Goal: Task Accomplishment & Management: Manage account settings

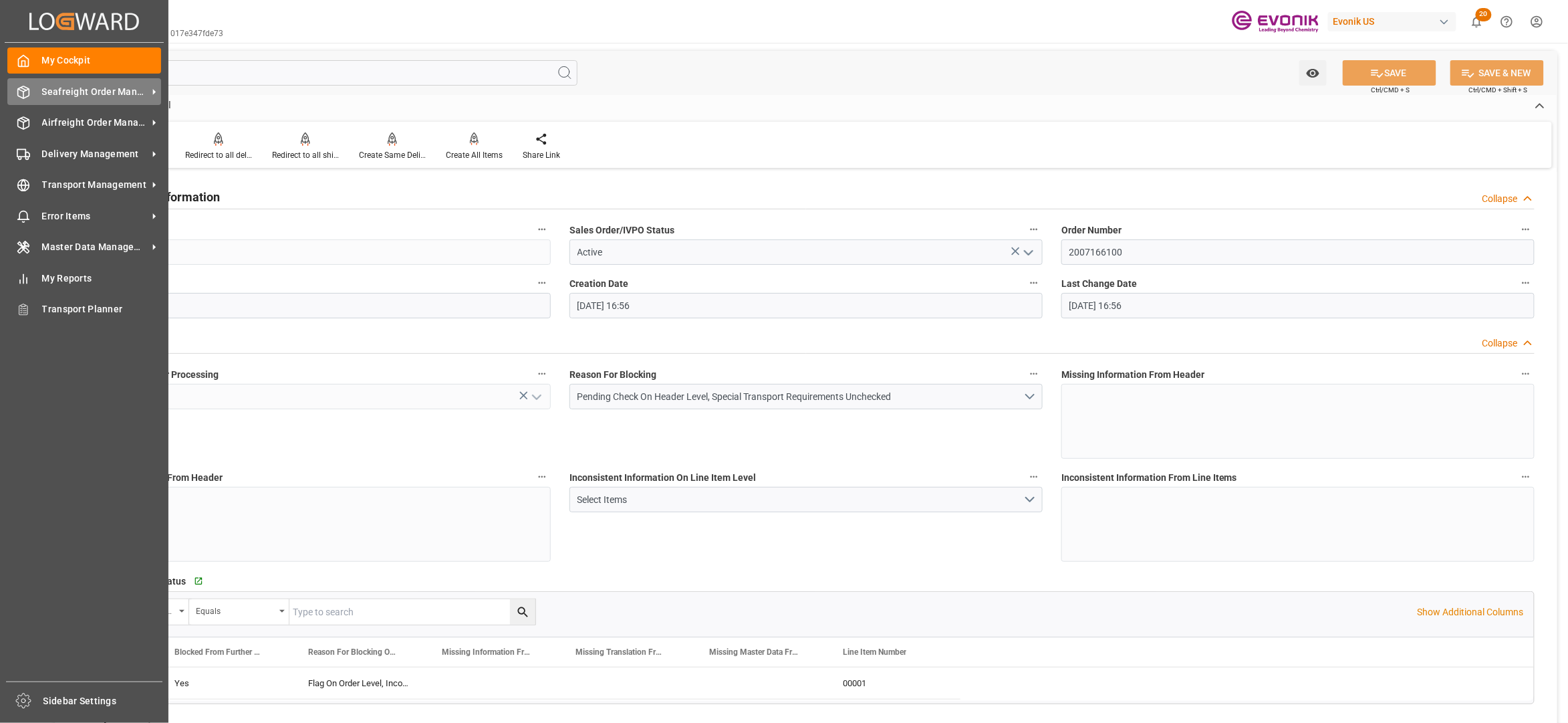
click at [78, 99] on div "Seafreight Order Management Seafreight Order Management" at bounding box center [84, 91] width 153 height 26
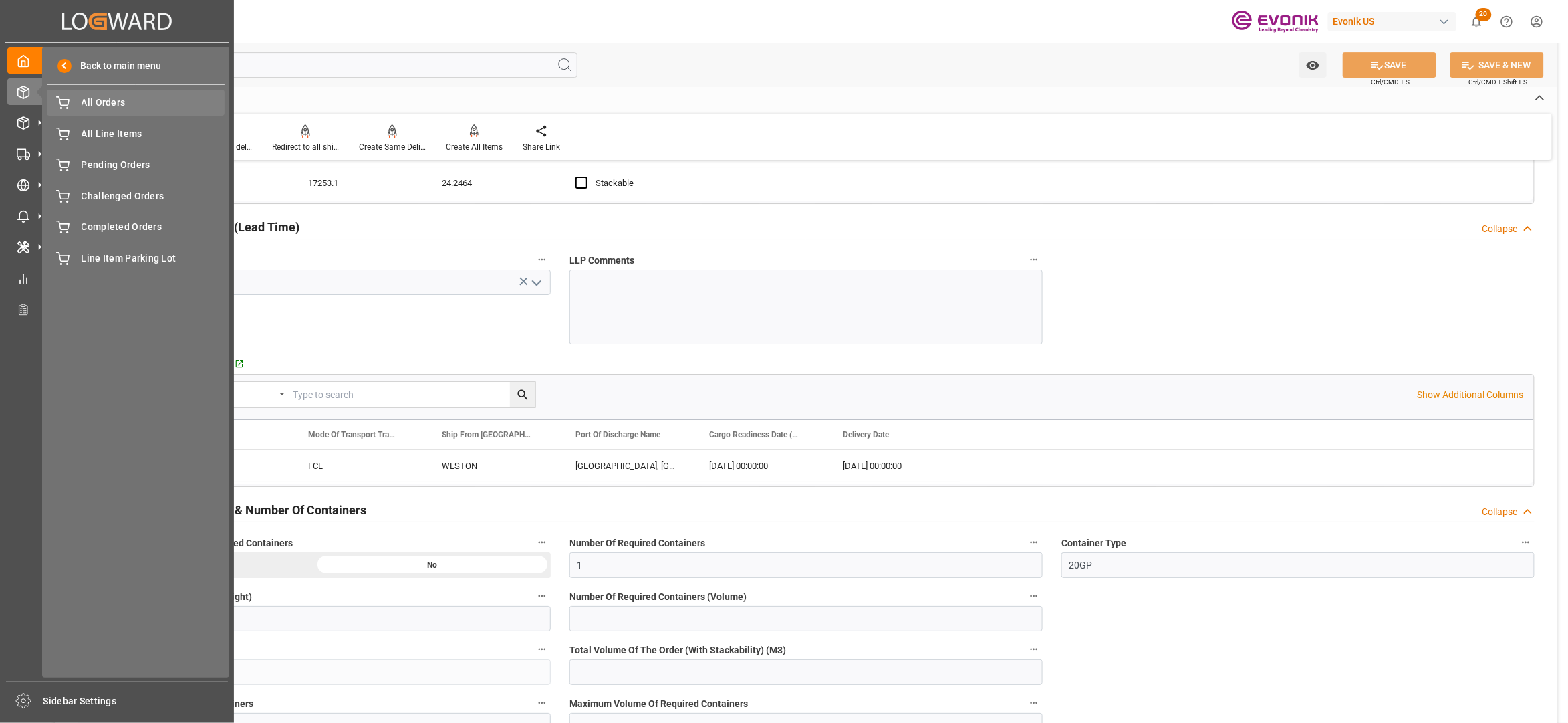
click at [103, 106] on span "All Orders" at bounding box center [153, 103] width 144 height 14
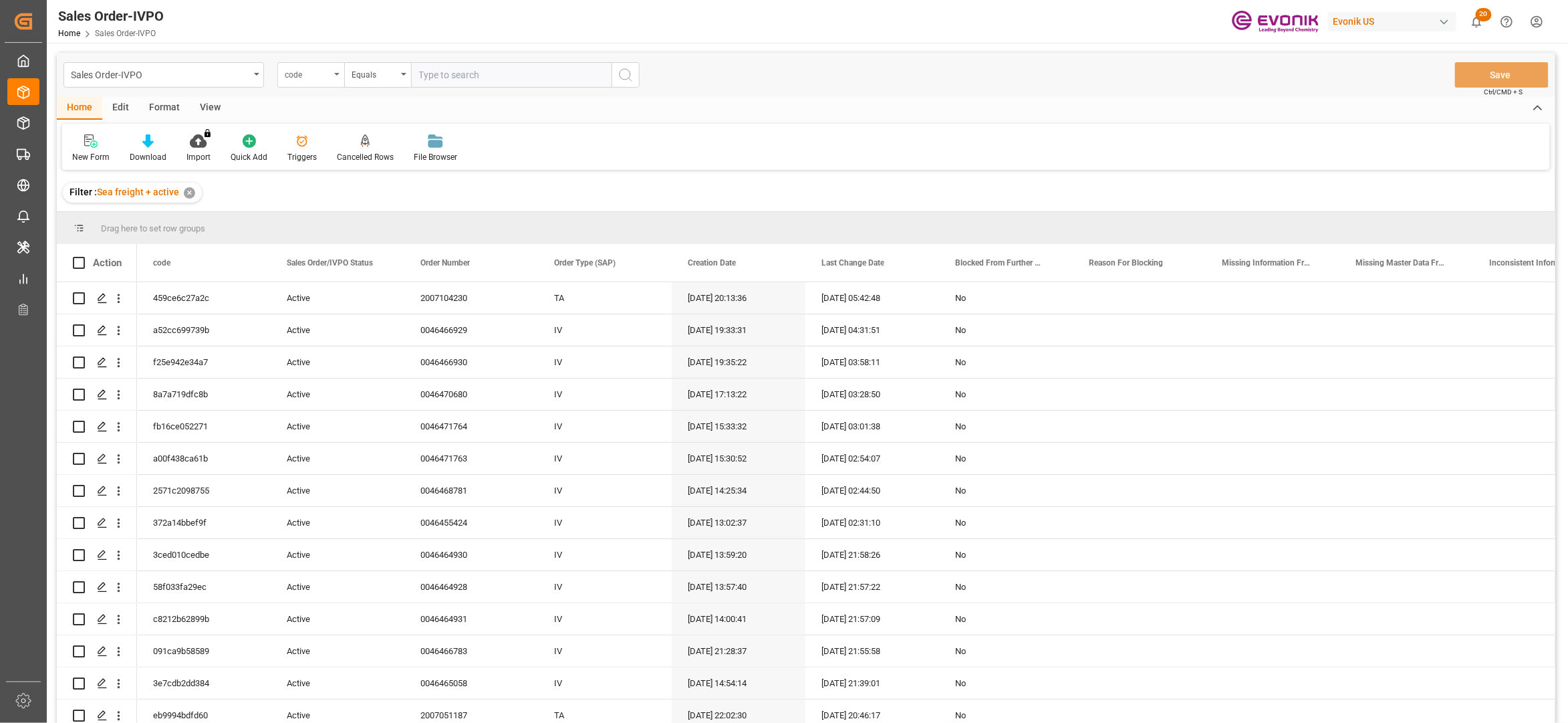
click at [322, 79] on div "code" at bounding box center [308, 73] width 46 height 15
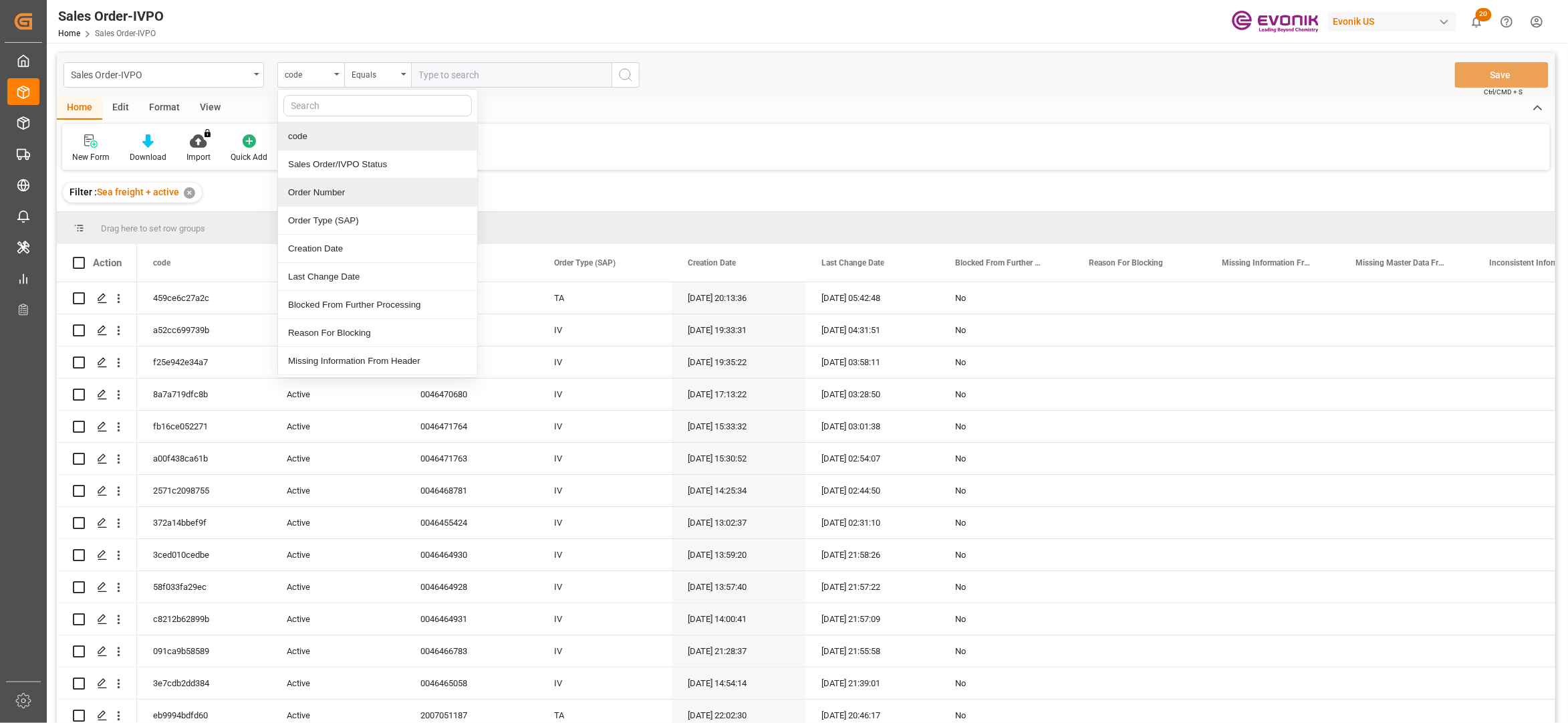
click at [331, 197] on div "Order Number" at bounding box center [377, 192] width 199 height 28
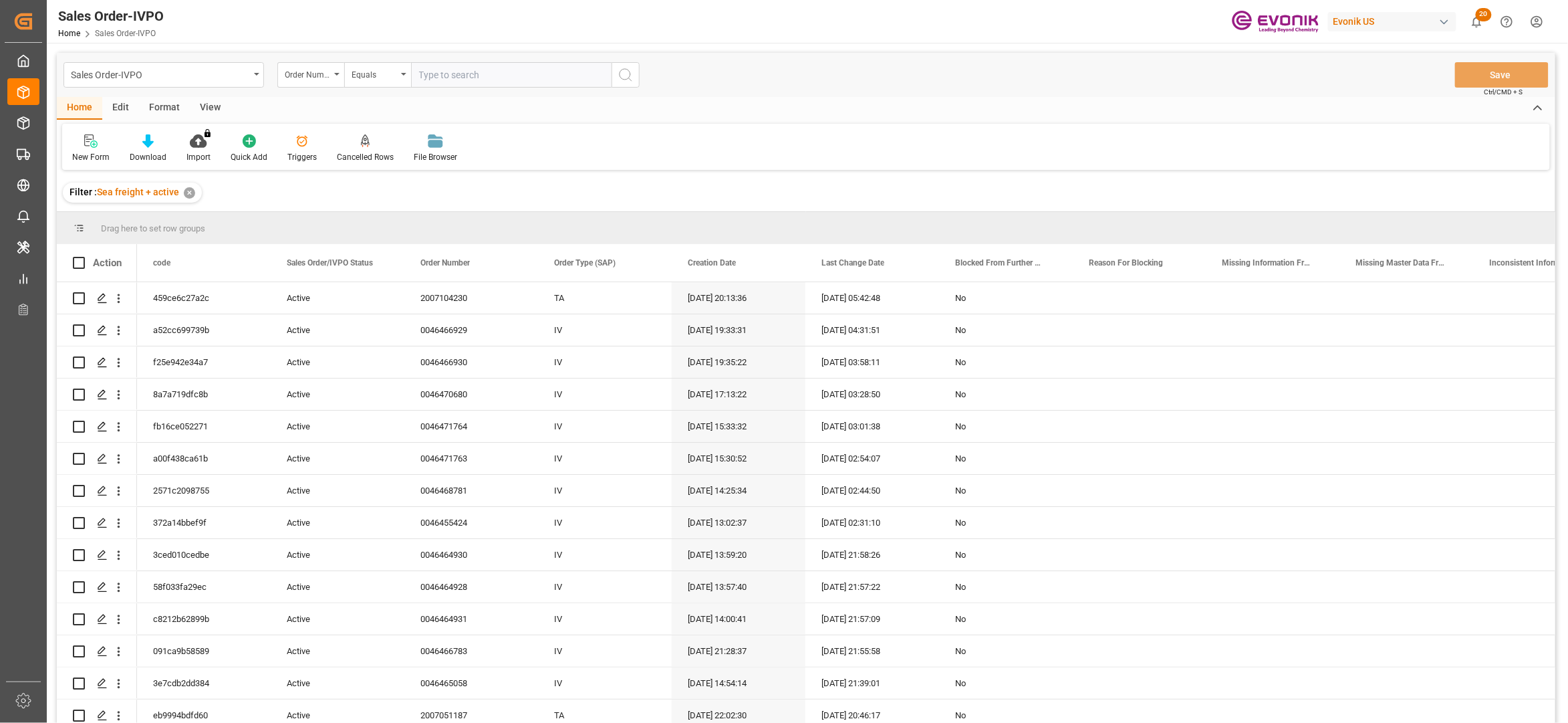
click at [461, 75] on input "text" at bounding box center [511, 75] width 201 height 25
paste input "2007051173"
type input "2007051173"
click at [628, 81] on icon "search button" at bounding box center [626, 75] width 16 height 16
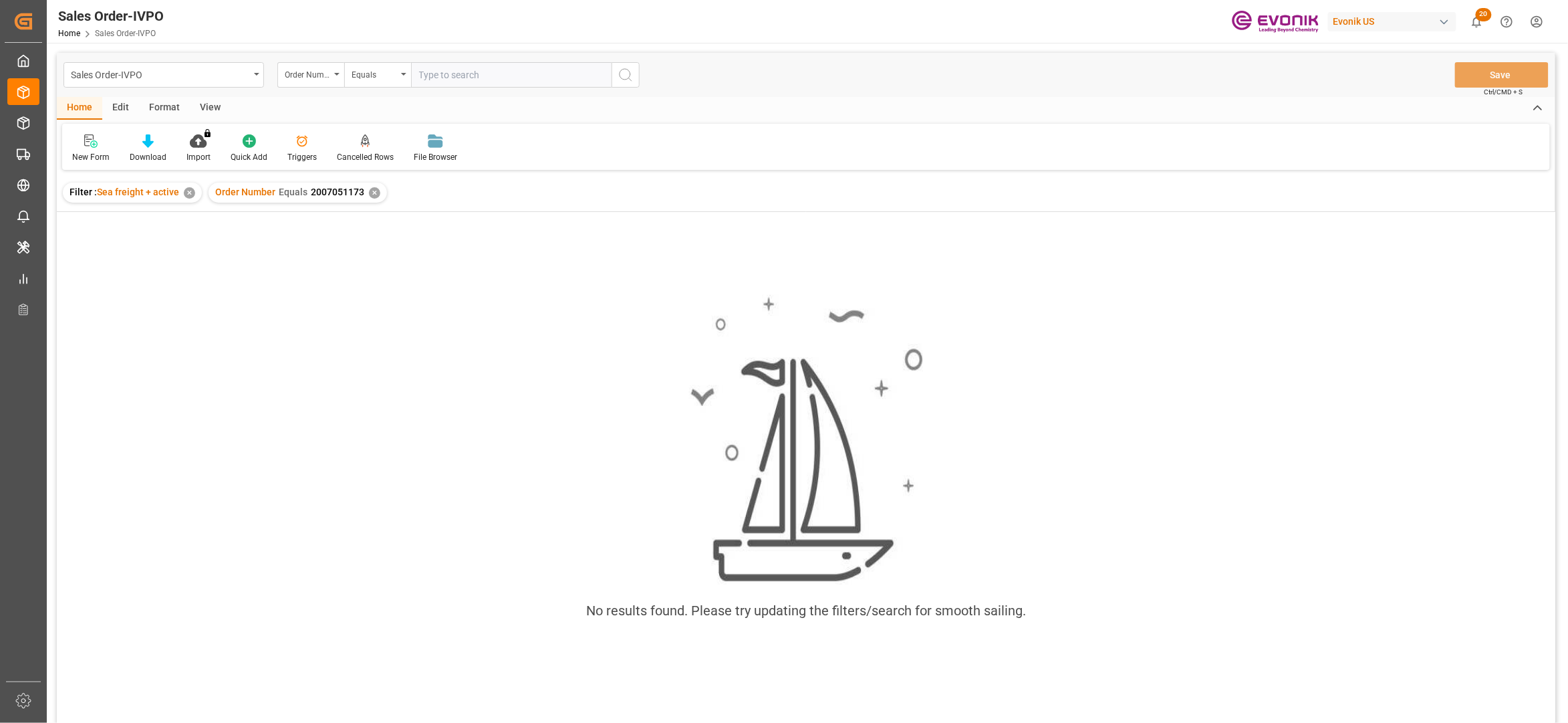
click at [439, 71] on input "text" at bounding box center [511, 75] width 201 height 25
click at [375, 191] on div "✕" at bounding box center [374, 192] width 11 height 11
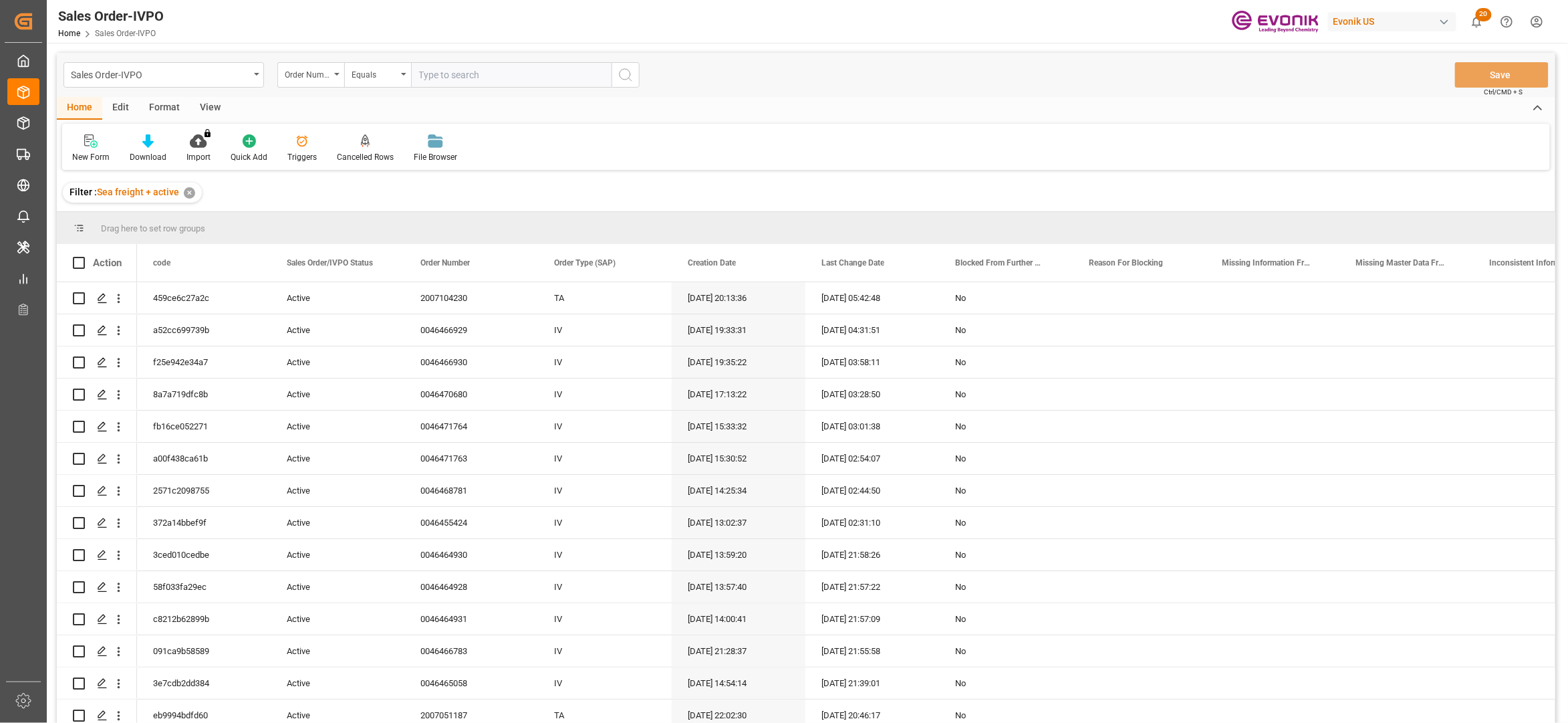
click at [456, 74] on input "text" at bounding box center [511, 75] width 201 height 25
paste input "2007051173"
type input "2007051173"
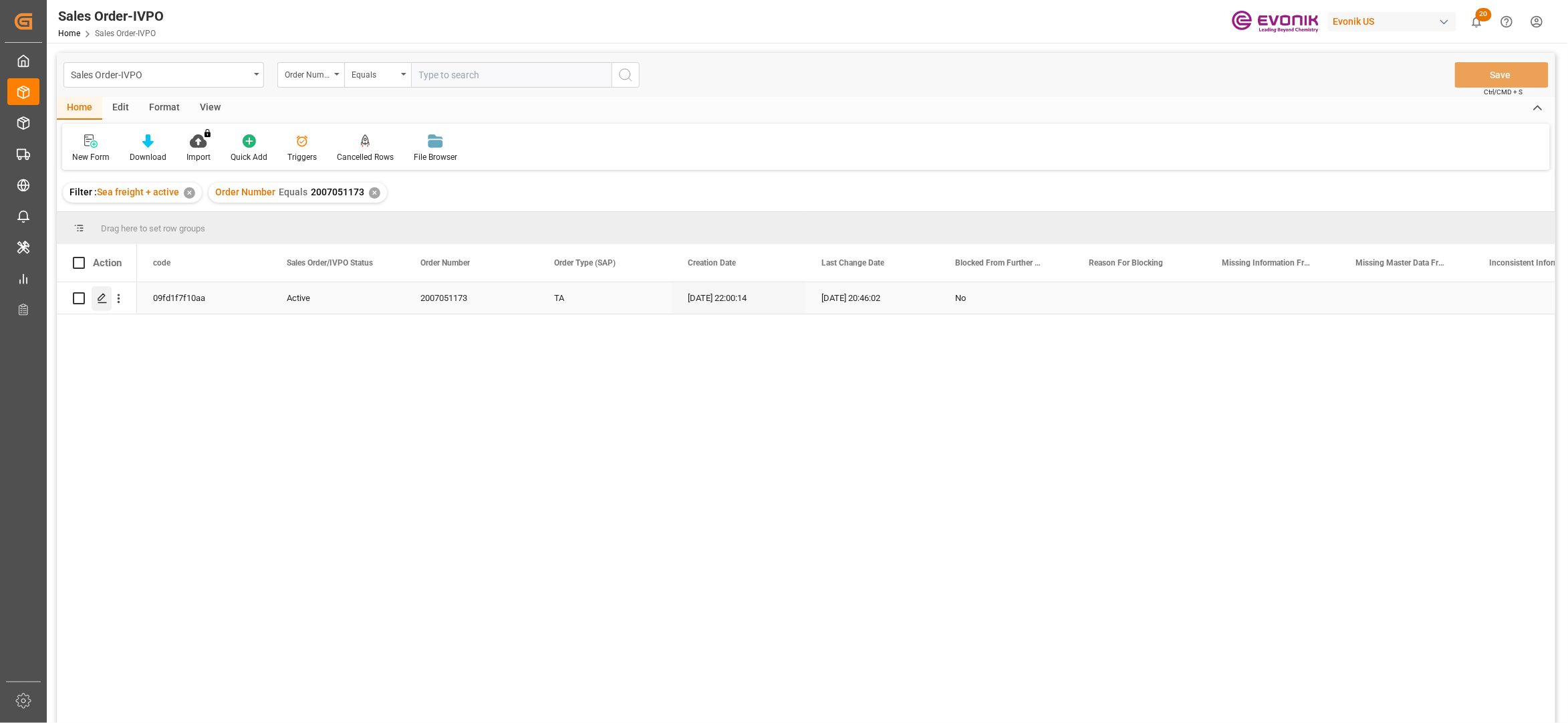
click at [95, 301] on div "Press SPACE to select this row." at bounding box center [102, 298] width 20 height 25
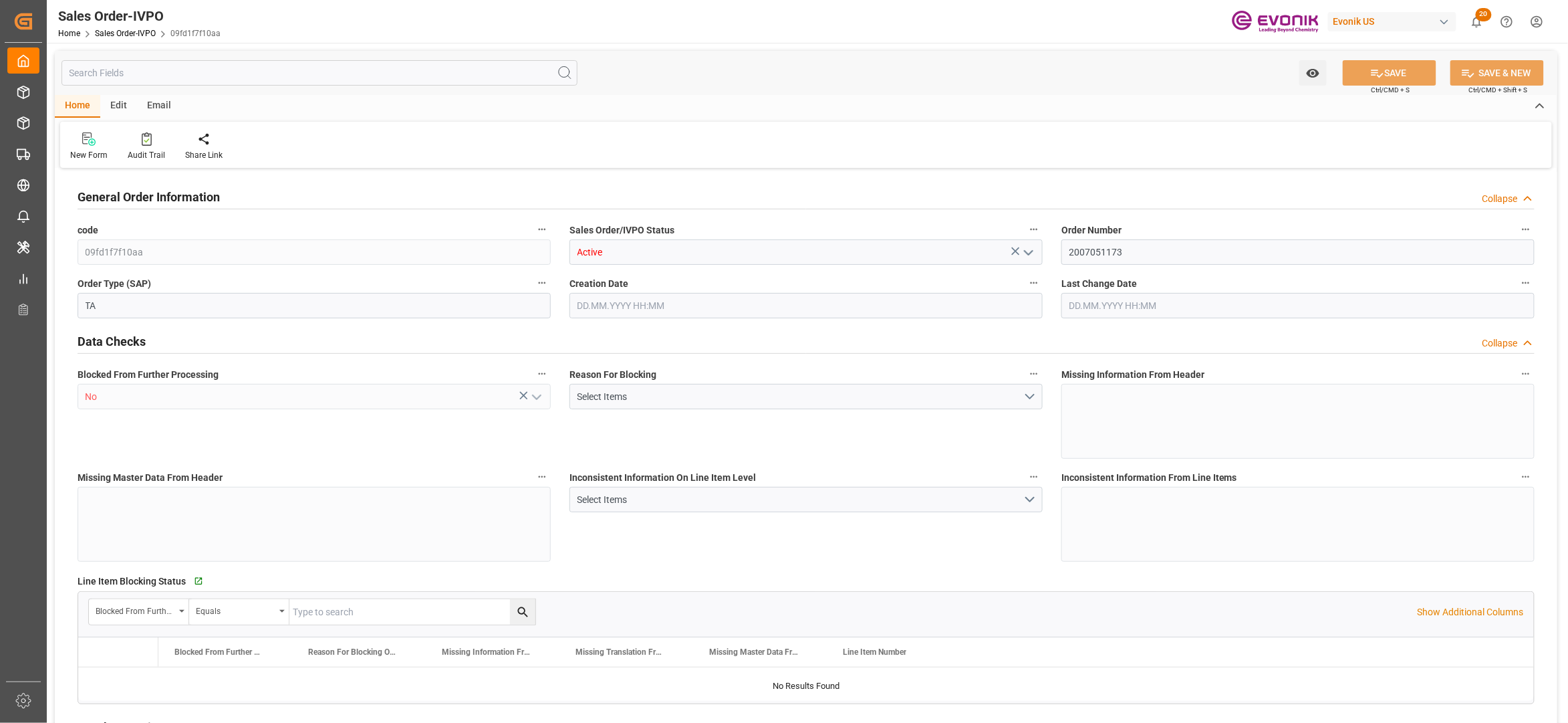
type input "MYPGU"
type input "0"
type input "1"
type input "2"
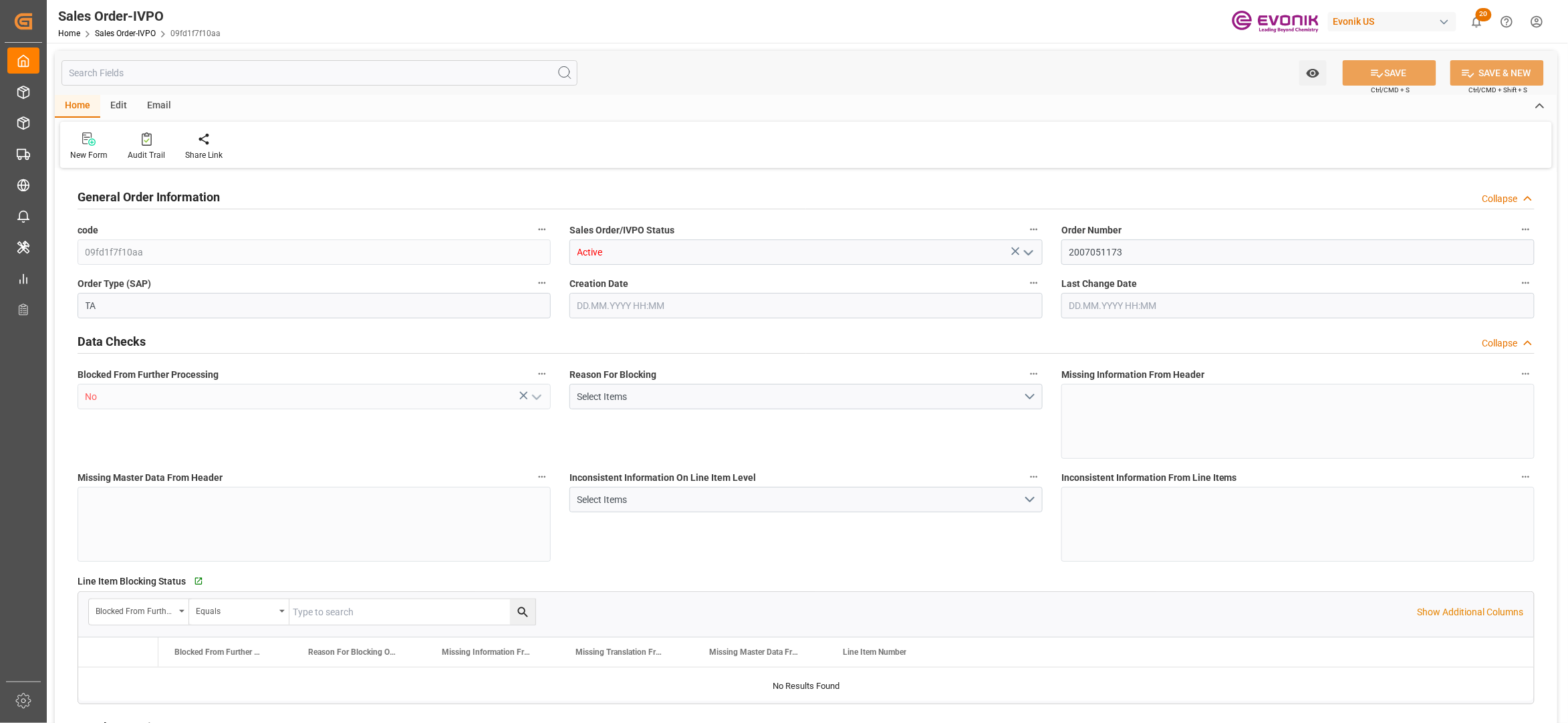
type input "18687.36"
type input "76.1408"
type input "19000"
type input "60"
type input "[DATE] 22:00"
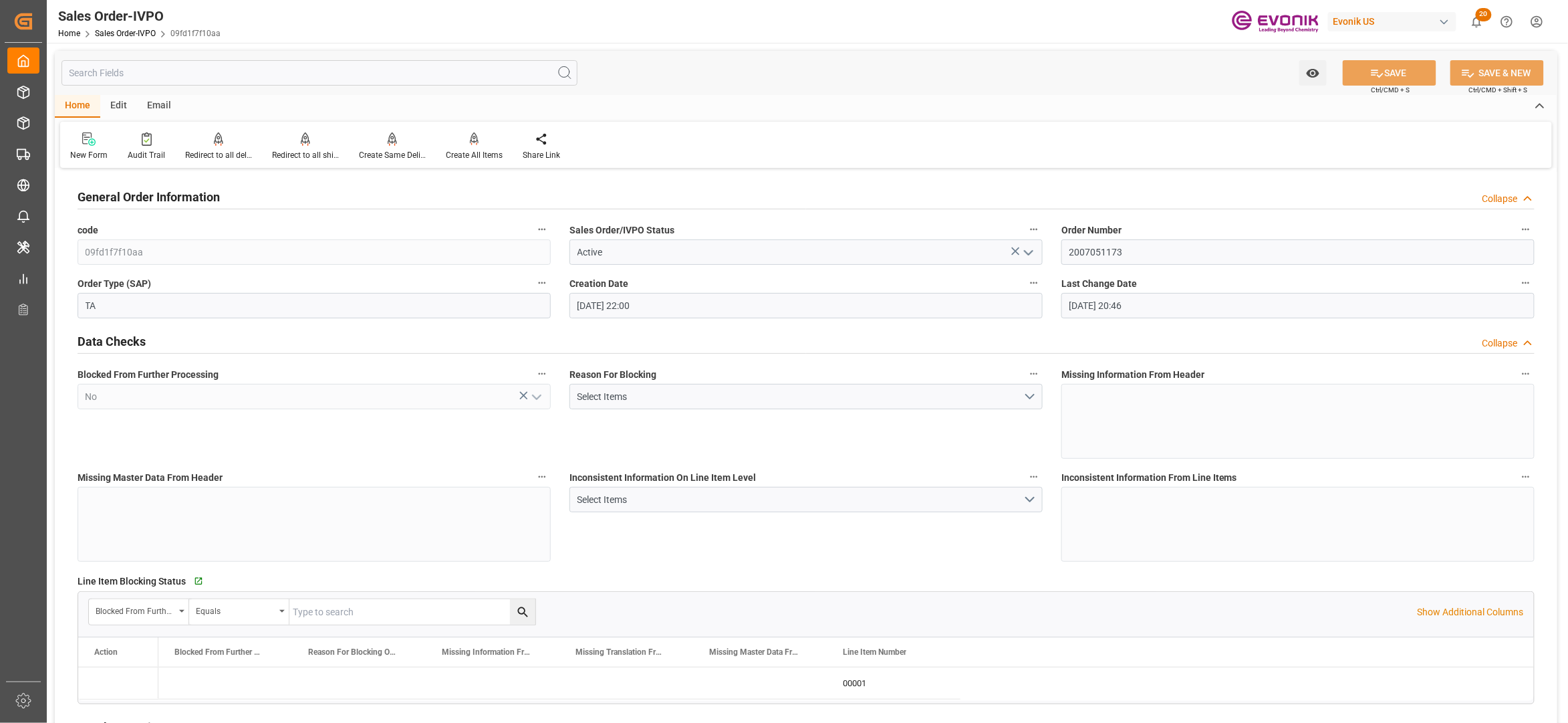
type input "[DATE] 20:46"
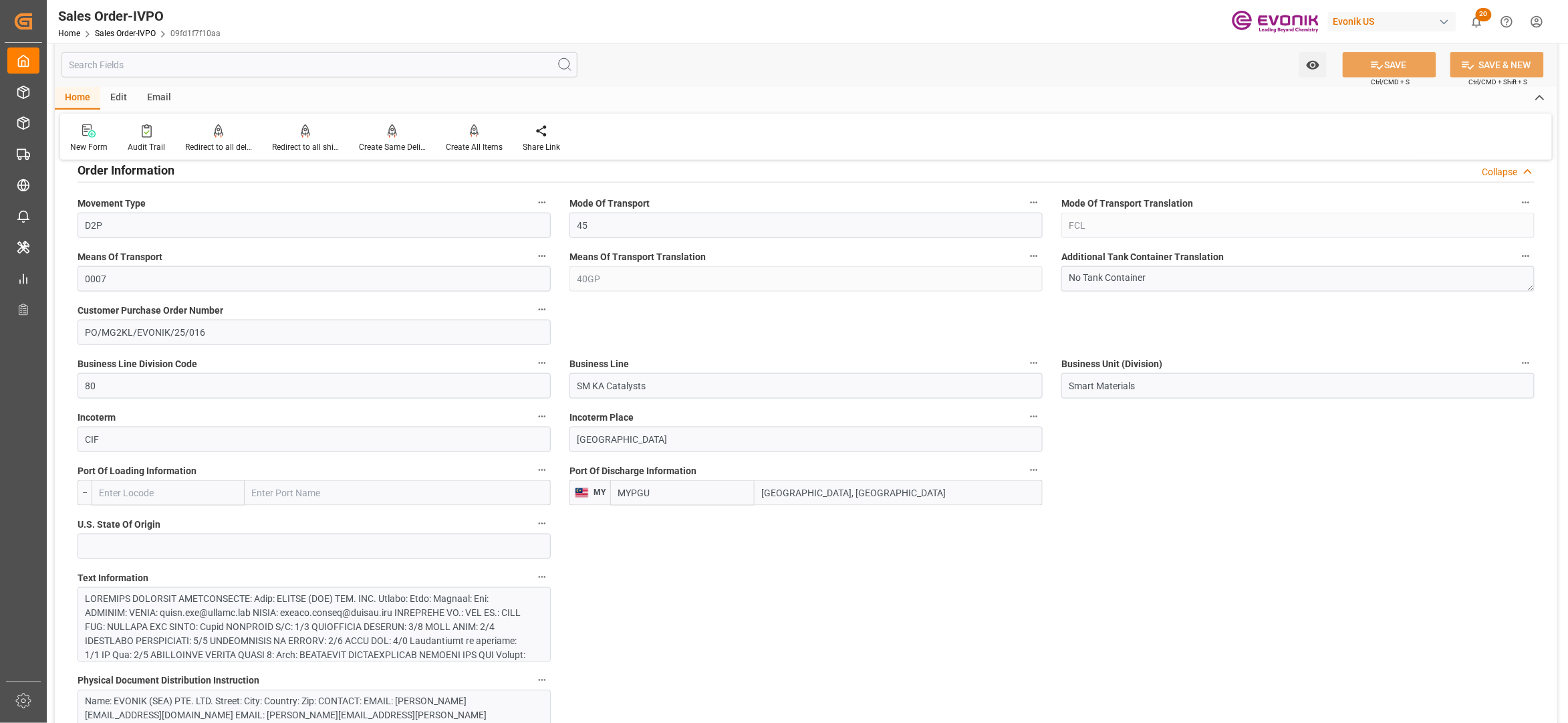
scroll to position [891, 0]
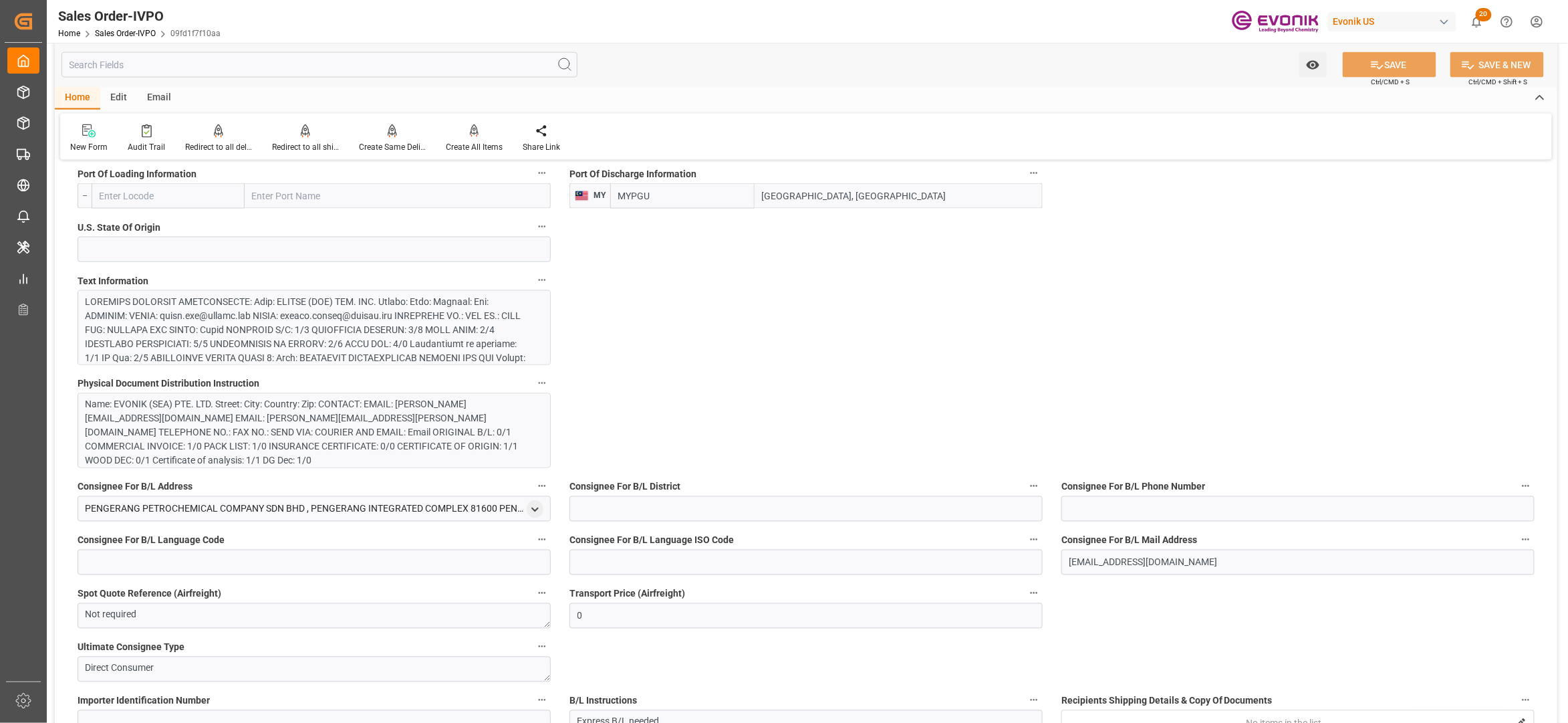
click at [435, 317] on div at bounding box center [308, 442] width 444 height 295
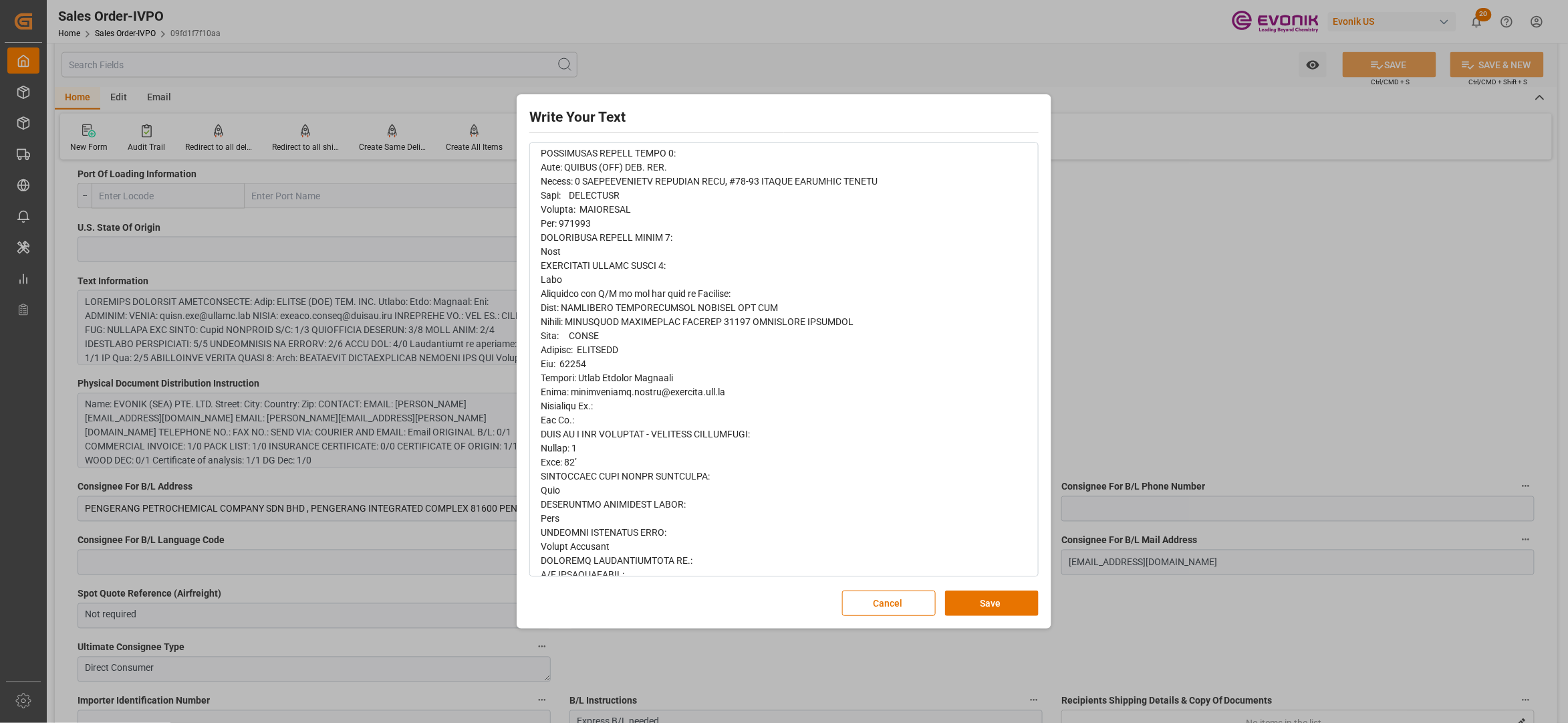
scroll to position [780, 0]
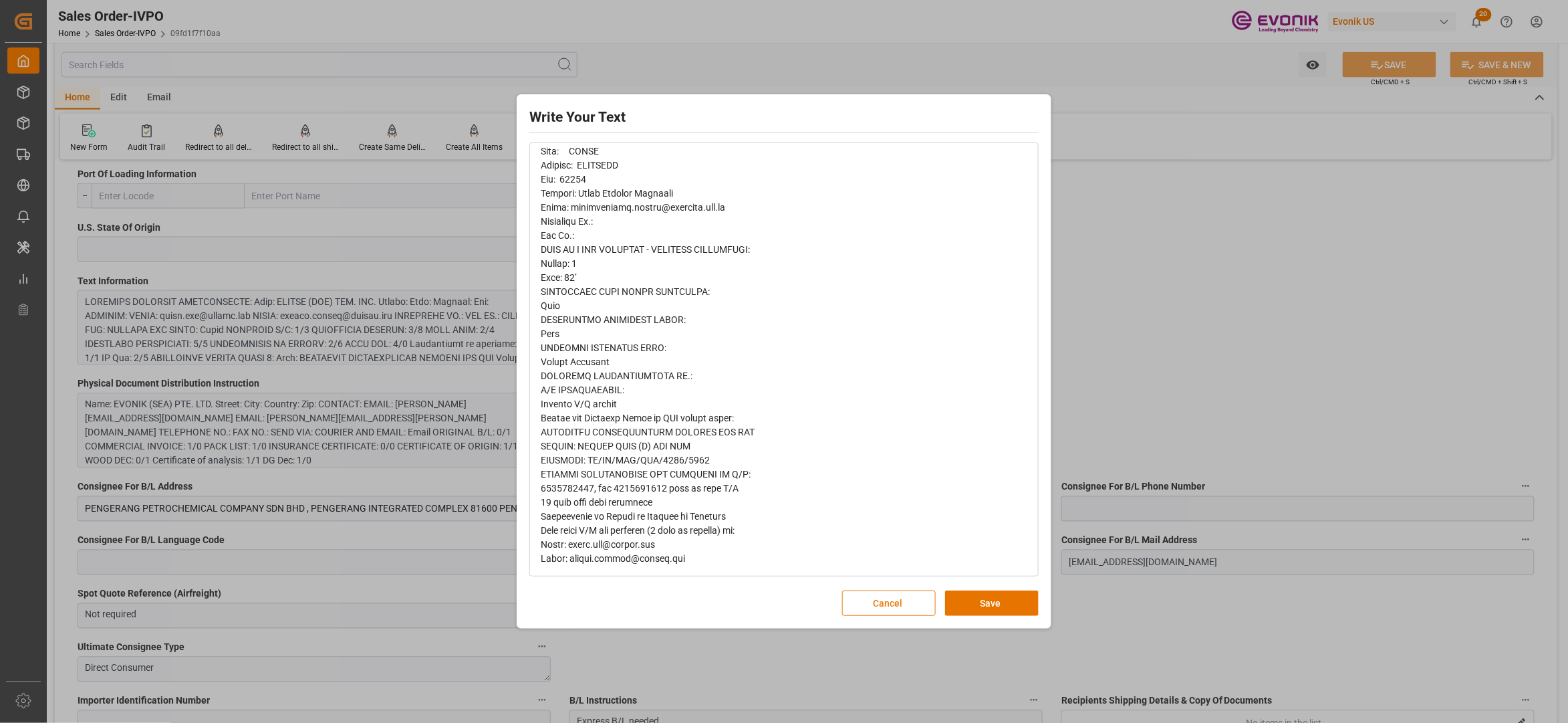
click at [868, 605] on button "Cancel" at bounding box center [889, 603] width 93 height 25
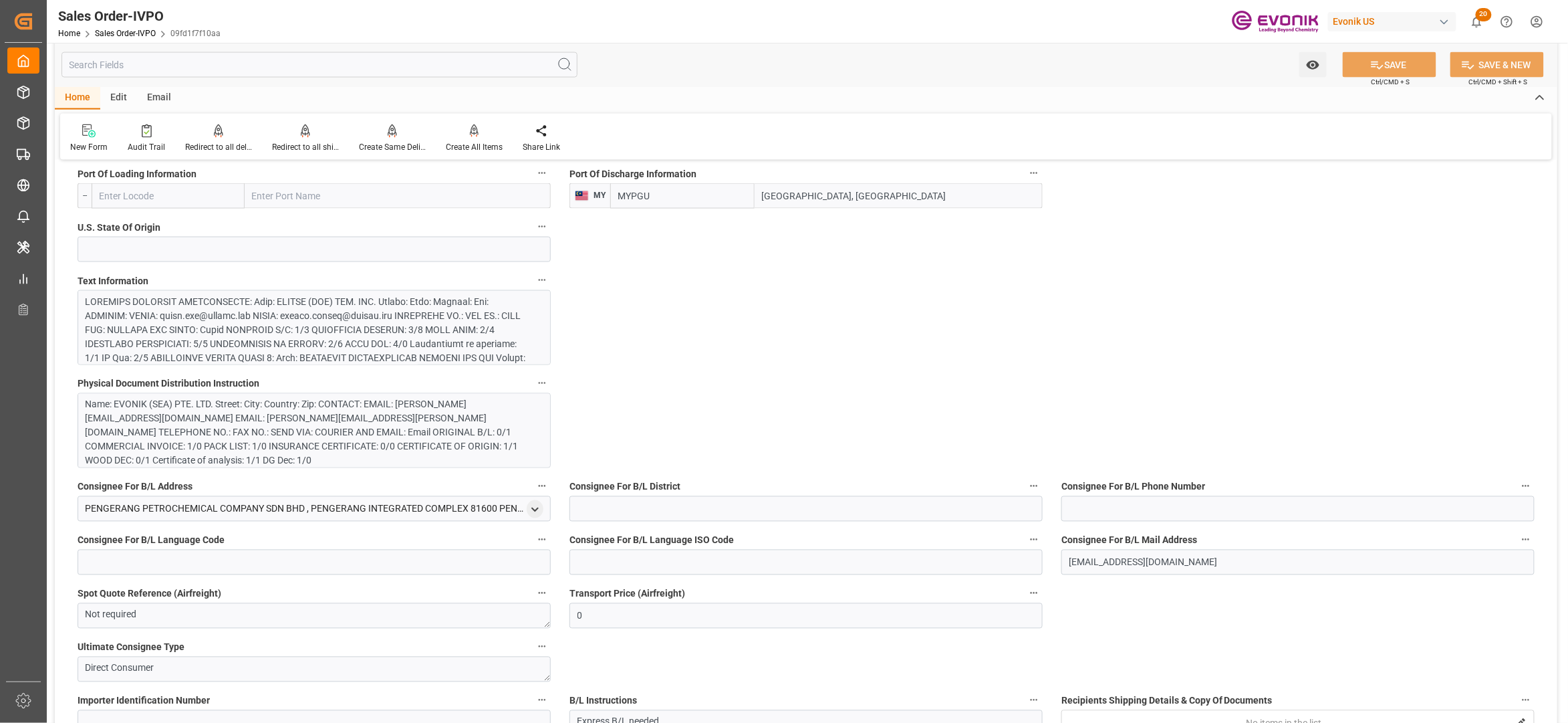
click at [402, 348] on div at bounding box center [308, 442] width 444 height 295
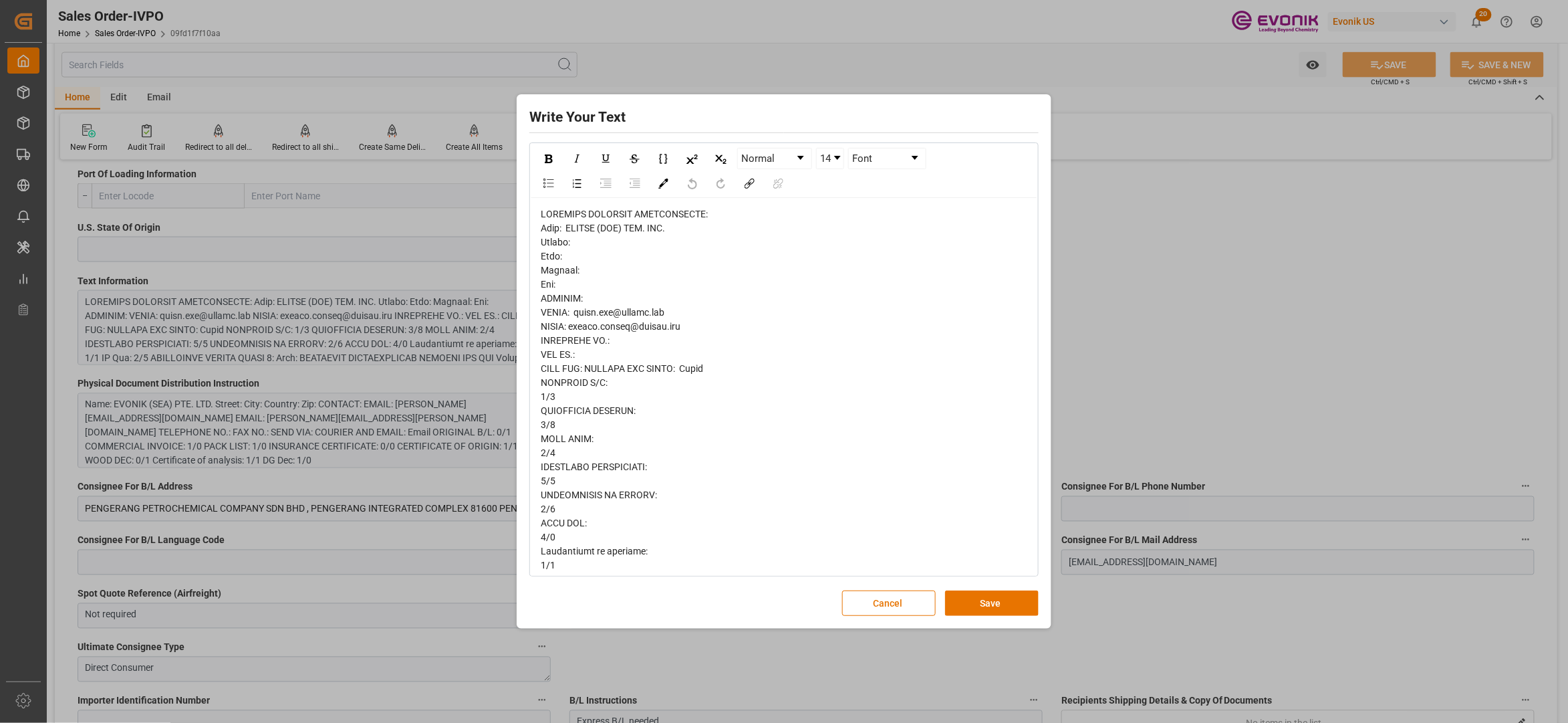
scroll to position [780, 0]
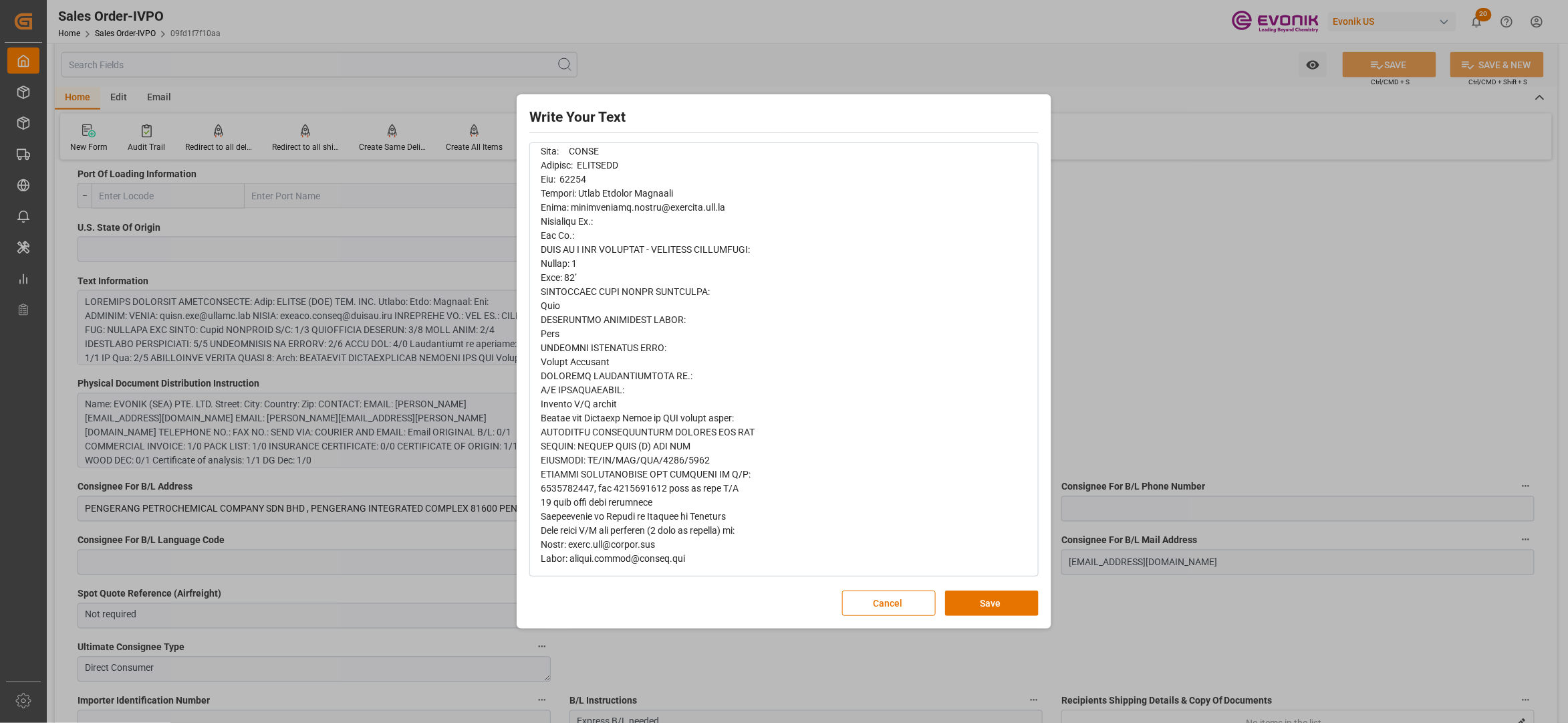
click at [897, 604] on button "Cancel" at bounding box center [889, 603] width 93 height 25
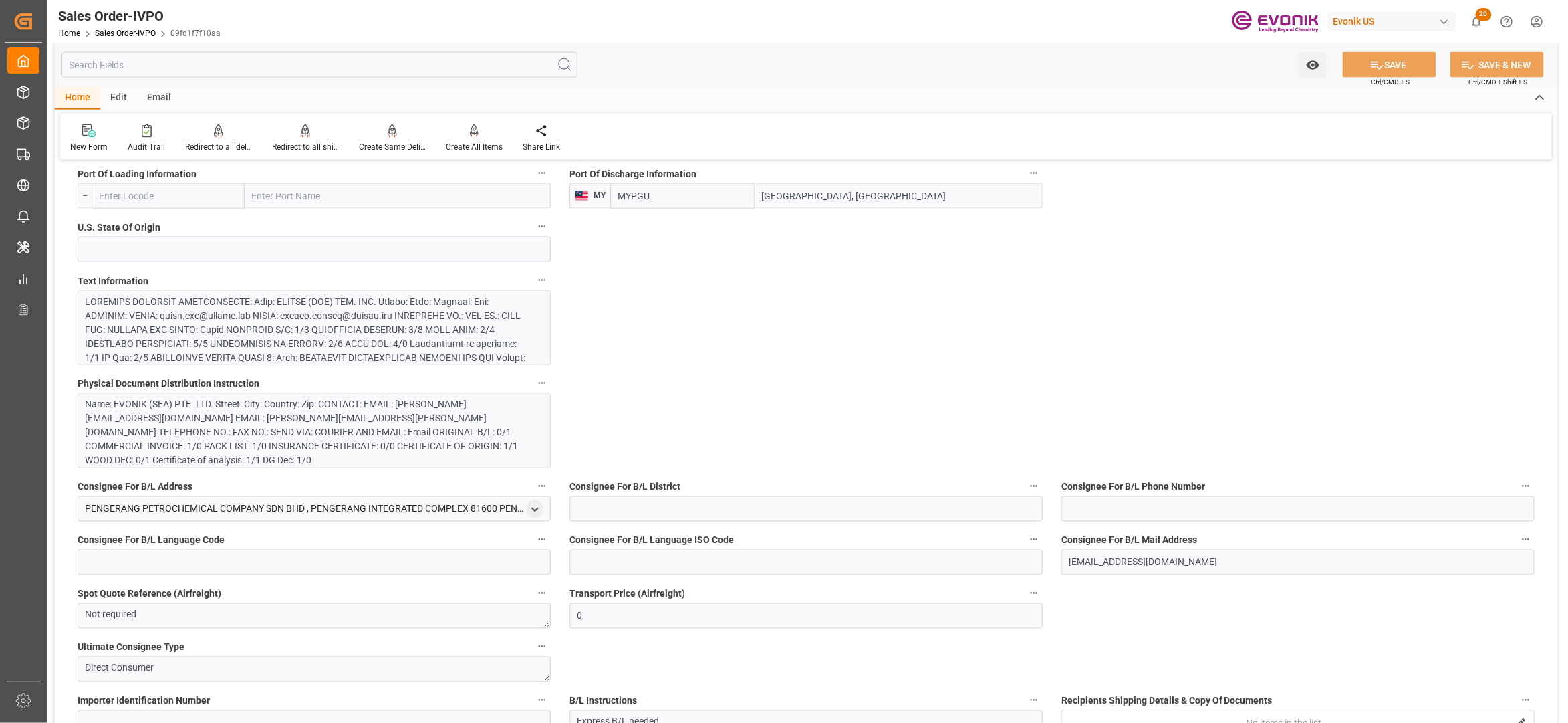
click at [345, 425] on div "Name: EVONIK (SEA) PTE. LTD. Street: City: Country: Zip: CONTACT: EMAIL: [PERSO…" at bounding box center [308, 432] width 444 height 70
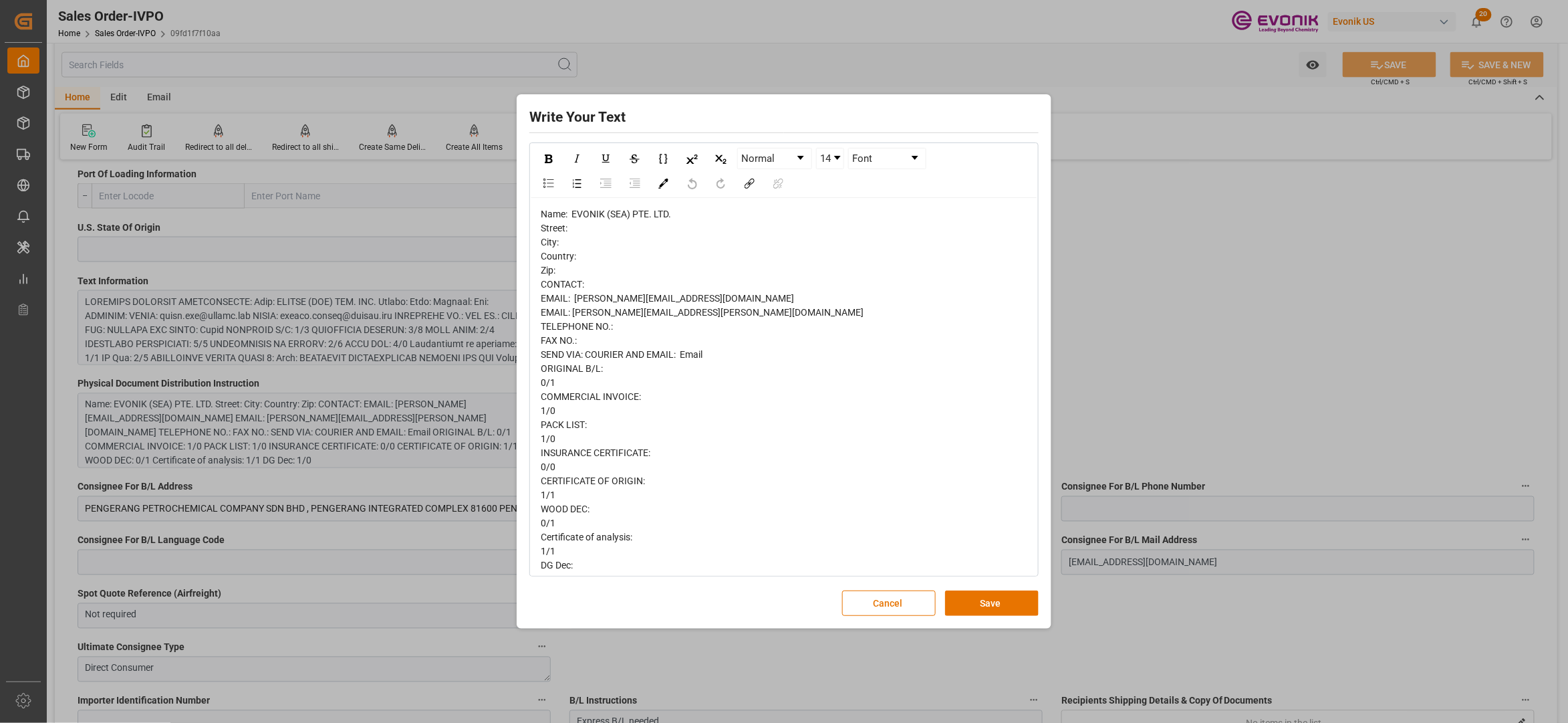
scroll to position [21, 0]
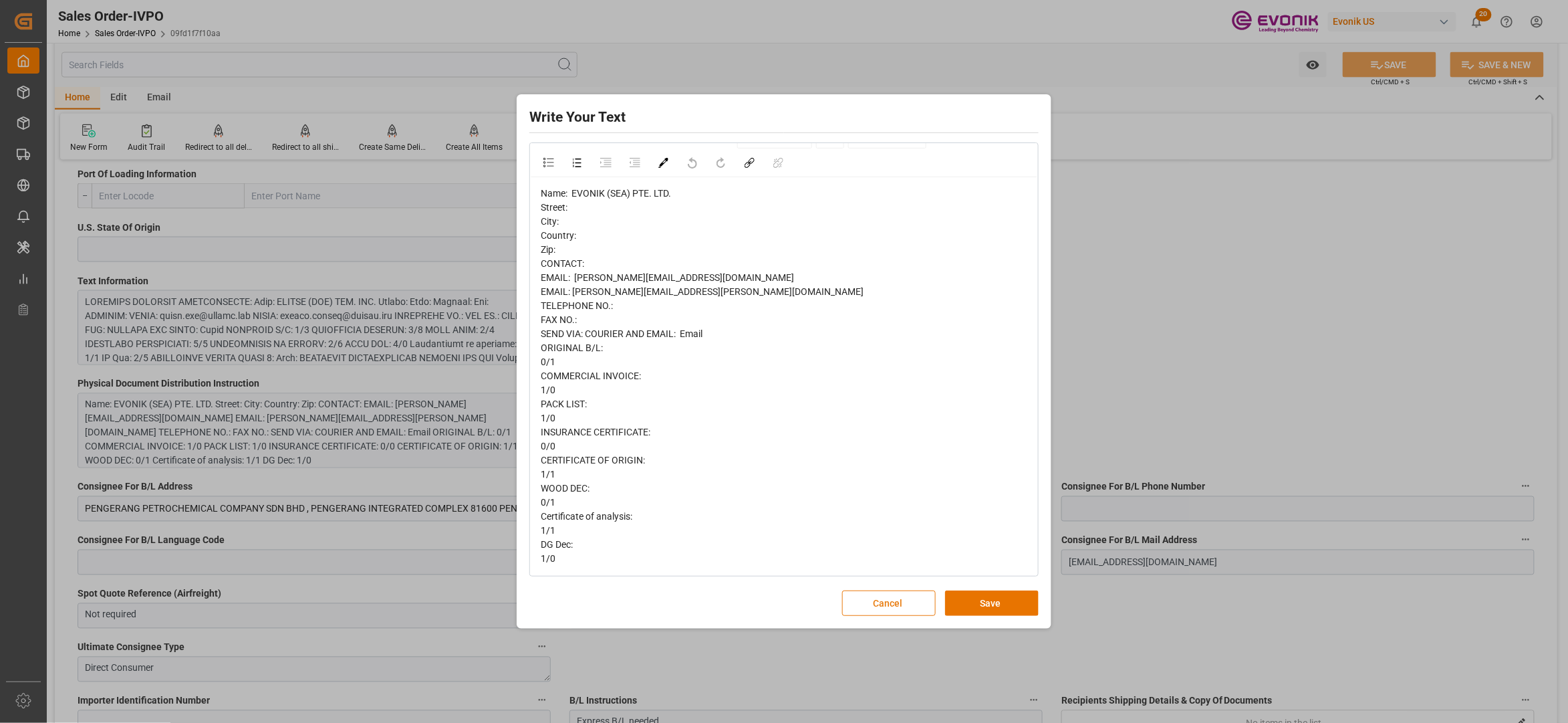
click at [887, 611] on button "Cancel" at bounding box center [889, 603] width 93 height 25
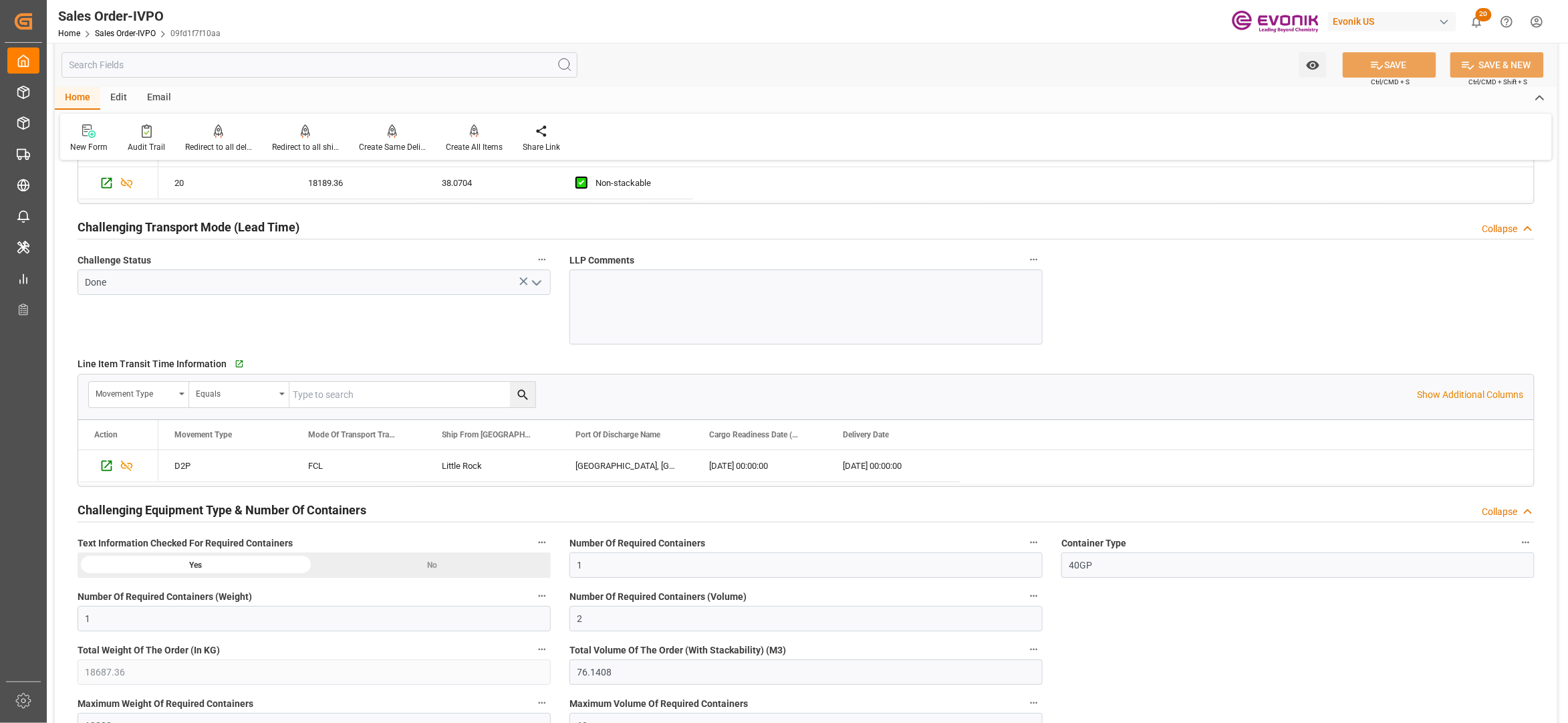
scroll to position [1486, 0]
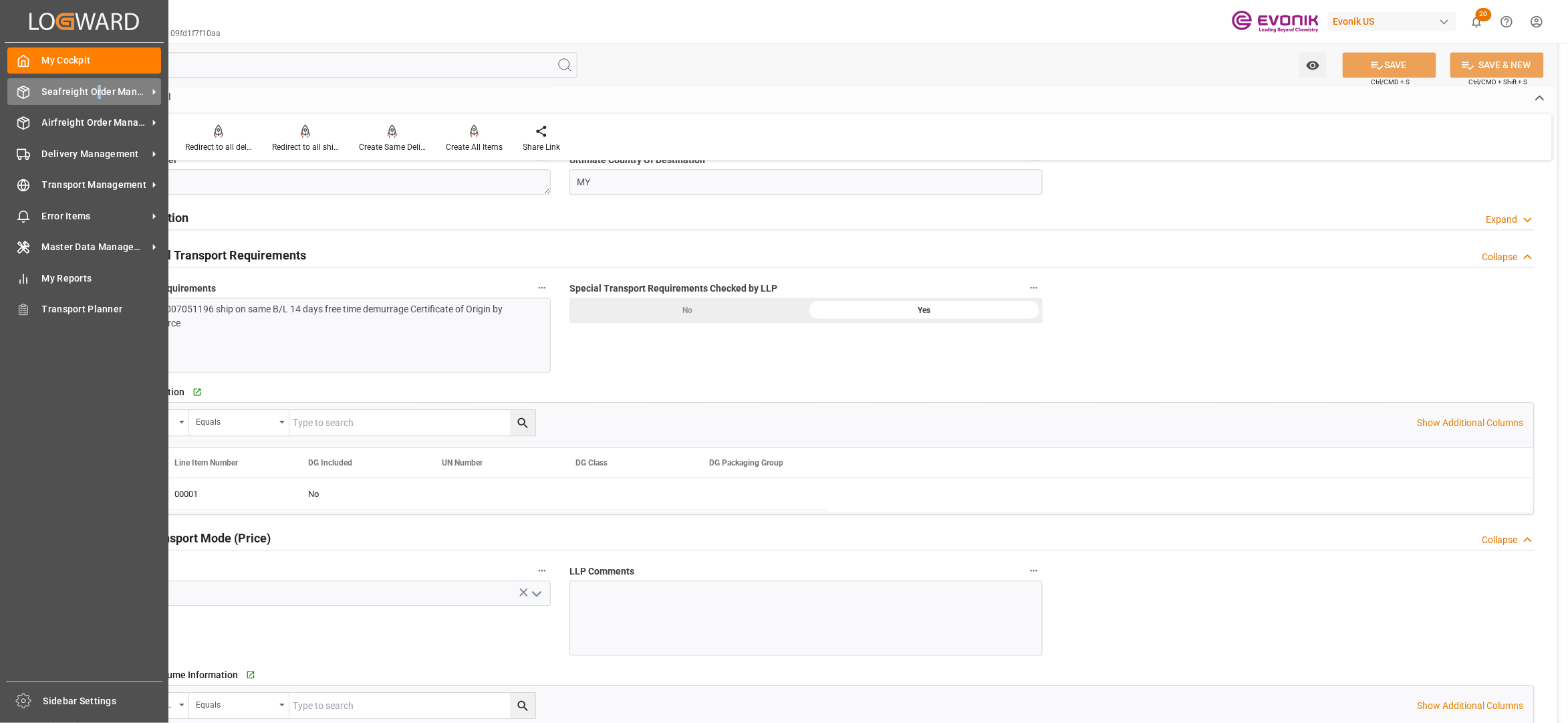
drag, startPoint x: 95, startPoint y: 90, endPoint x: 102, endPoint y: 92, distance: 7.3
click at [97, 92] on span "Seafreight Order Management" at bounding box center [95, 92] width 106 height 14
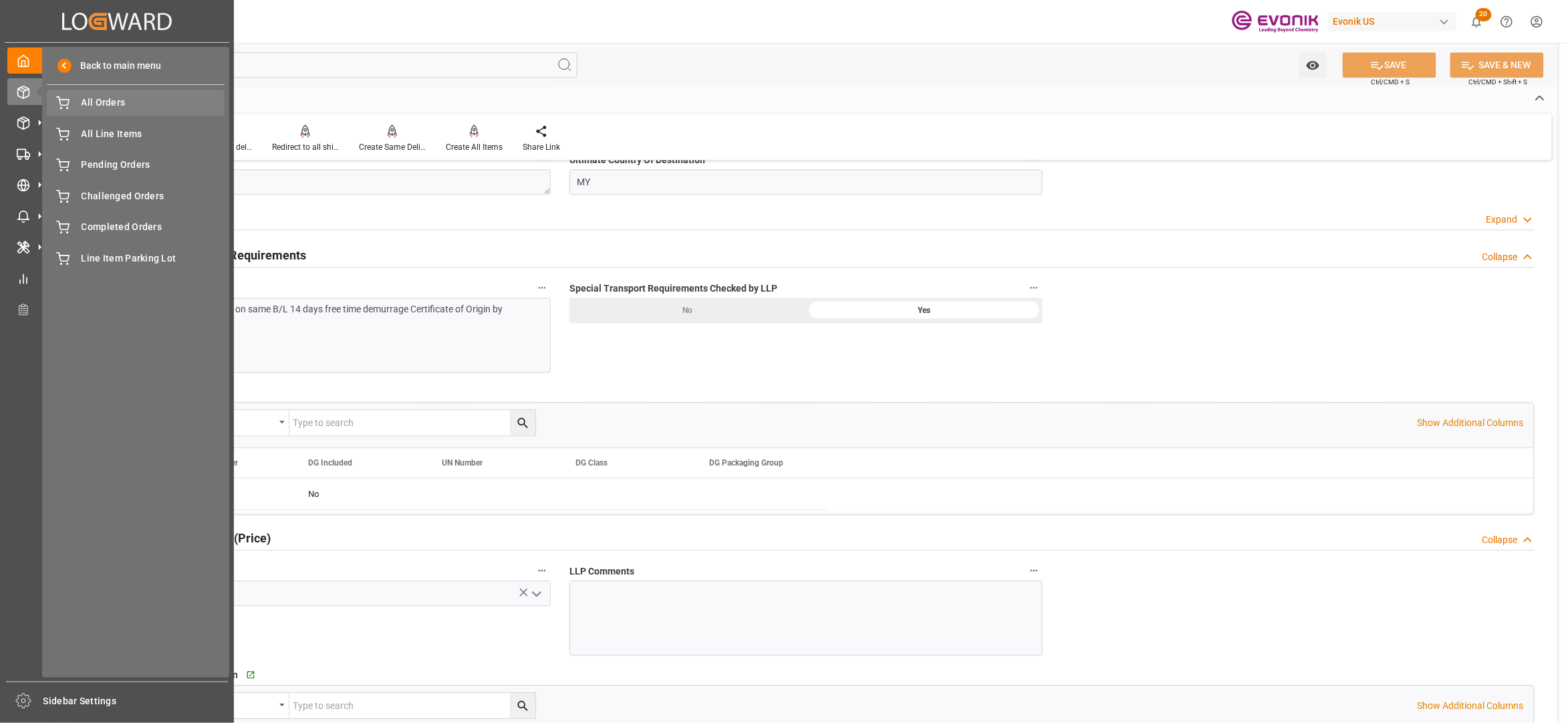
click at [134, 103] on span "All Orders" at bounding box center [153, 103] width 144 height 14
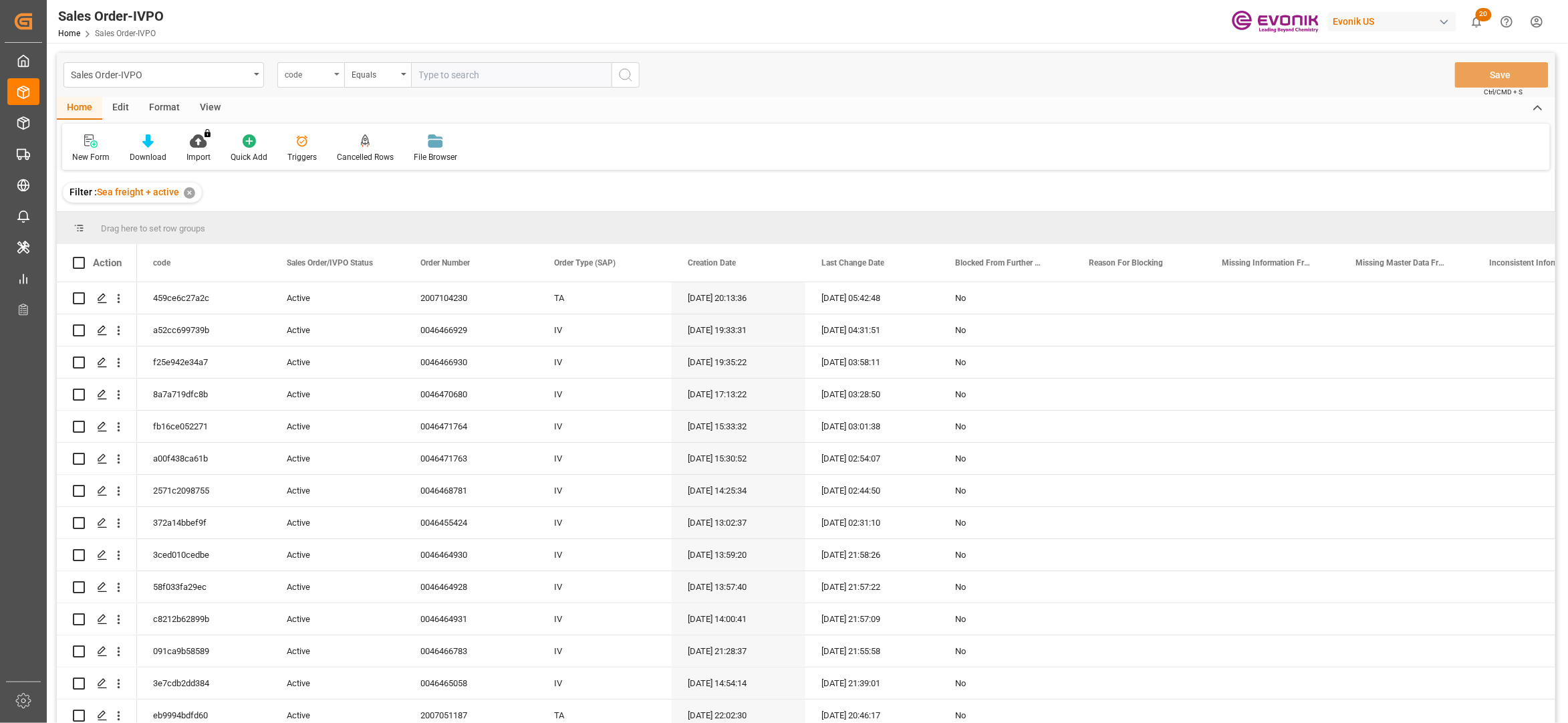
click at [309, 75] on div "code" at bounding box center [308, 73] width 46 height 15
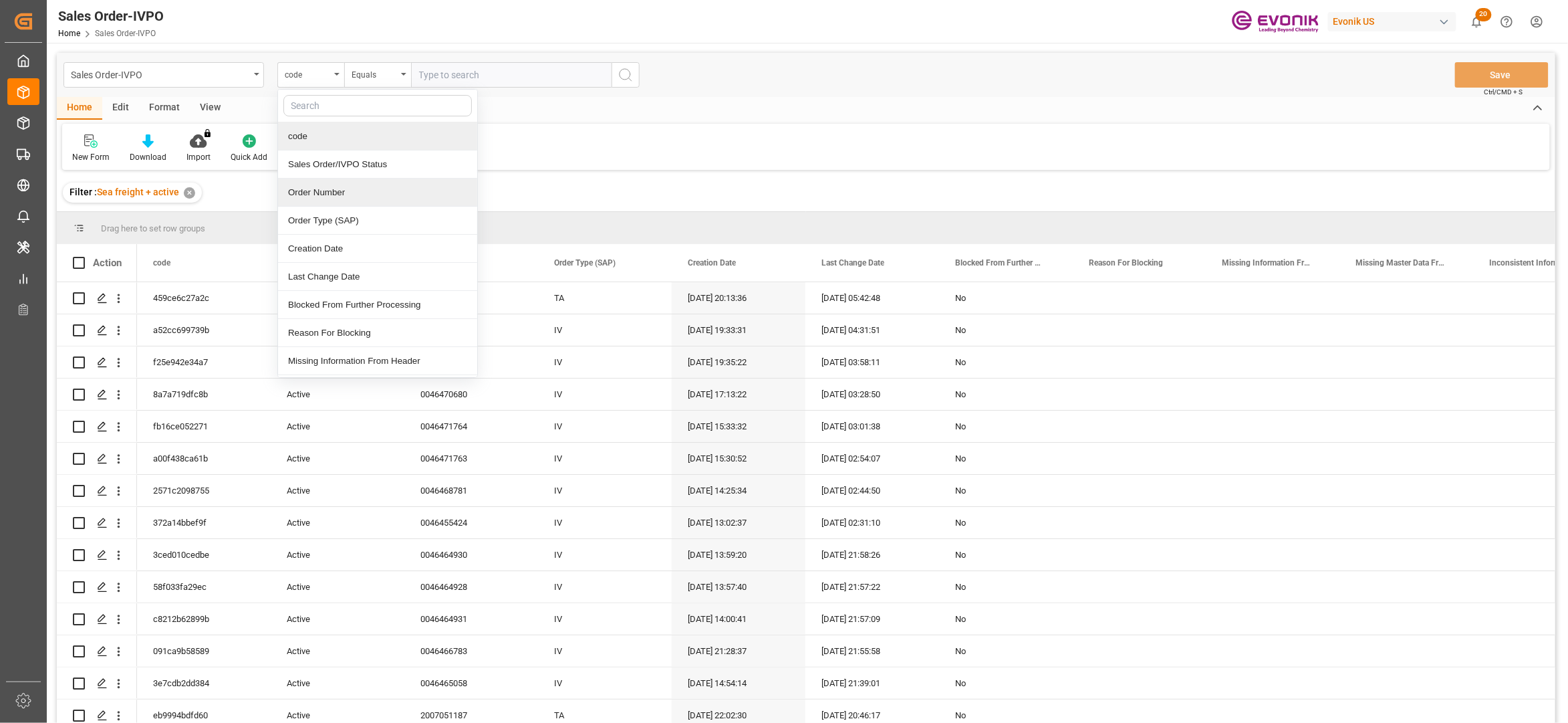
click at [334, 193] on div "Order Number" at bounding box center [377, 192] width 199 height 28
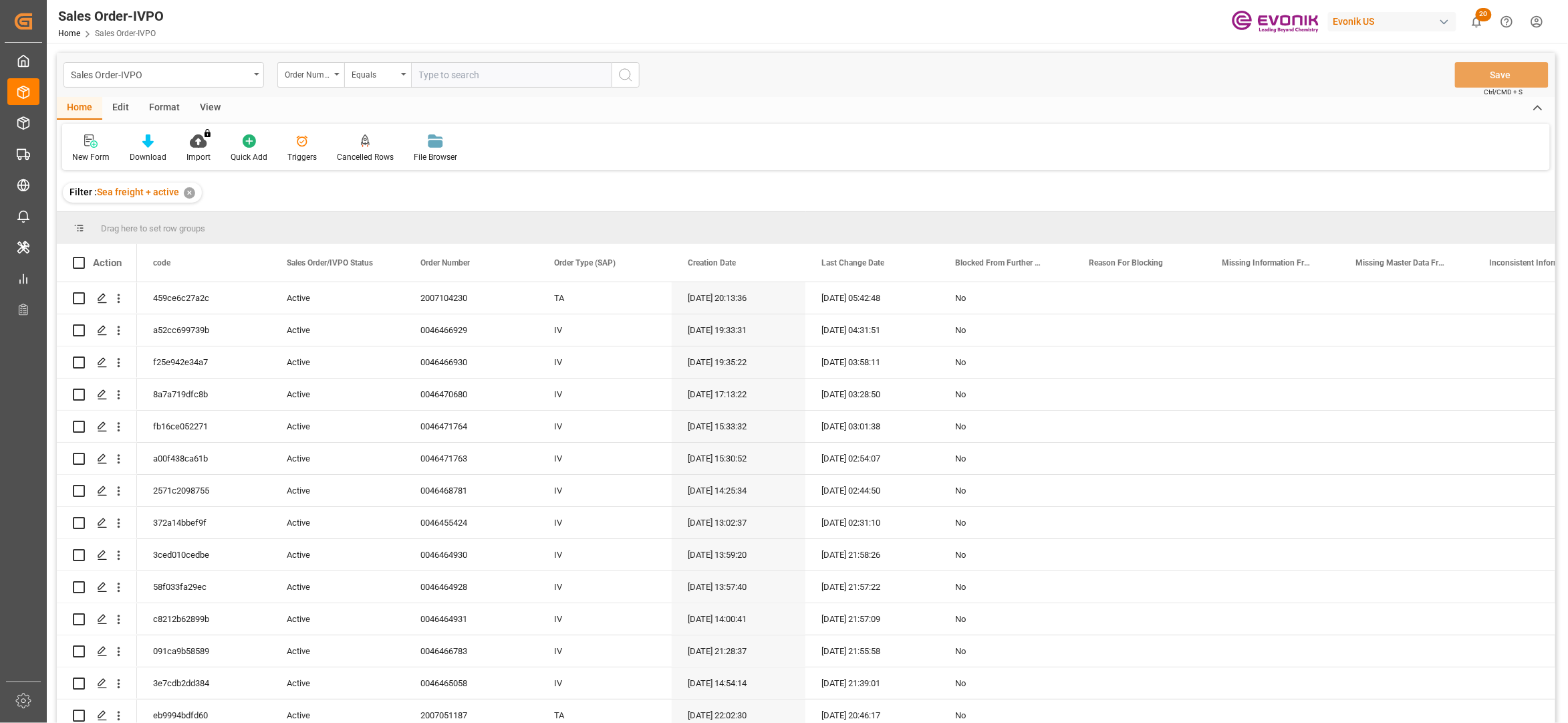
click at [436, 70] on input "text" at bounding box center [511, 75] width 201 height 25
paste input "2007051173"
type input "2007051173"
click at [620, 75] on icon "search button" at bounding box center [626, 75] width 16 height 16
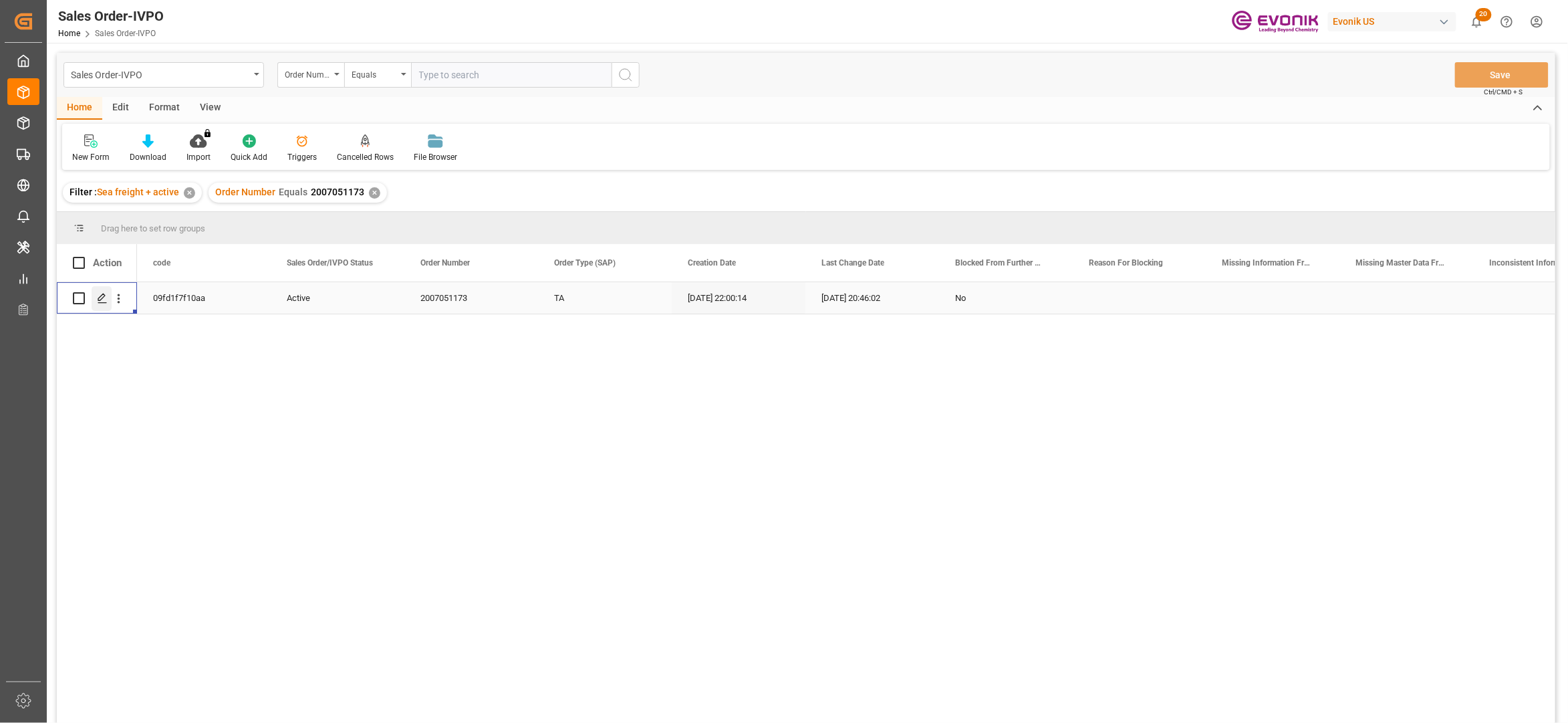
click at [100, 297] on polygon "Press SPACE to select this row." at bounding box center [102, 298] width 7 height 7
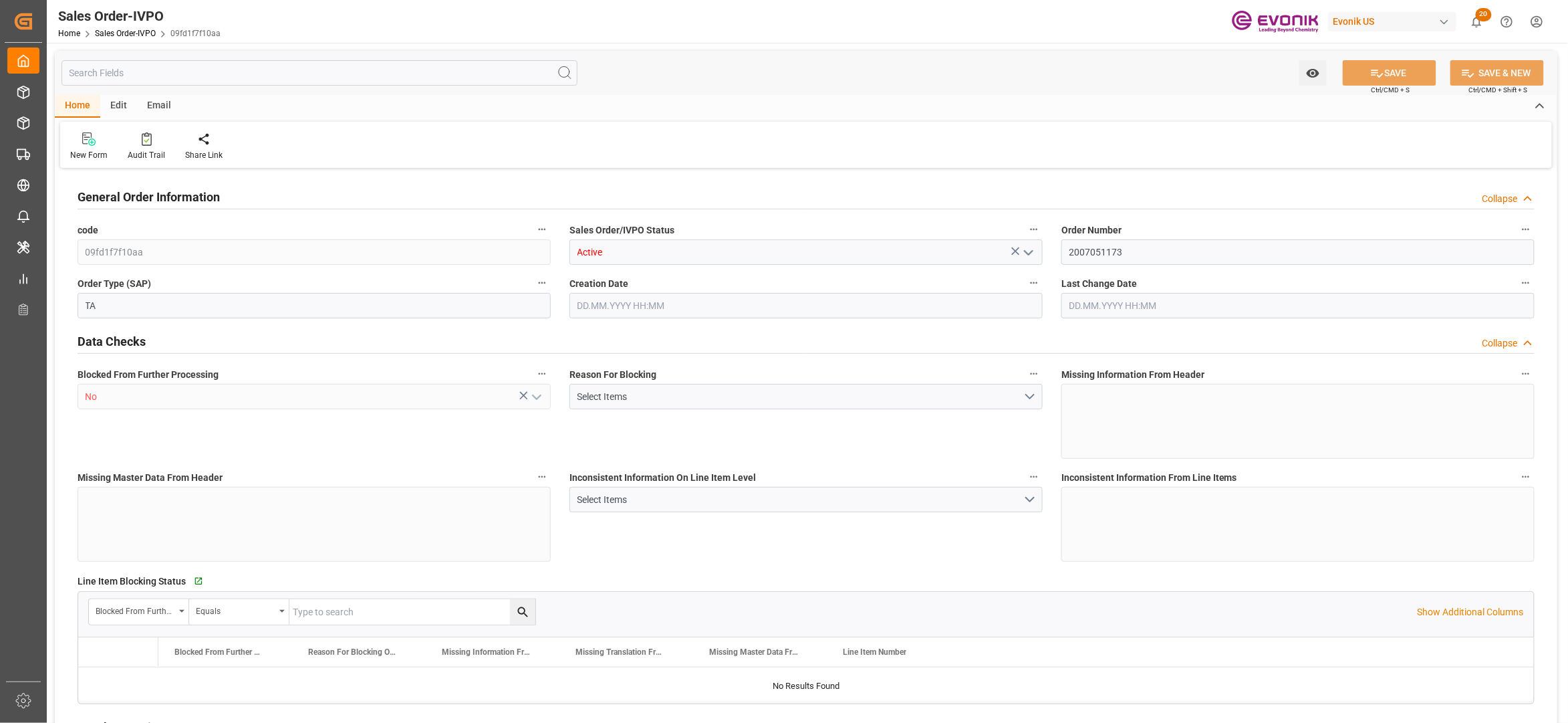
type input "MYPGU"
type input "0"
type input "1"
type input "2"
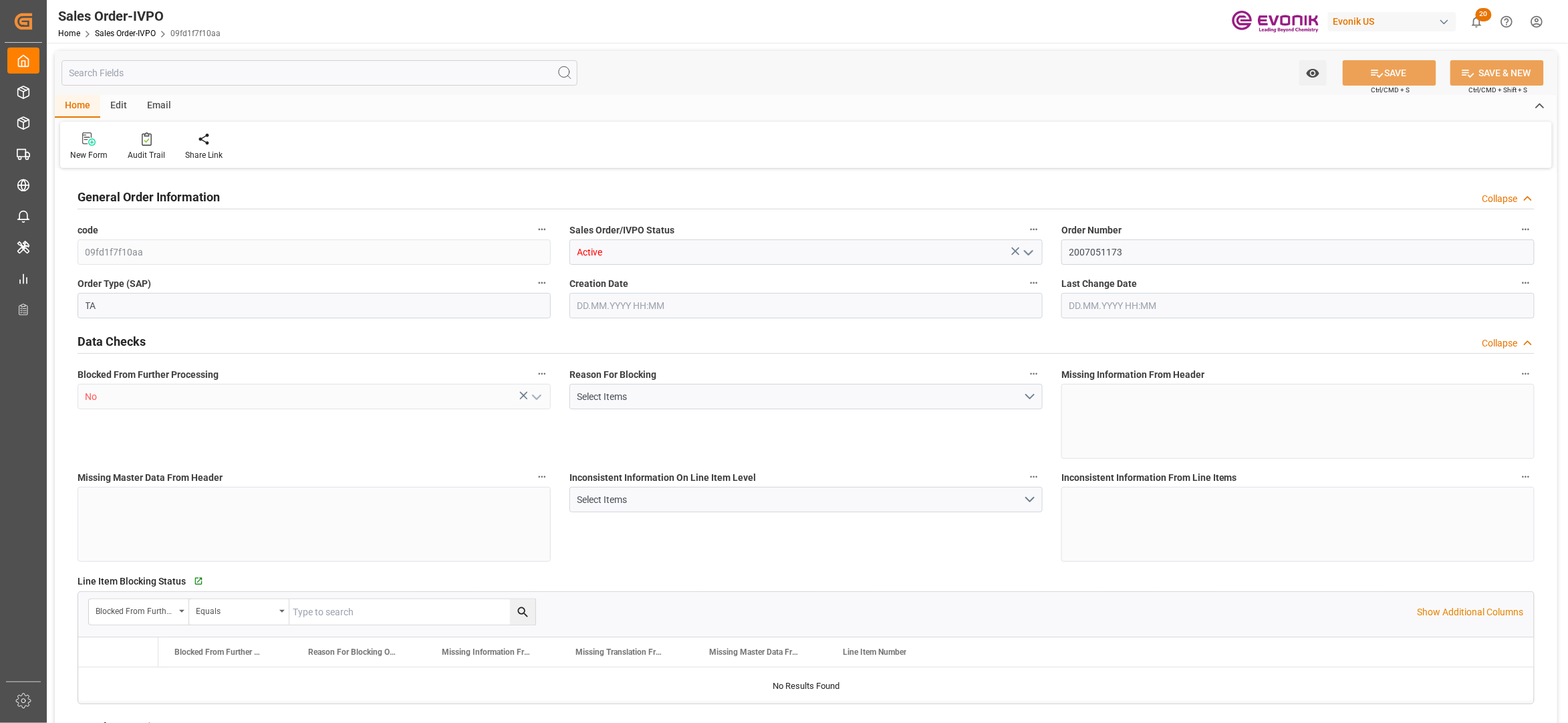
type input "18687.36"
type input "76.1408"
type input "19000"
type input "60"
type input "[DATE] 22:00"
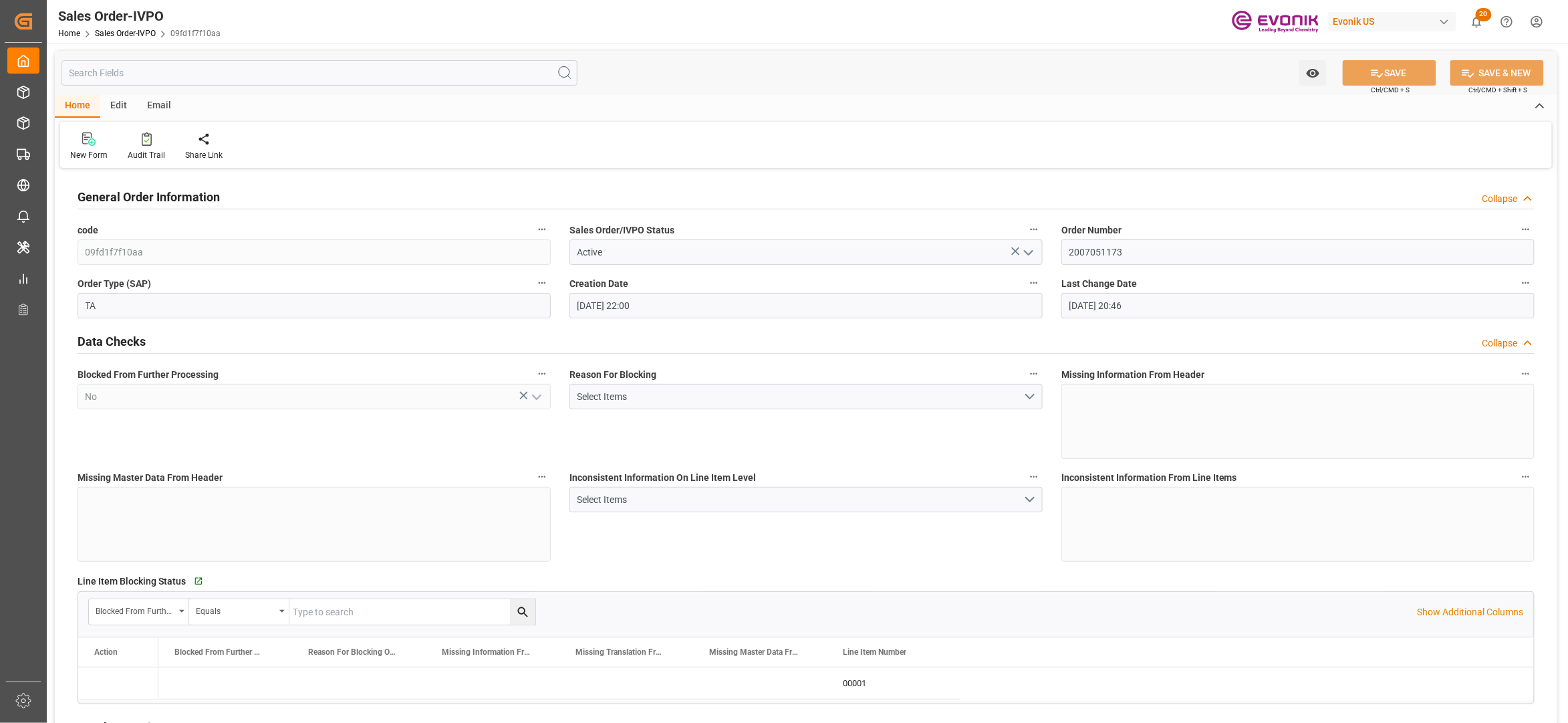
type input "[DATE] 20:46"
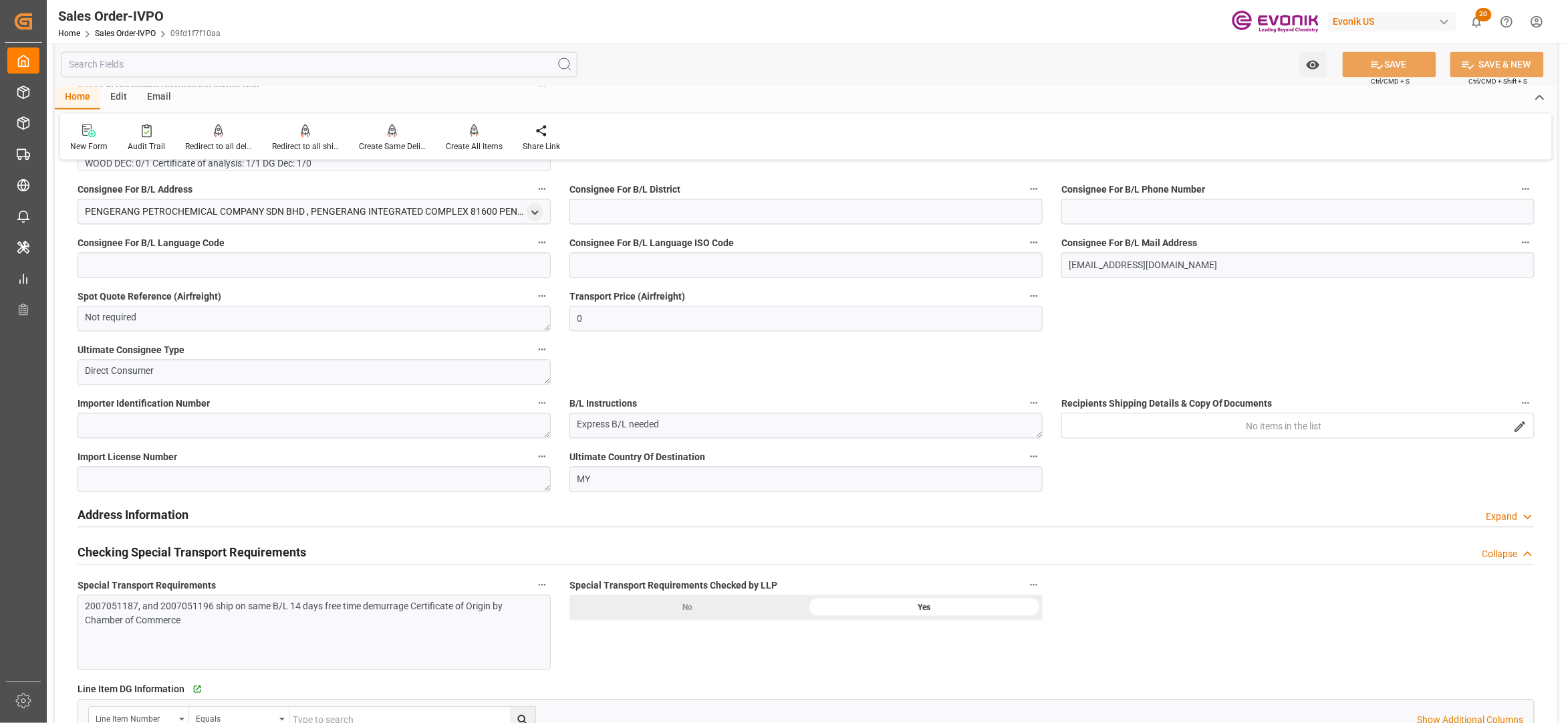
scroll to position [891, 0]
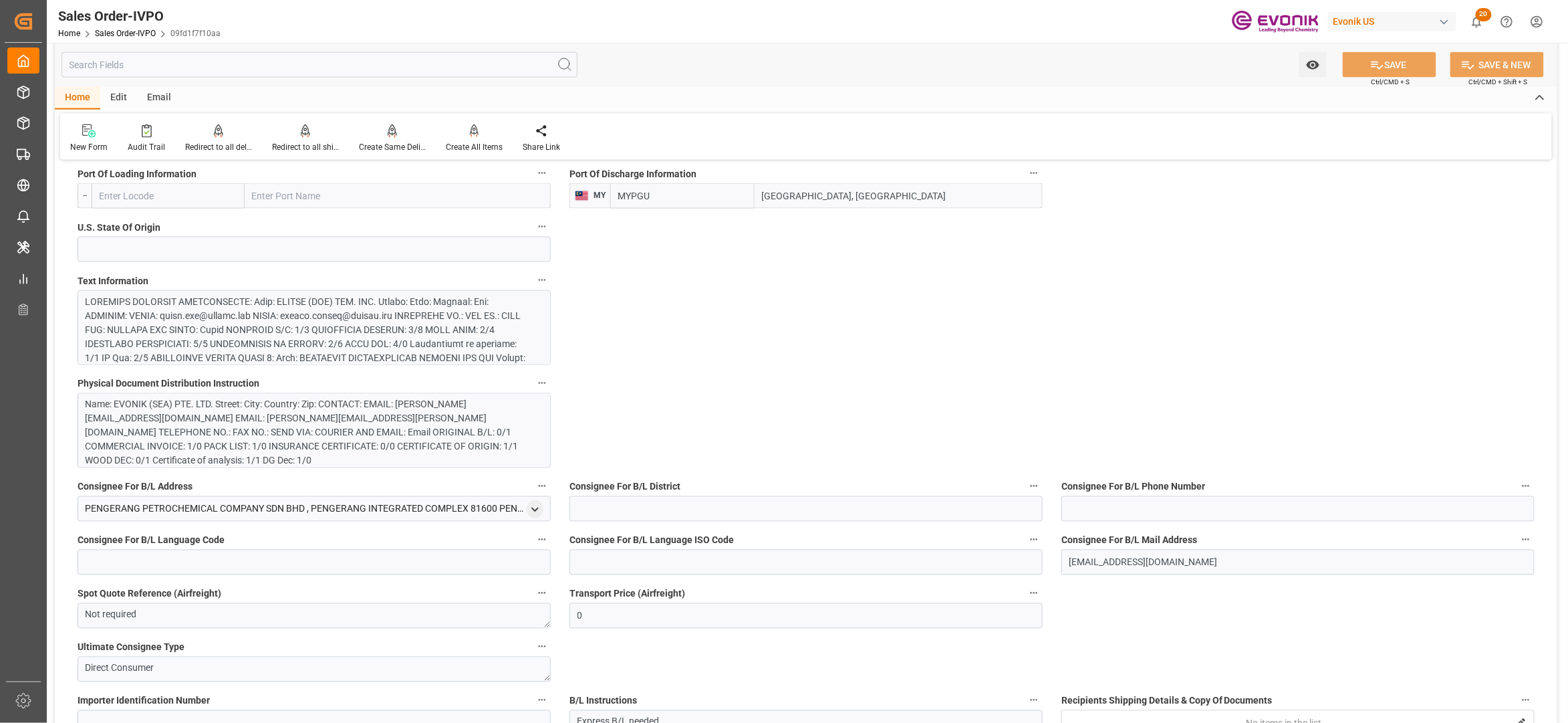
click at [426, 331] on div at bounding box center [308, 442] width 444 height 295
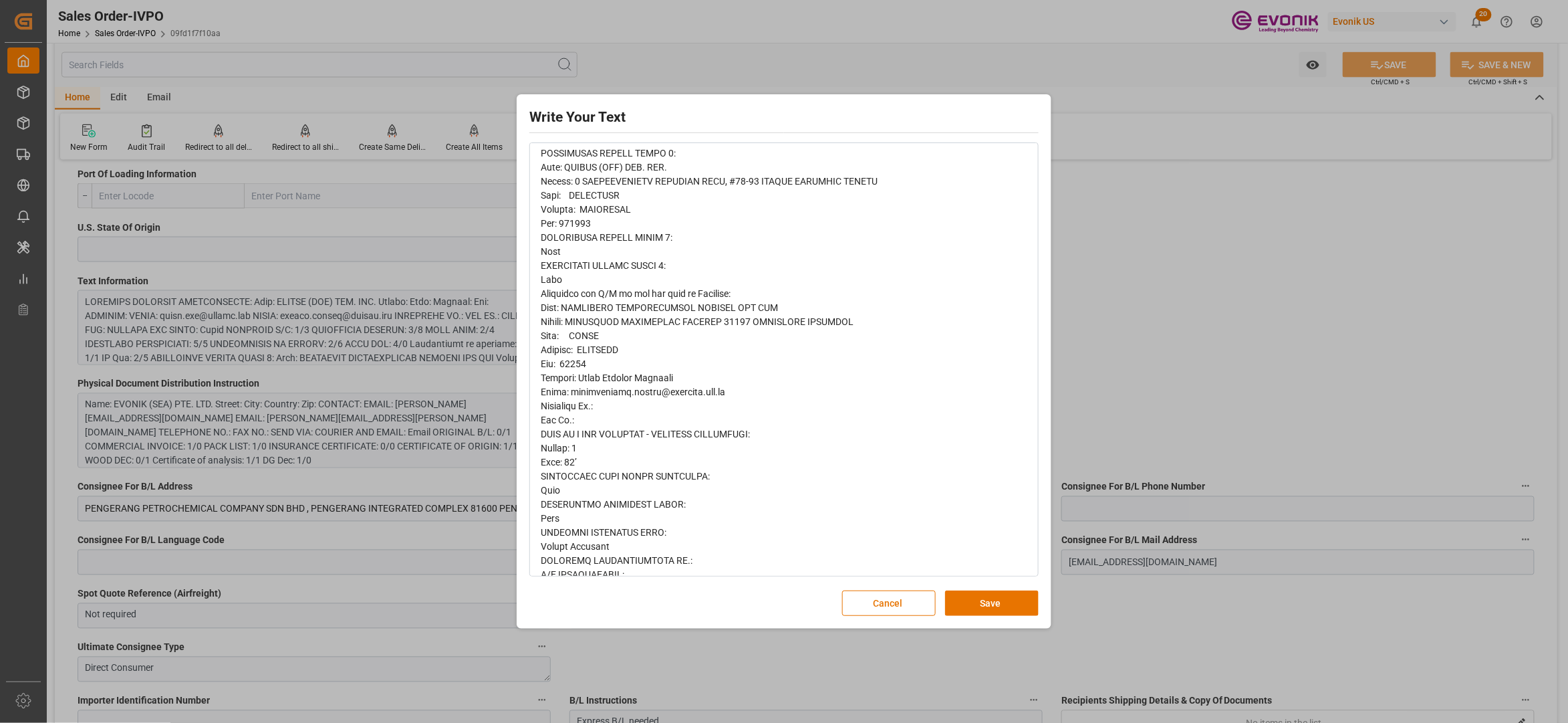
scroll to position [780, 0]
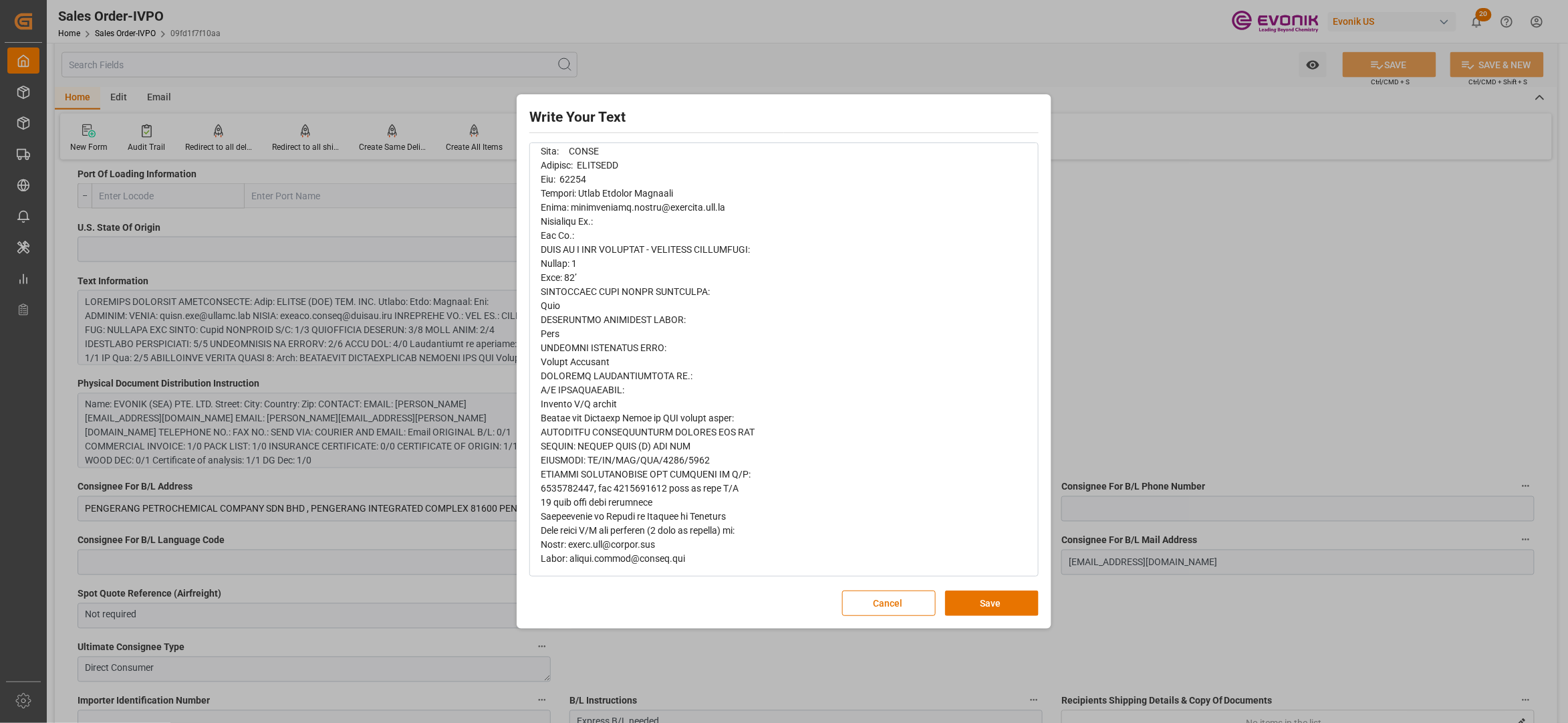
copy span "2007051187"
click at [894, 603] on button "Cancel" at bounding box center [889, 603] width 93 height 25
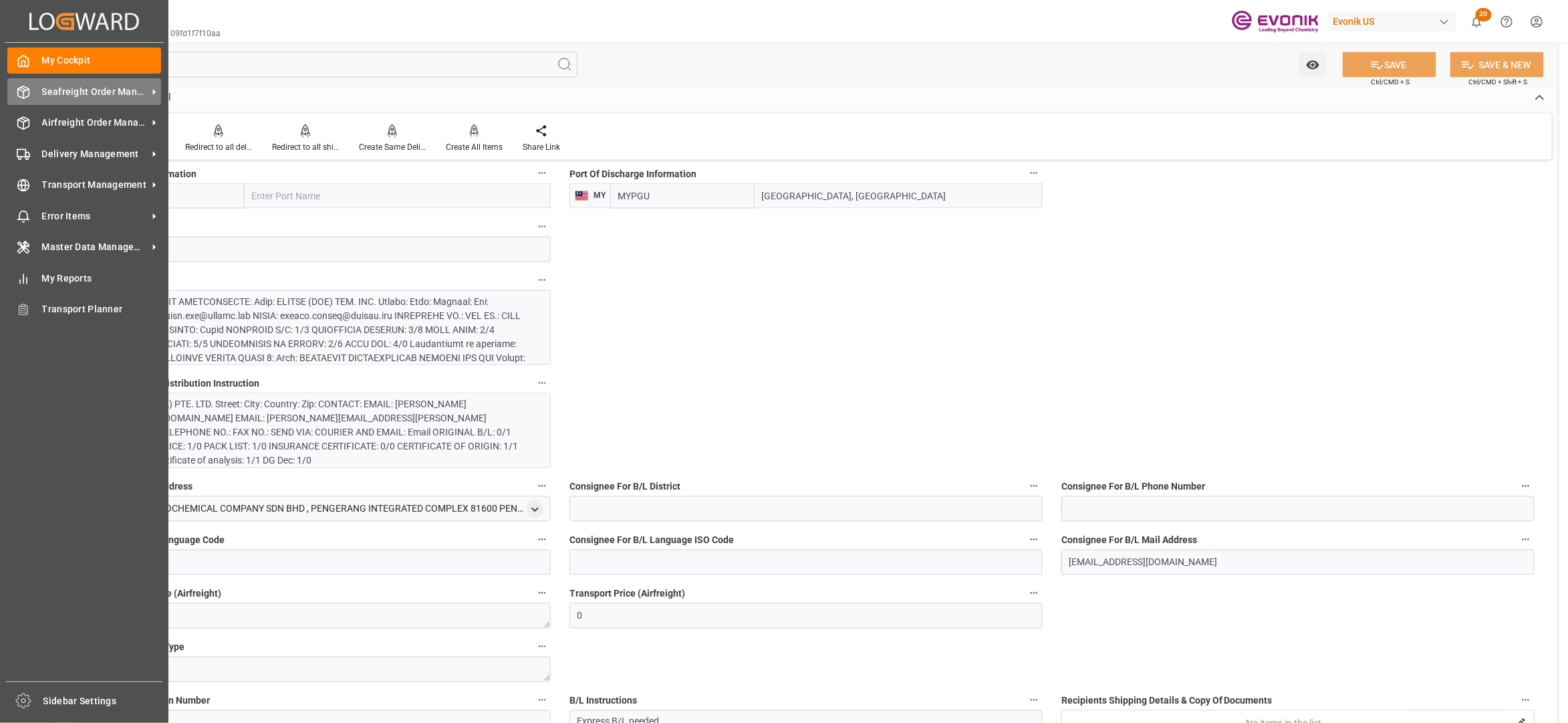
click at [36, 92] on div "Seafreight Order Management Seafreight Order Management" at bounding box center [84, 91] width 153 height 26
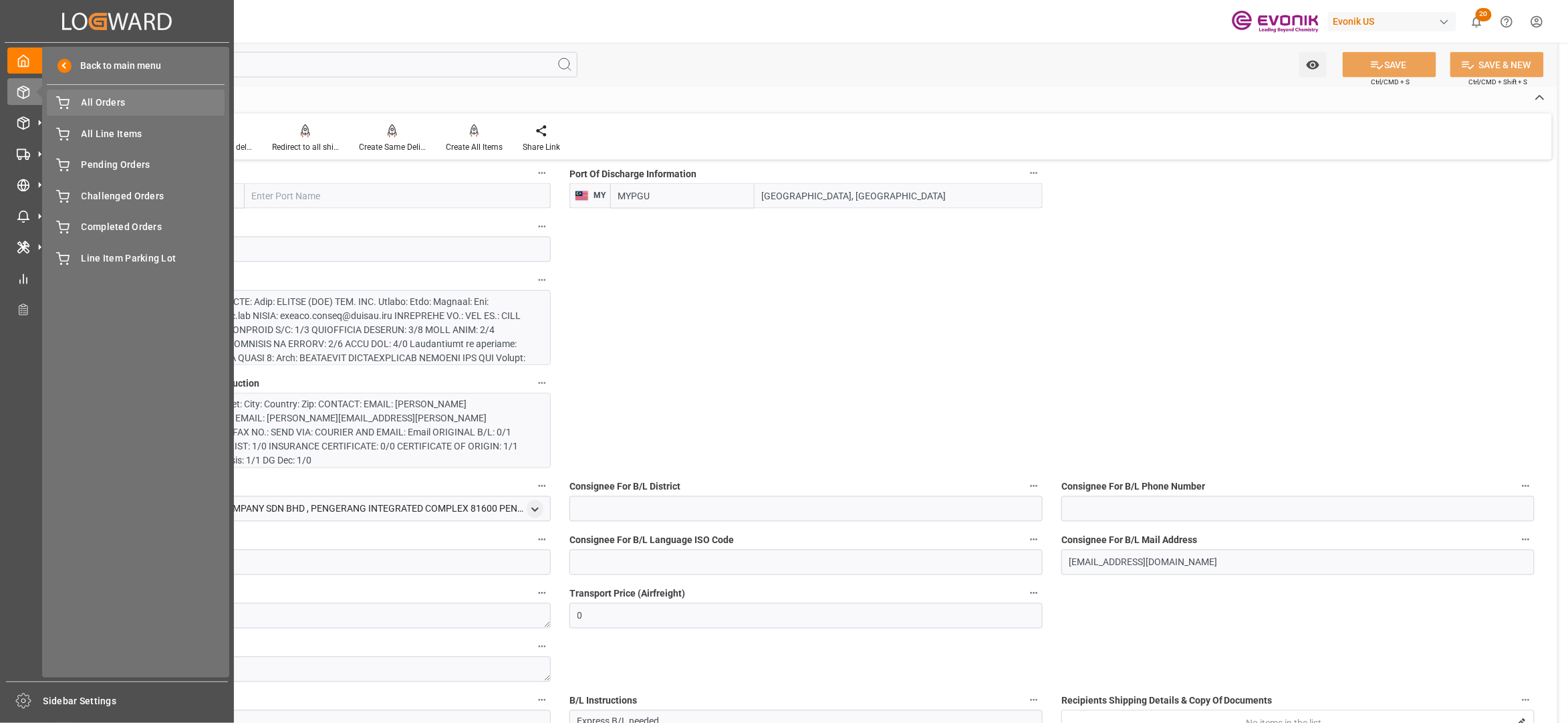
click at [100, 106] on span "All Orders" at bounding box center [153, 103] width 144 height 14
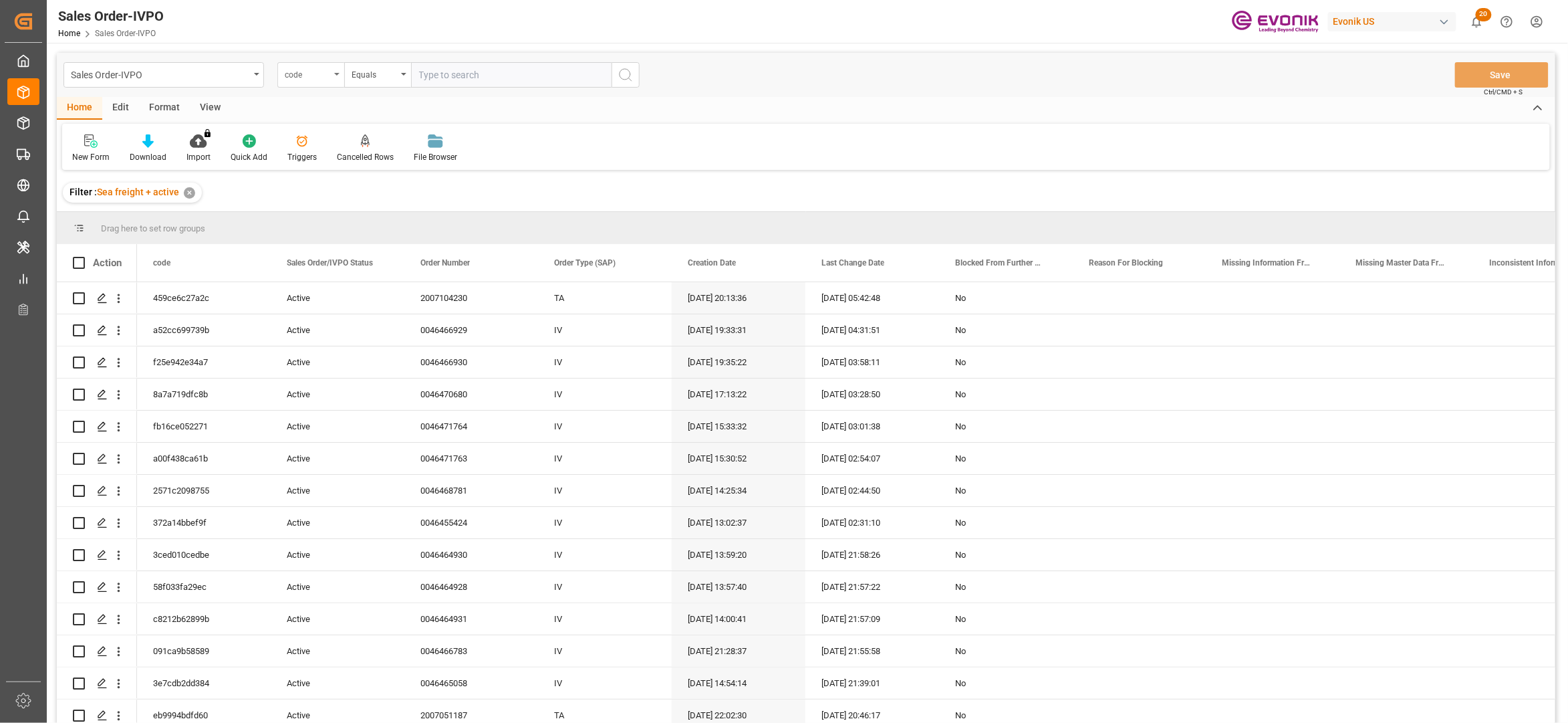
click at [317, 76] on div "code" at bounding box center [308, 73] width 46 height 15
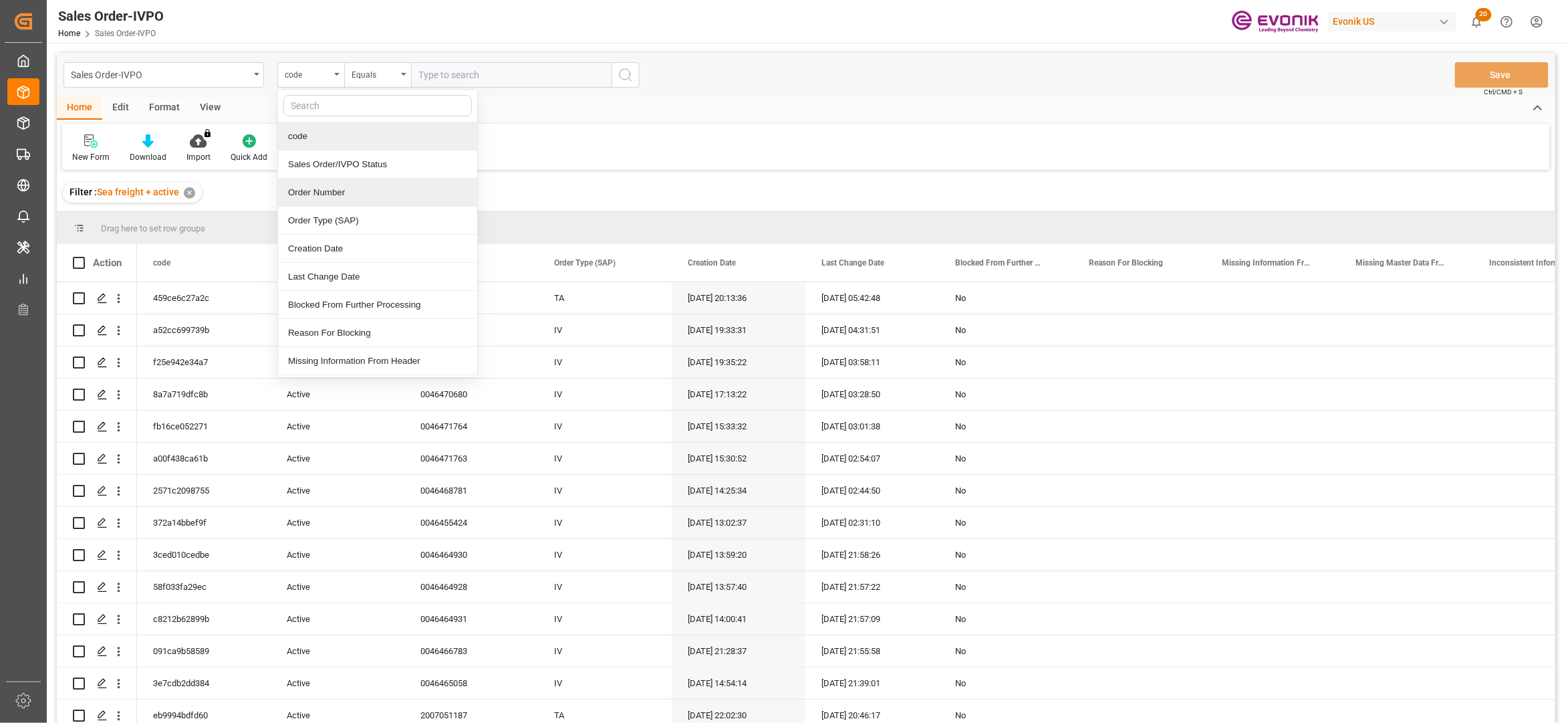
click at [334, 193] on div "Order Number" at bounding box center [377, 192] width 199 height 28
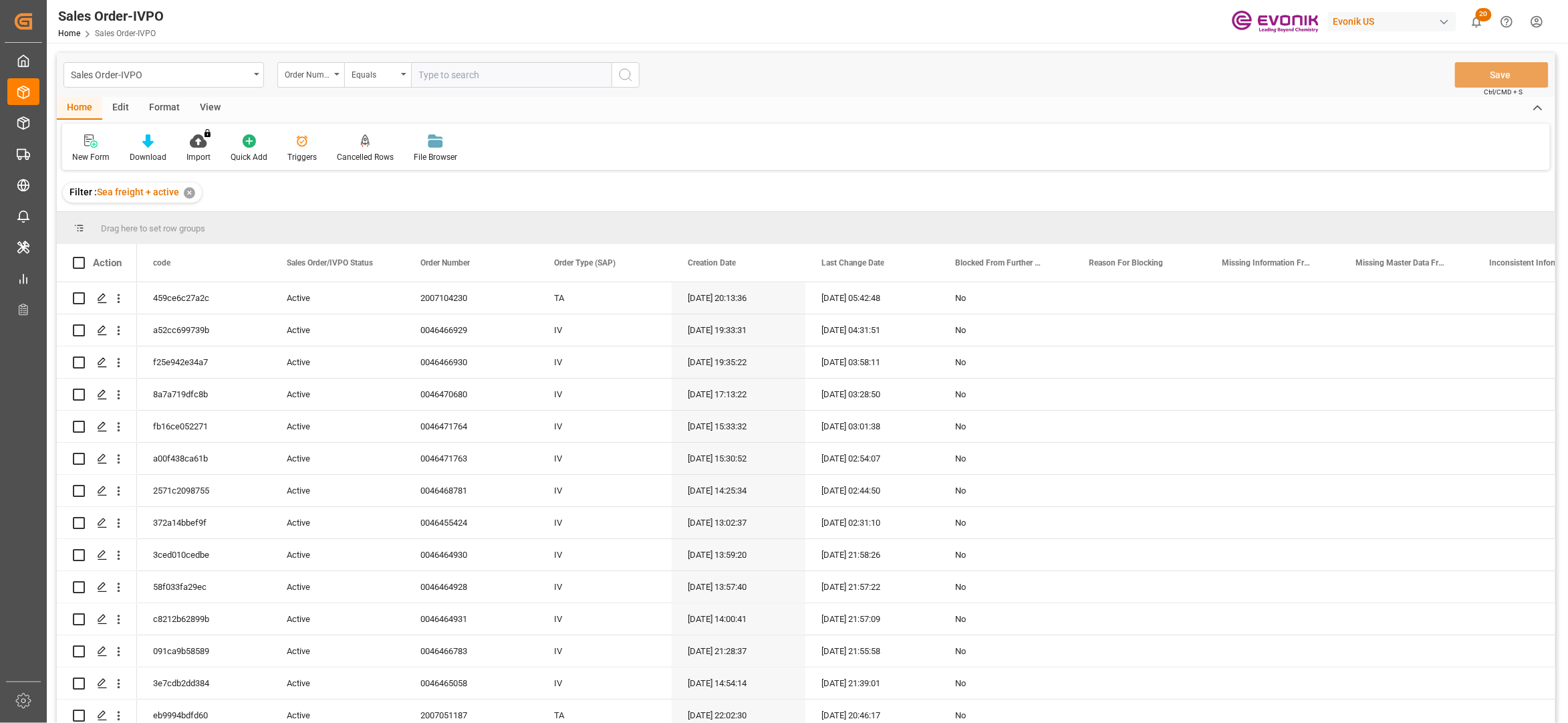
click at [451, 70] on input "text" at bounding box center [511, 75] width 201 height 25
paste input "0046470480"
type input "0046470480"
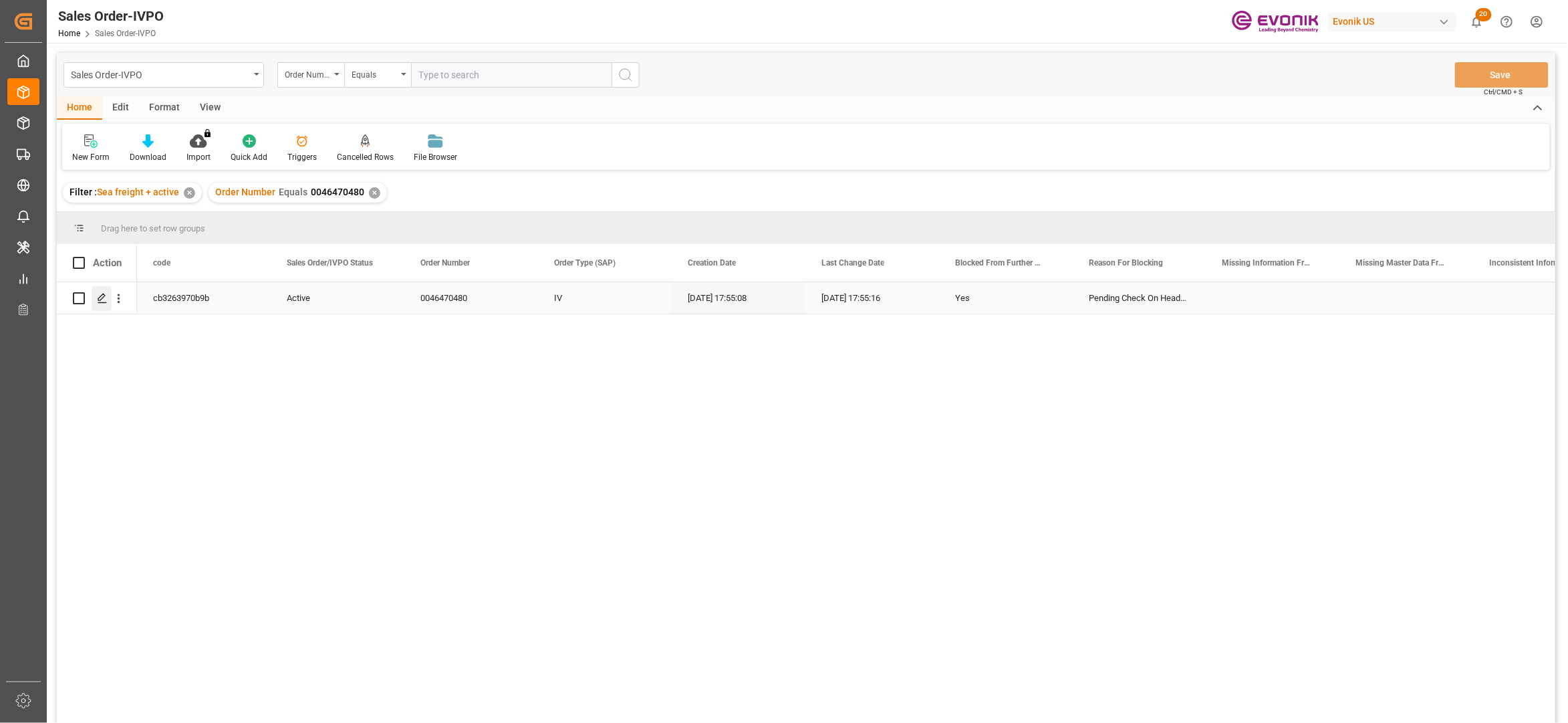
click at [100, 297] on polygon "Press SPACE to select this row." at bounding box center [102, 298] width 7 height 7
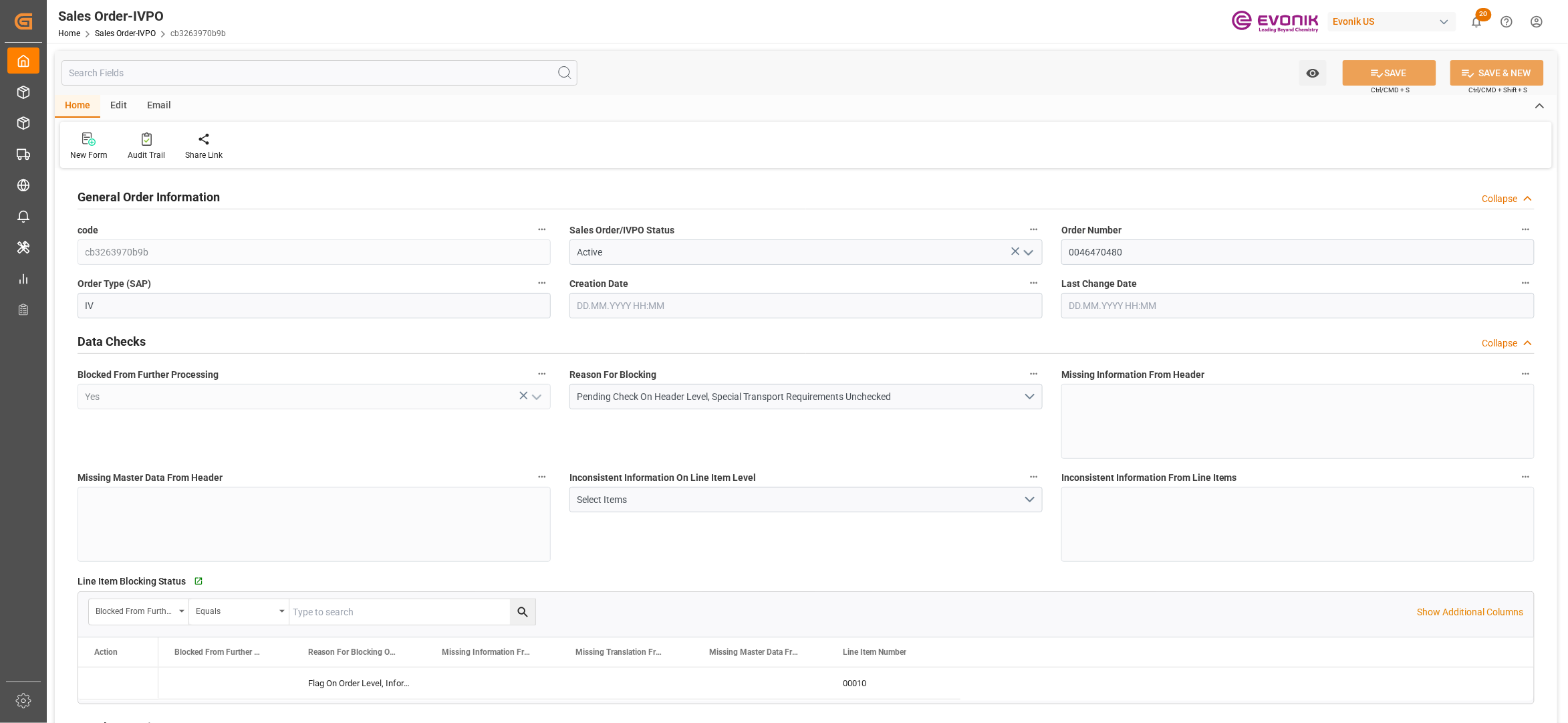
type input "CNHUN"
type input "0"
type input "1"
type input "5879.04"
type input "[DATE] 17:55"
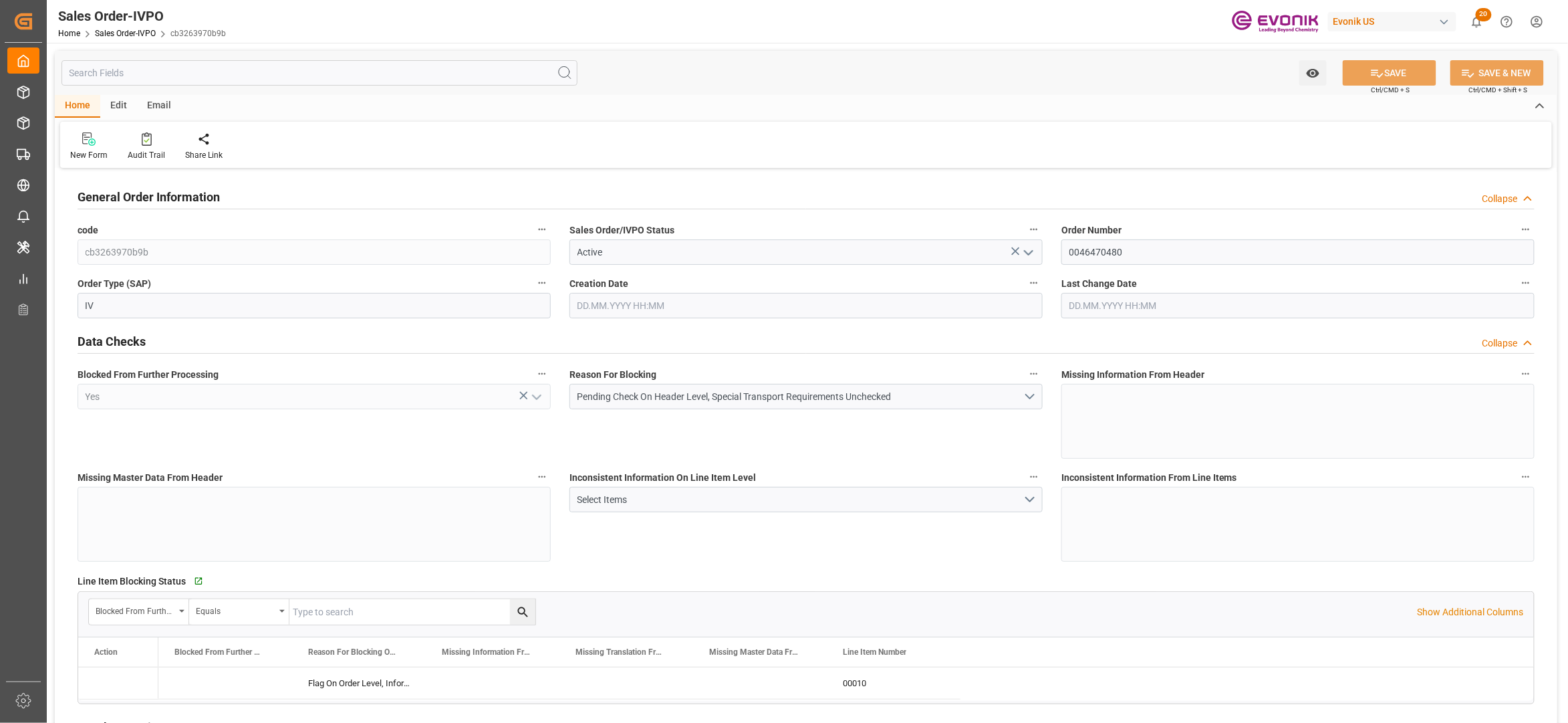
type input "[DATE] 17:55"
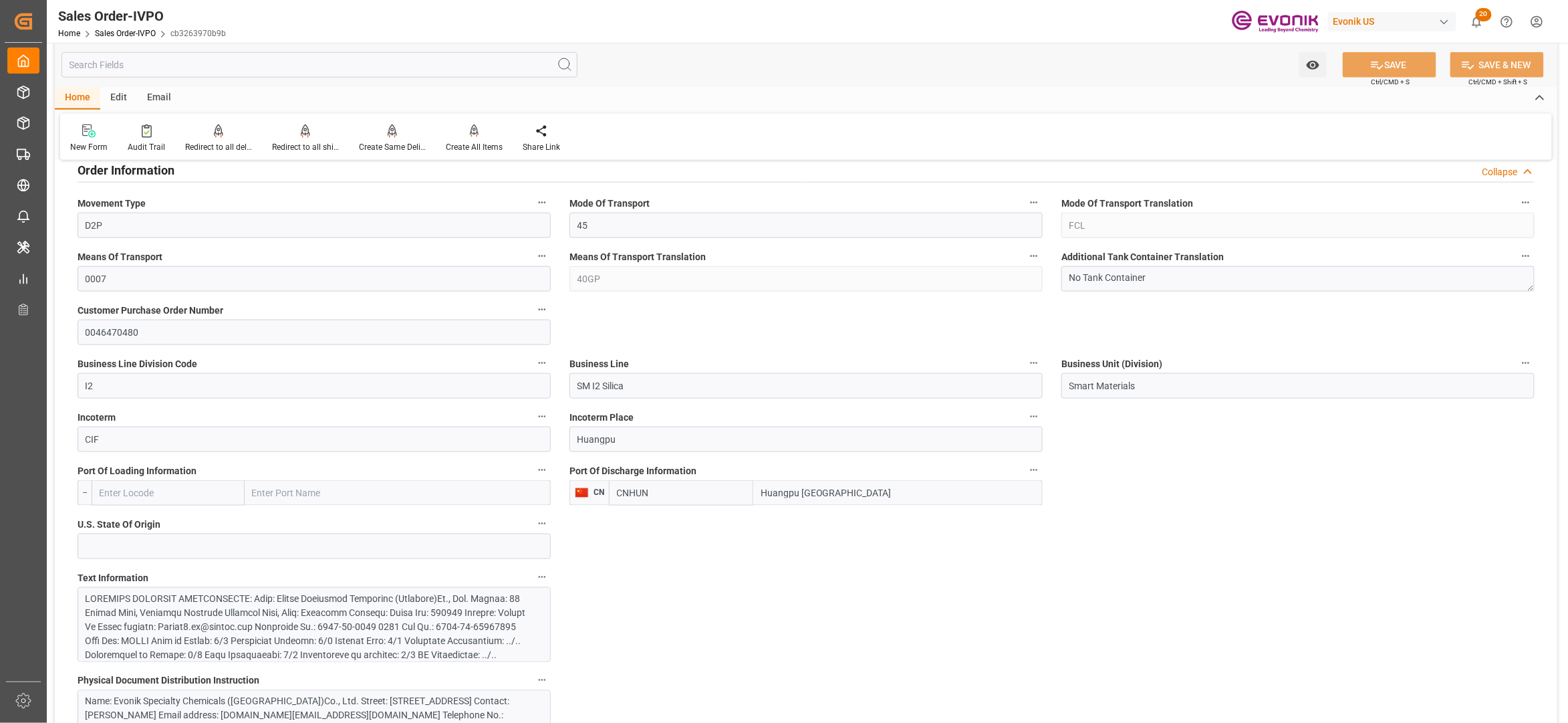
scroll to position [891, 0]
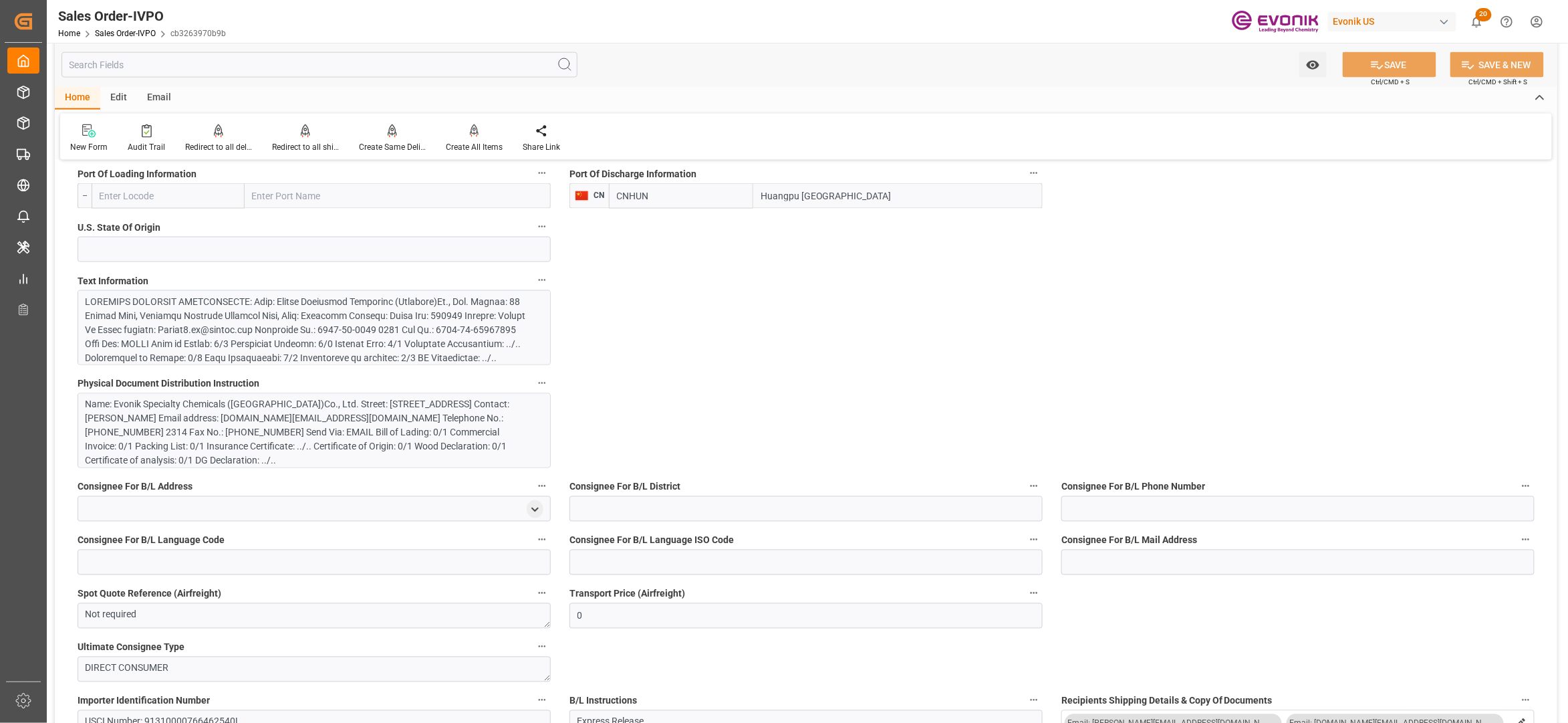
drag, startPoint x: 655, startPoint y: 197, endPoint x: 619, endPoint y: 190, distance: 36.7
click at [619, 190] on input "CNHUN" at bounding box center [681, 196] width 144 height 25
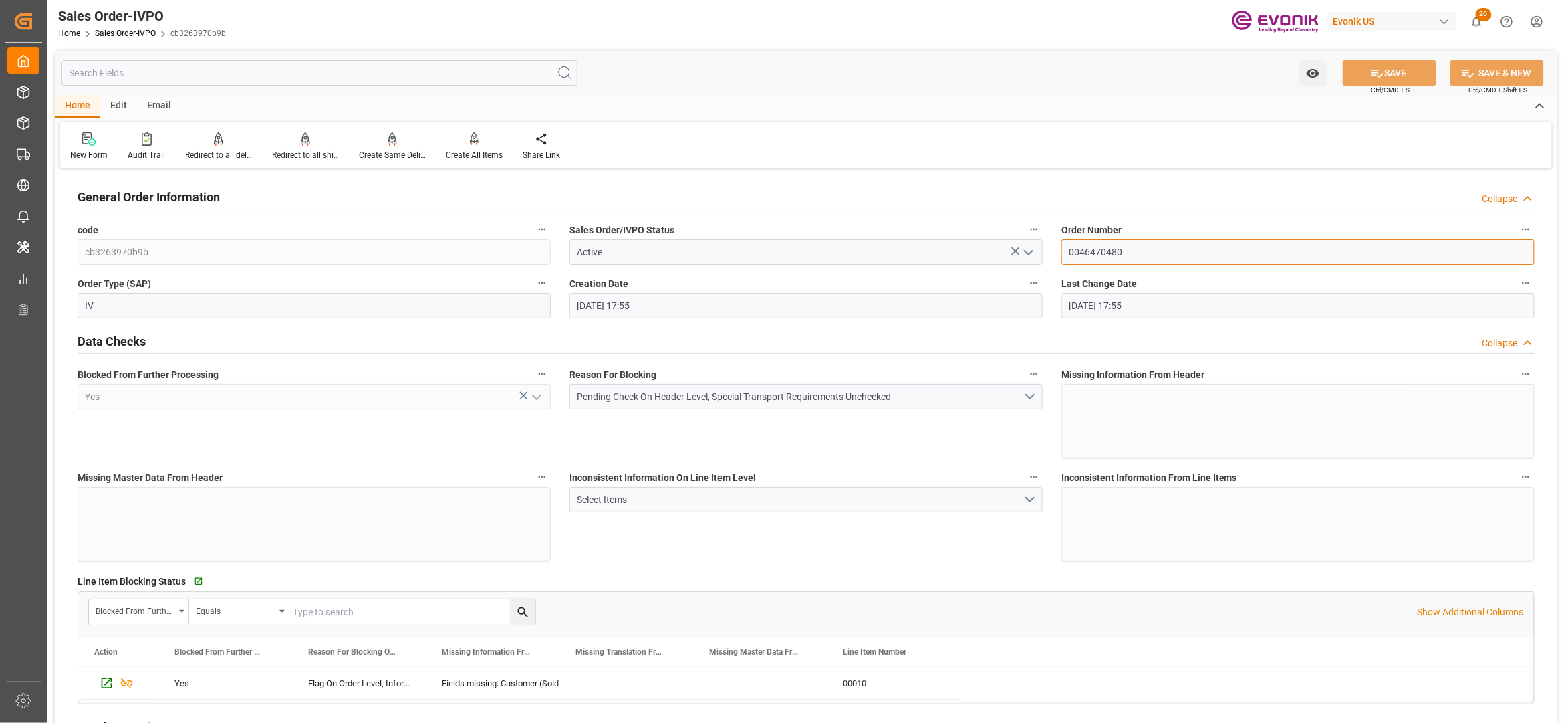
drag, startPoint x: 1148, startPoint y: 246, endPoint x: 1065, endPoint y: 248, distance: 83.0
click at [1065, 248] on input "0046470480" at bounding box center [1298, 252] width 473 height 25
click at [897, 551] on div "Inconsistent Information On Line Item Level Select Items" at bounding box center [806, 514] width 492 height 103
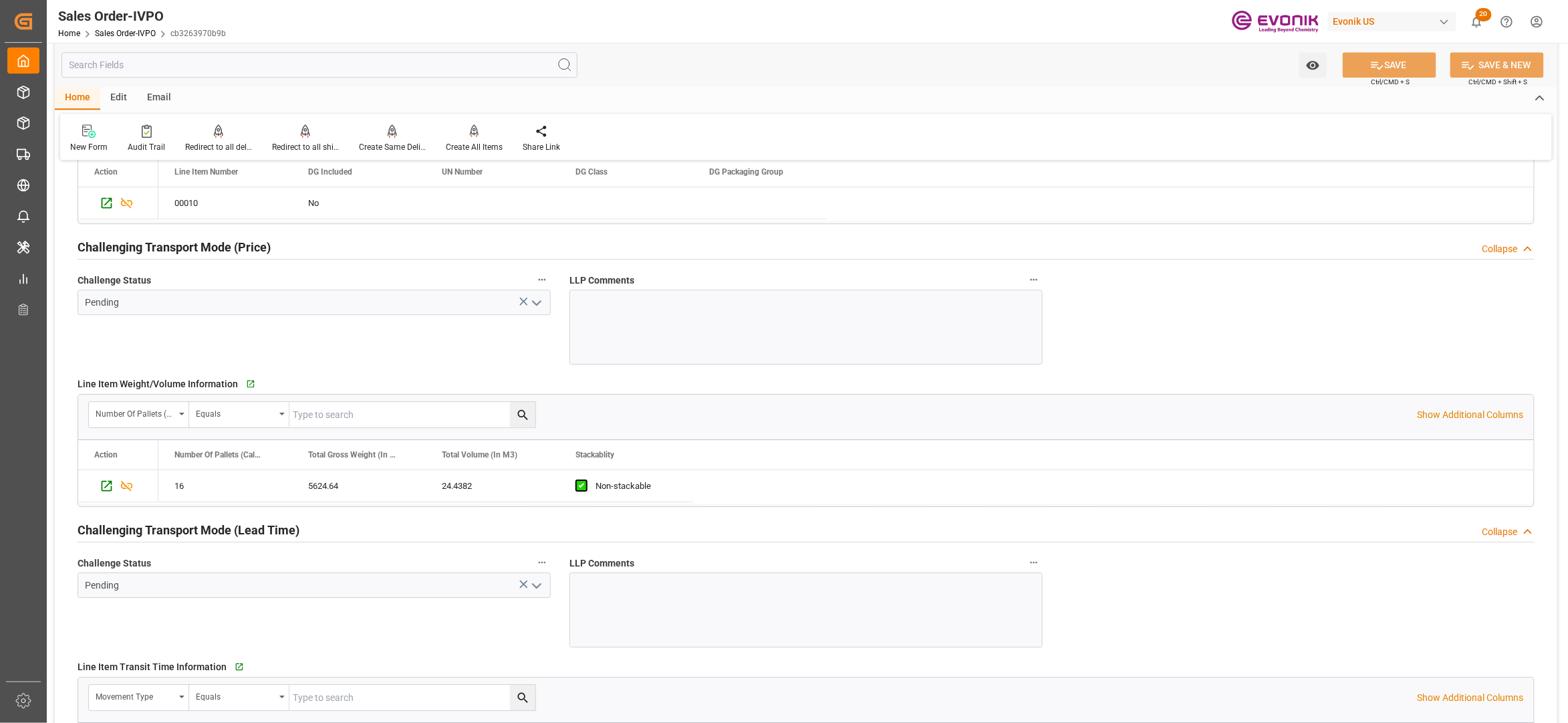
scroll to position [2073, 0]
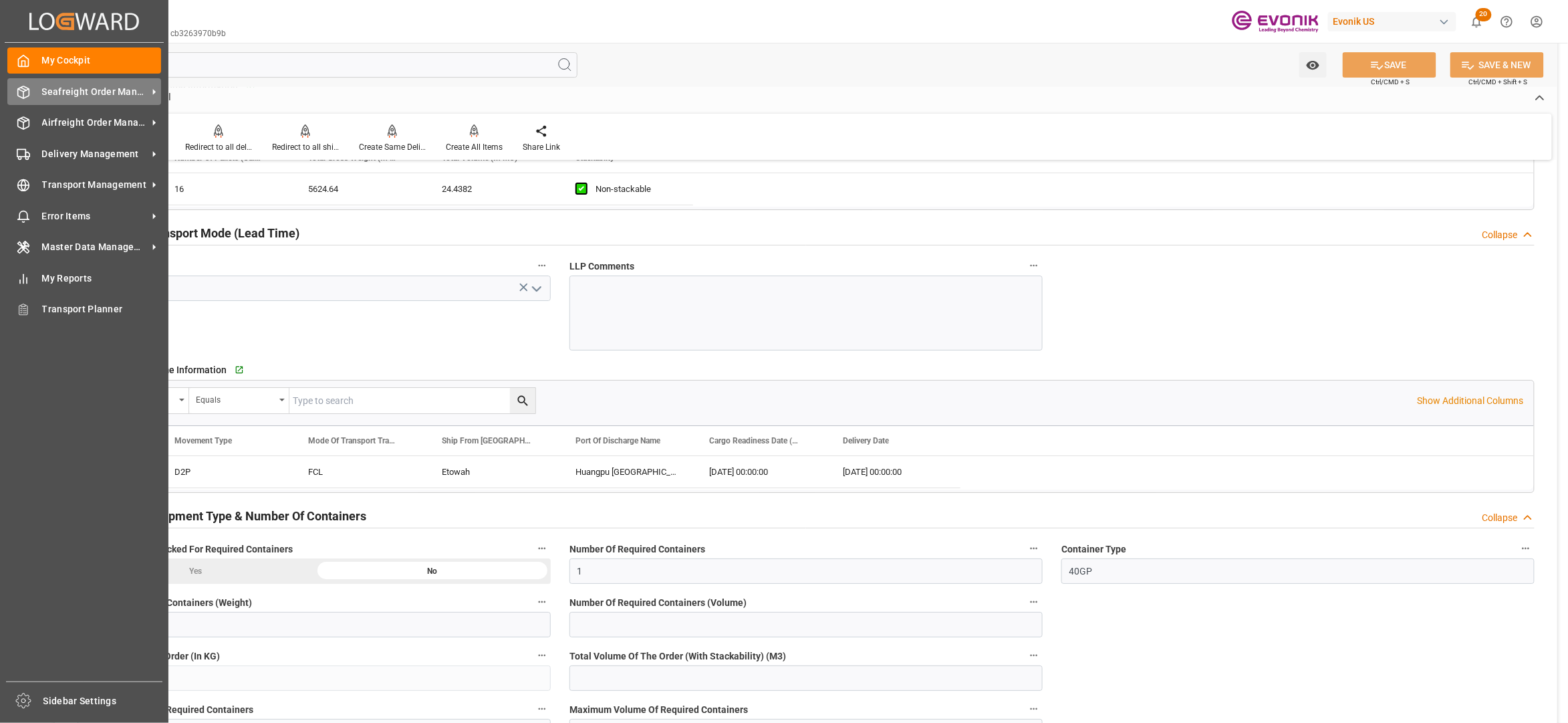
click at [62, 89] on span "Seafreight Order Management" at bounding box center [95, 92] width 106 height 14
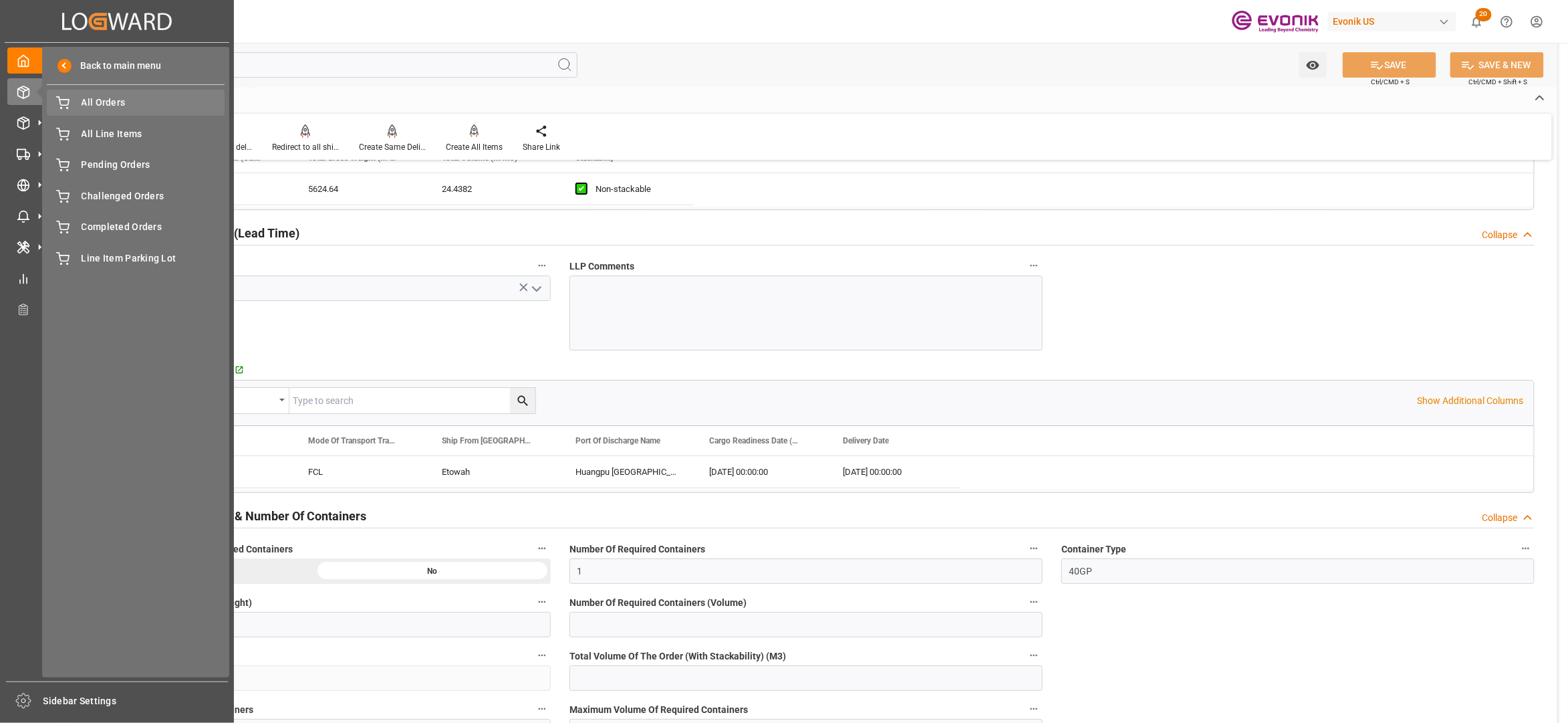
click at [127, 102] on span "All Orders" at bounding box center [153, 103] width 144 height 14
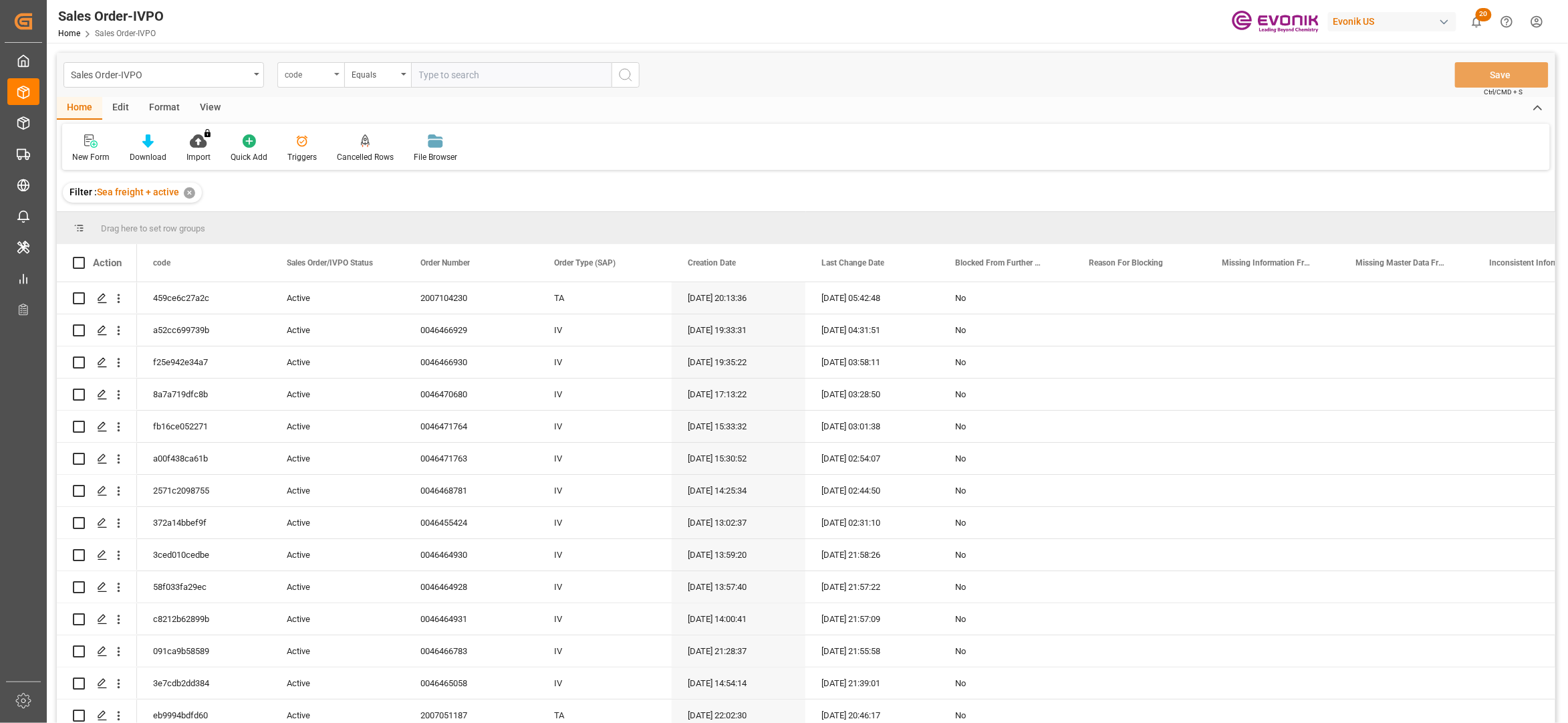
click at [315, 74] on div "code" at bounding box center [308, 73] width 46 height 15
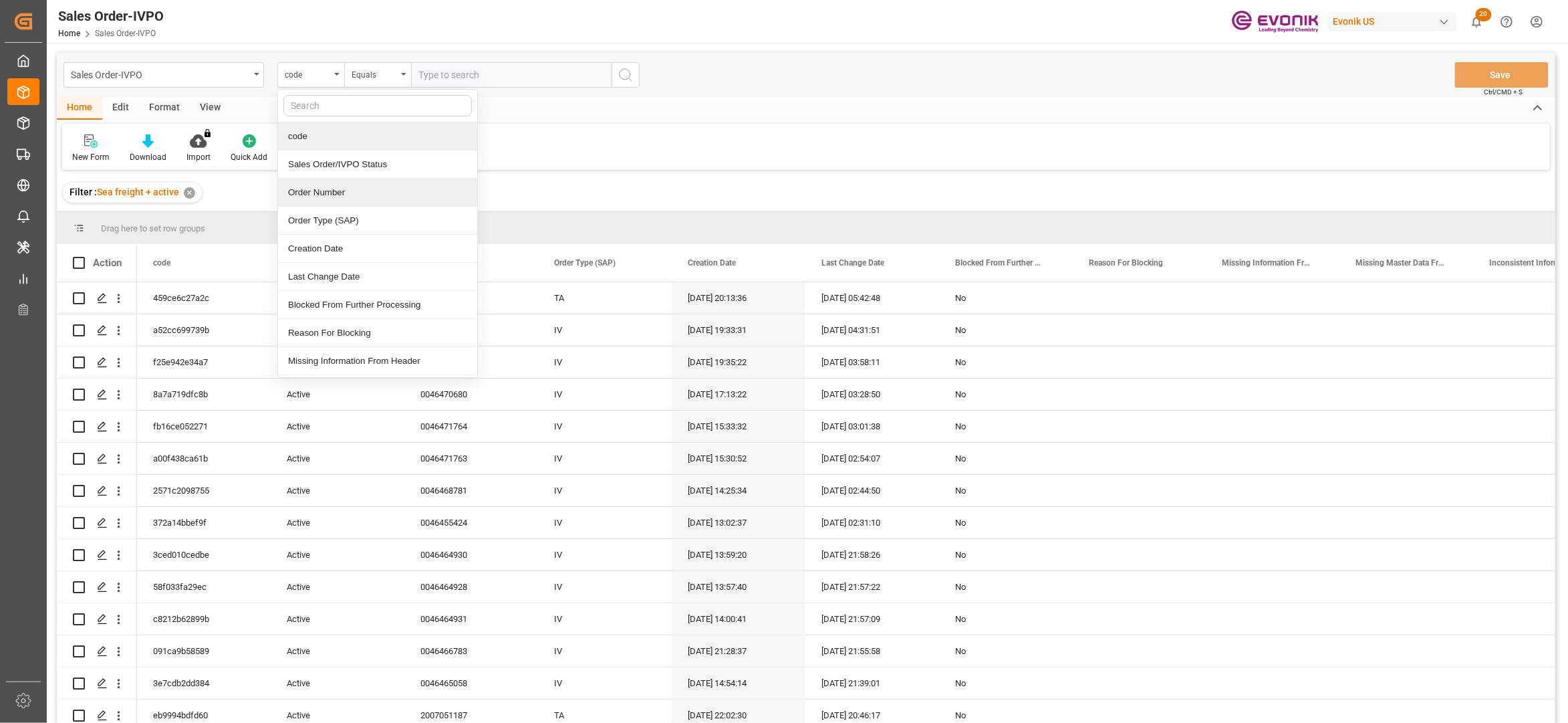
click at [342, 195] on div "Order Number" at bounding box center [377, 192] width 199 height 28
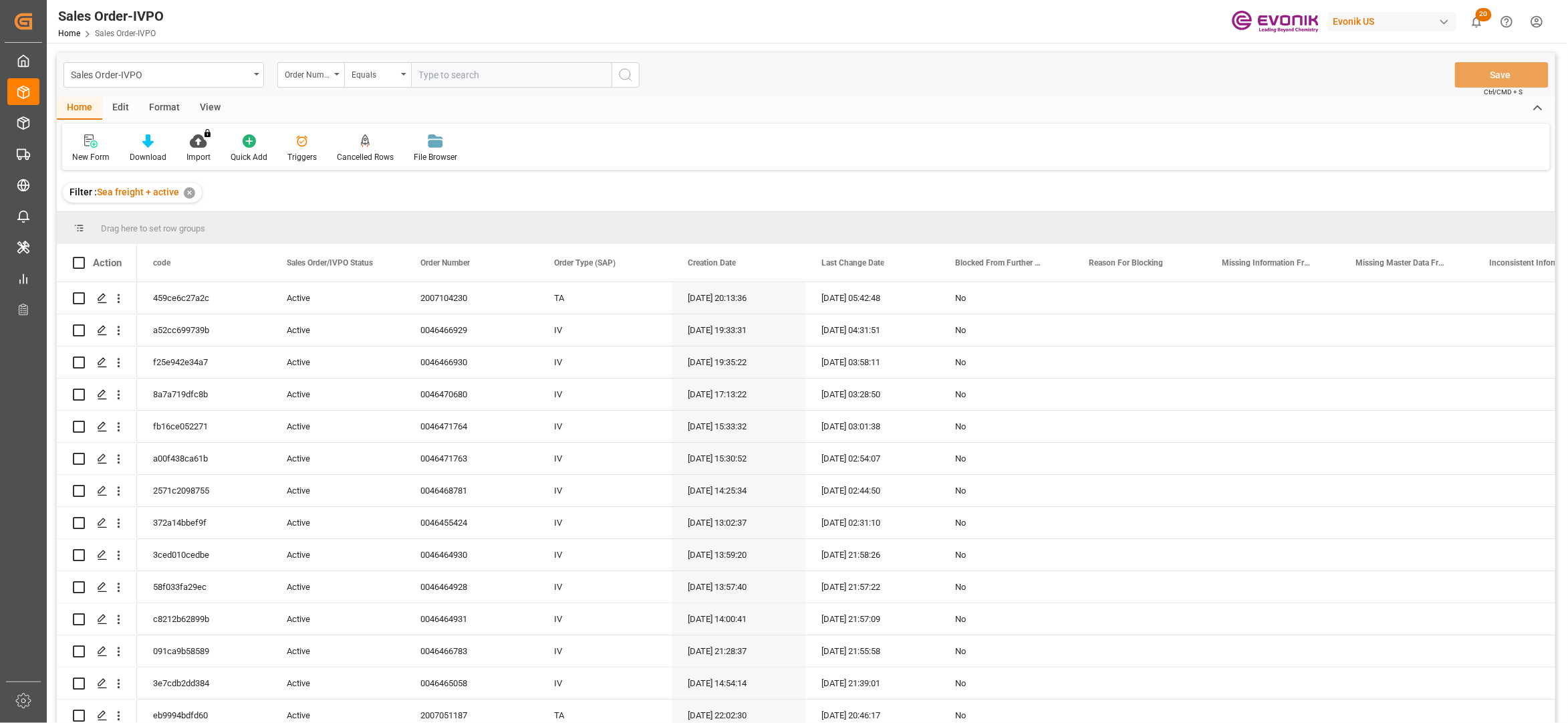
click at [445, 73] on input "text" at bounding box center [511, 75] width 201 height 25
paste input "2007051196"
type input "2007051196"
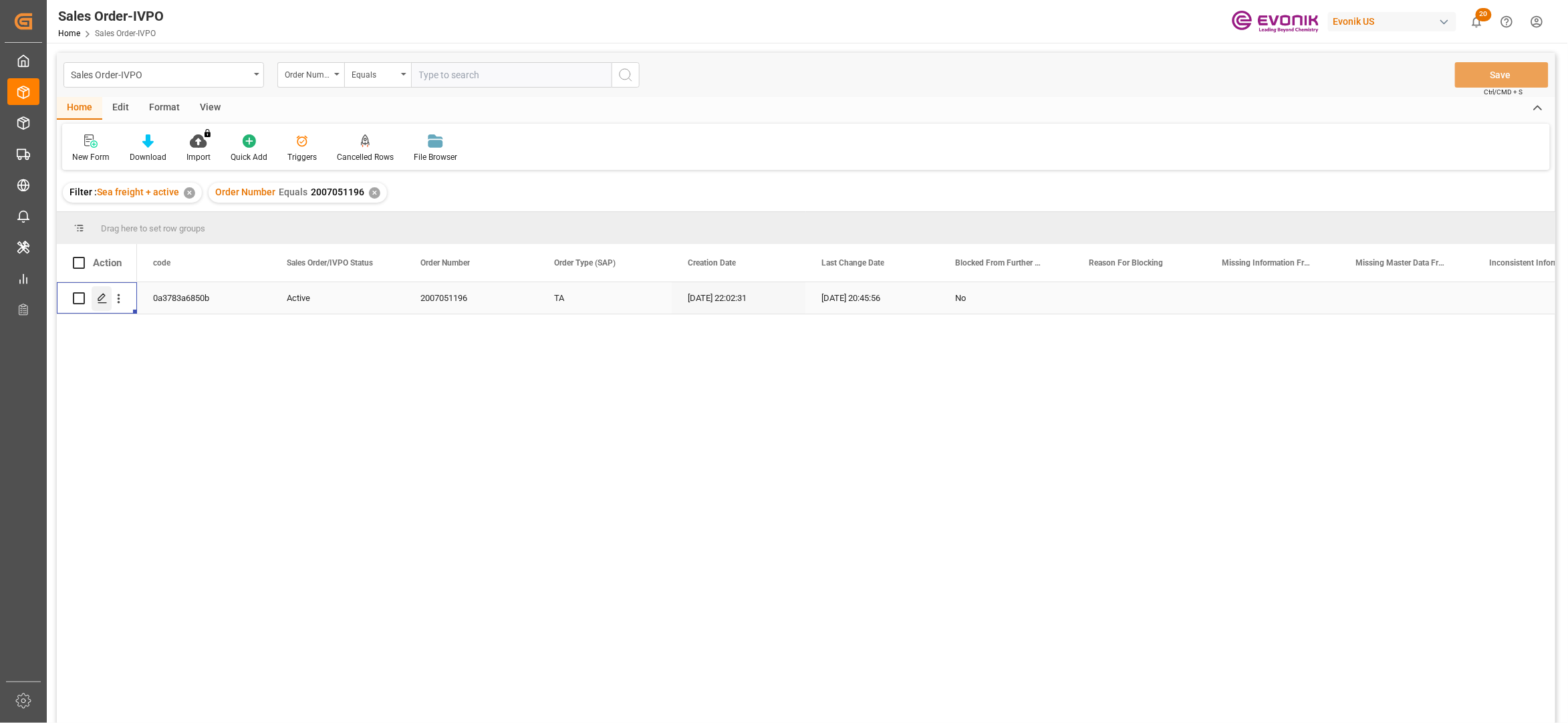
click at [102, 298] on icon "Press SPACE to select this row." at bounding box center [102, 298] width 11 height 11
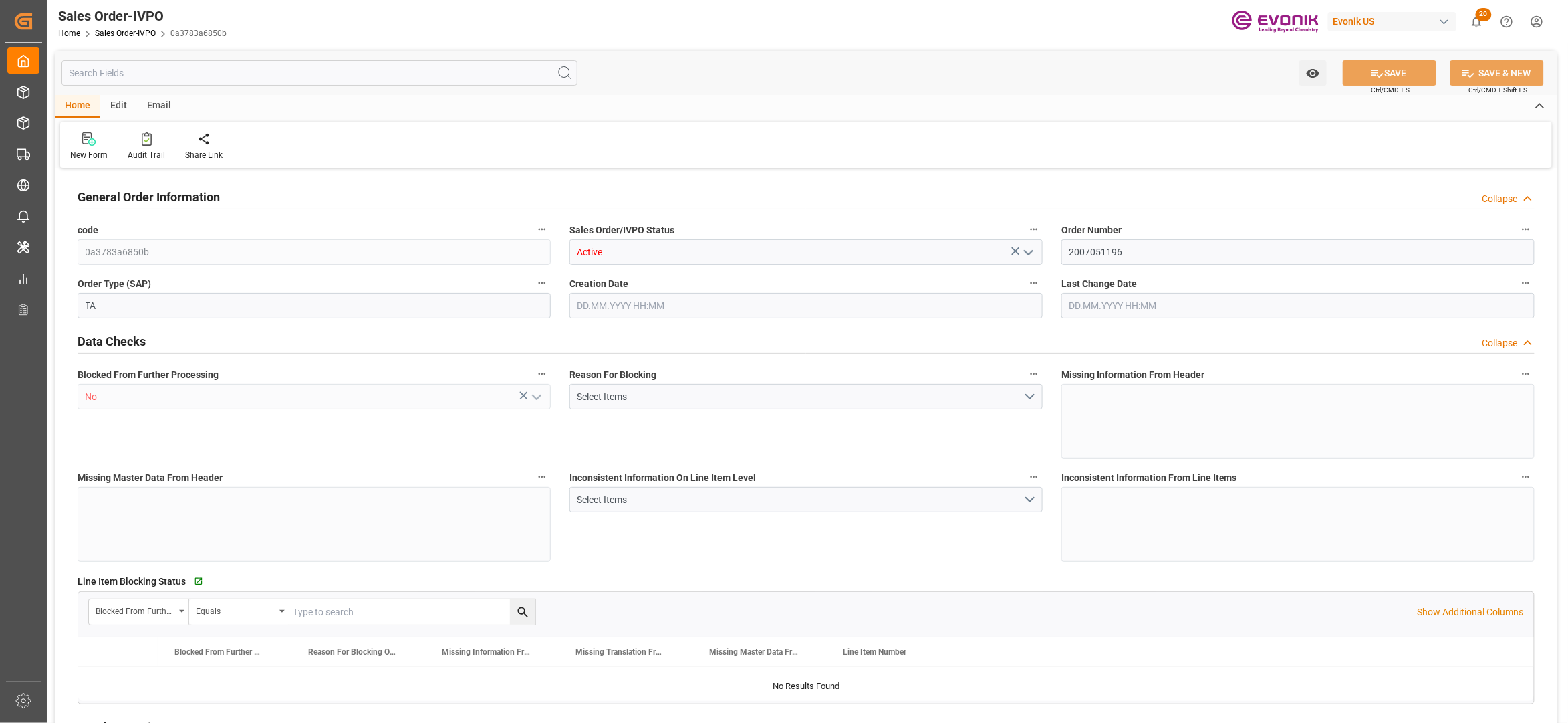
type input "MYPGU"
type input "0"
type input "1"
type input "2"
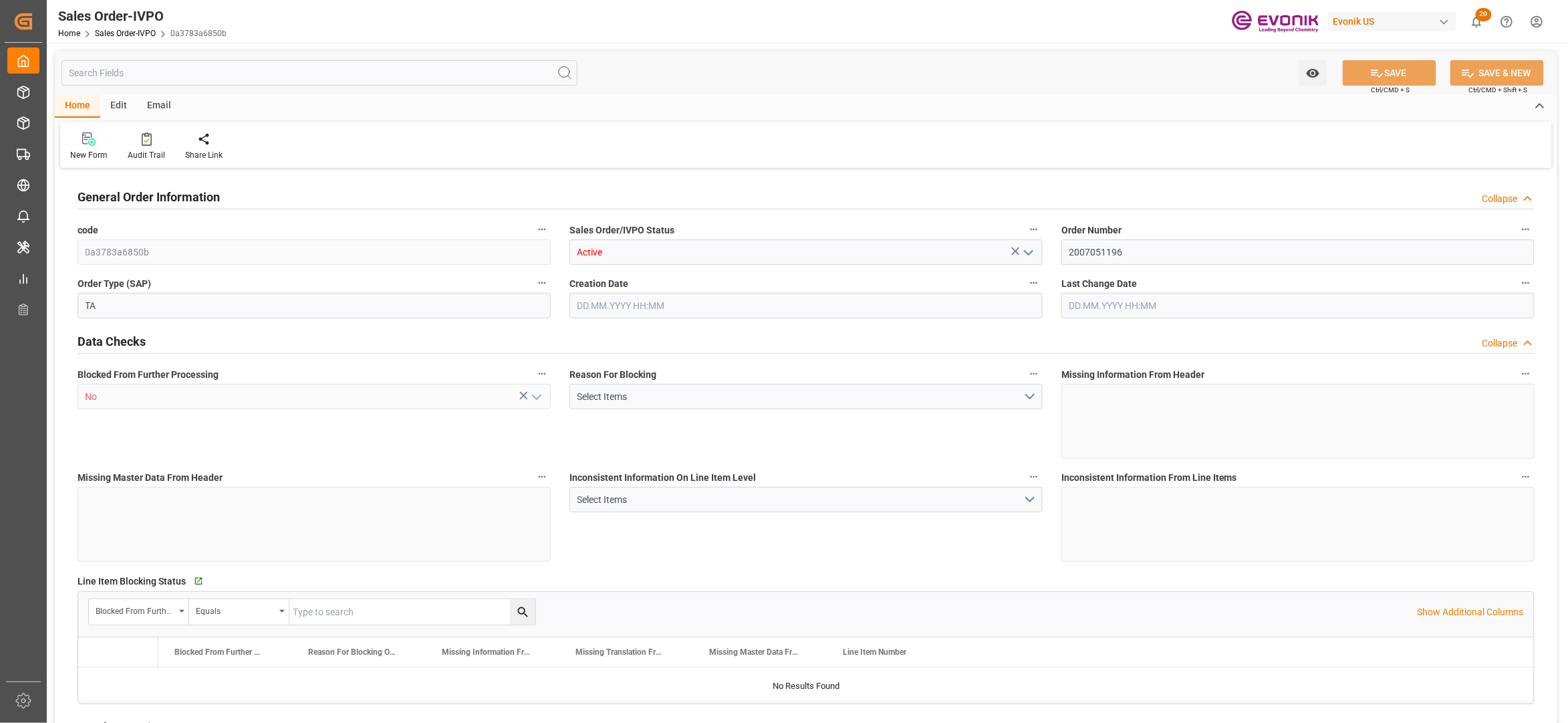
type input "17788.704"
type input "78.4092"
type input "19000"
type input "60"
type input "[DATE] 22:02"
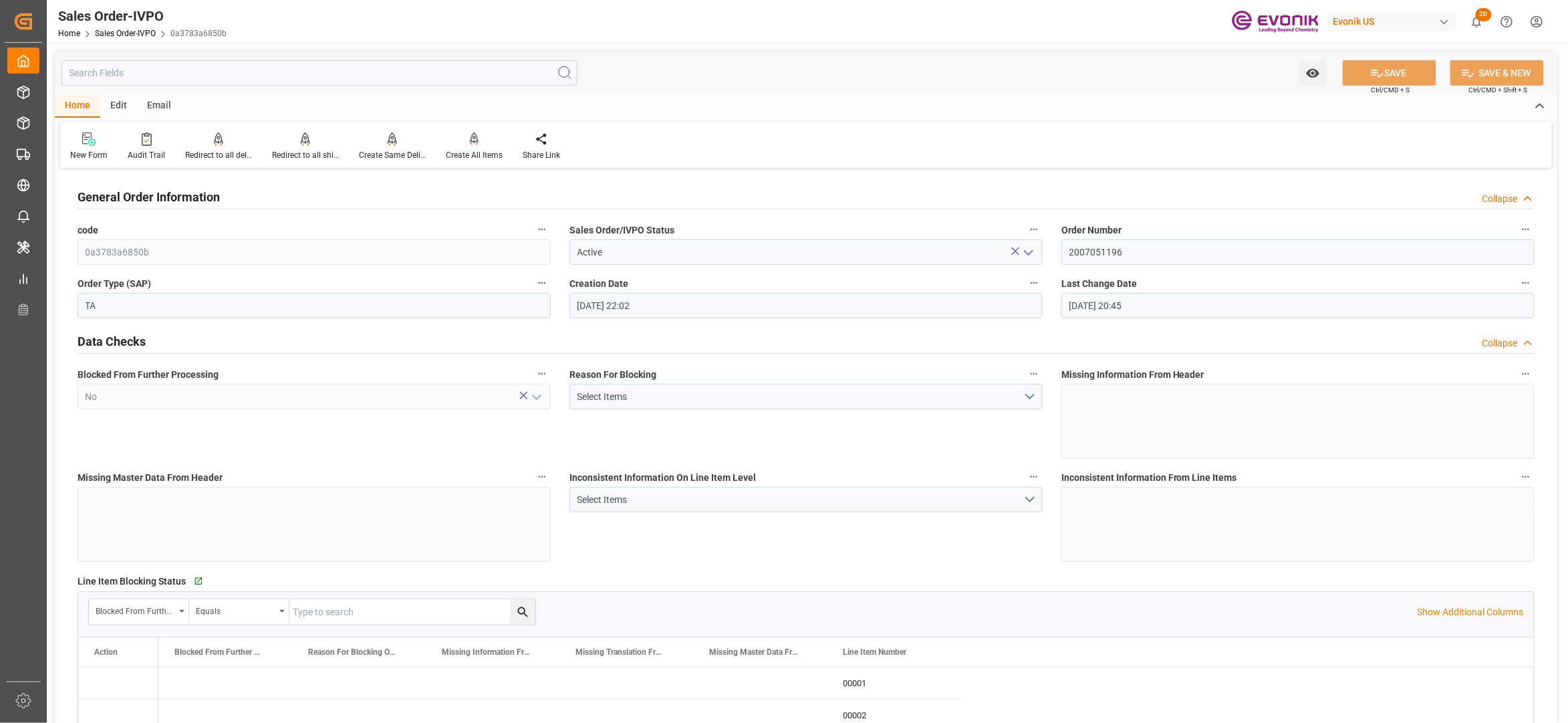
type input "[DATE] 20:45"
click at [313, 150] on div "Redirect to all shipments" at bounding box center [305, 155] width 67 height 12
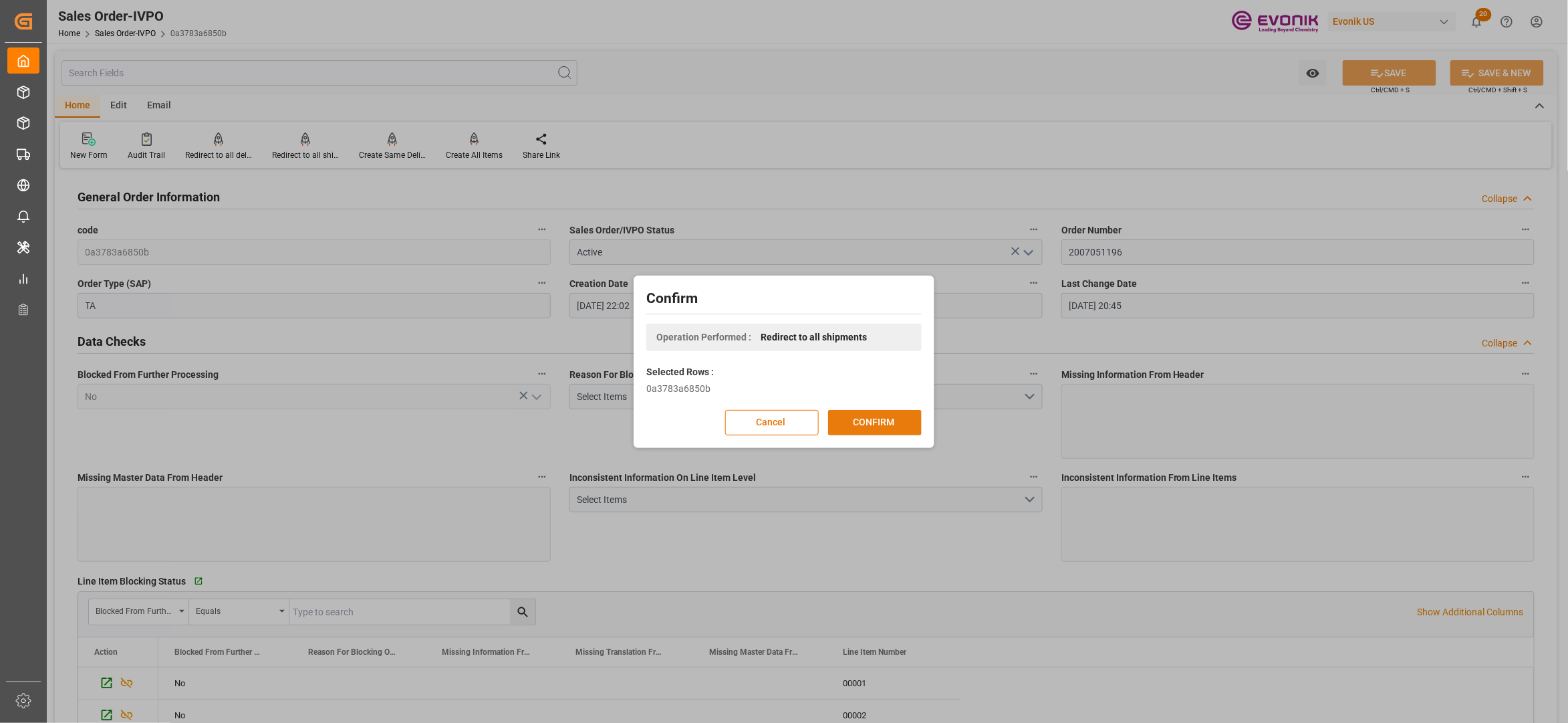
click at [870, 416] on button "CONFIRM" at bounding box center [875, 423] width 93 height 25
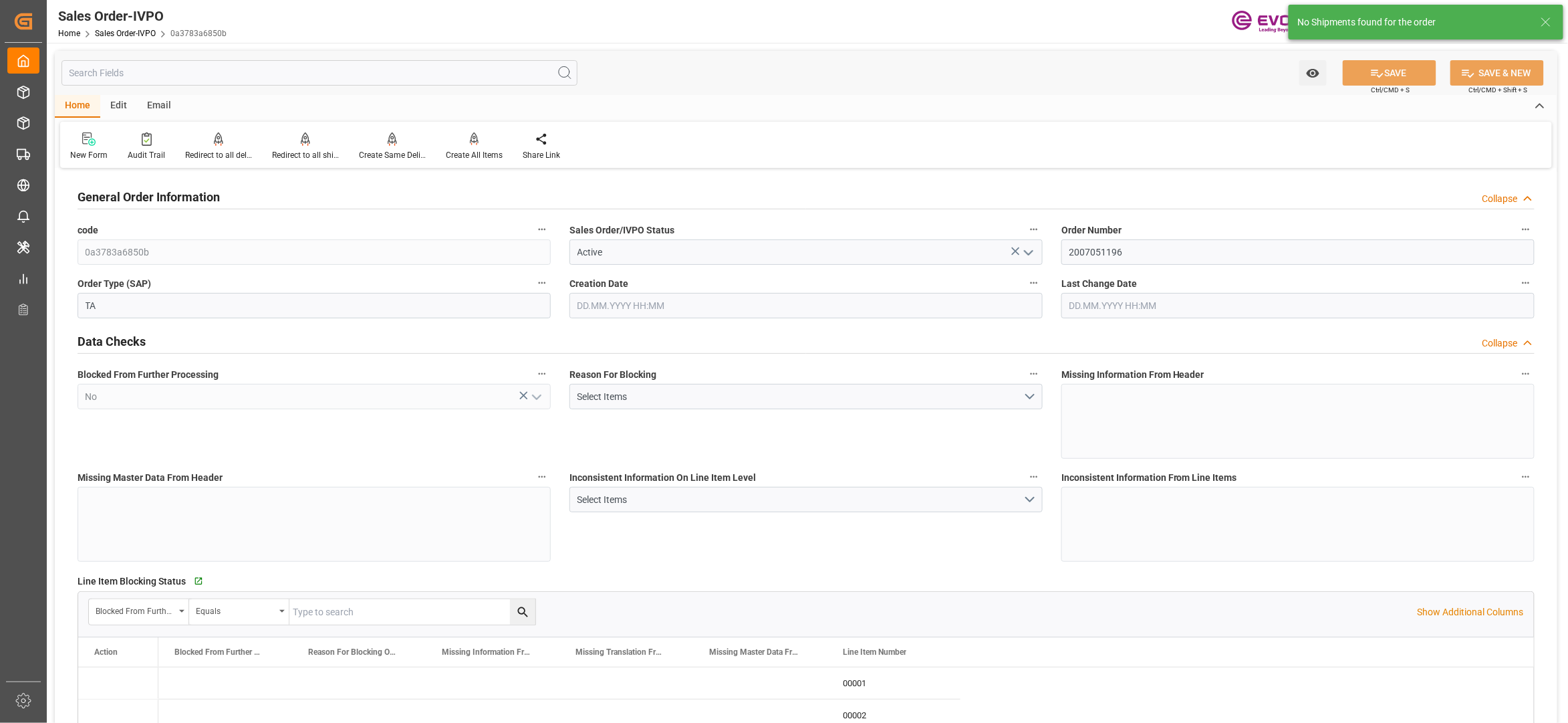
type input "MYPGU"
type input "0"
type input "1"
type input "2"
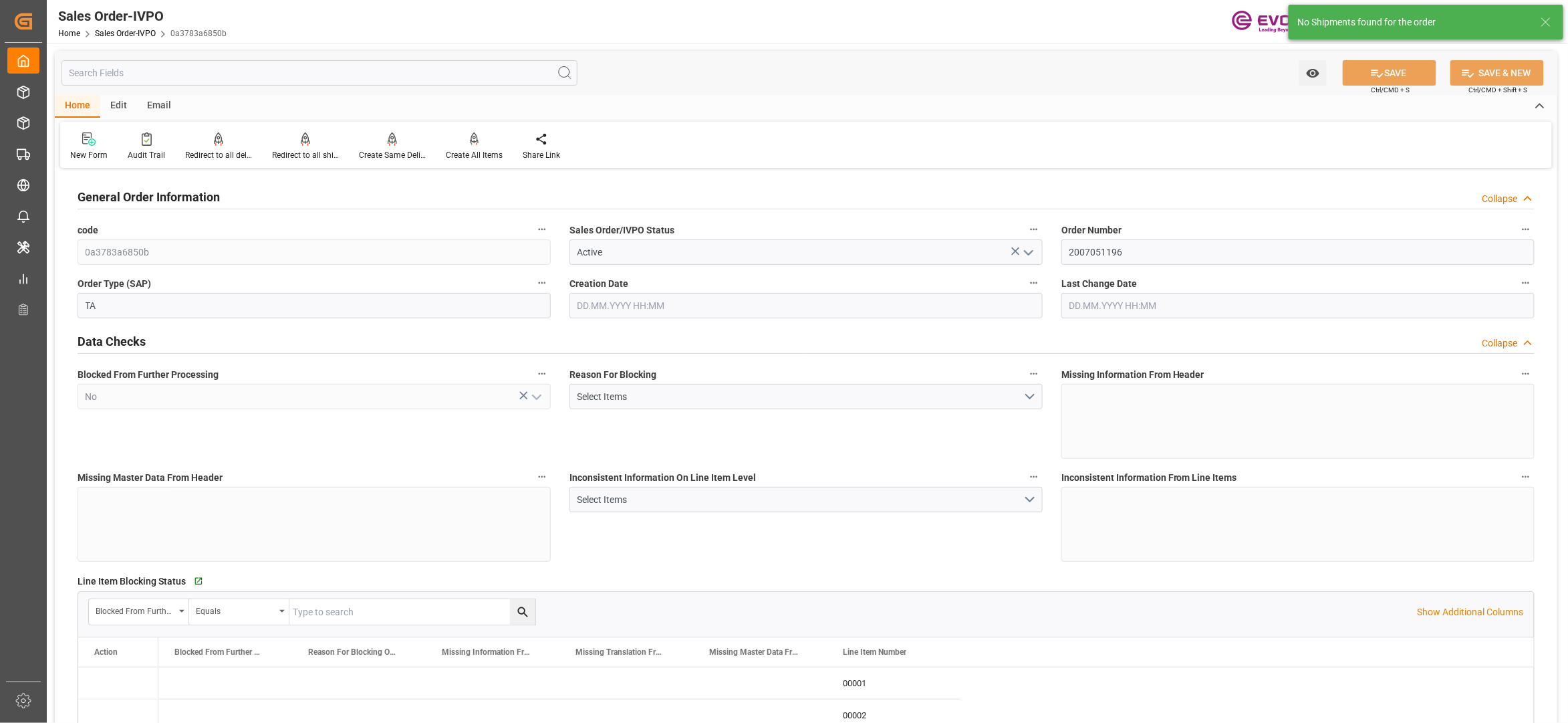
type input "17788.704"
type input "78.4092"
type input "19000"
type input "60"
type input "[DATE] 22:02"
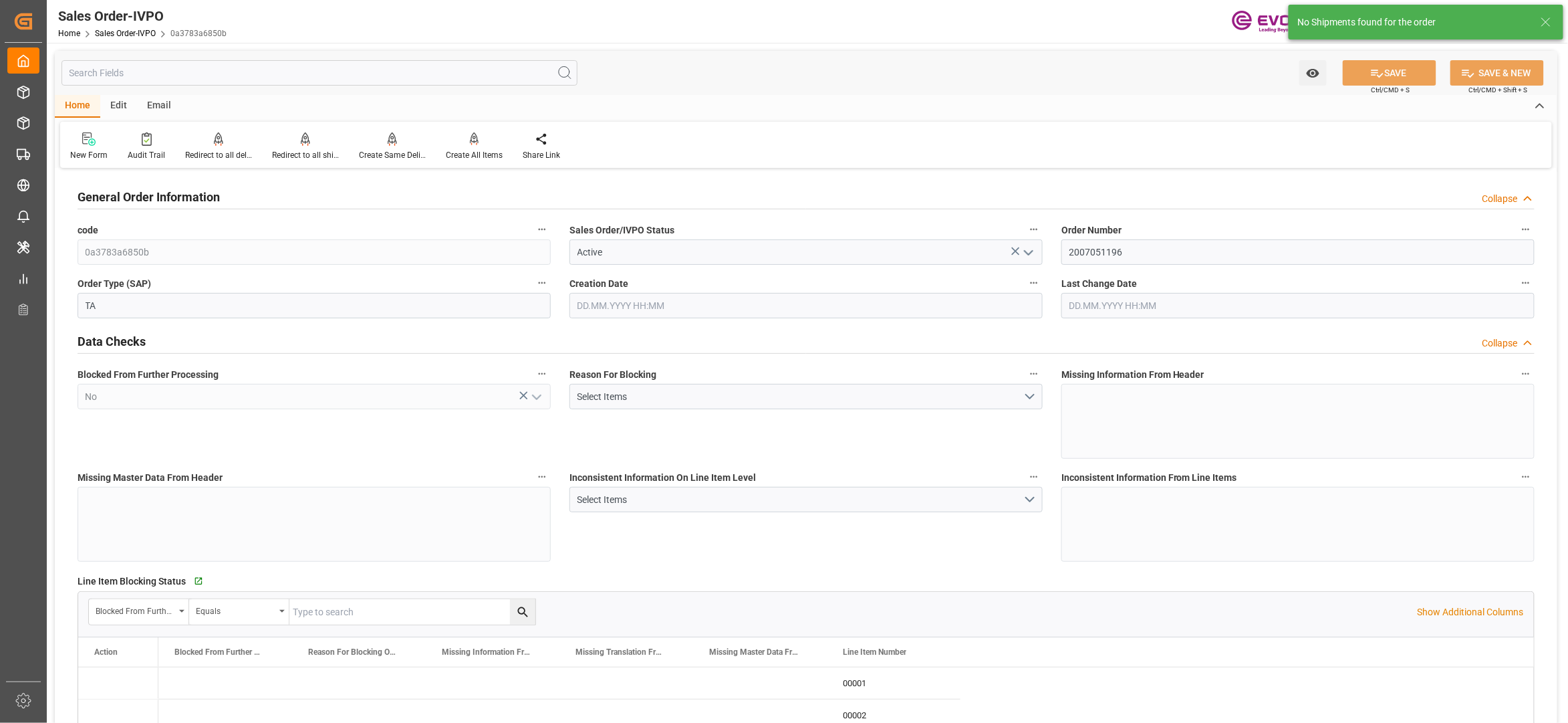
type input "[DATE] 20:45"
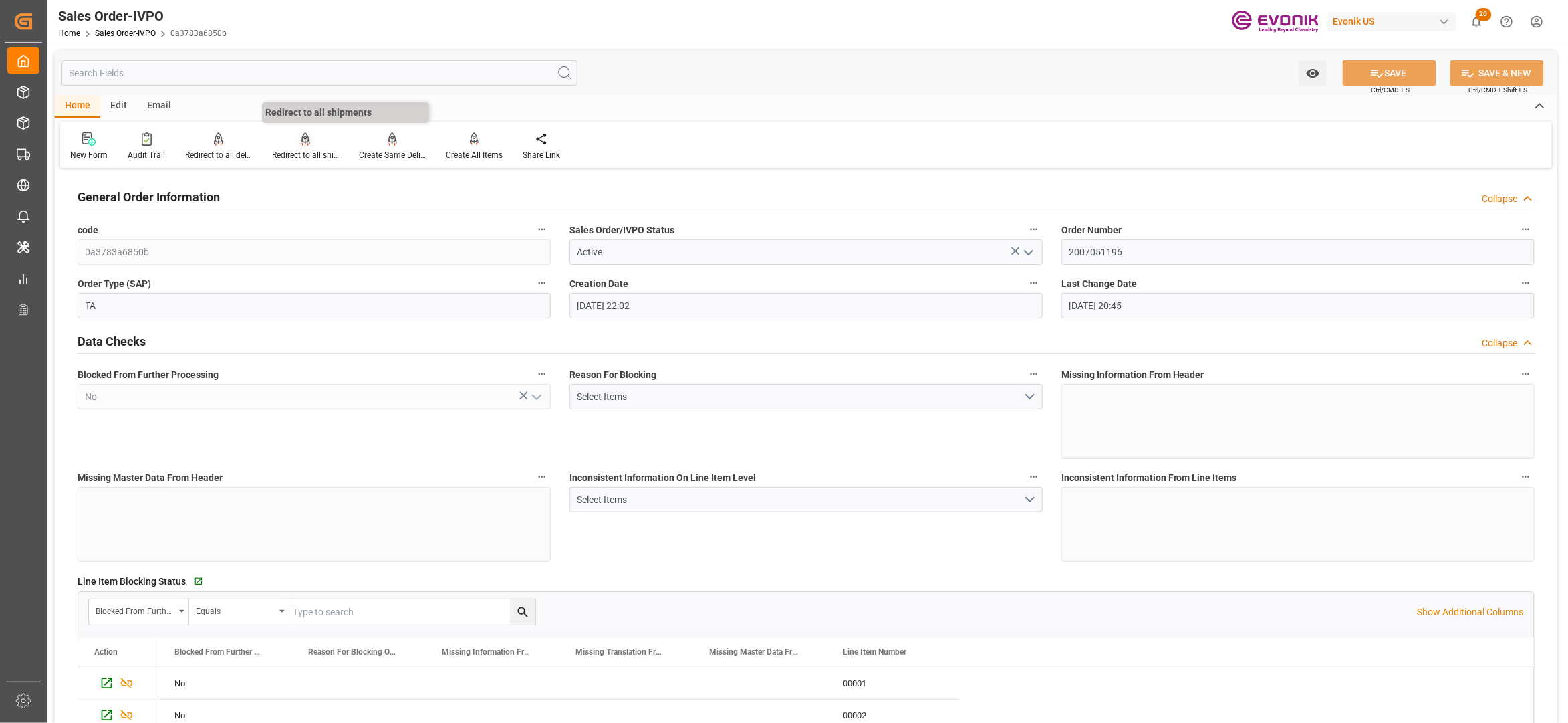
click at [298, 146] on div "Redirect to all shipments" at bounding box center [305, 146] width 87 height 30
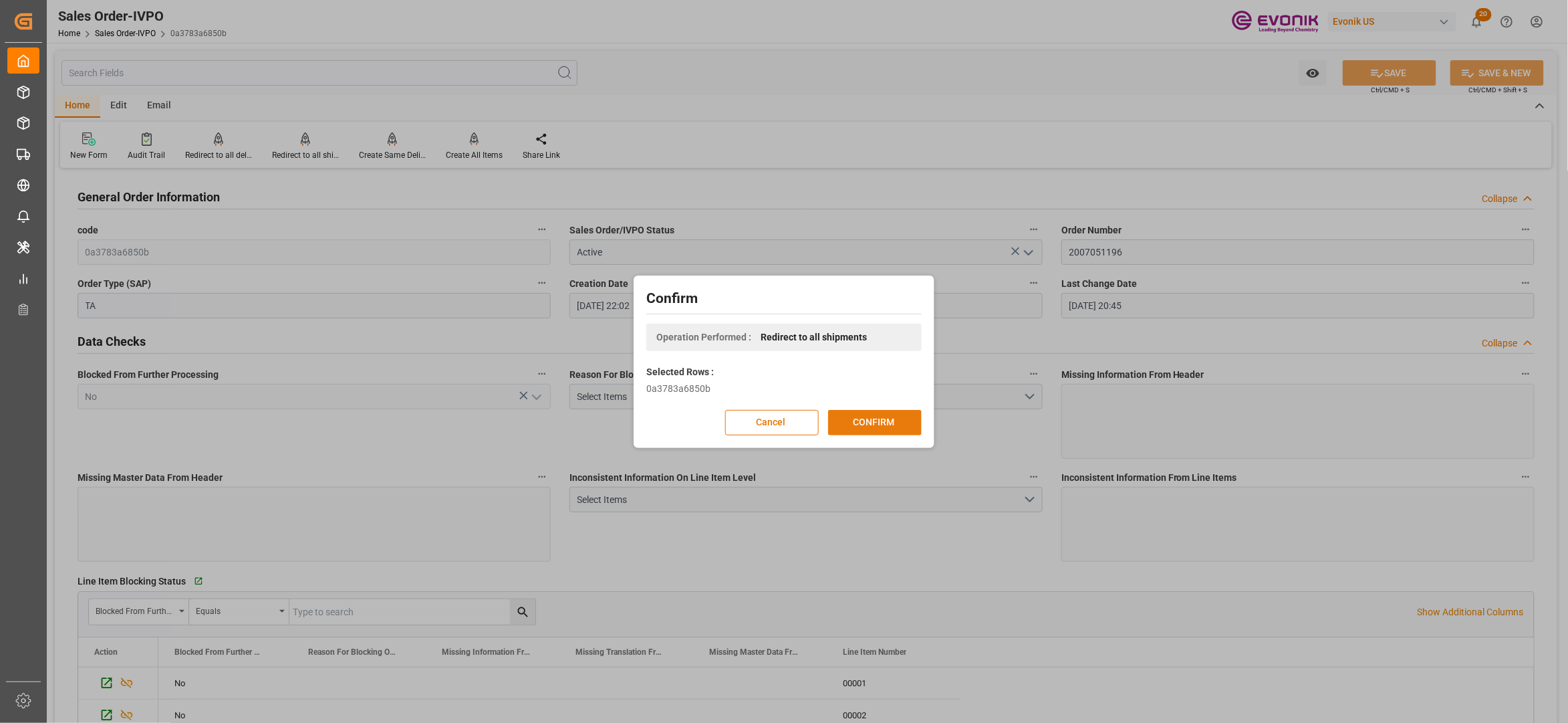
click at [876, 425] on button "CONFIRM" at bounding box center [875, 423] width 93 height 25
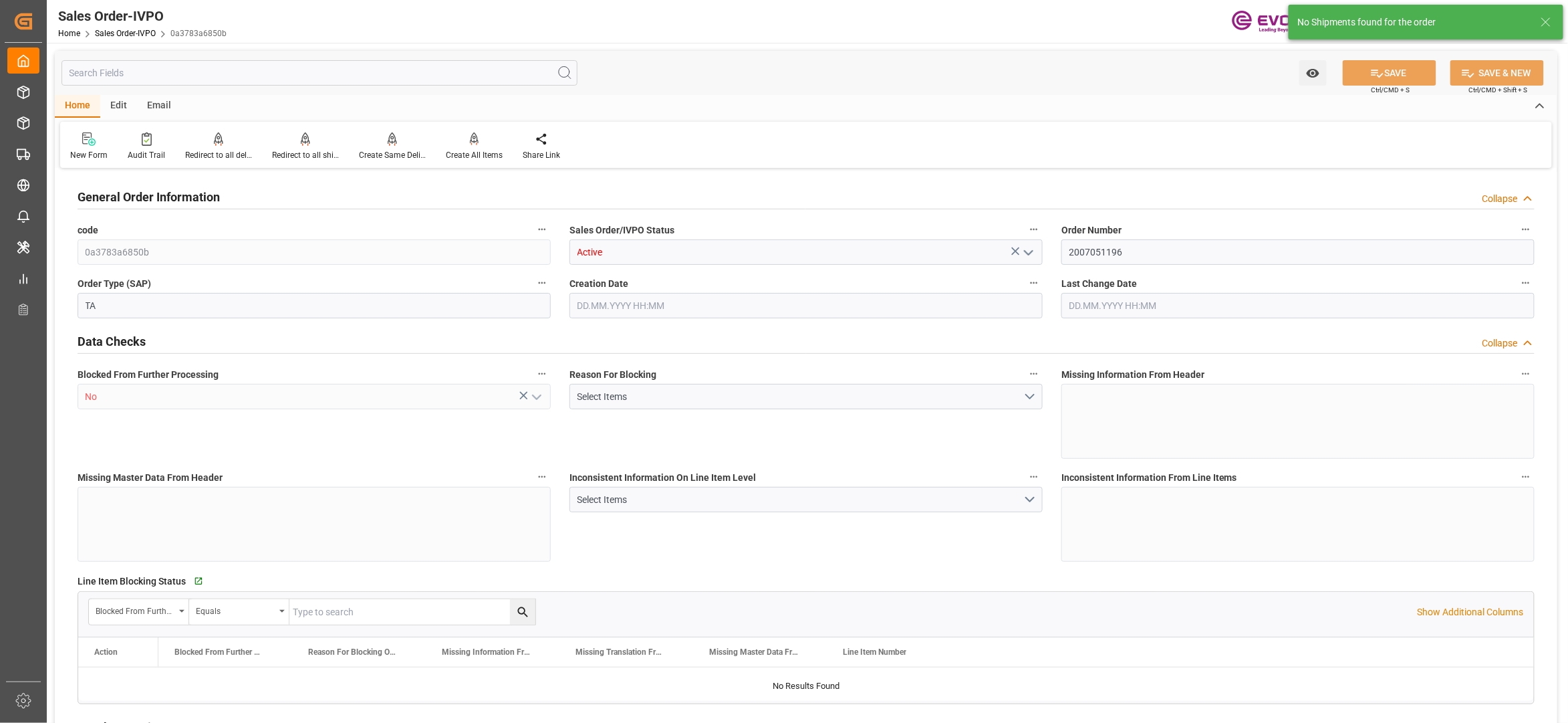
type input "MYPGU"
type input "0"
type input "1"
type input "2"
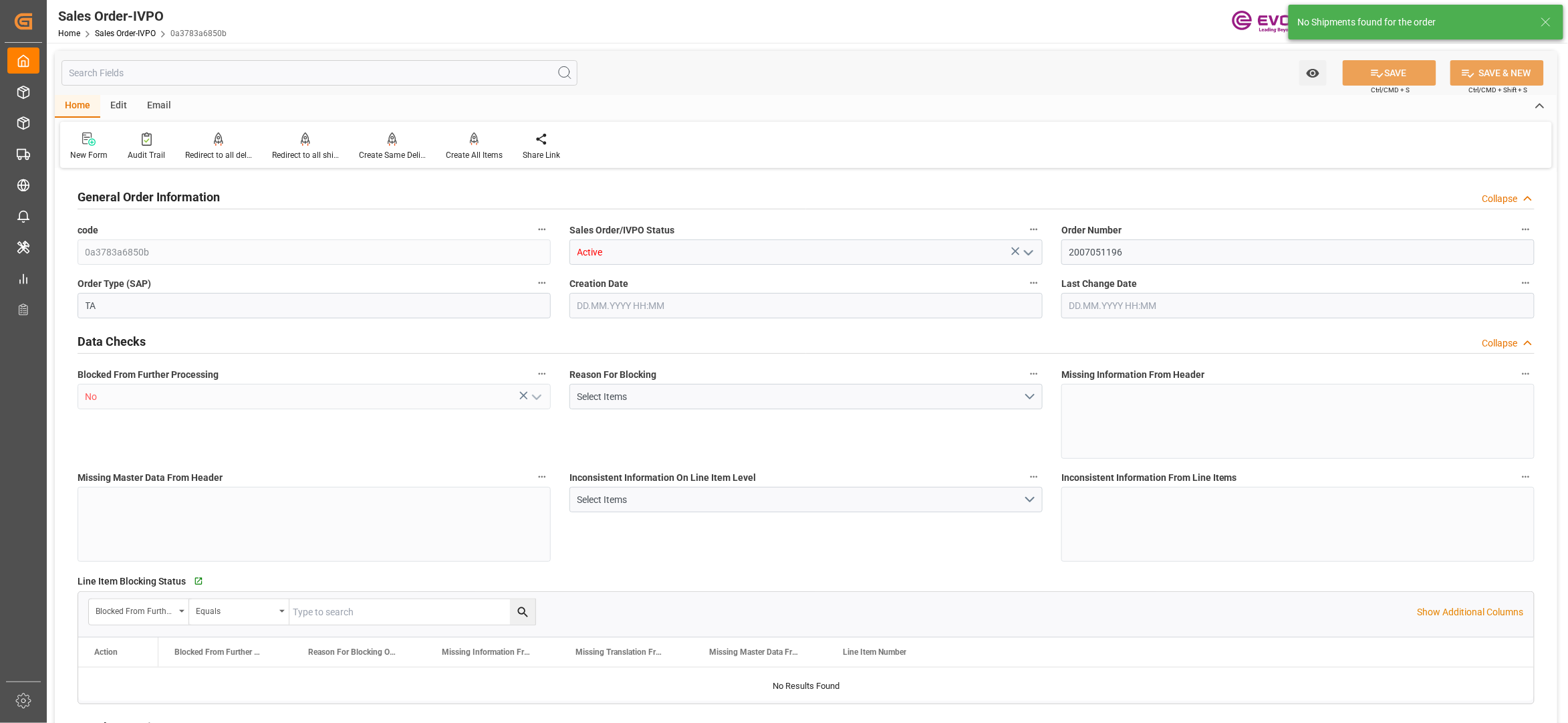
type input "17788.704"
type input "78.4092"
type input "19000"
type input "60"
type input "[DATE] 22:02"
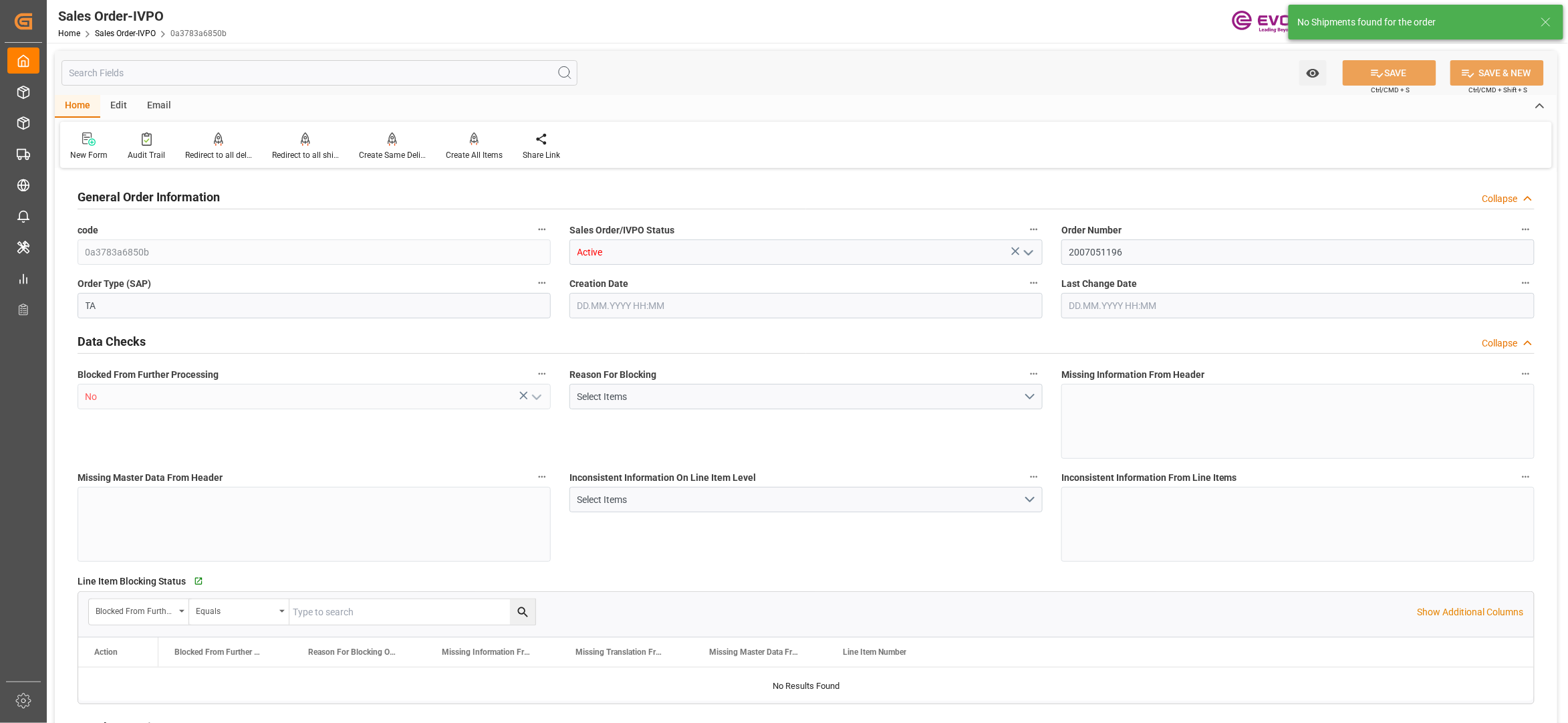
type input "[DATE] 20:45"
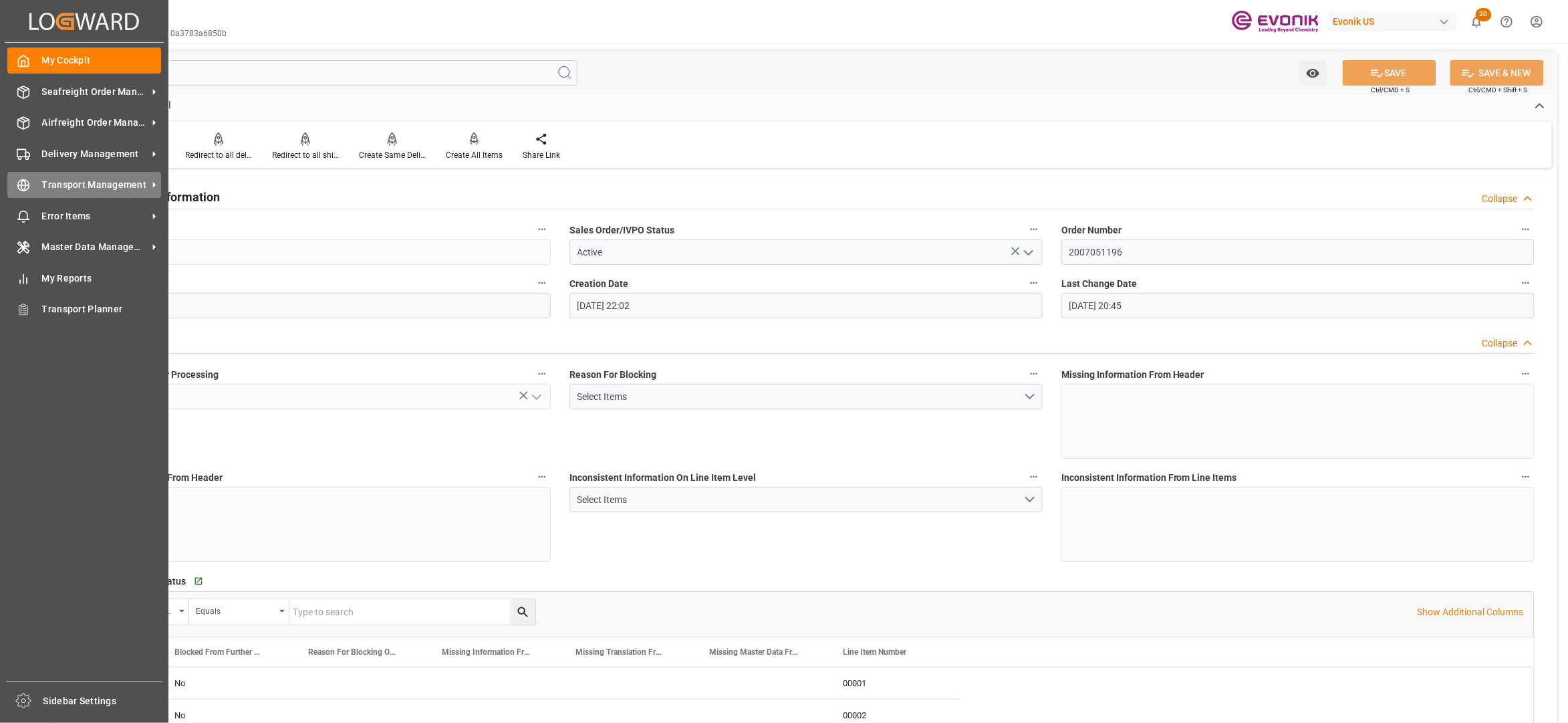
click at [62, 182] on span "Transport Management" at bounding box center [95, 185] width 106 height 14
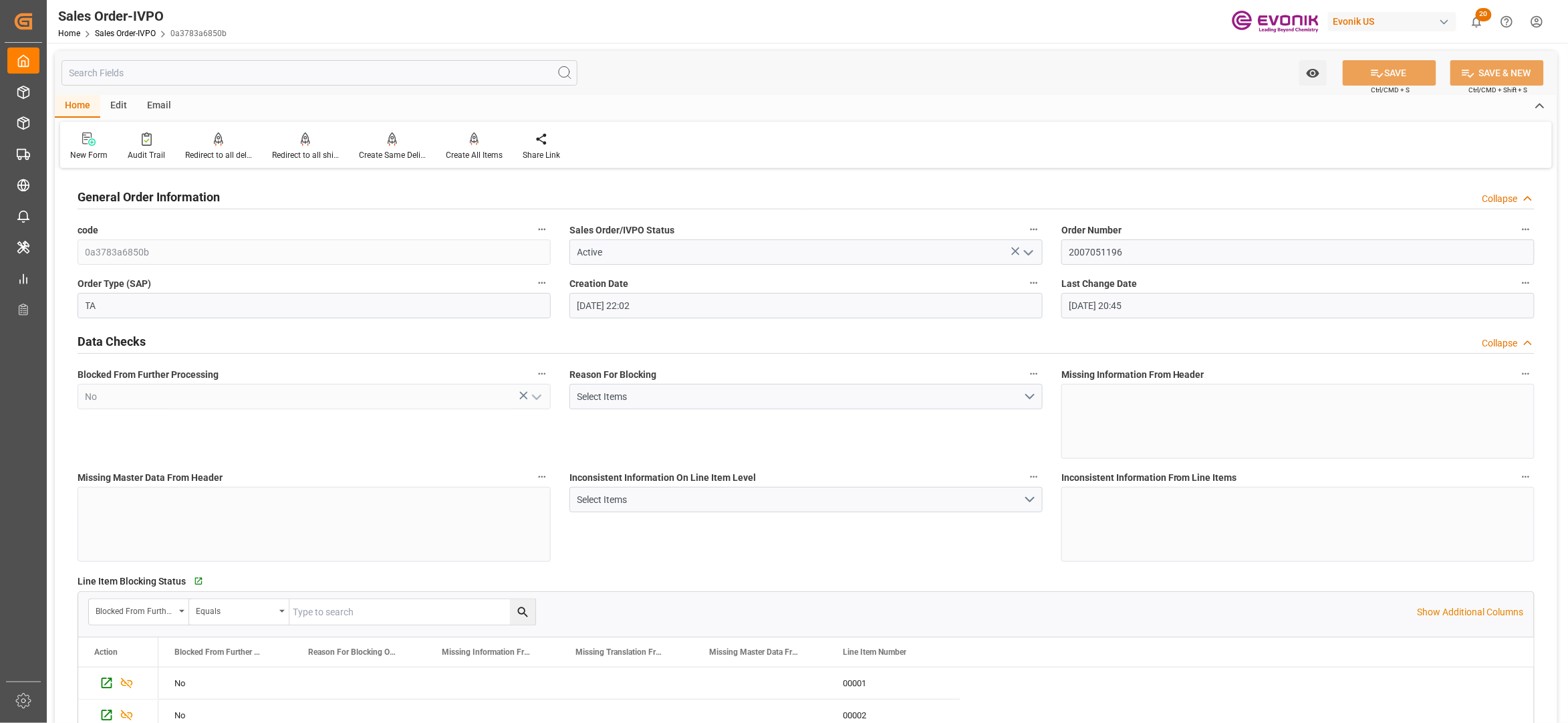
click at [115, 100] on div "Edit" at bounding box center [118, 106] width 36 height 23
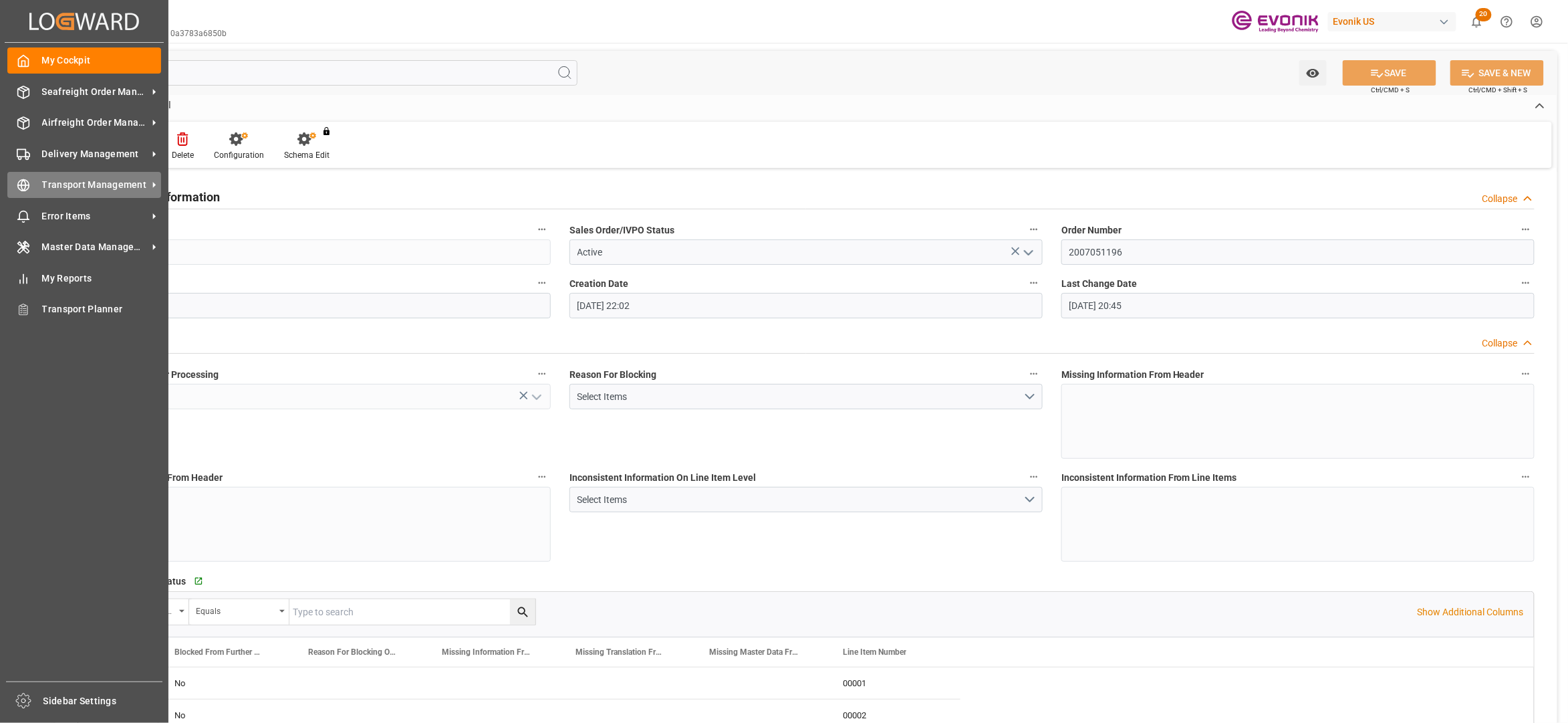
click at [53, 180] on span "Transport Management" at bounding box center [95, 185] width 106 height 14
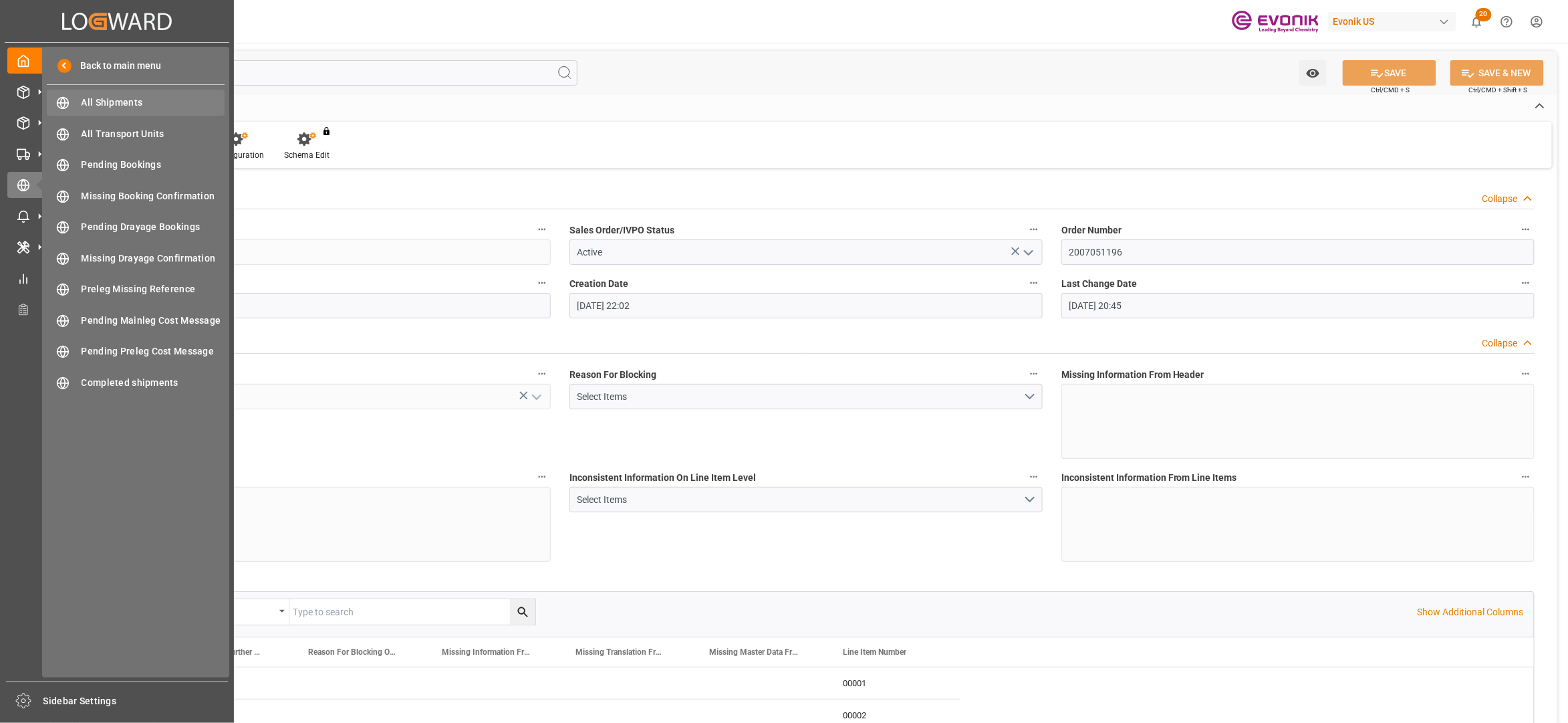
click at [94, 97] on span "All Shipments" at bounding box center [153, 103] width 144 height 14
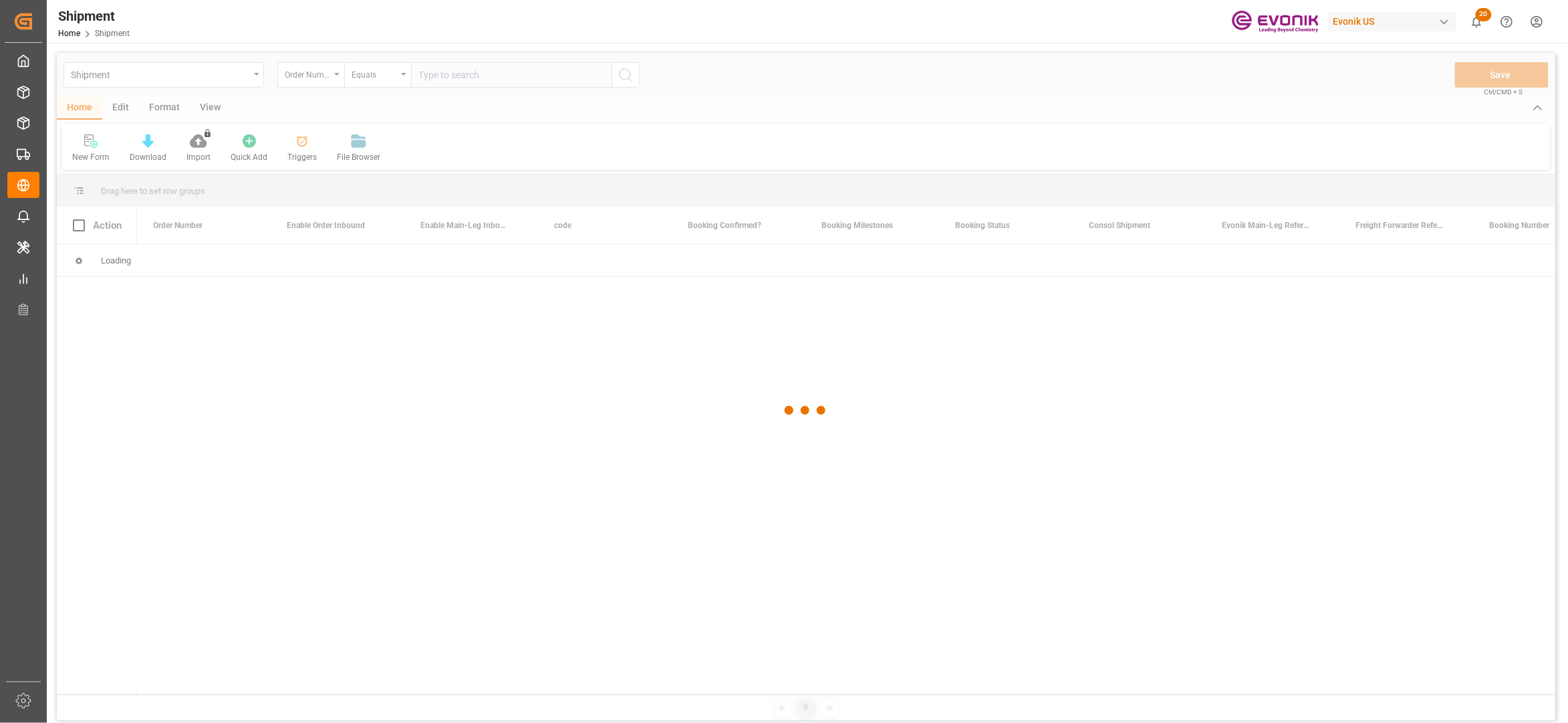
click at [388, 76] on div at bounding box center [806, 409] width 1498 height 715
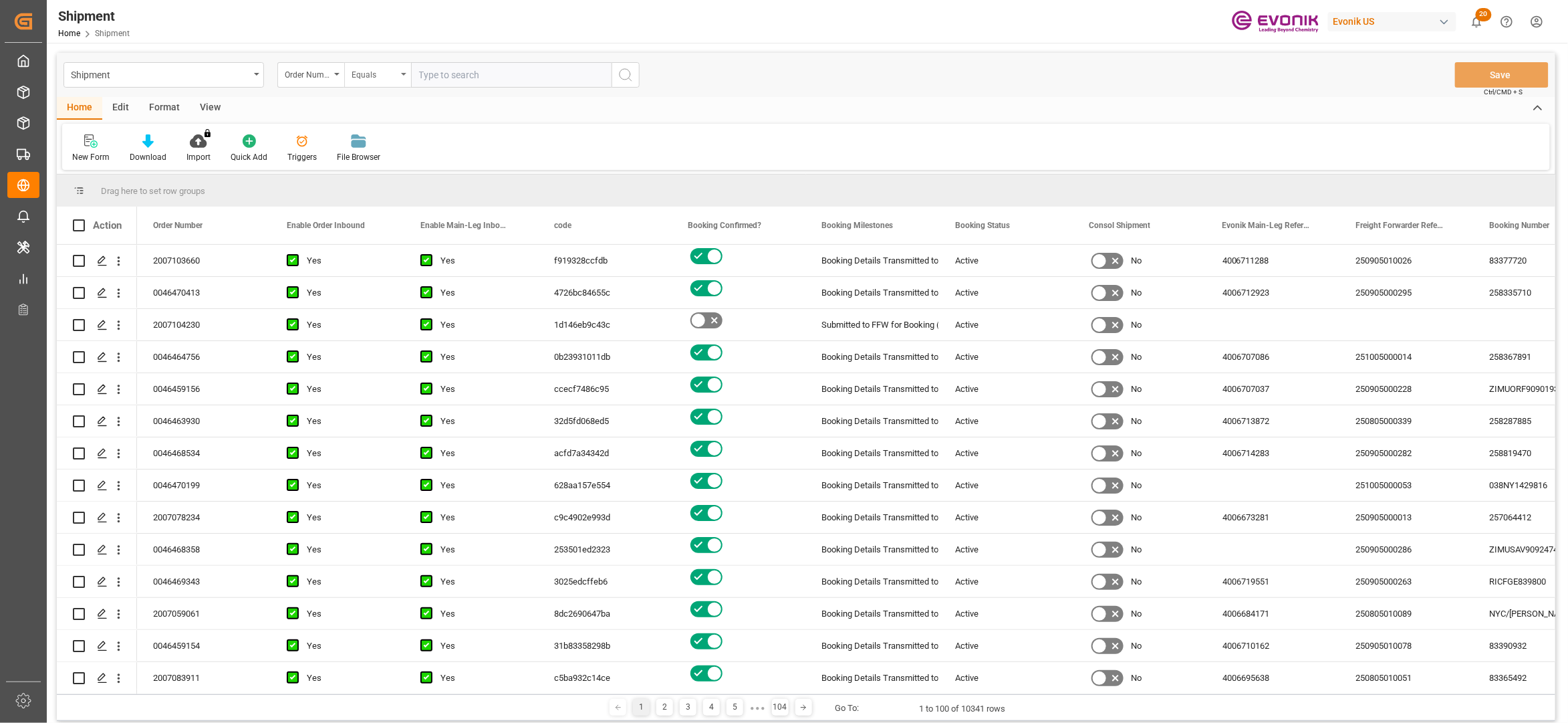
click at [393, 76] on div "Equals" at bounding box center [375, 73] width 46 height 15
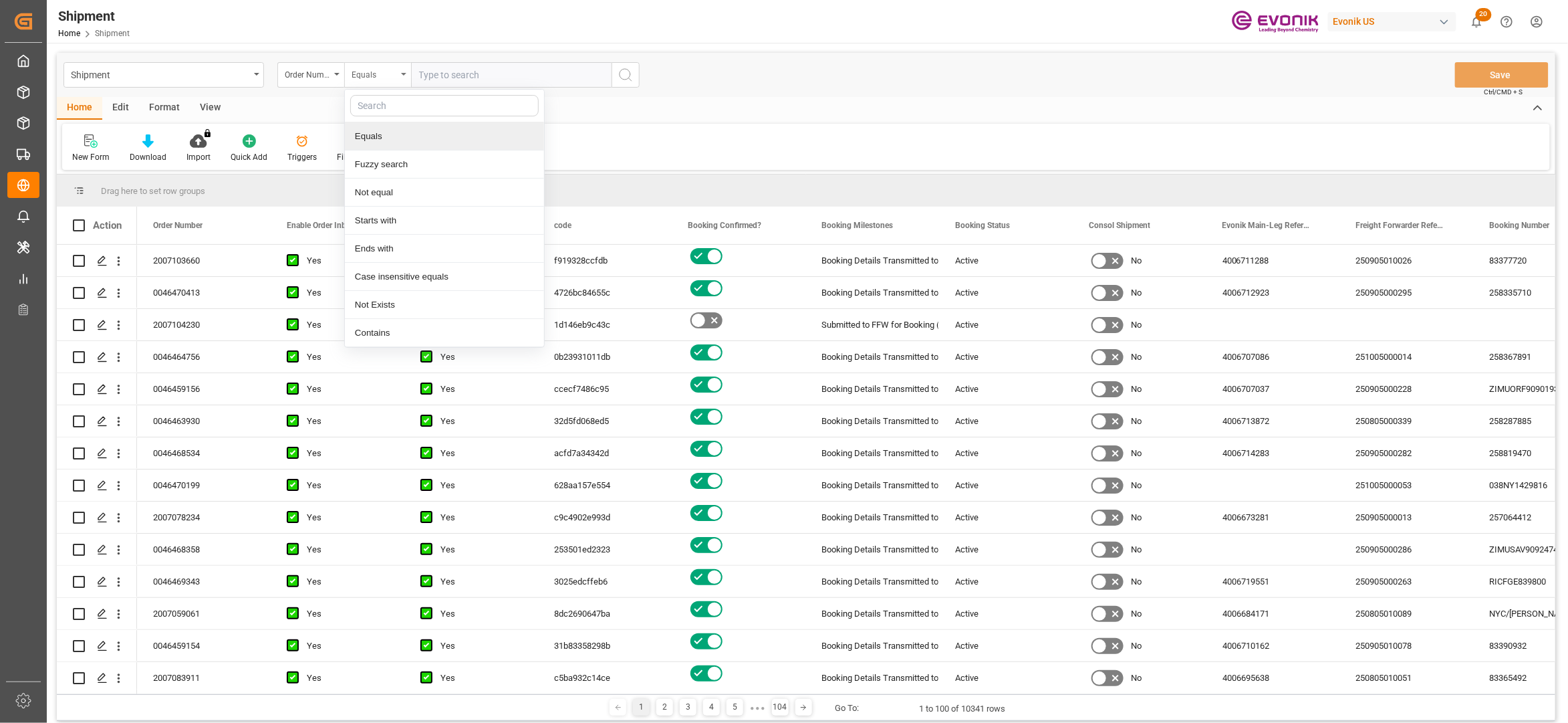
click at [382, 74] on div "Equals" at bounding box center [375, 73] width 46 height 15
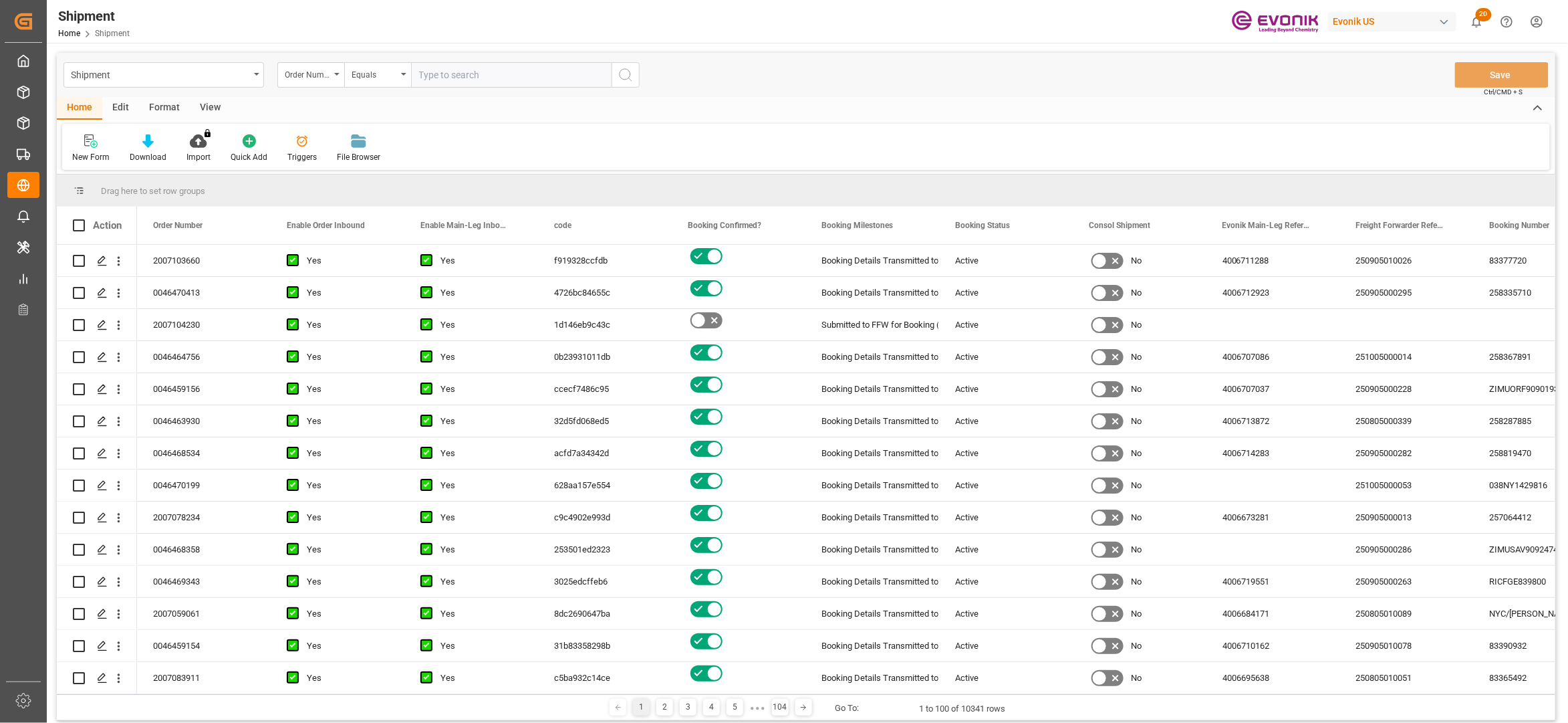
click at [453, 72] on input "text" at bounding box center [511, 75] width 201 height 25
paste input "0046470680"
type input "0046470680"
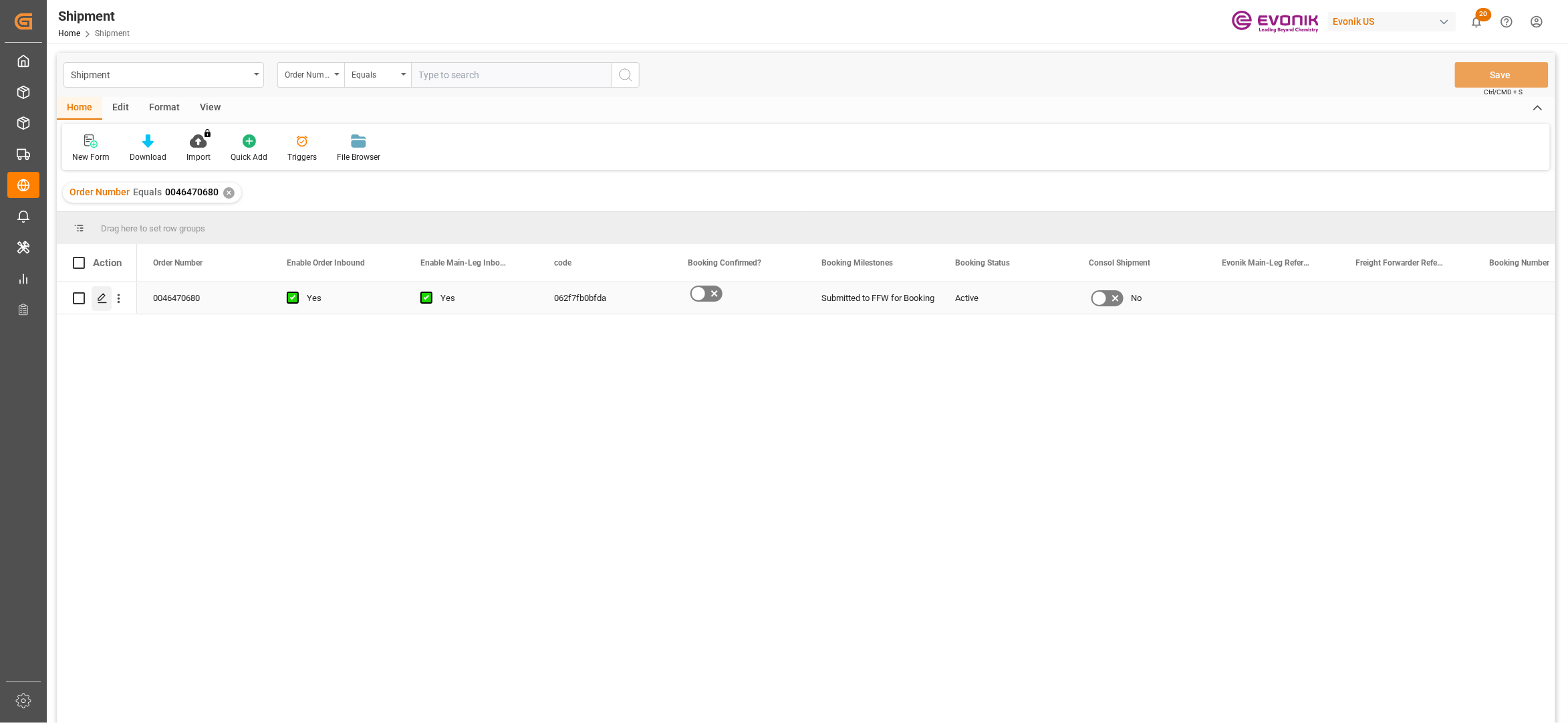
click at [100, 301] on icon "Press SPACE to select this row." at bounding box center [102, 298] width 11 height 11
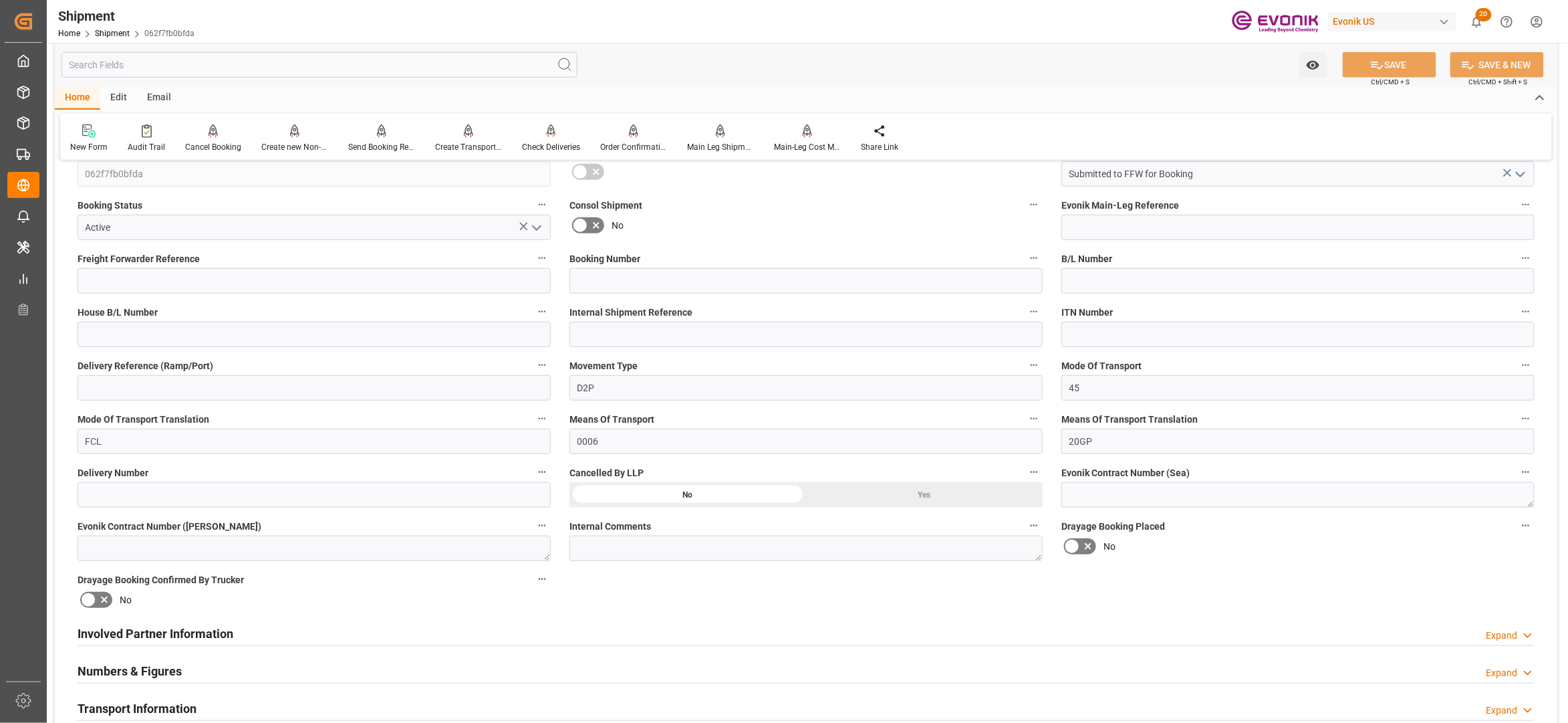
scroll to position [594, 0]
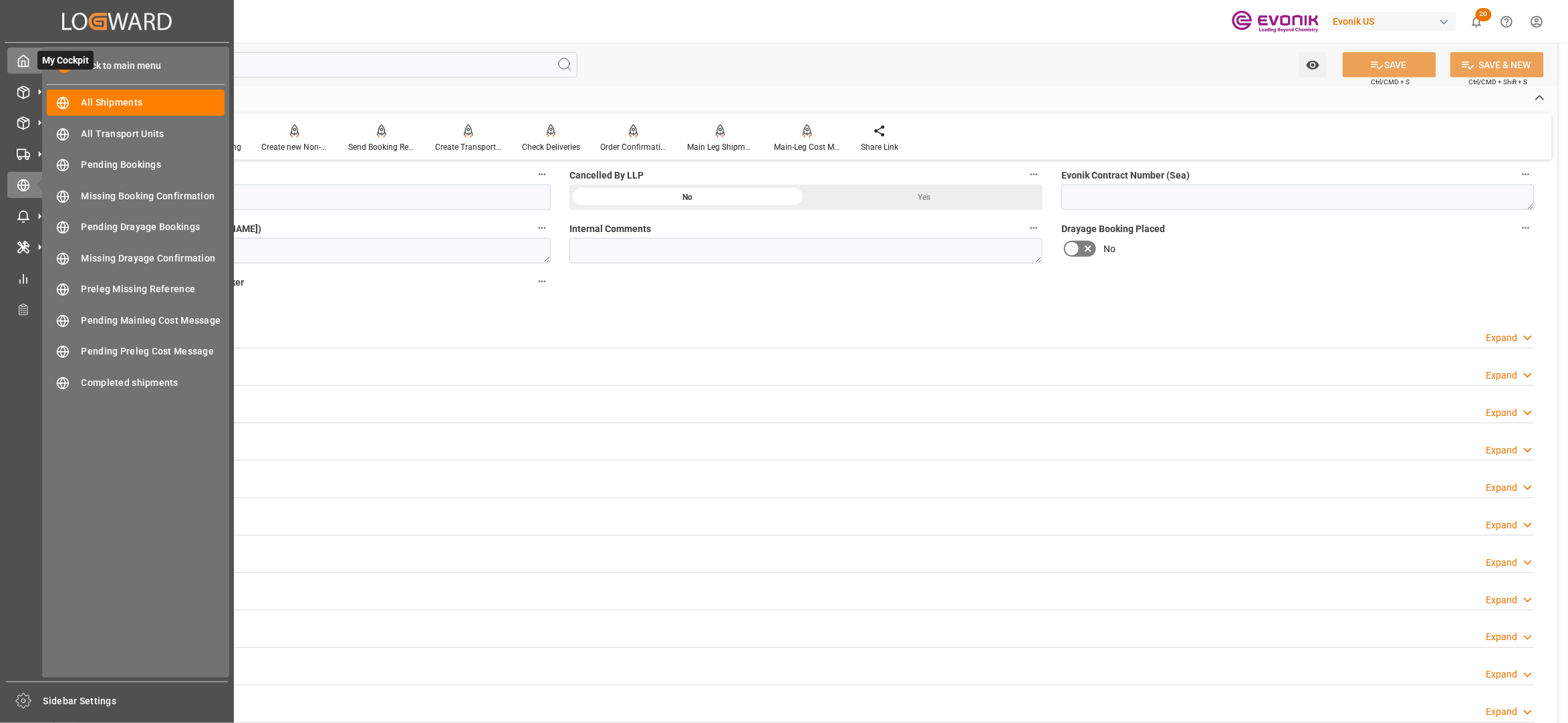
click at [25, 63] on polyline at bounding box center [24, 64] width 3 height 5
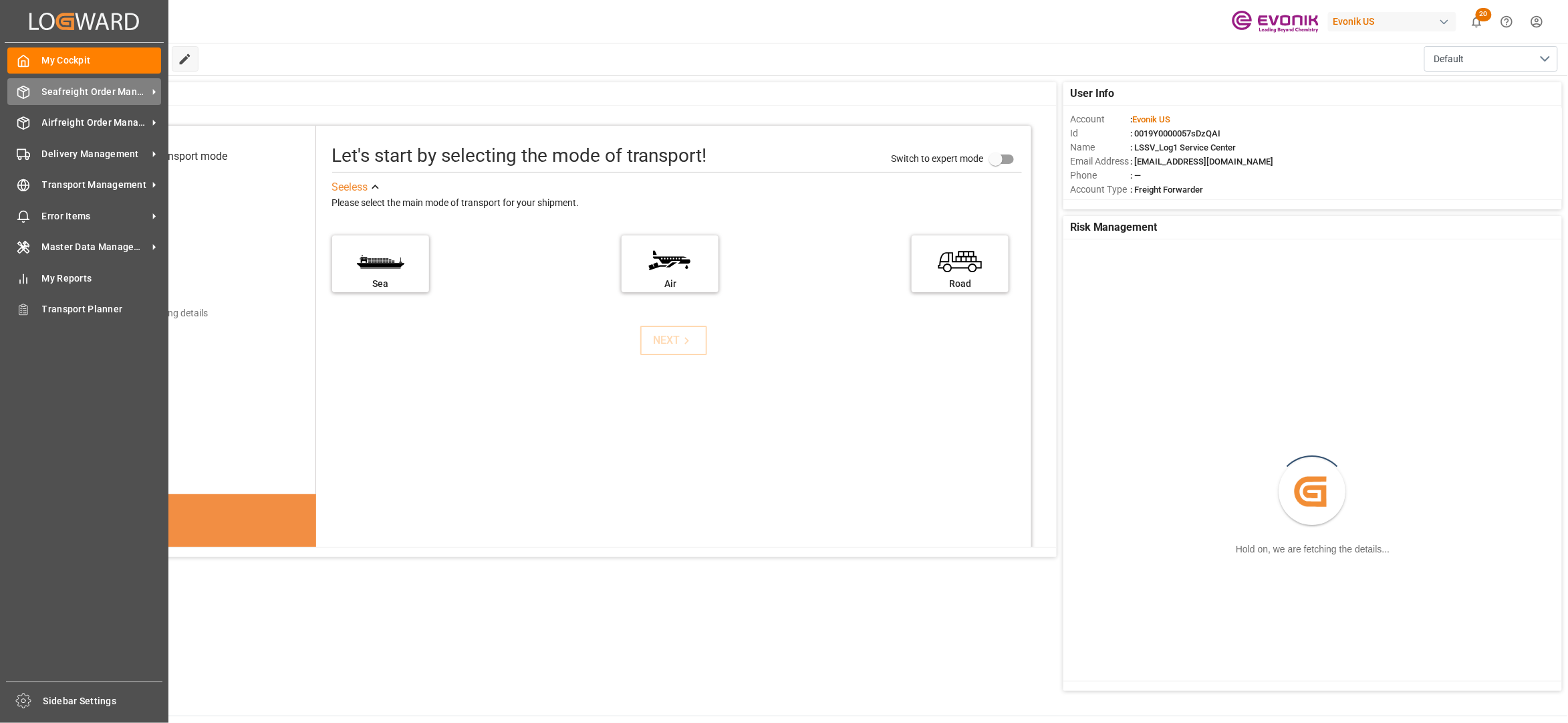
click at [53, 92] on span "Seafreight Order Management" at bounding box center [95, 92] width 106 height 14
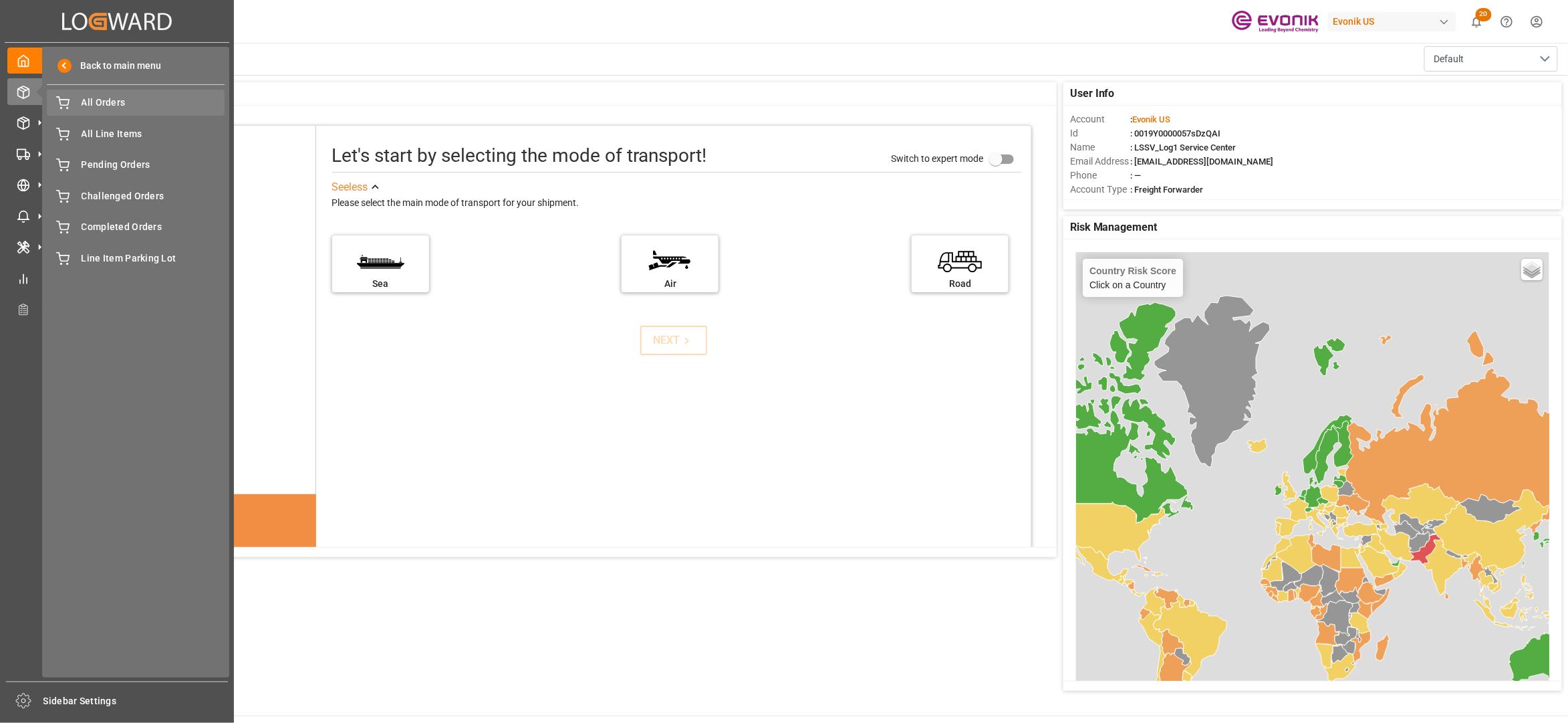
click at [106, 108] on span "All Orders" at bounding box center [153, 103] width 144 height 14
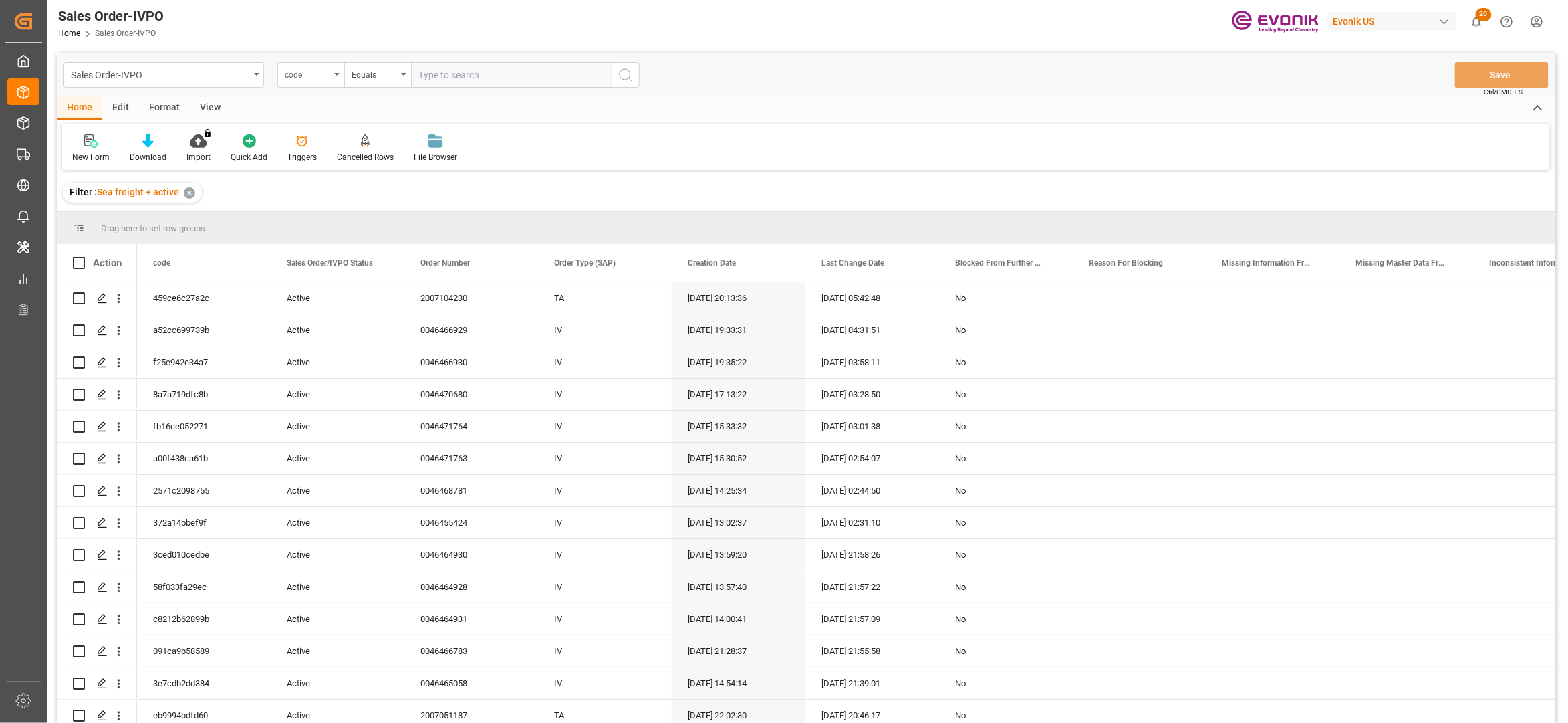
click at [329, 79] on div "code" at bounding box center [308, 73] width 46 height 15
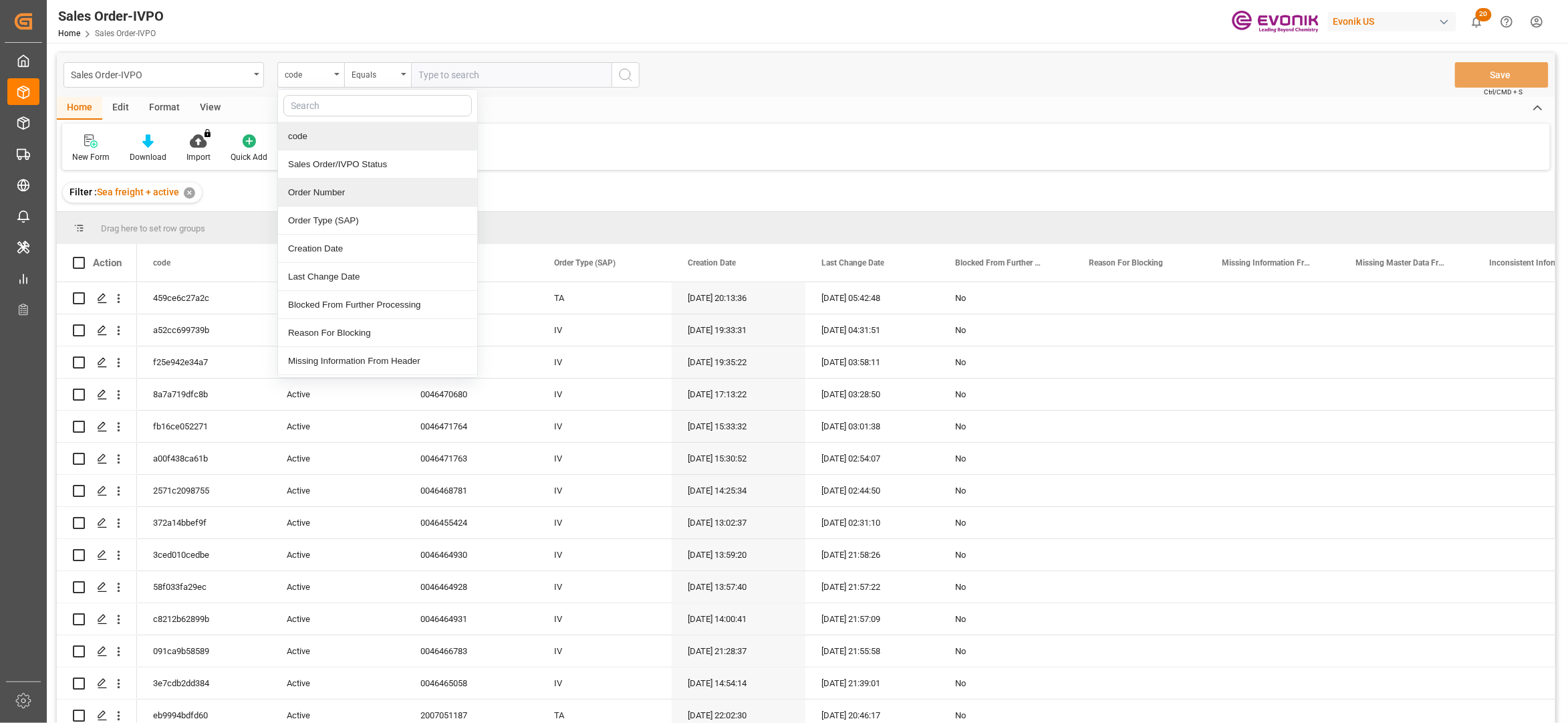
click at [330, 191] on div "Order Number" at bounding box center [377, 192] width 199 height 28
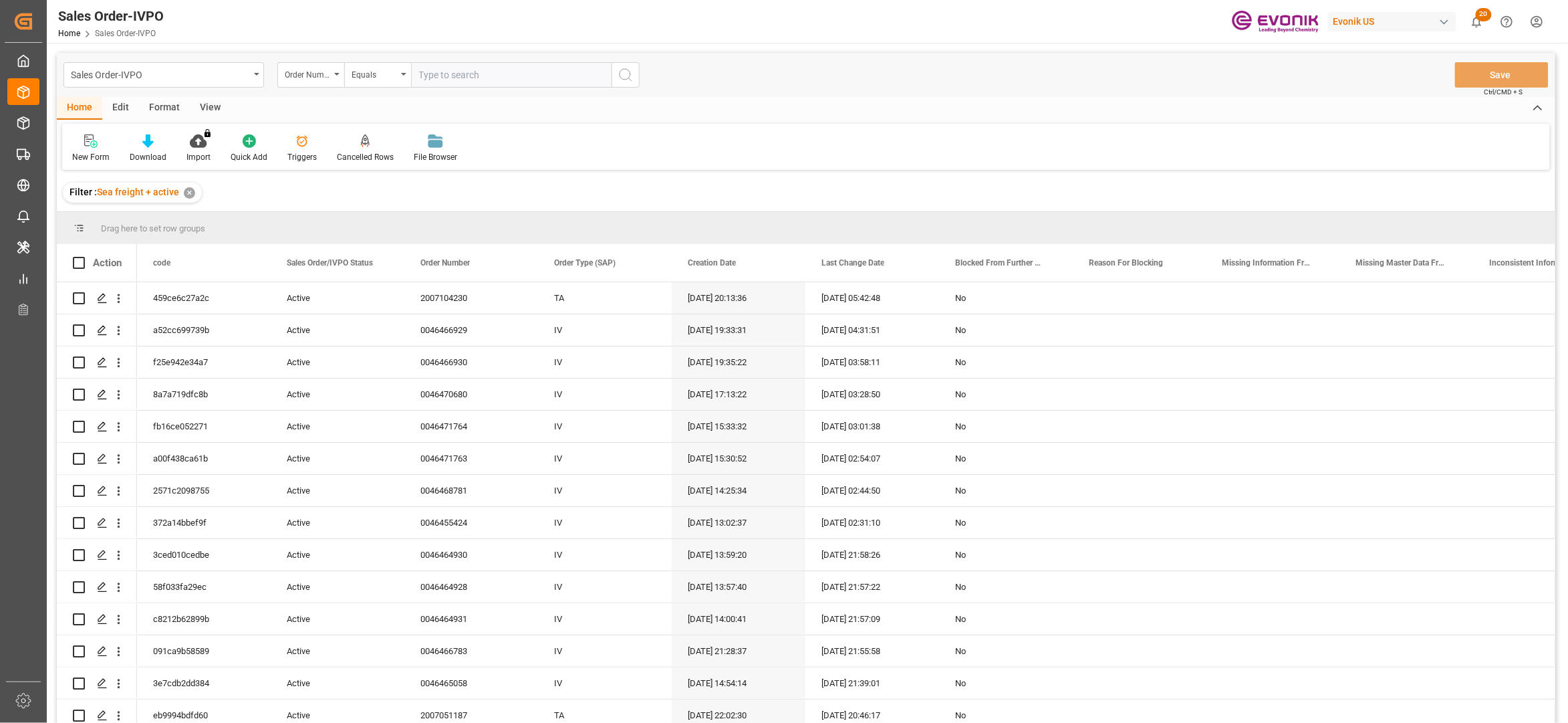
click at [426, 70] on input "text" at bounding box center [511, 75] width 201 height 25
paste input "2007051196"
type input "2007051196"
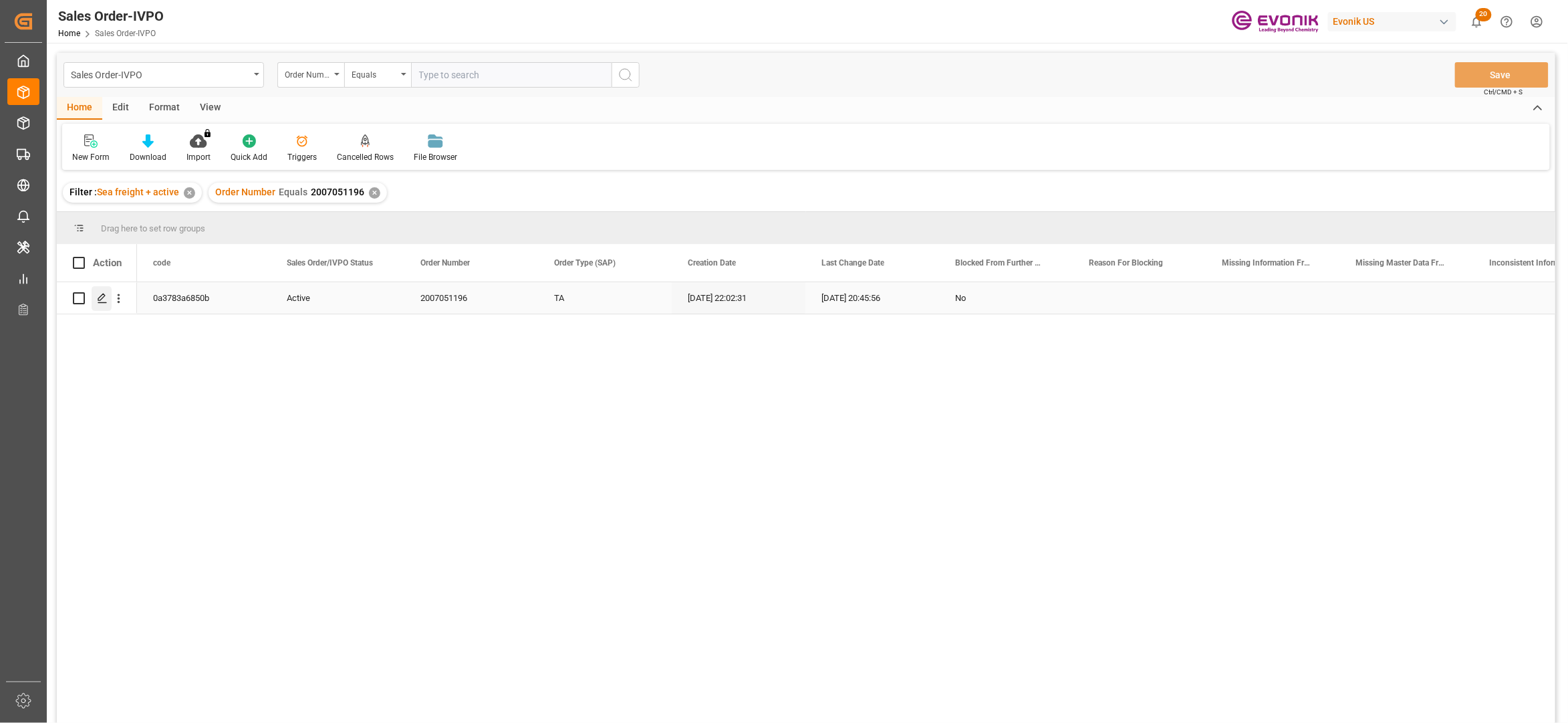
click at [100, 301] on icon "Press SPACE to select this row." at bounding box center [102, 298] width 11 height 11
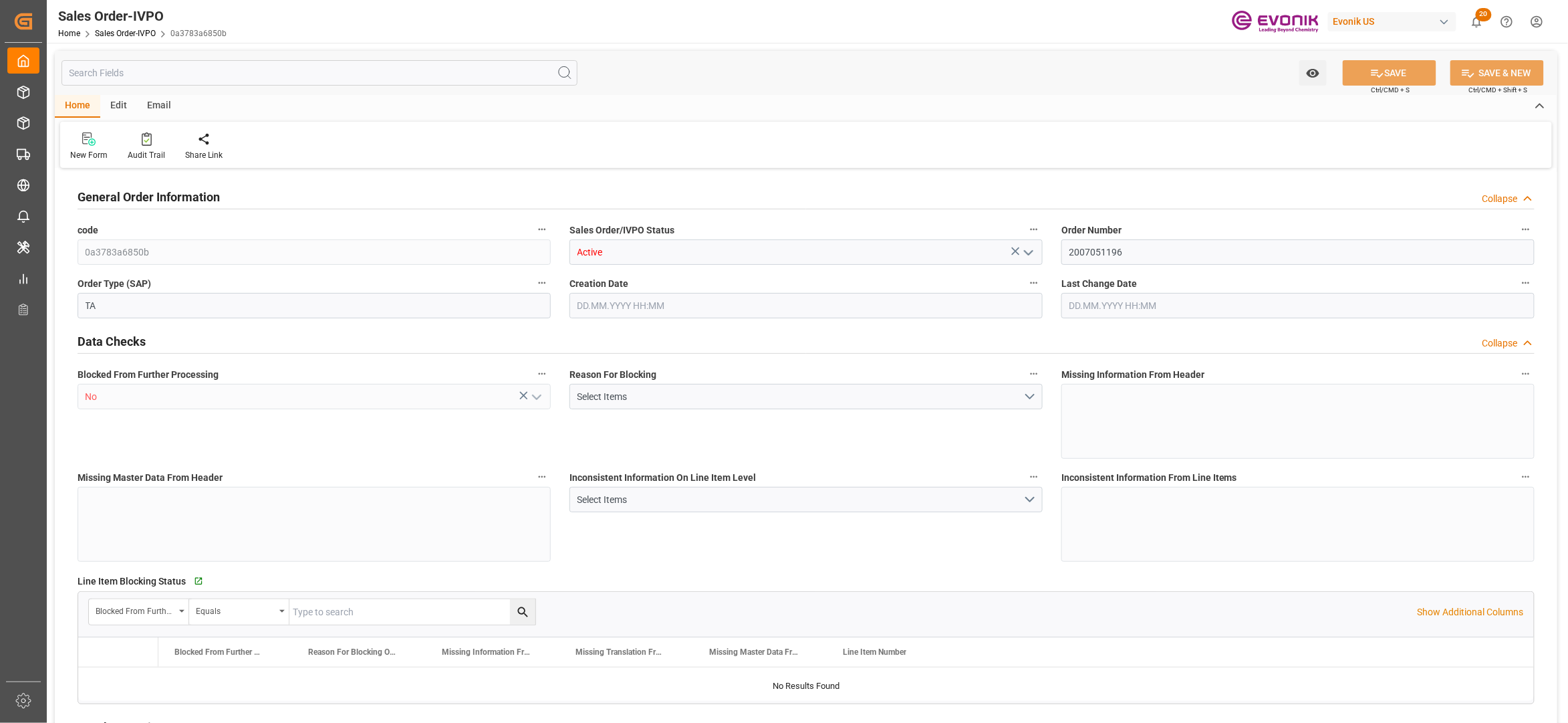
type input "MYPGU"
type input "0"
type input "1"
type input "2"
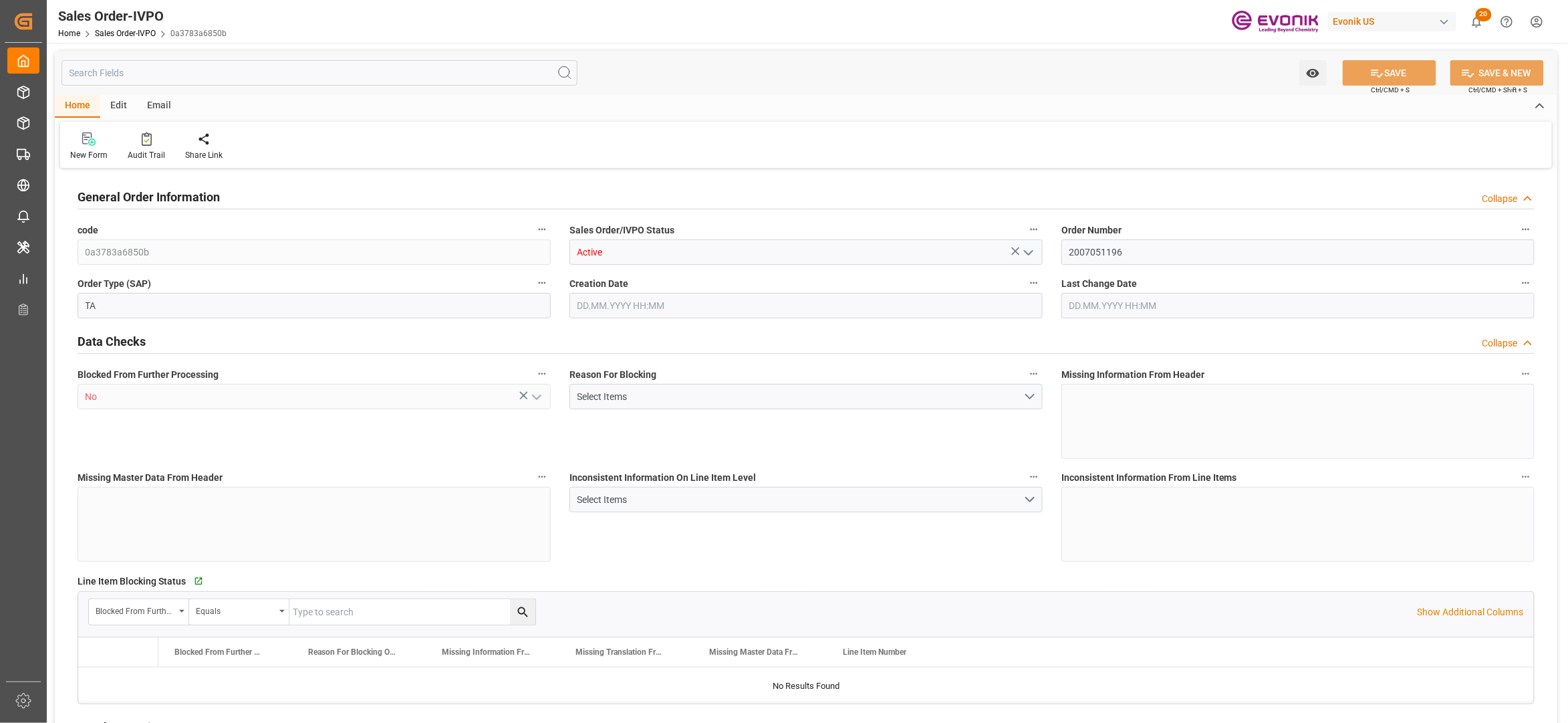
type input "17788.704"
type input "78.4092"
type input "19000"
type input "60"
type input "[DATE] 22:02"
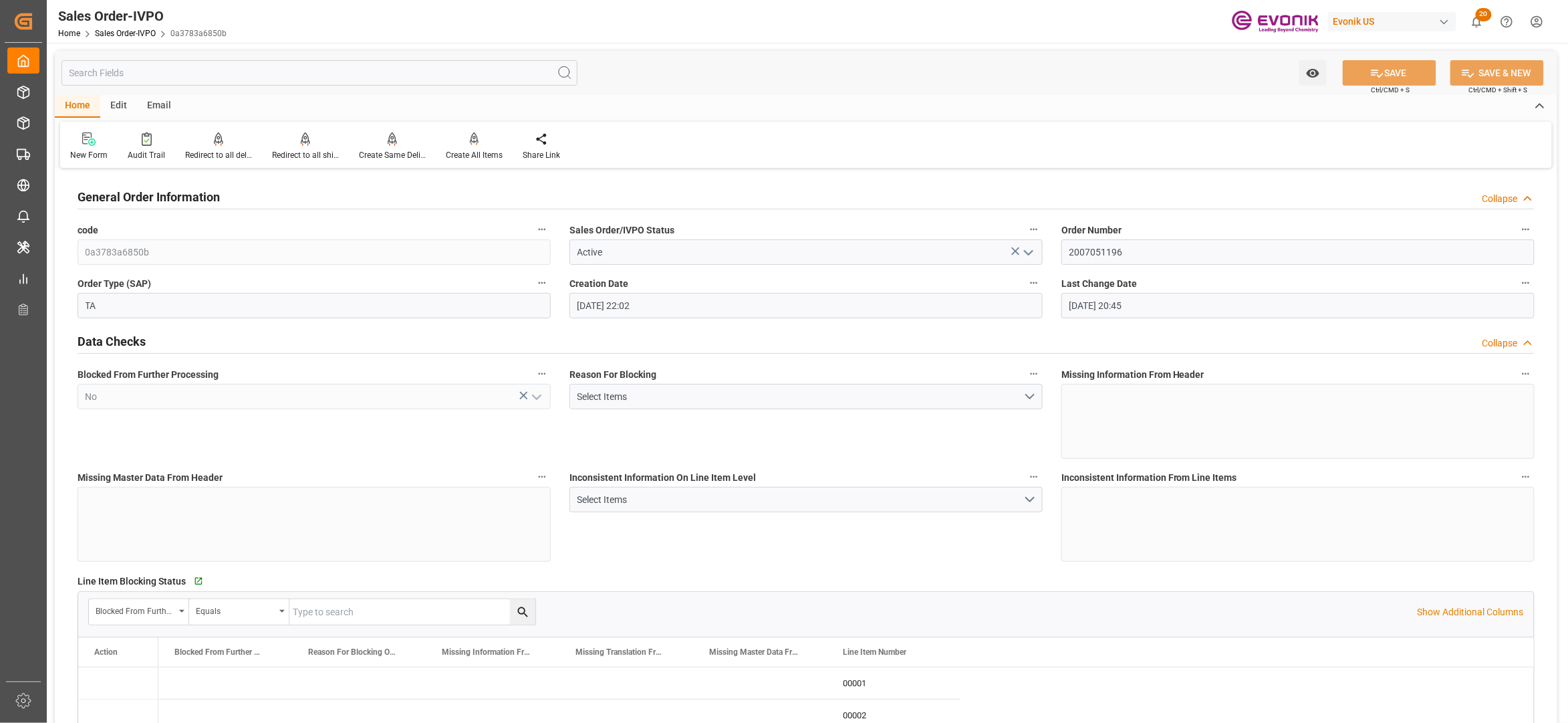
type input "[DATE] 20:45"
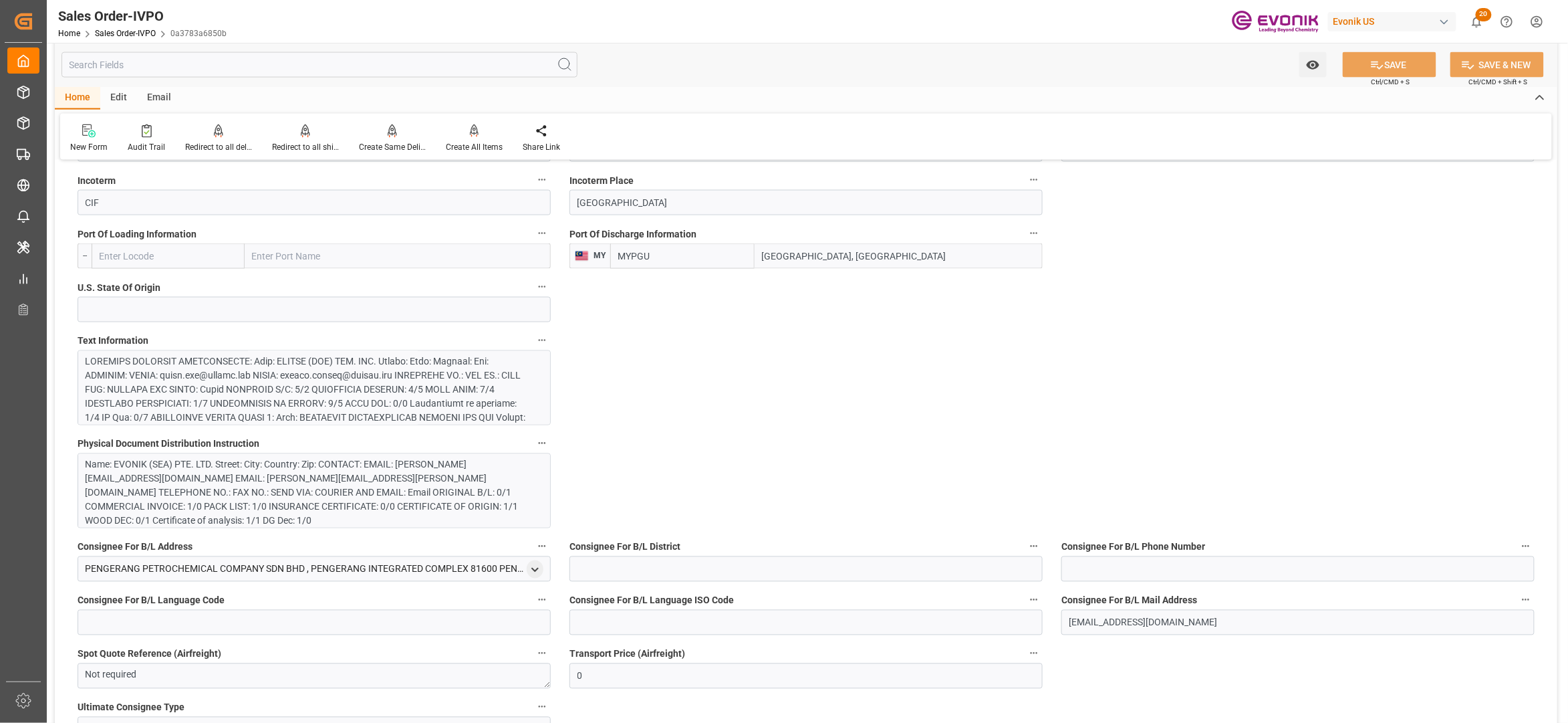
scroll to position [594, 0]
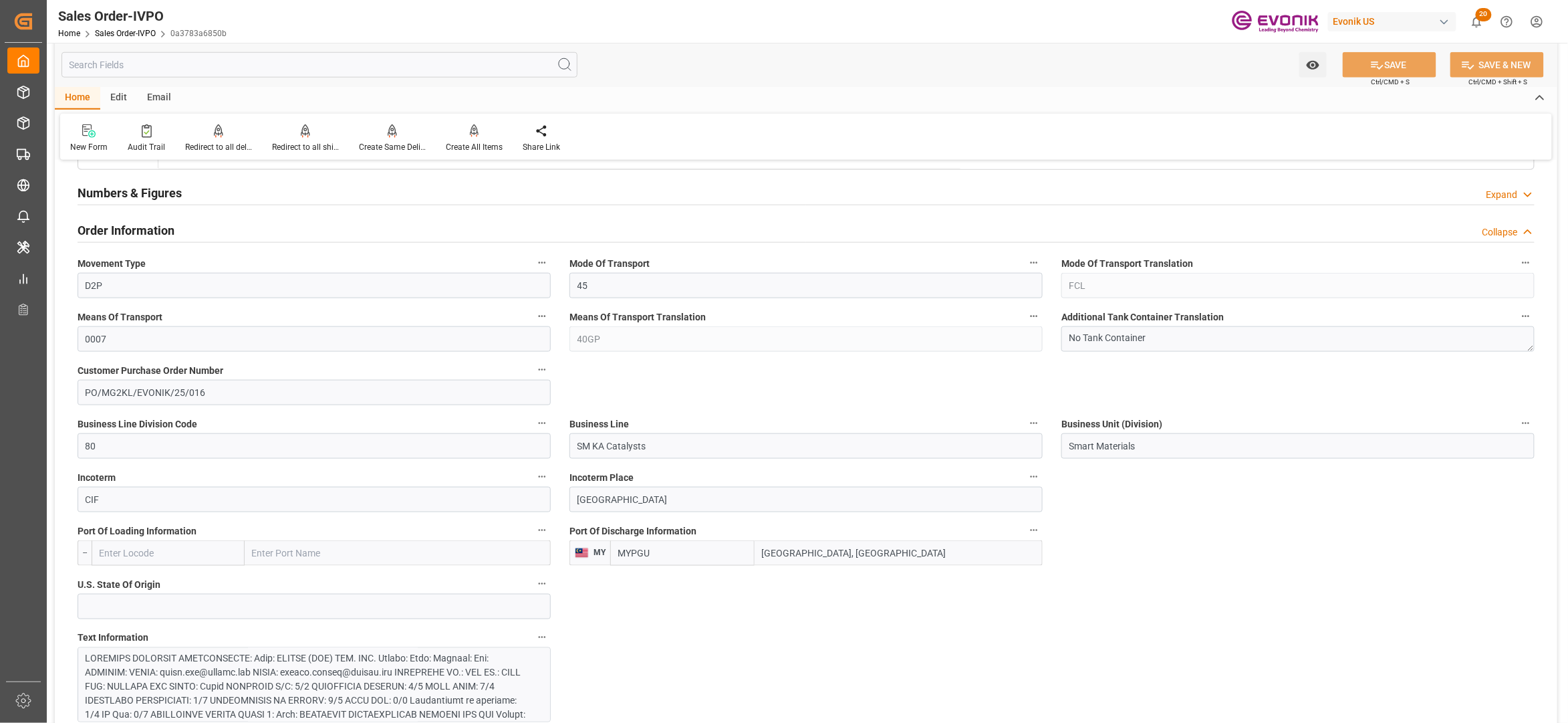
drag, startPoint x: 658, startPoint y: 558, endPoint x: 603, endPoint y: 556, distance: 55.0
click at [603, 556] on div "MY MYPGU [GEOGRAPHIC_DATA], [GEOGRAPHIC_DATA]" at bounding box center [806, 553] width 473 height 25
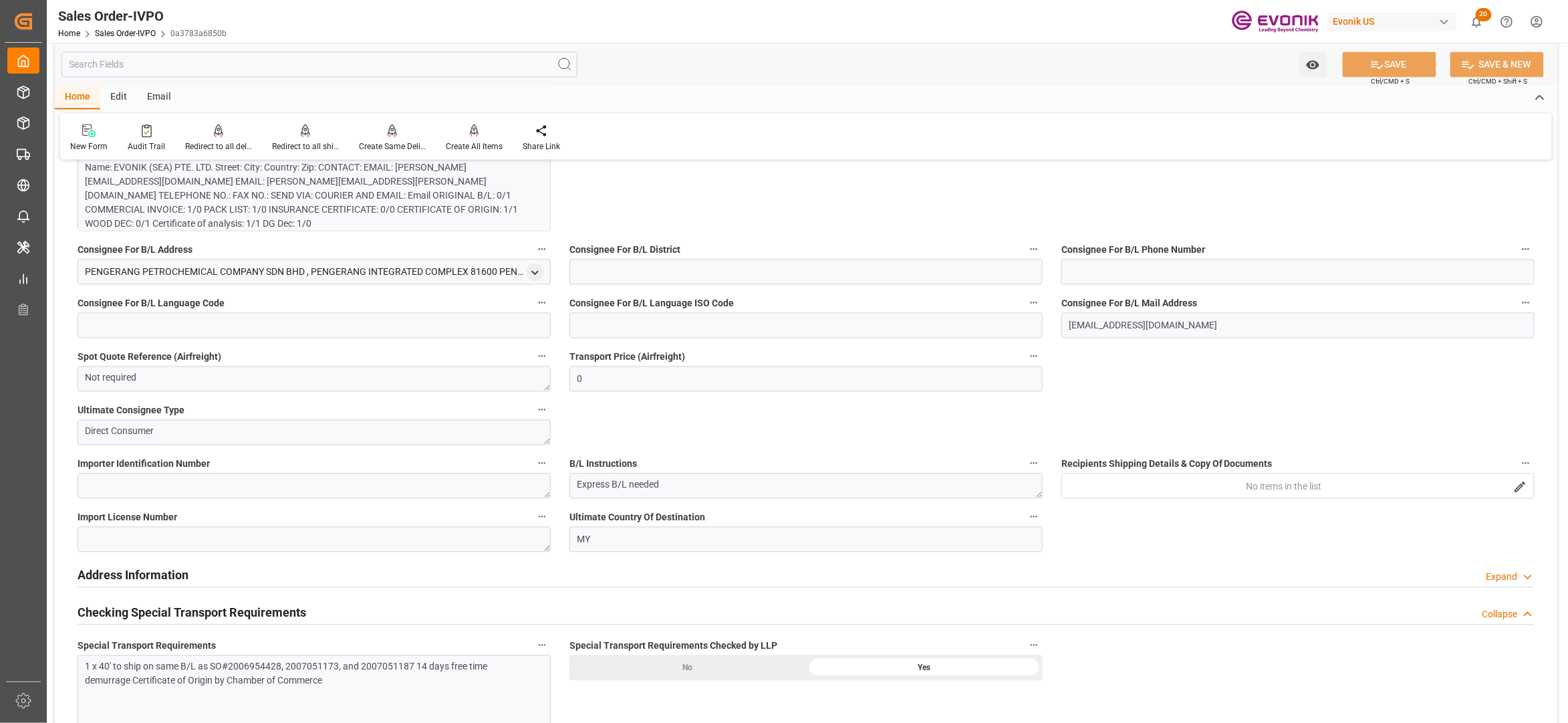
scroll to position [1486, 0]
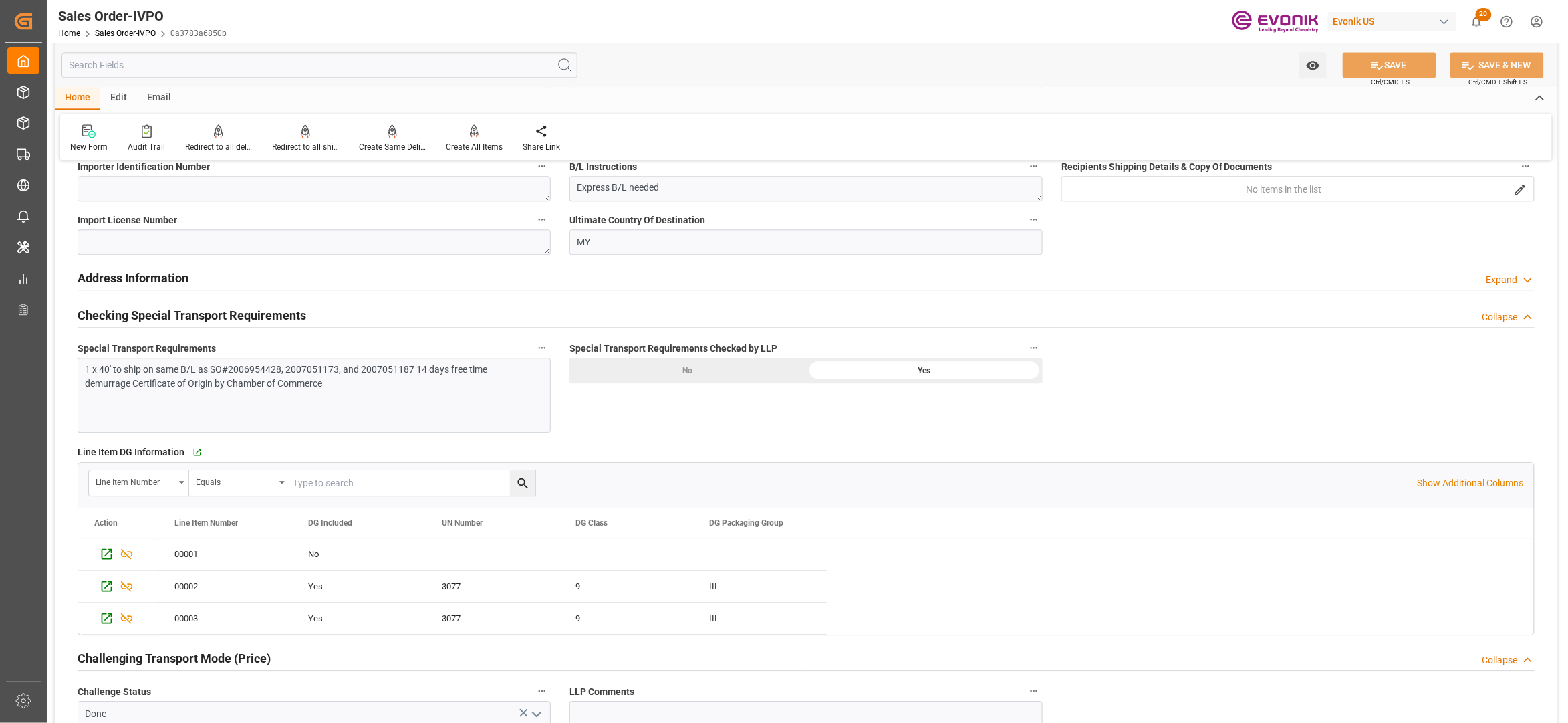
click at [188, 399] on div "1 x 40' to ship on same B/L as SO#2006954428, 2007051173, and 2007051187 14 day…" at bounding box center [314, 395] width 473 height 75
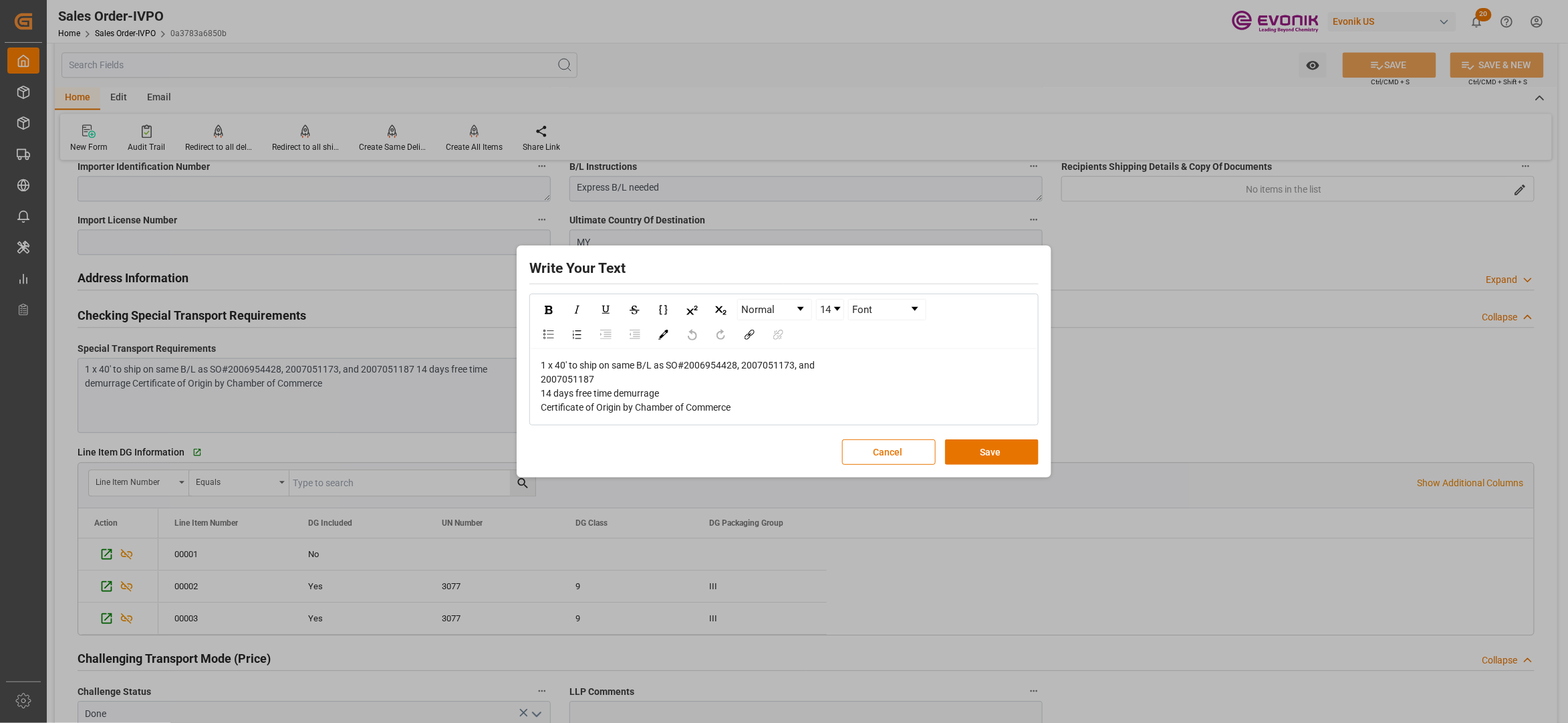
click at [761, 387] on div "1 x 40' to ship on same B/L as SO#2006954428, 2007051173, and 2007051187 14 day…" at bounding box center [784, 387] width 487 height 56
click at [881, 455] on button "Cancel" at bounding box center [889, 452] width 93 height 25
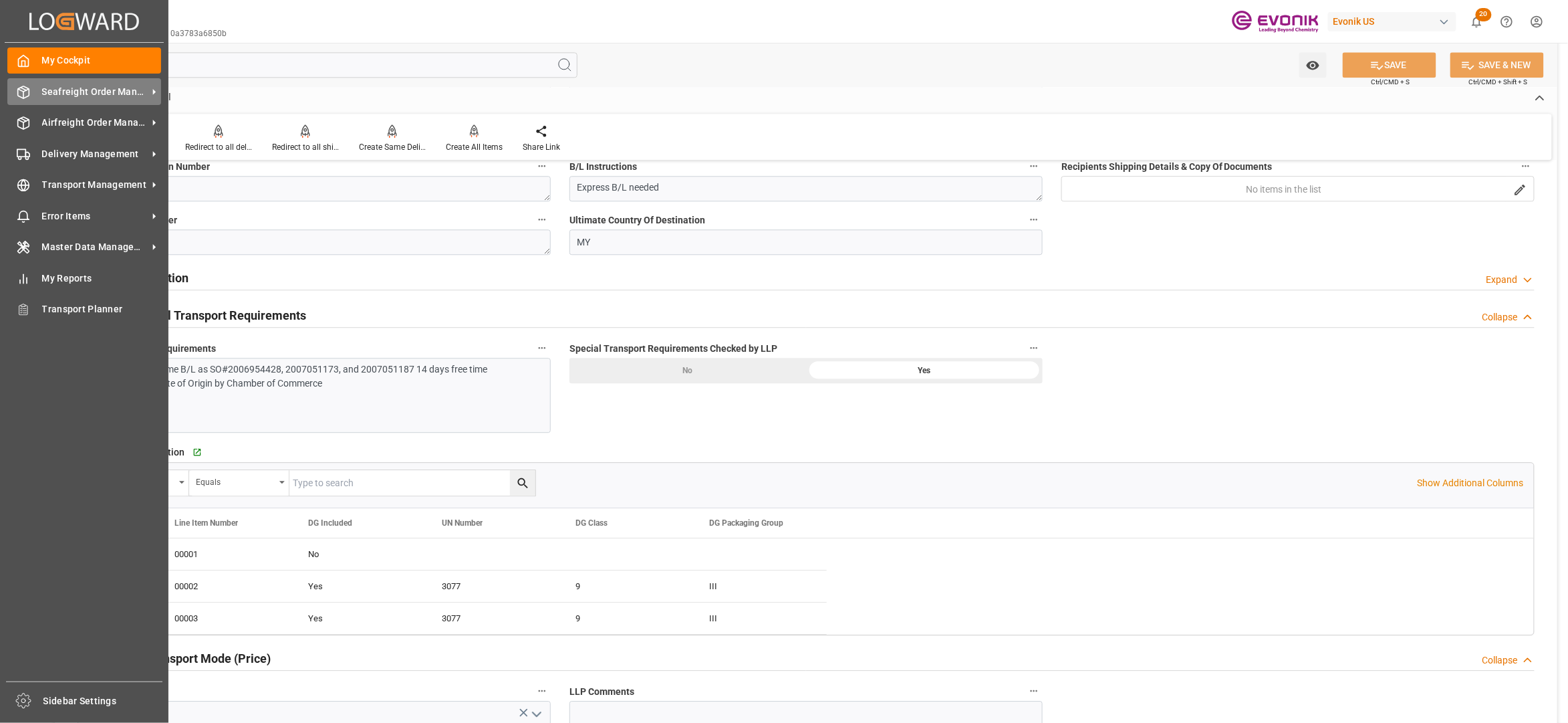
click at [77, 92] on span "Seafreight Order Management" at bounding box center [95, 92] width 106 height 14
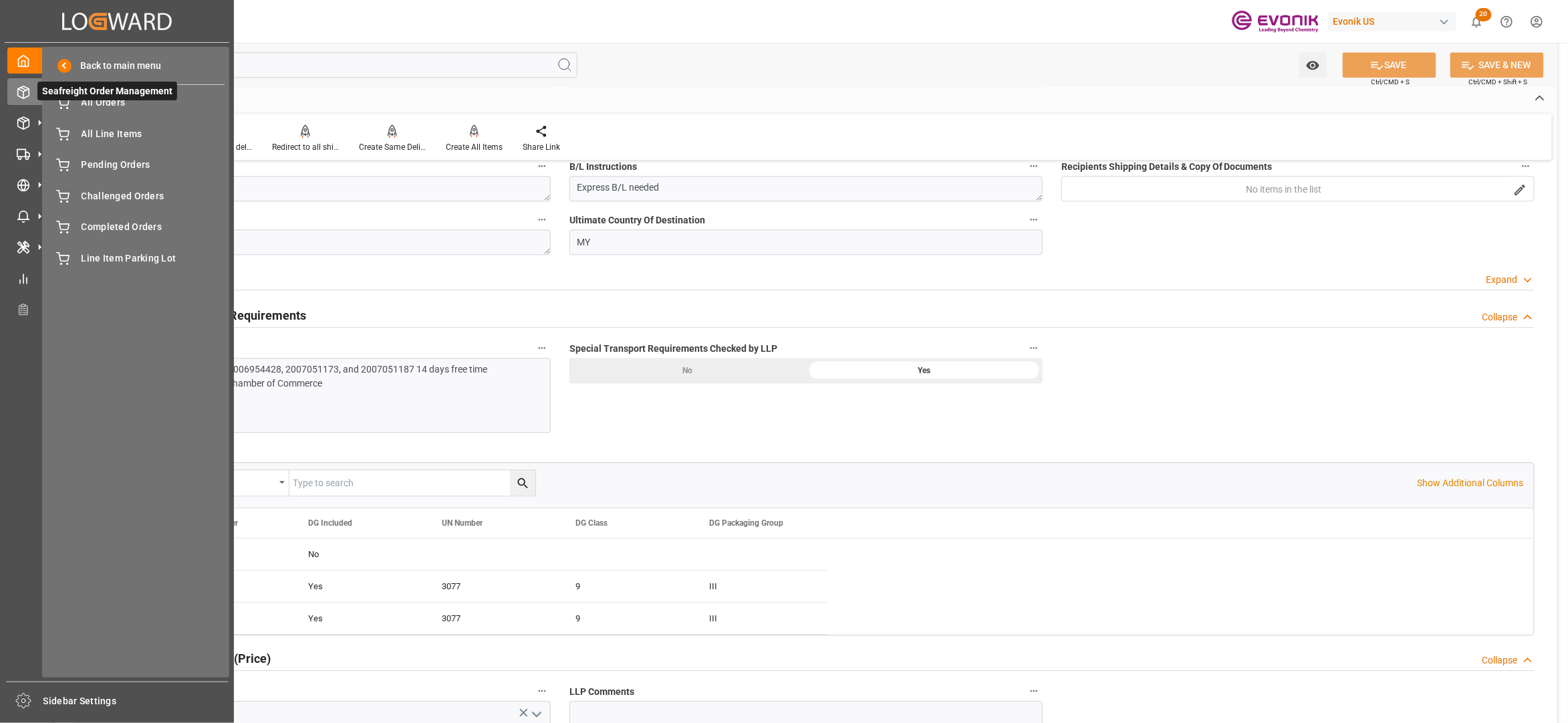
click at [109, 97] on span "Seafreight Order Management" at bounding box center [107, 91] width 140 height 19
click at [113, 103] on span "All Orders" at bounding box center [153, 103] width 144 height 14
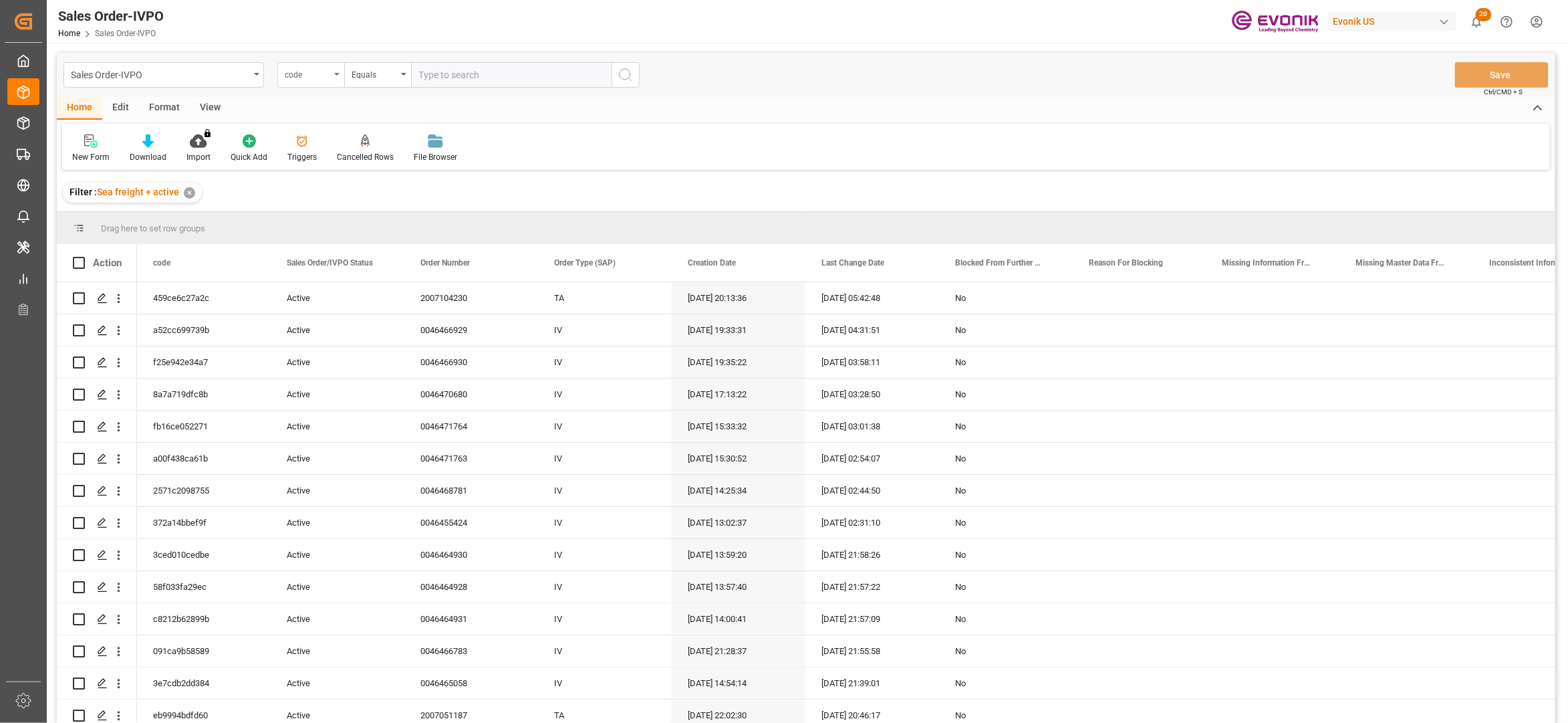
click at [310, 74] on div "code" at bounding box center [308, 73] width 46 height 15
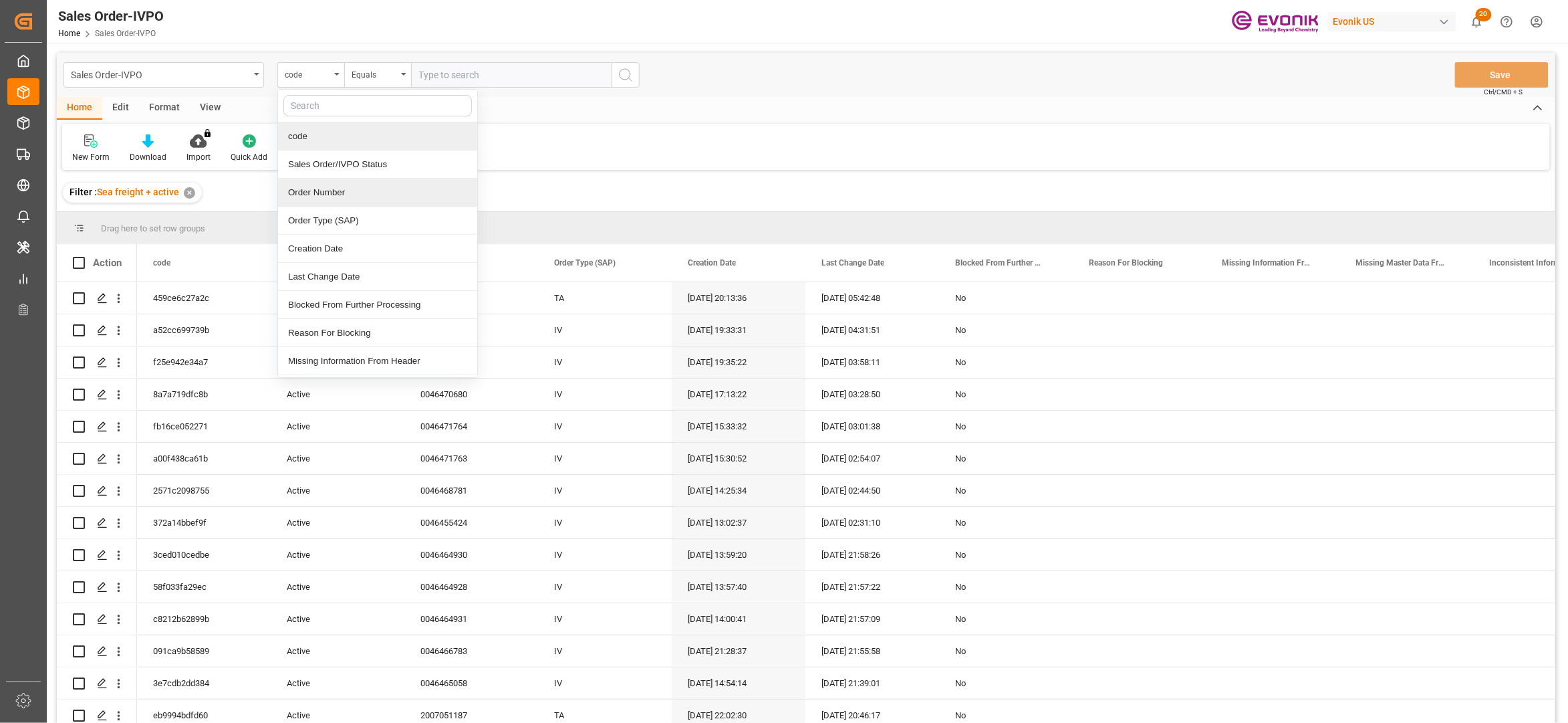
click at [353, 193] on div "Order Number" at bounding box center [377, 192] width 199 height 28
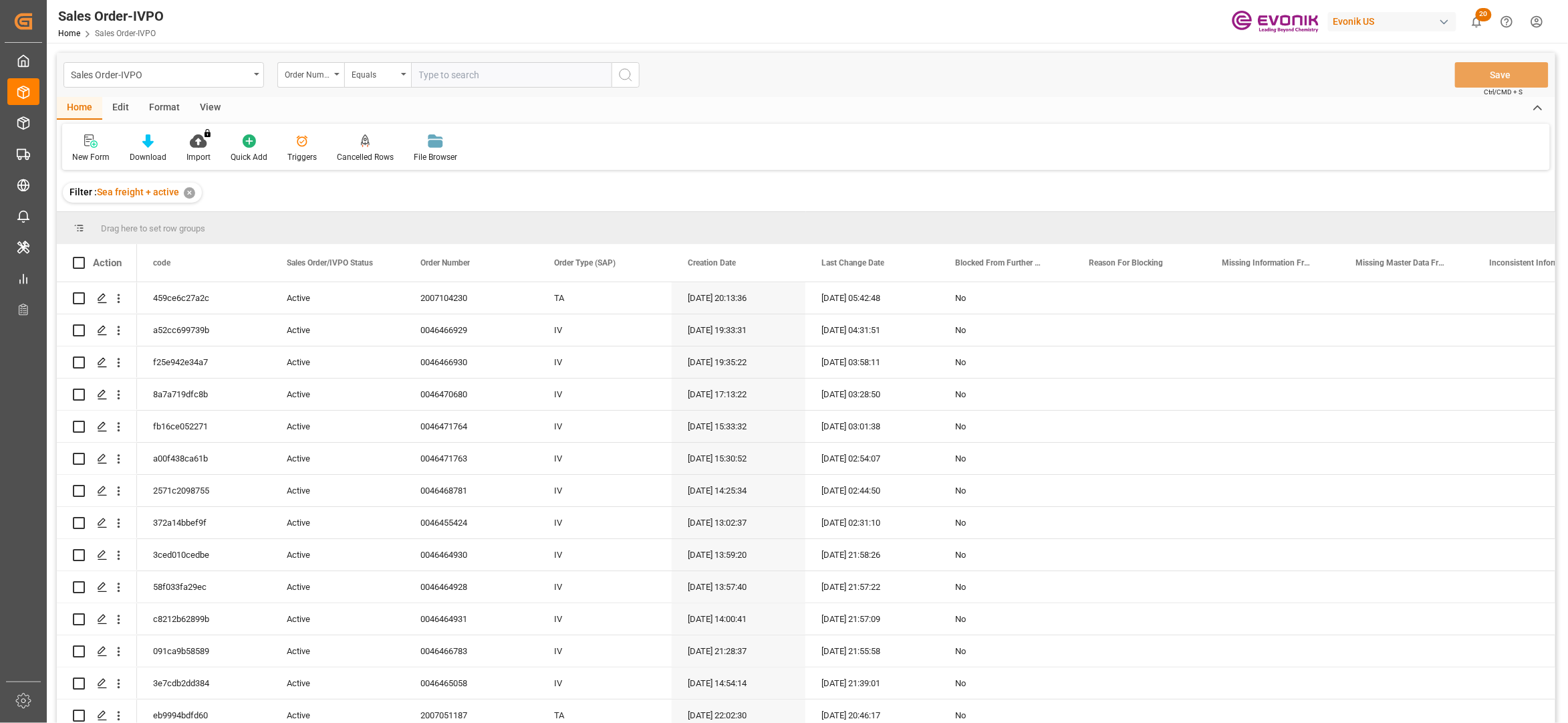
click at [454, 70] on input "text" at bounding box center [511, 75] width 201 height 25
paste input "2007051173"
type input "2007051173"
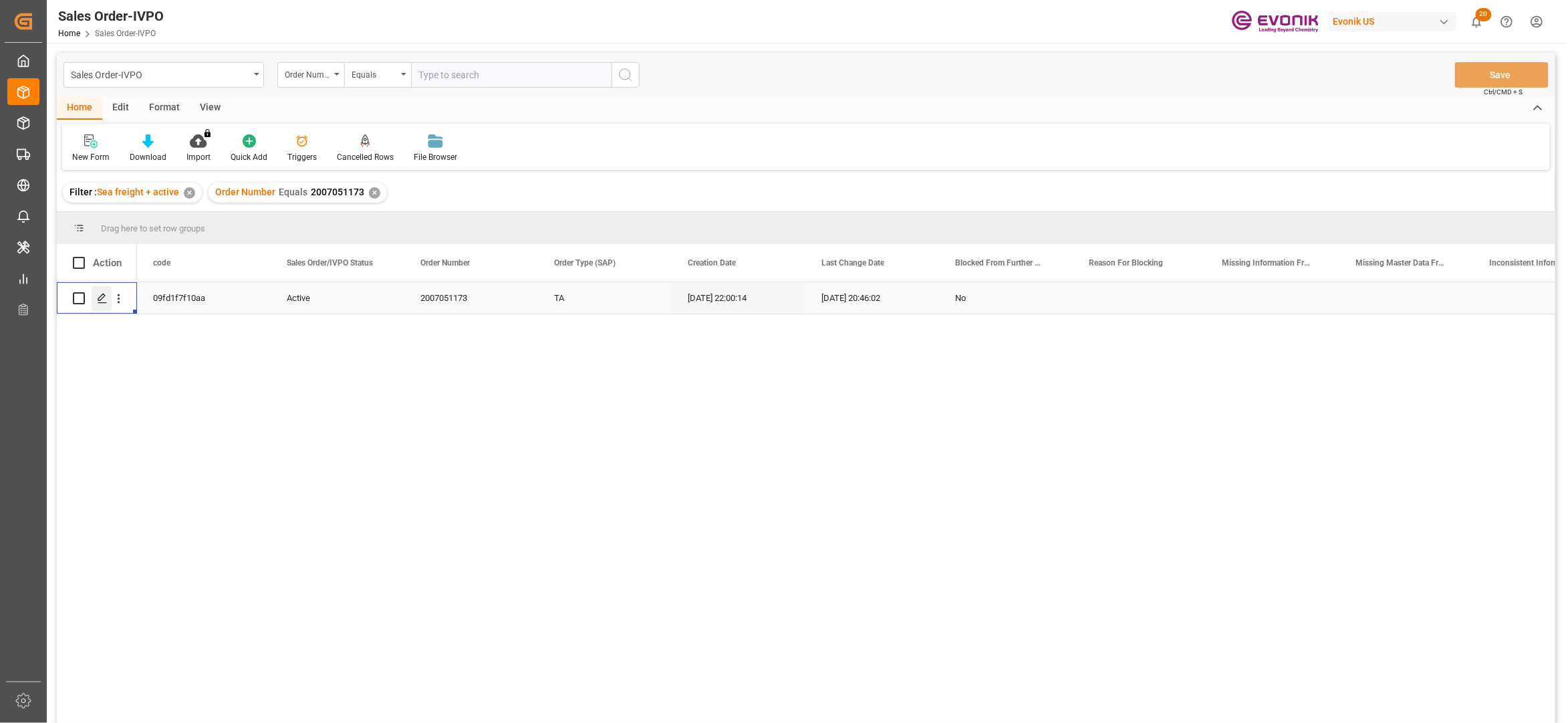
click at [97, 303] on div "Press SPACE to select this row." at bounding box center [102, 298] width 20 height 25
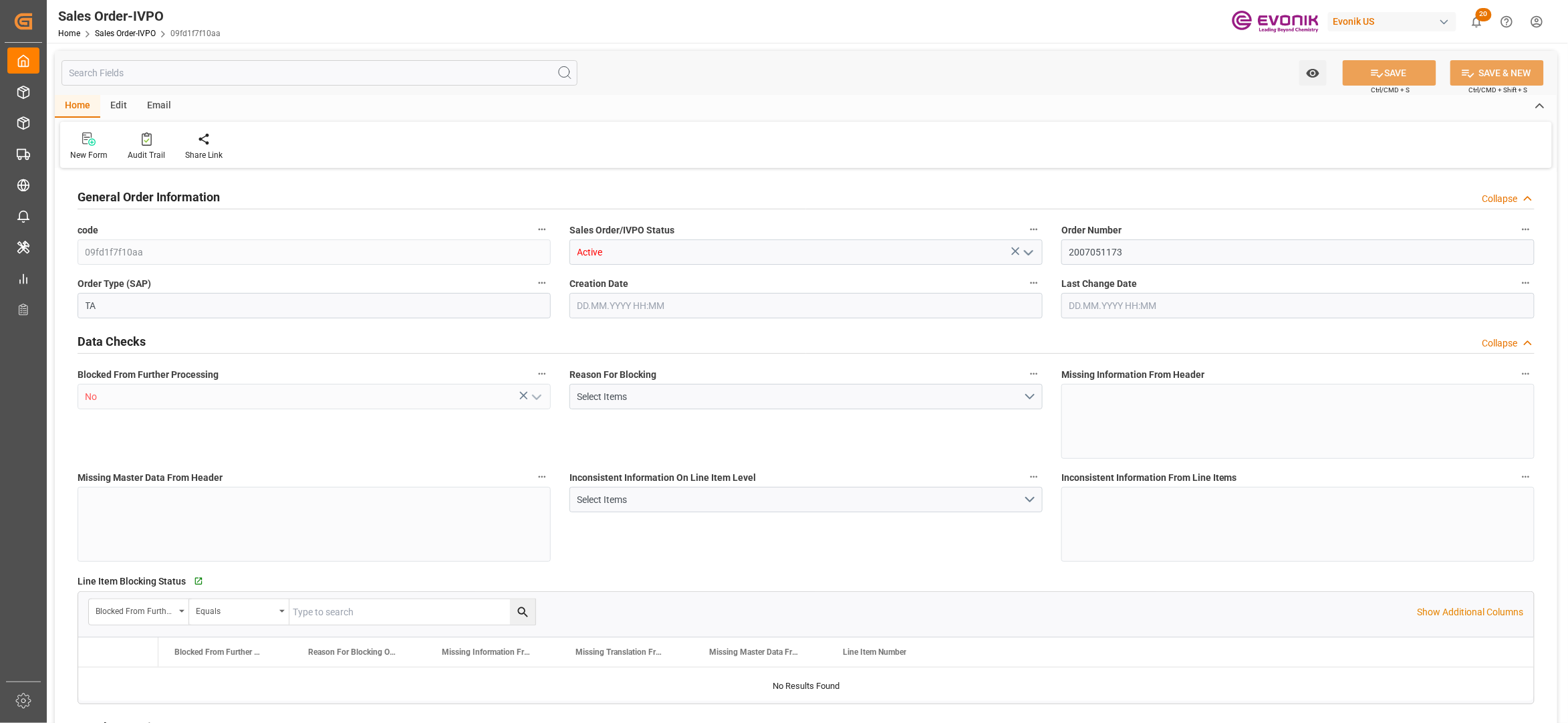
type input "MYPGU"
type input "0"
type input "1"
type input "2"
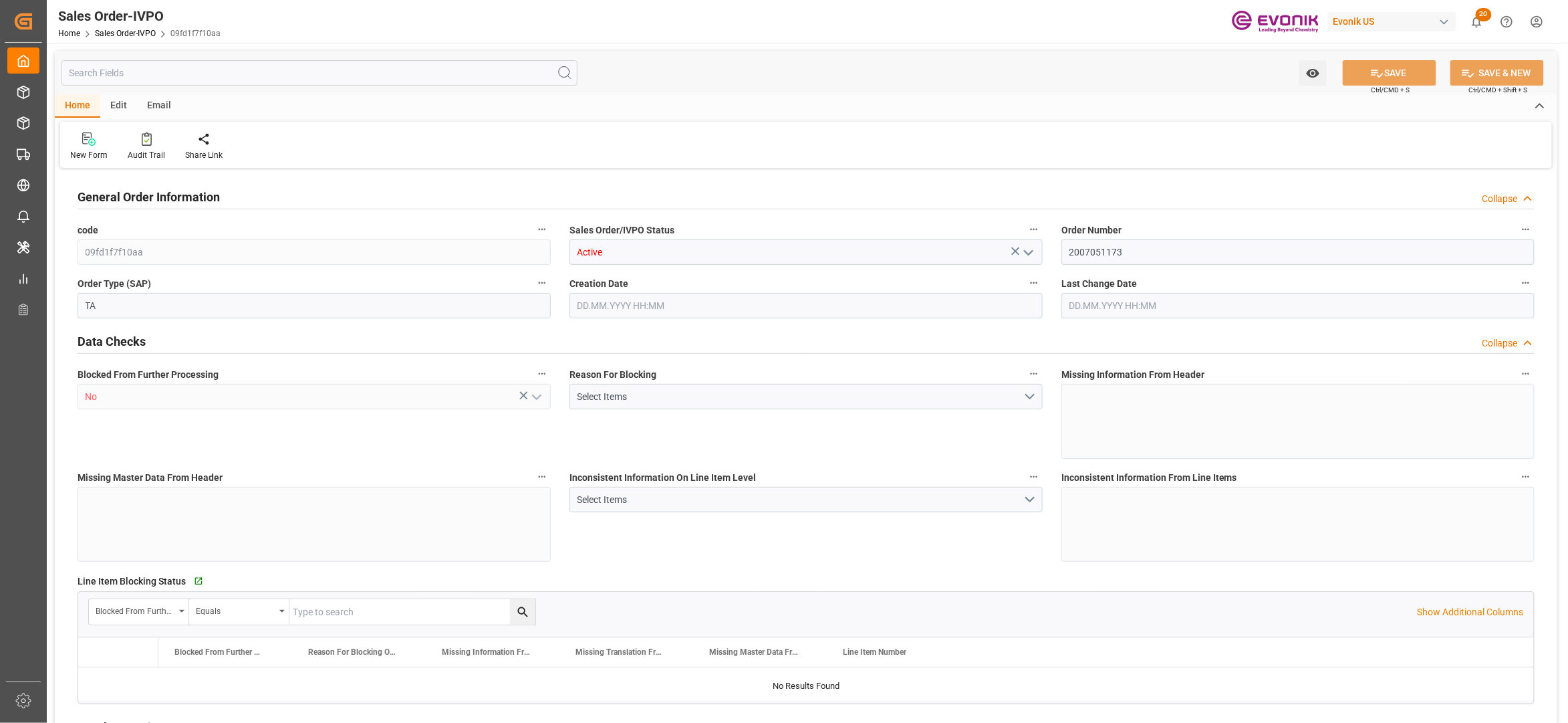
type input "18687.36"
type input "76.1408"
type input "19000"
type input "60"
type input "[DATE] 22:00"
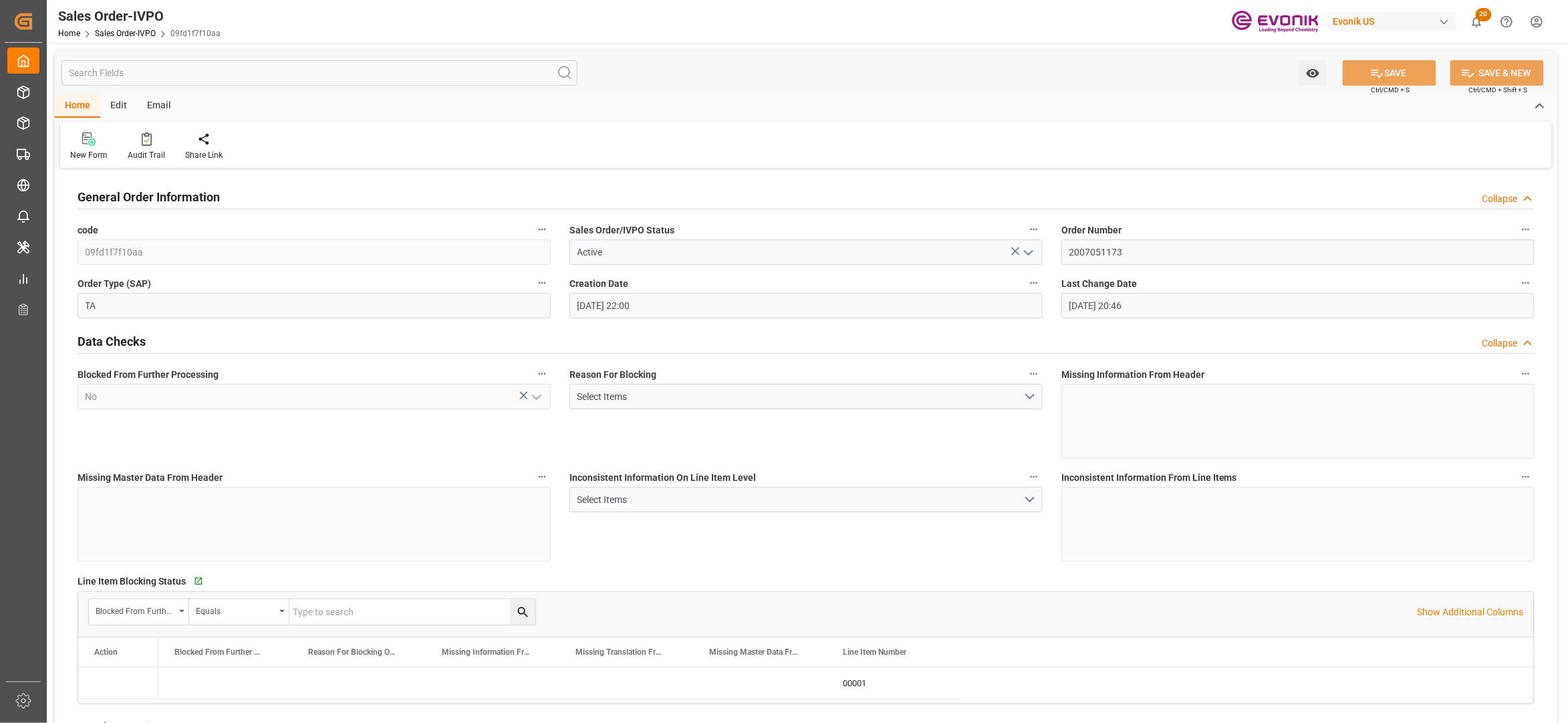
type input "[DATE] 20:46"
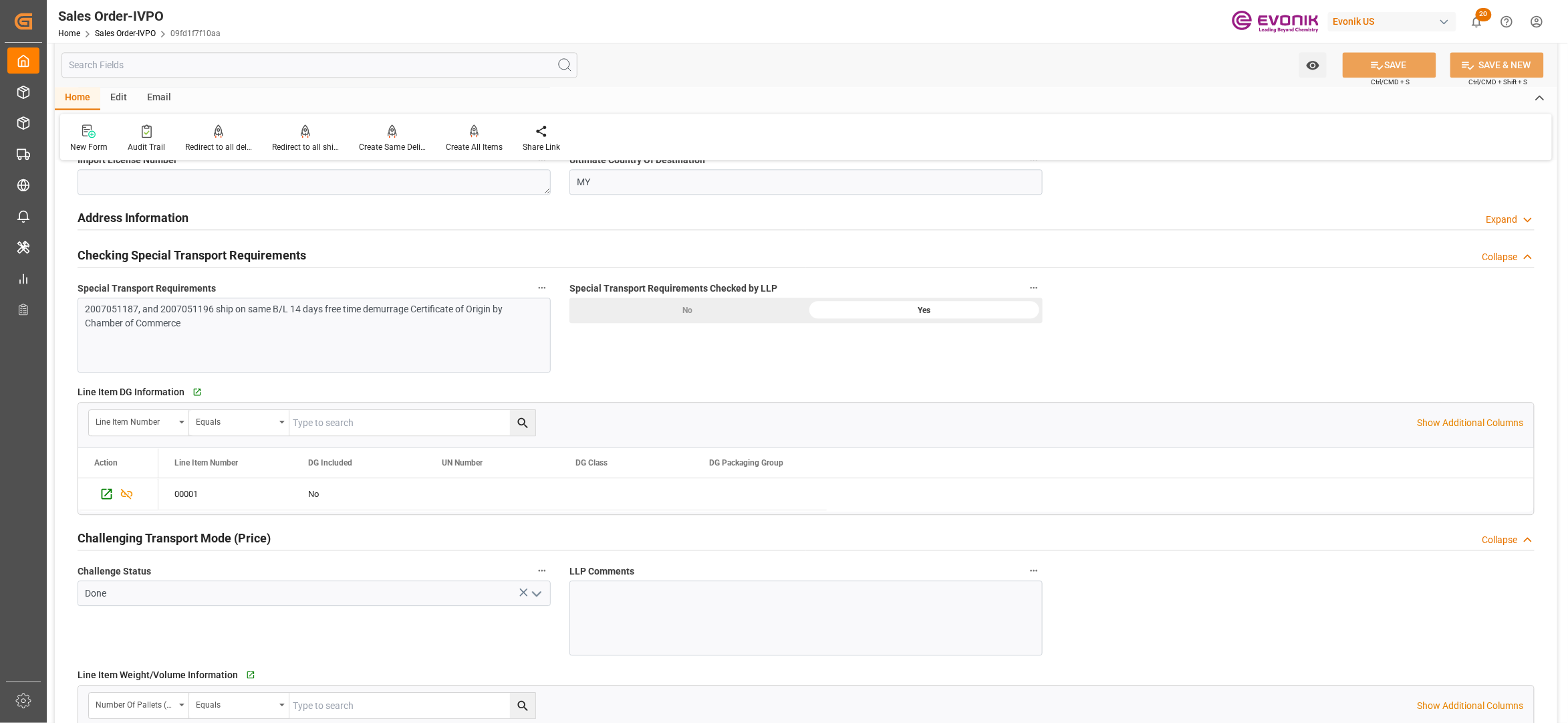
scroll to position [1188, 0]
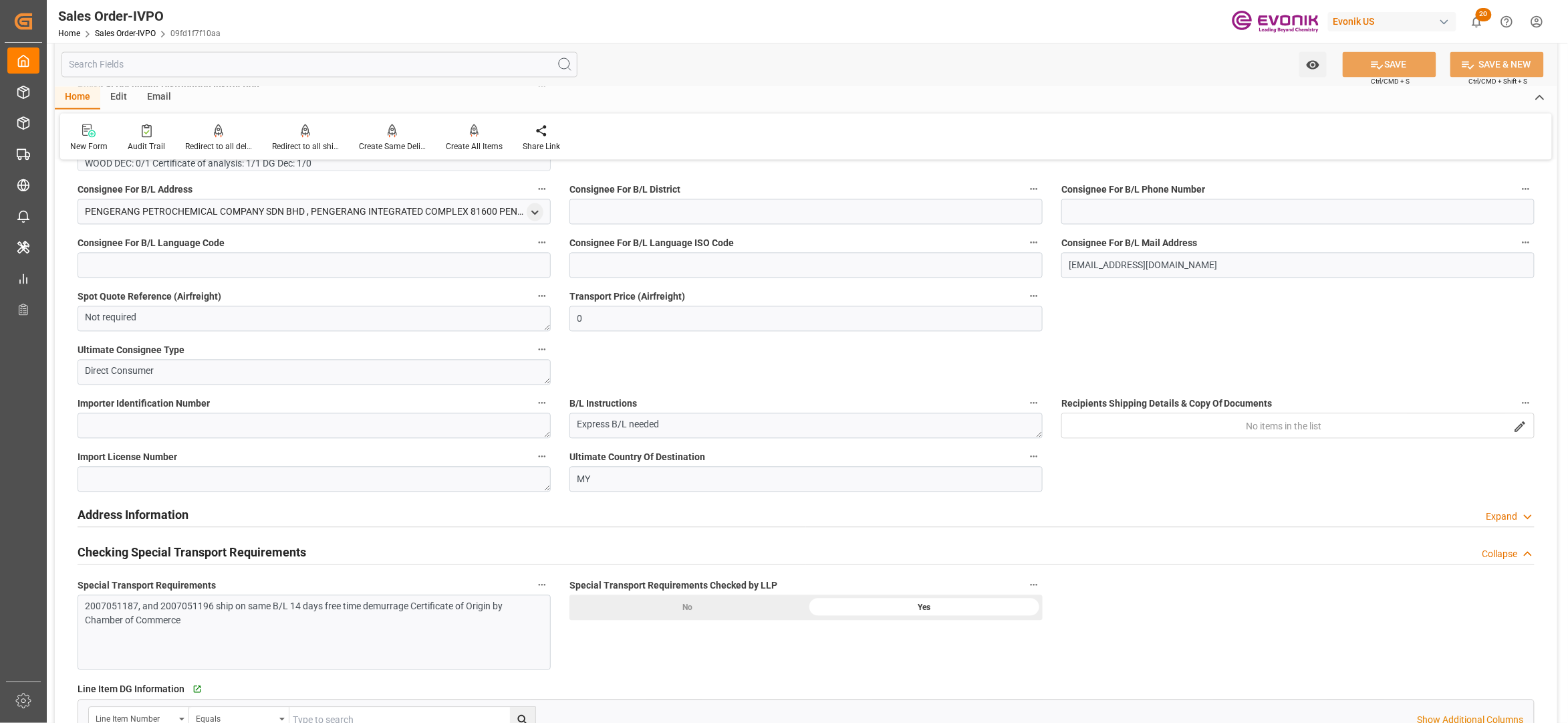
click at [327, 645] on div "2007051187, and 2007051196 ship on same B/L 14 days free time demurrage Certifi…" at bounding box center [314, 632] width 473 height 75
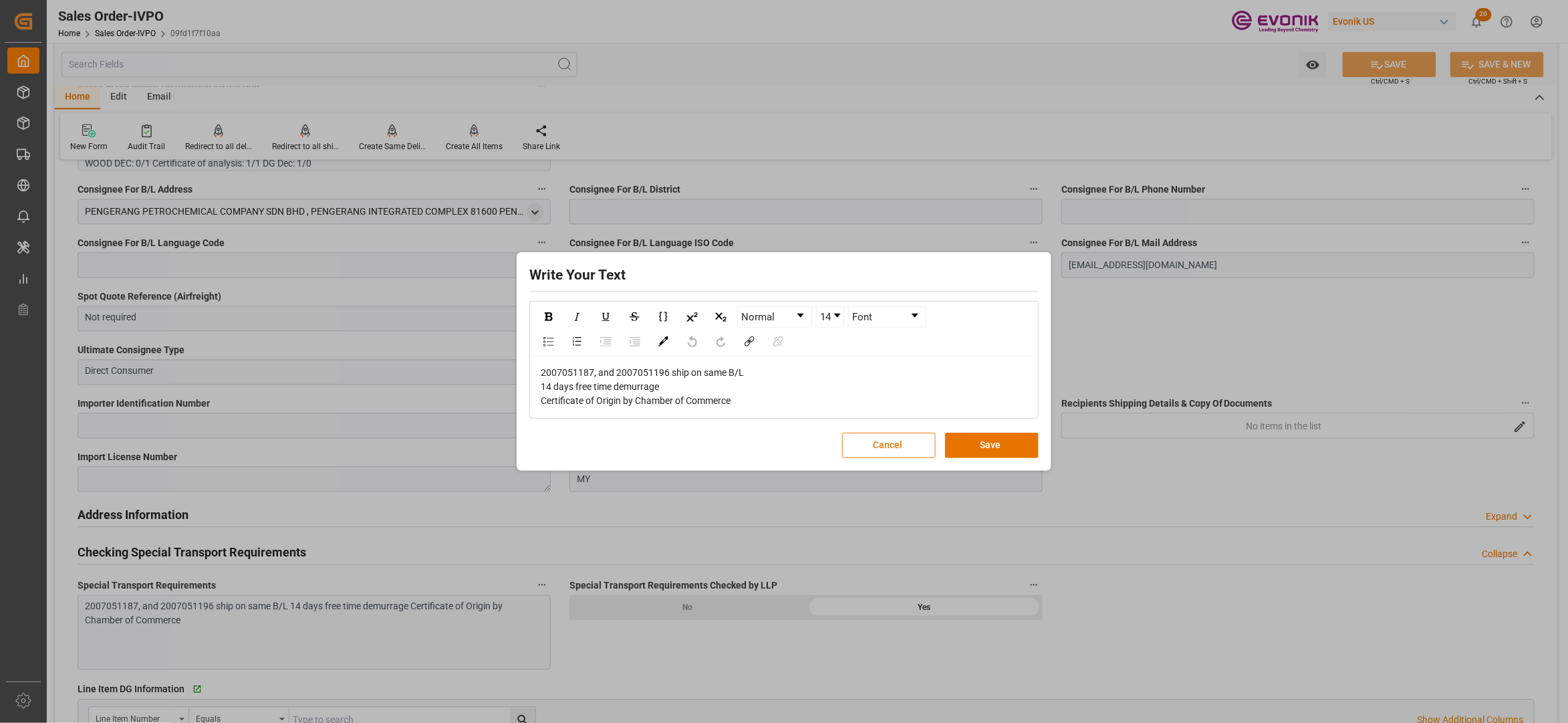
click at [875, 450] on button "Cancel" at bounding box center [889, 445] width 93 height 25
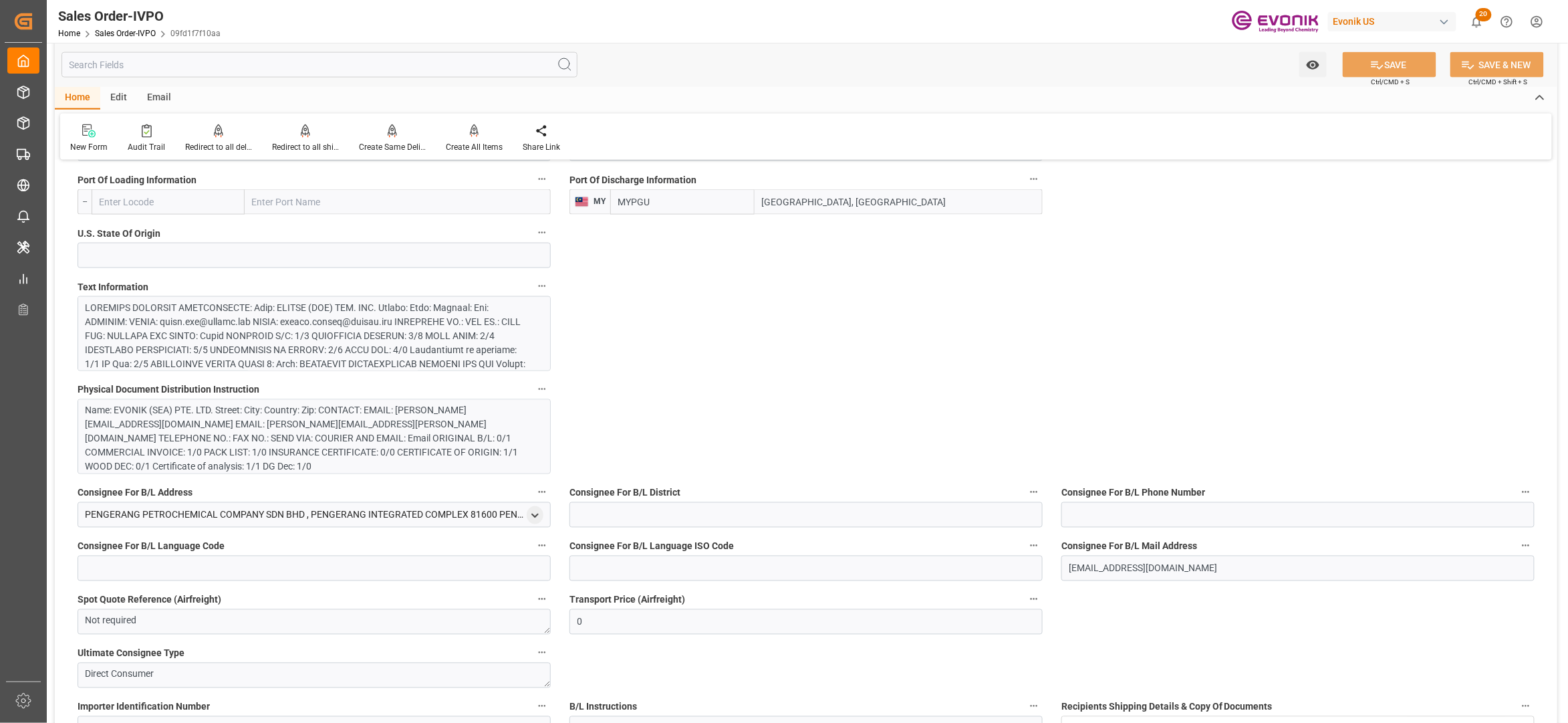
scroll to position [1480, 0]
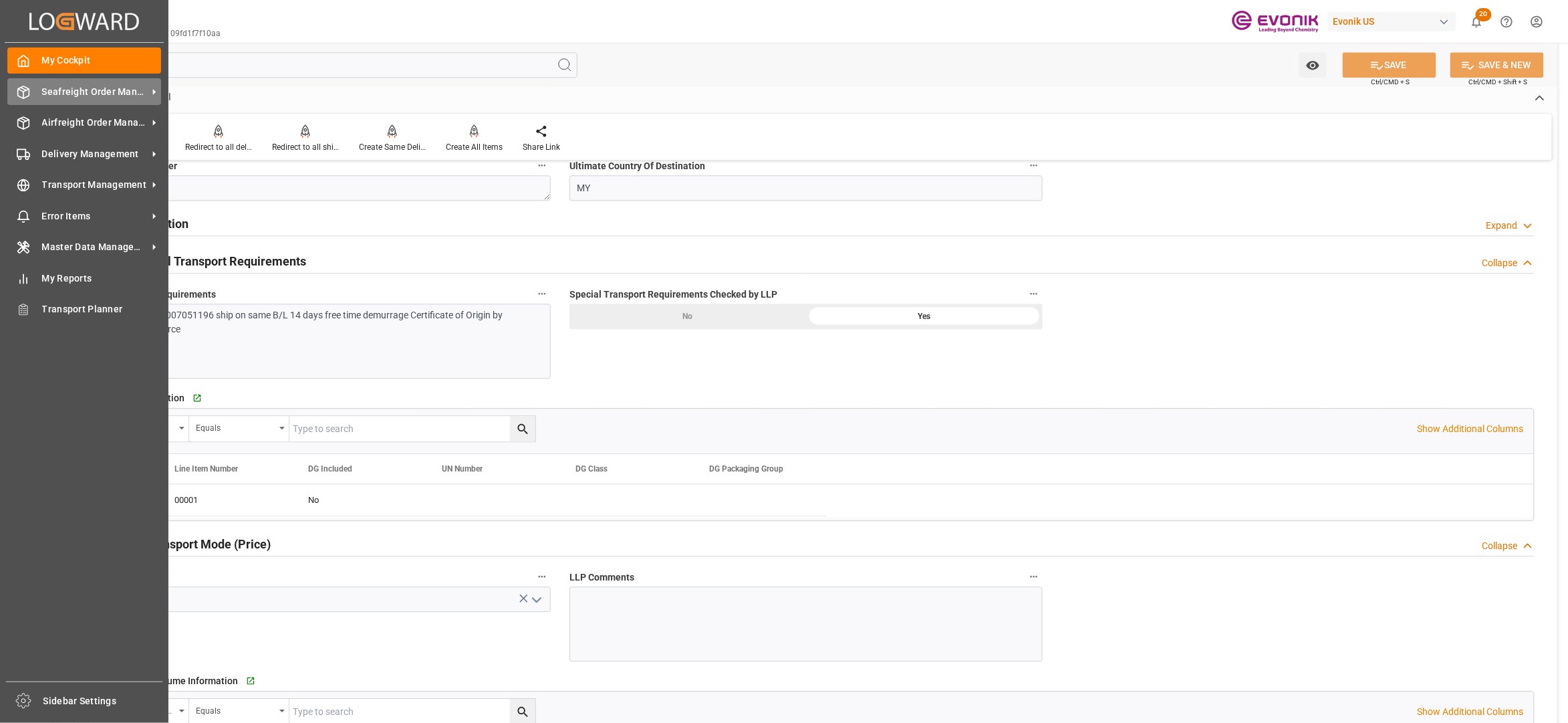
click at [59, 85] on span "Seafreight Order Management" at bounding box center [95, 92] width 106 height 14
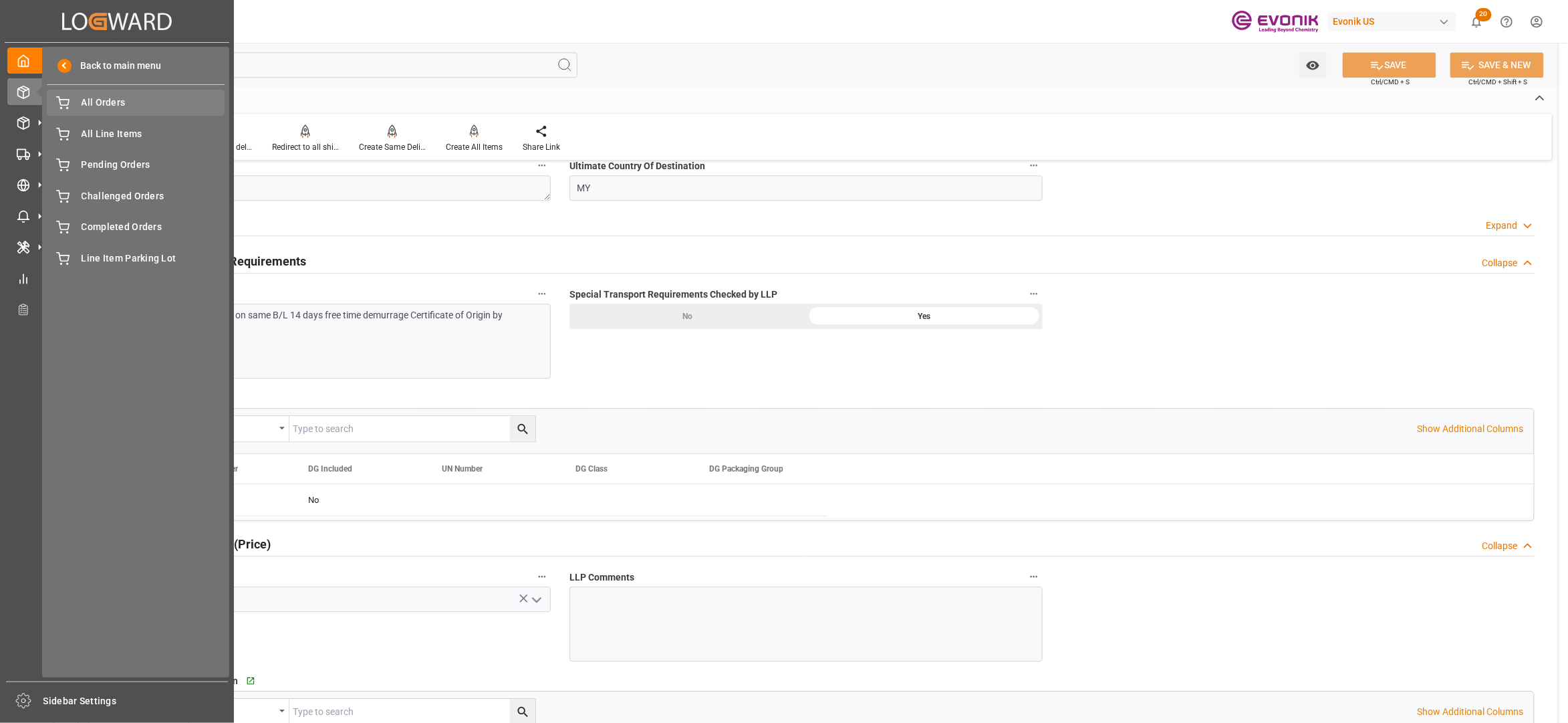
click at [131, 105] on span "All Orders" at bounding box center [153, 103] width 144 height 14
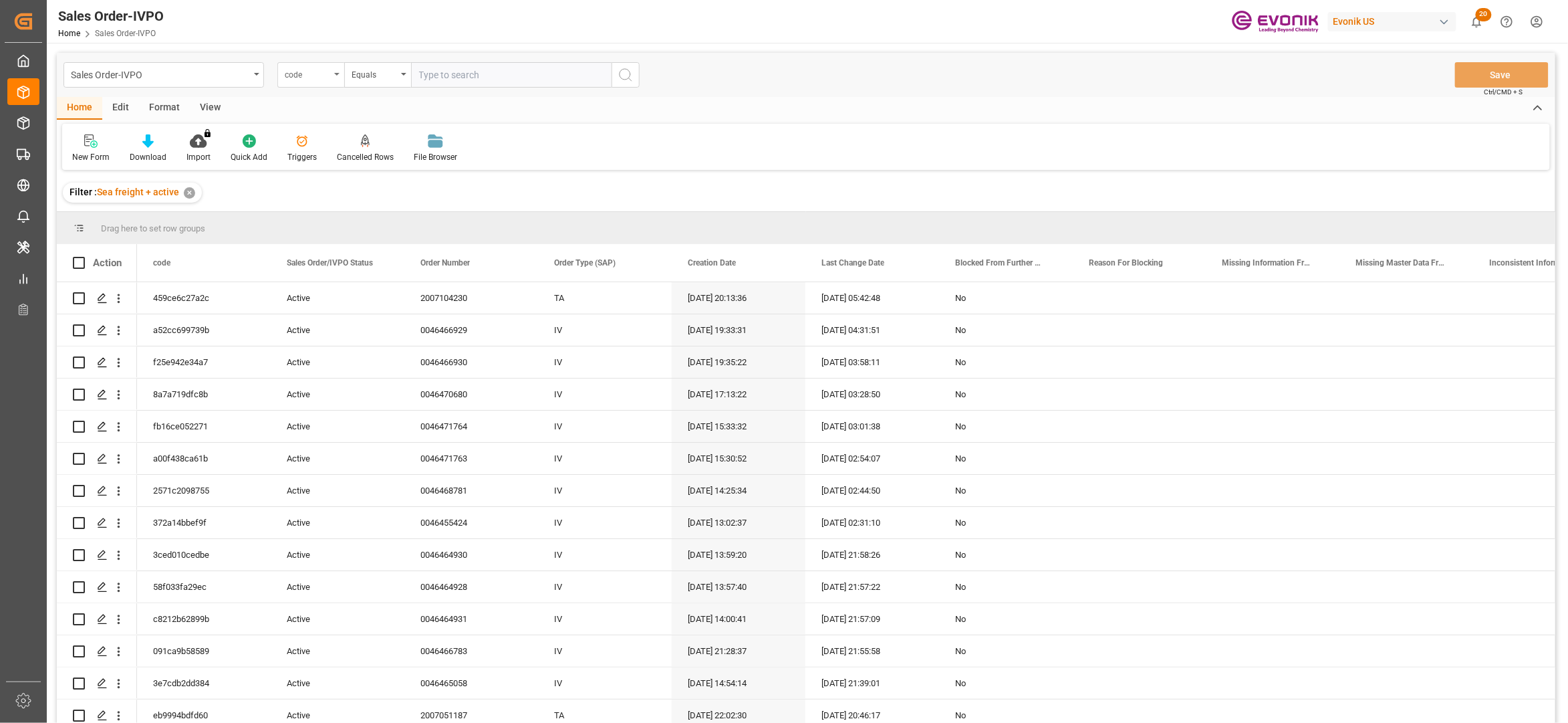
click at [305, 84] on div "code" at bounding box center [310, 75] width 67 height 25
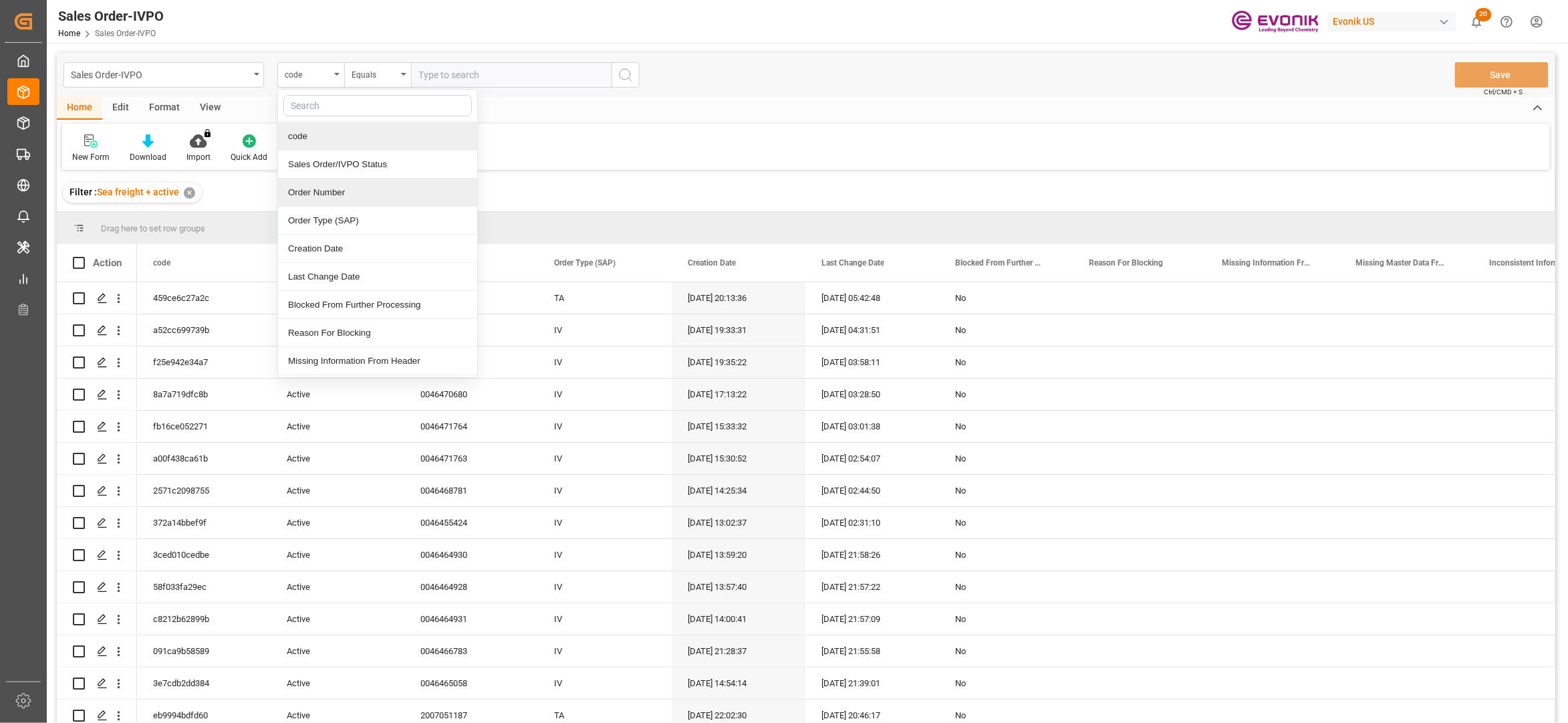
click at [338, 190] on div "Order Number" at bounding box center [377, 192] width 199 height 28
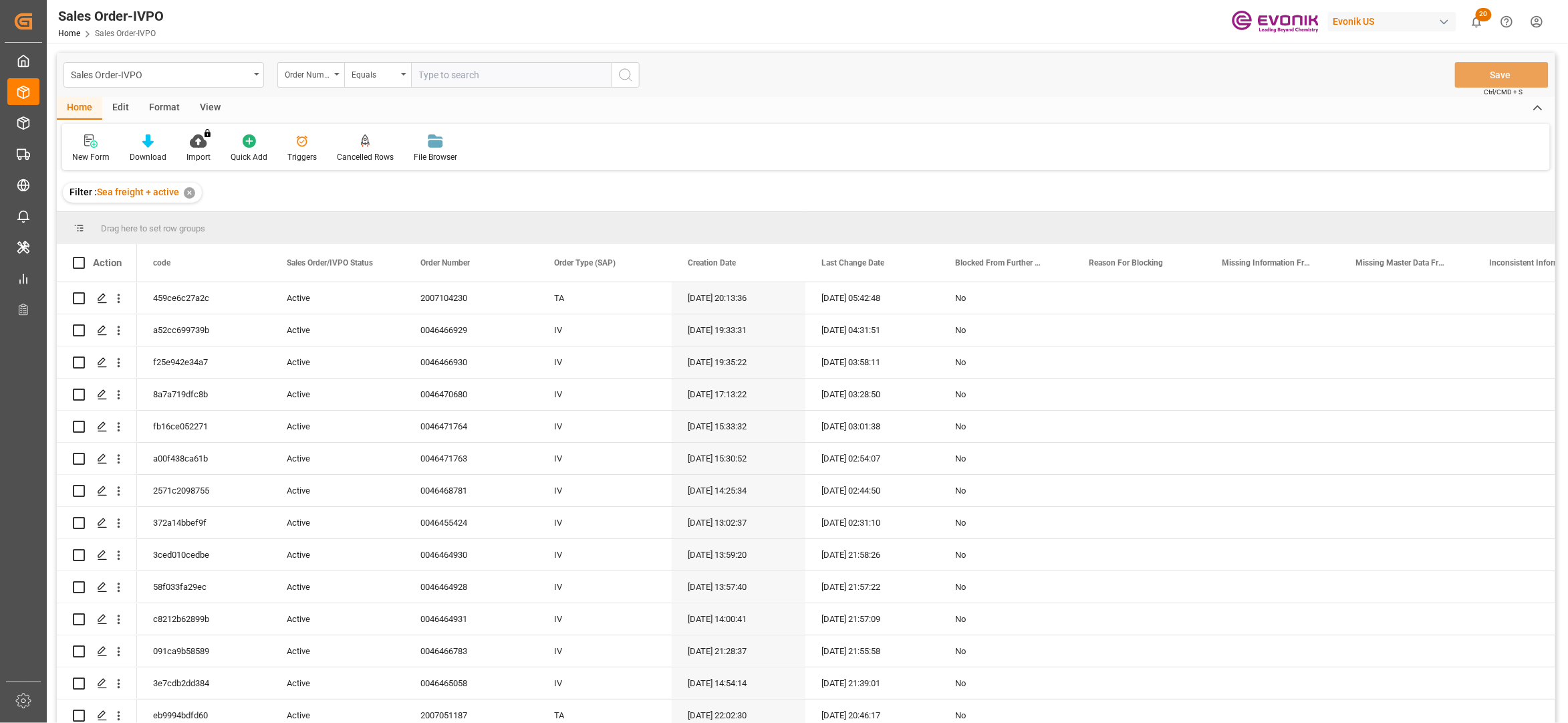
click at [444, 73] on input "text" at bounding box center [511, 75] width 201 height 25
paste input "2007051196"
type input "2007051196"
click at [627, 77] on icon "search button" at bounding box center [626, 75] width 16 height 16
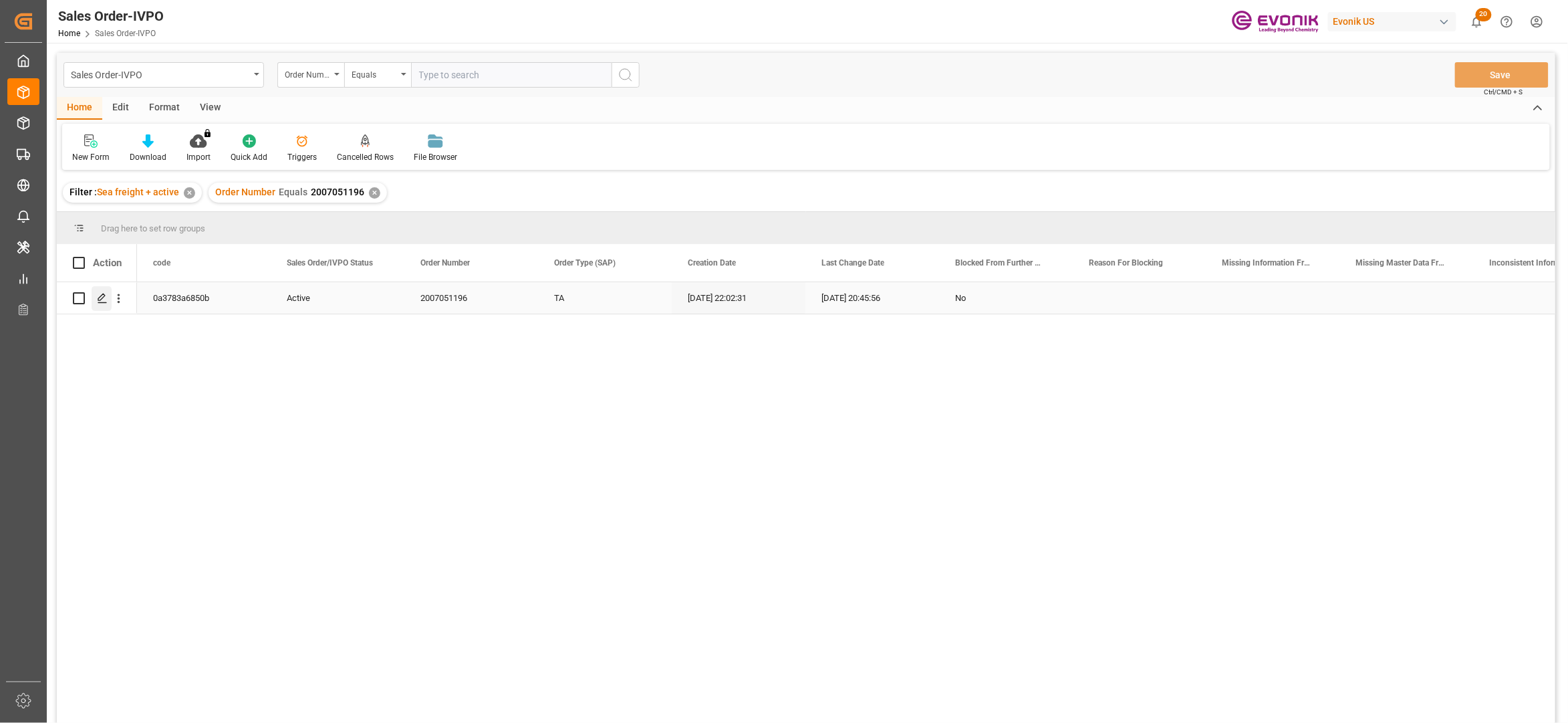
click at [104, 297] on polygon "Press SPACE to select this row." at bounding box center [102, 298] width 7 height 7
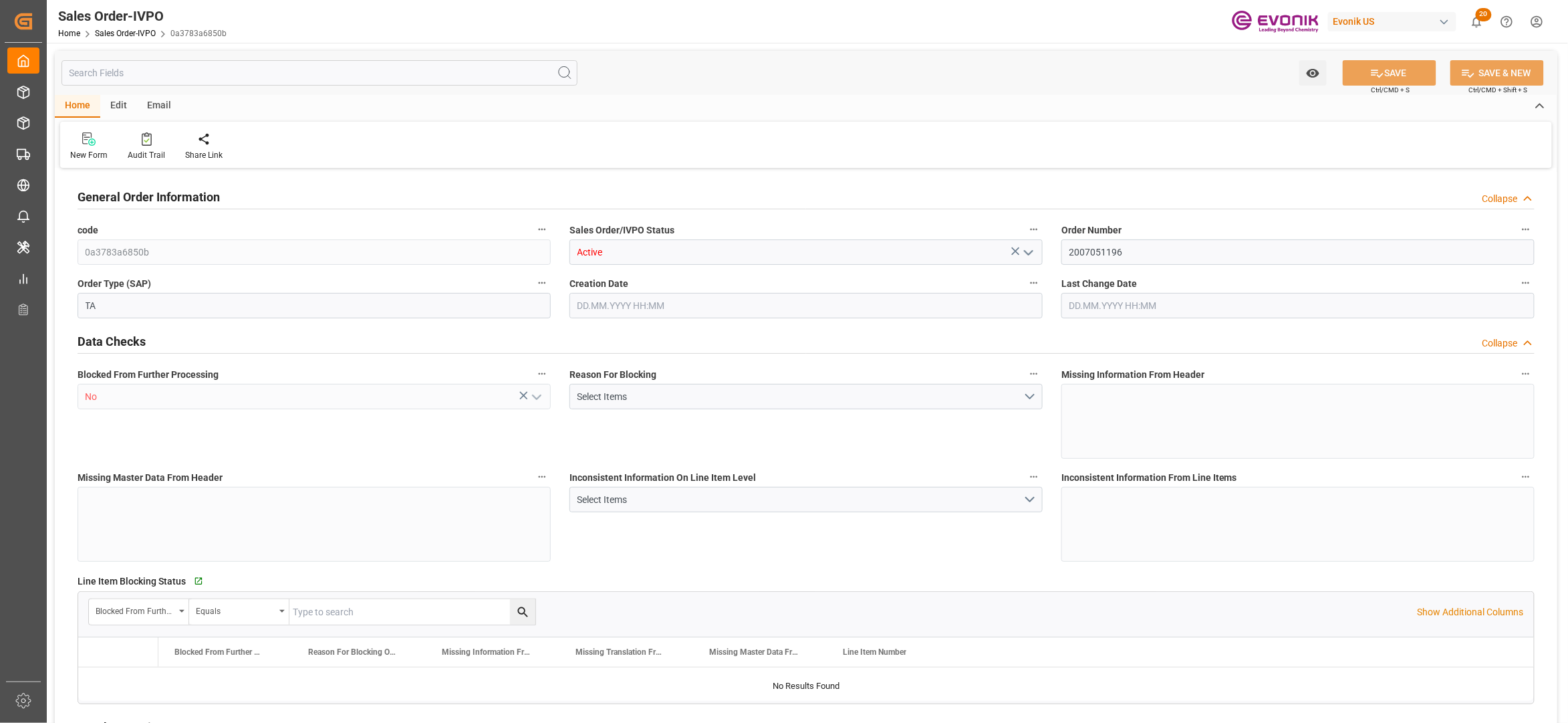
type input "MYPGU"
type input "0"
type input "1"
type input "2"
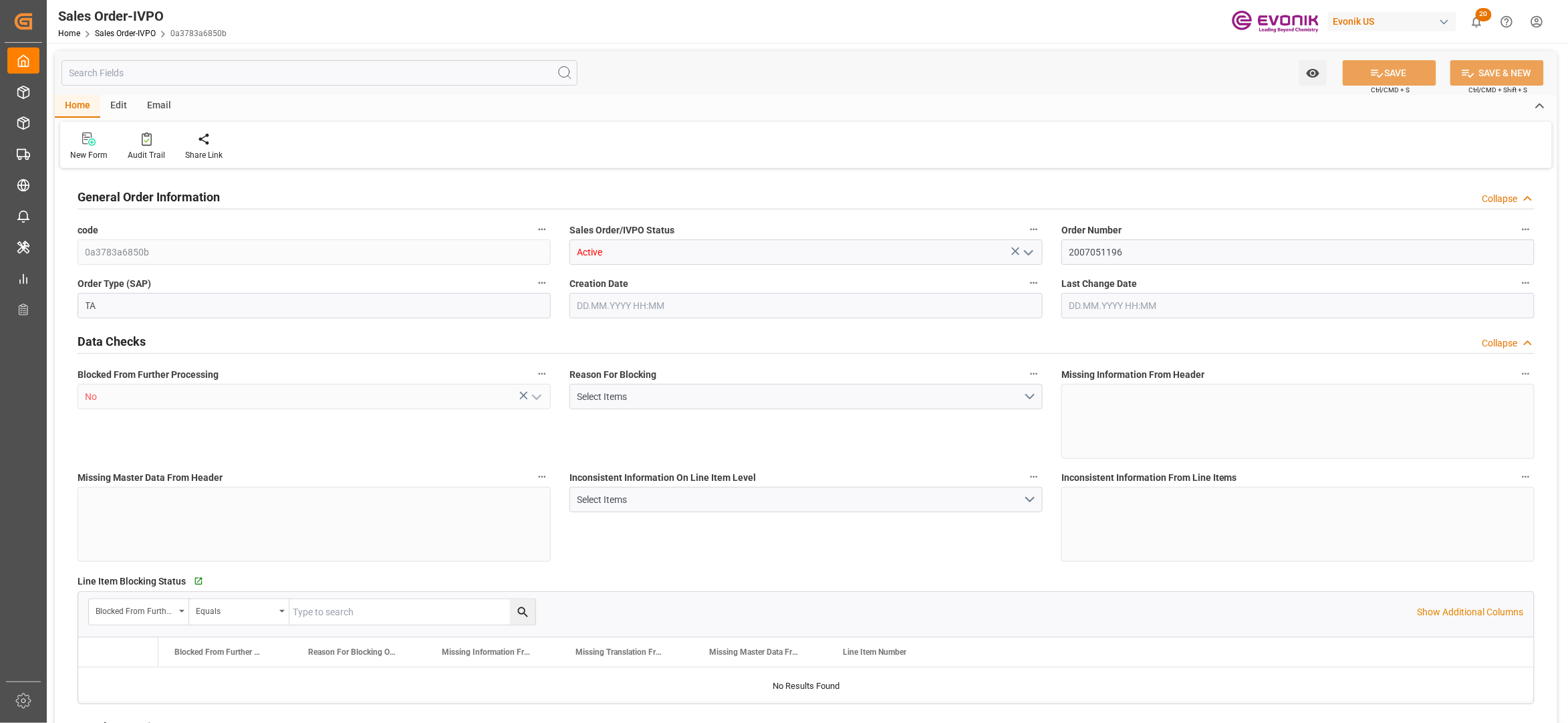
type input "17788.704"
type input "78.4092"
type input "19000"
type input "60"
type input "[DATE] 22:02"
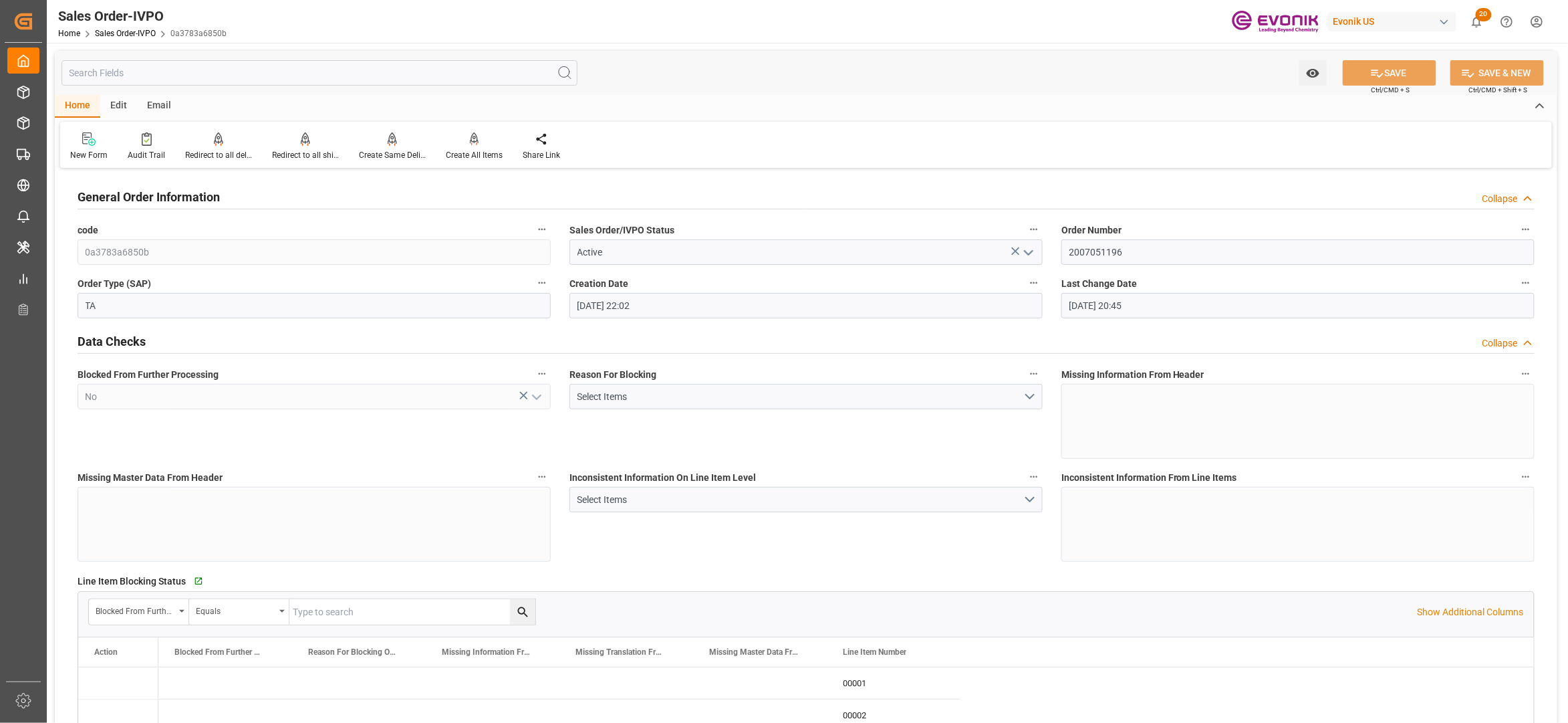
type input "[DATE] 20:45"
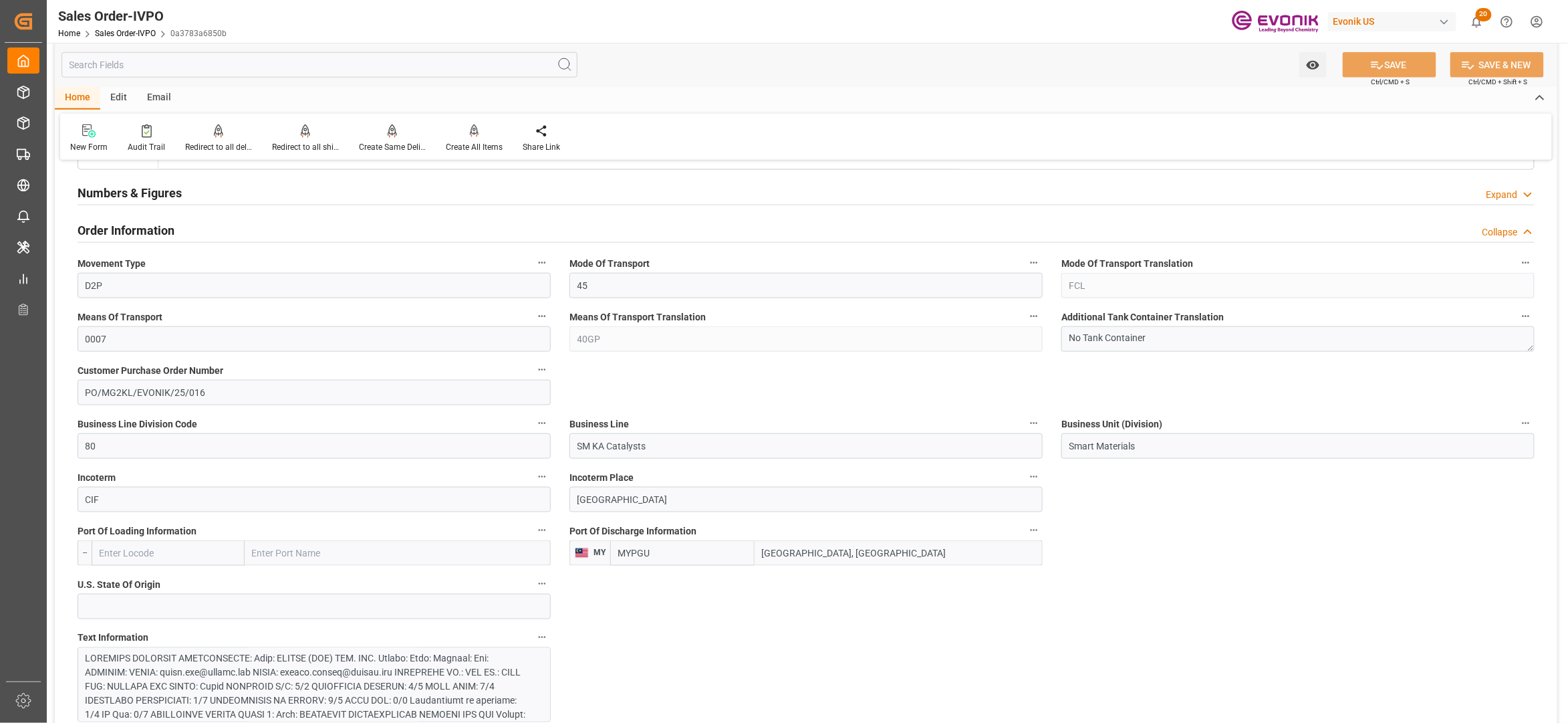
scroll to position [891, 0]
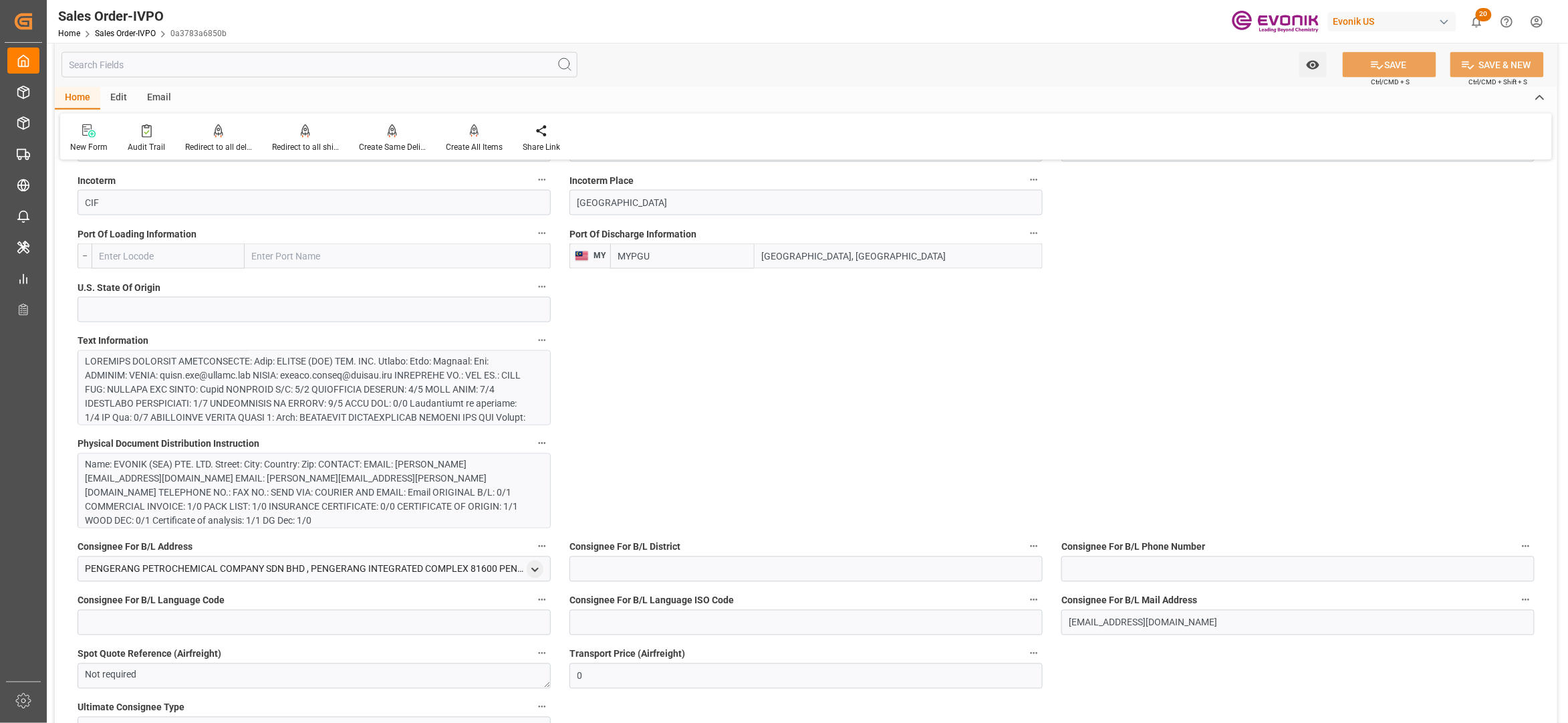
click at [432, 412] on div at bounding box center [308, 503] width 444 height 295
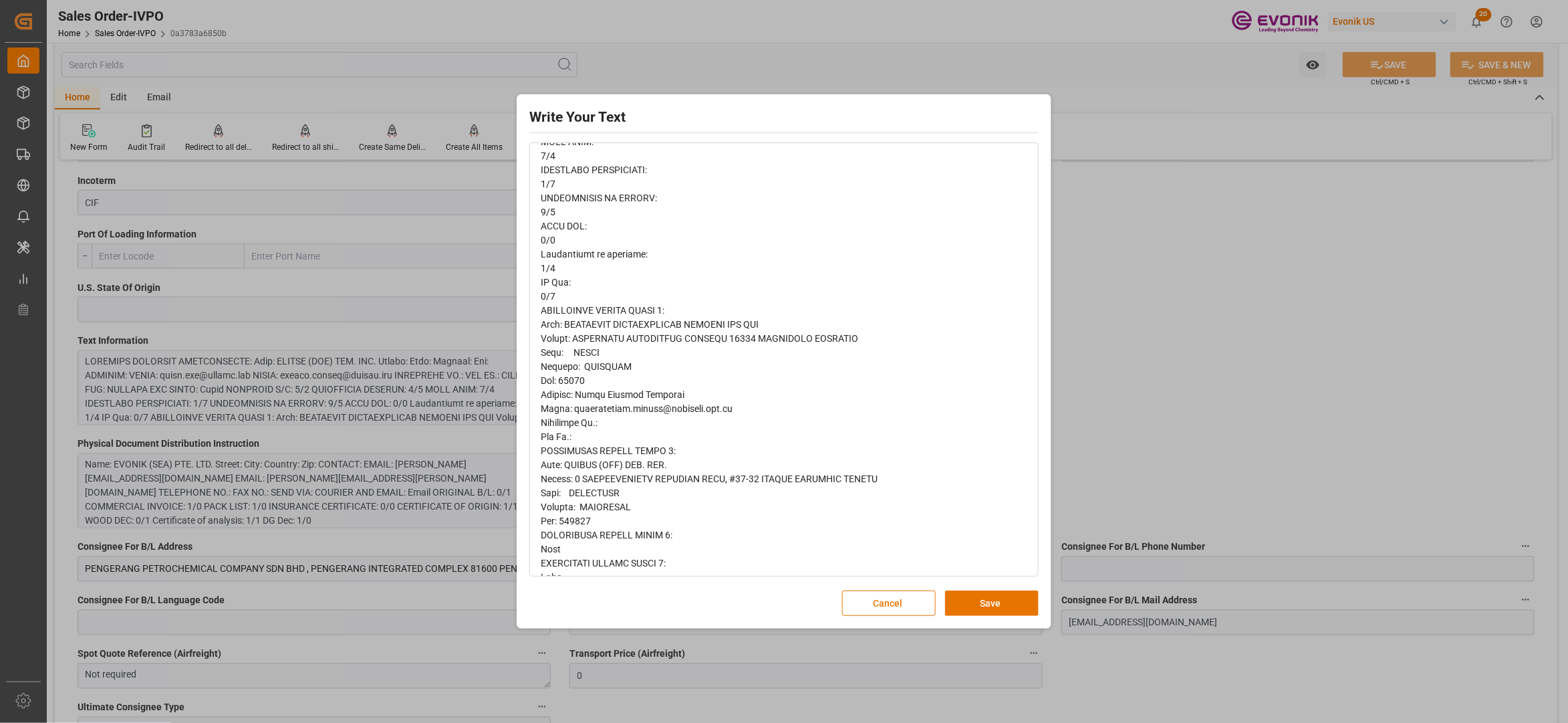
scroll to position [794, 0]
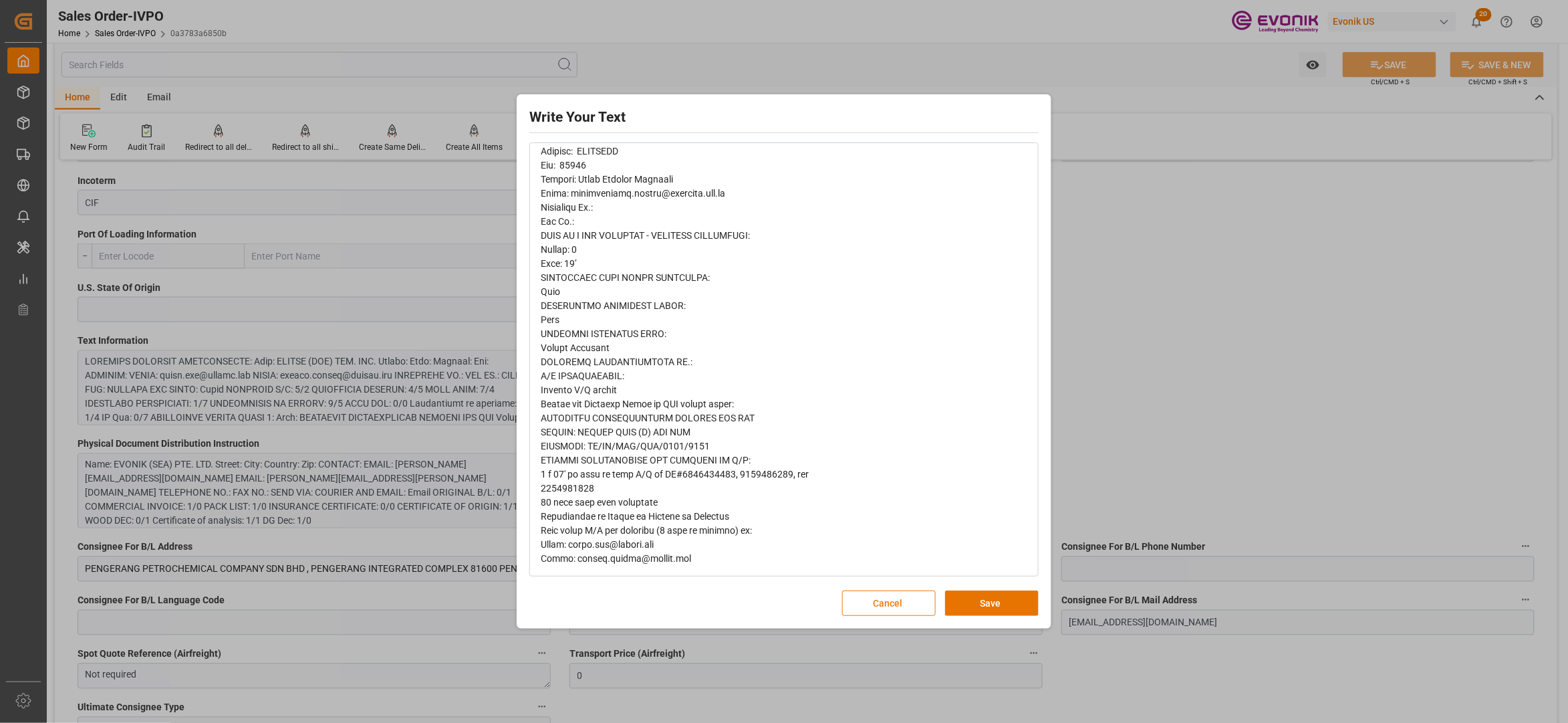
click at [892, 604] on button "Cancel" at bounding box center [889, 603] width 93 height 25
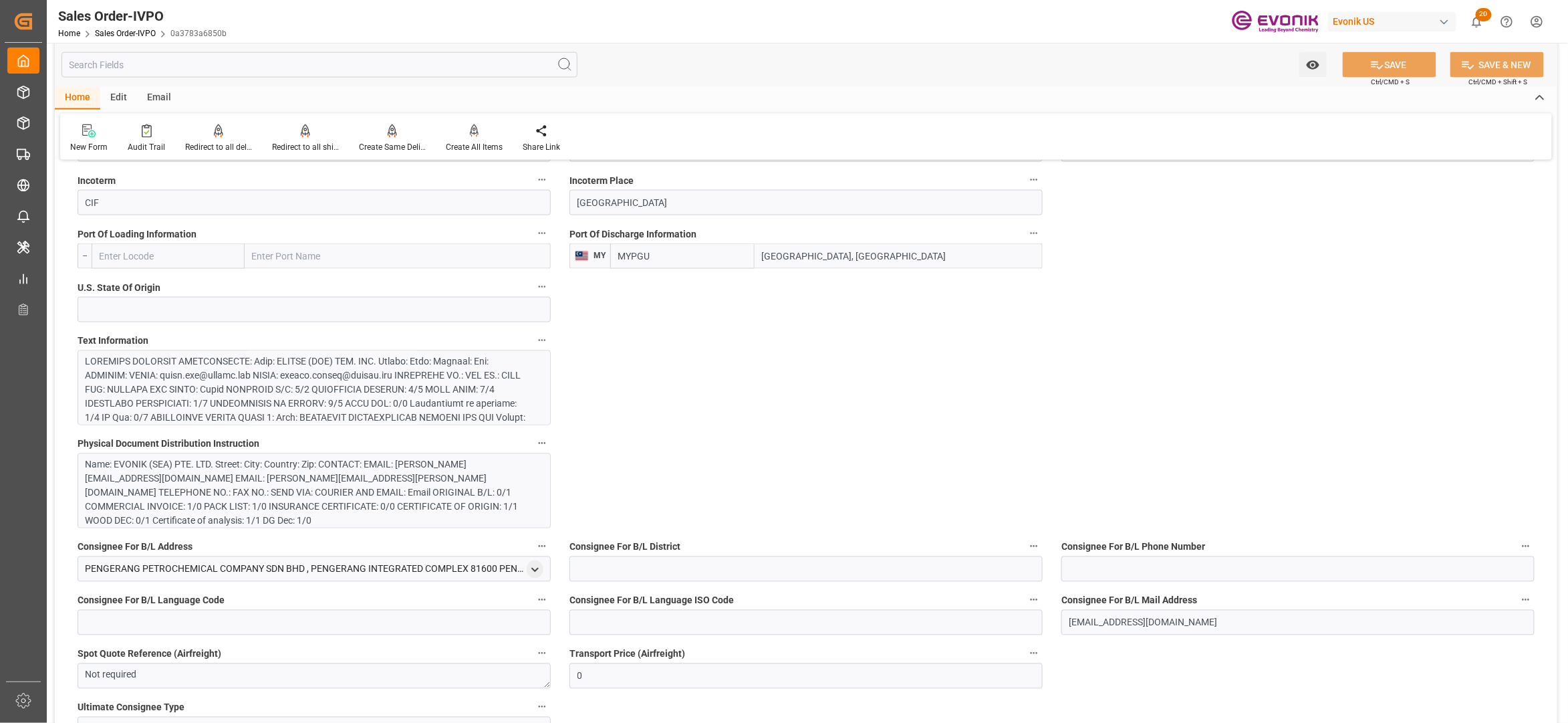
click at [476, 516] on div "Name: EVONIK (SEA) PTE. LTD. Street: City: Country: Zip: CONTACT: EMAIL: [PERSO…" at bounding box center [314, 491] width 473 height 75
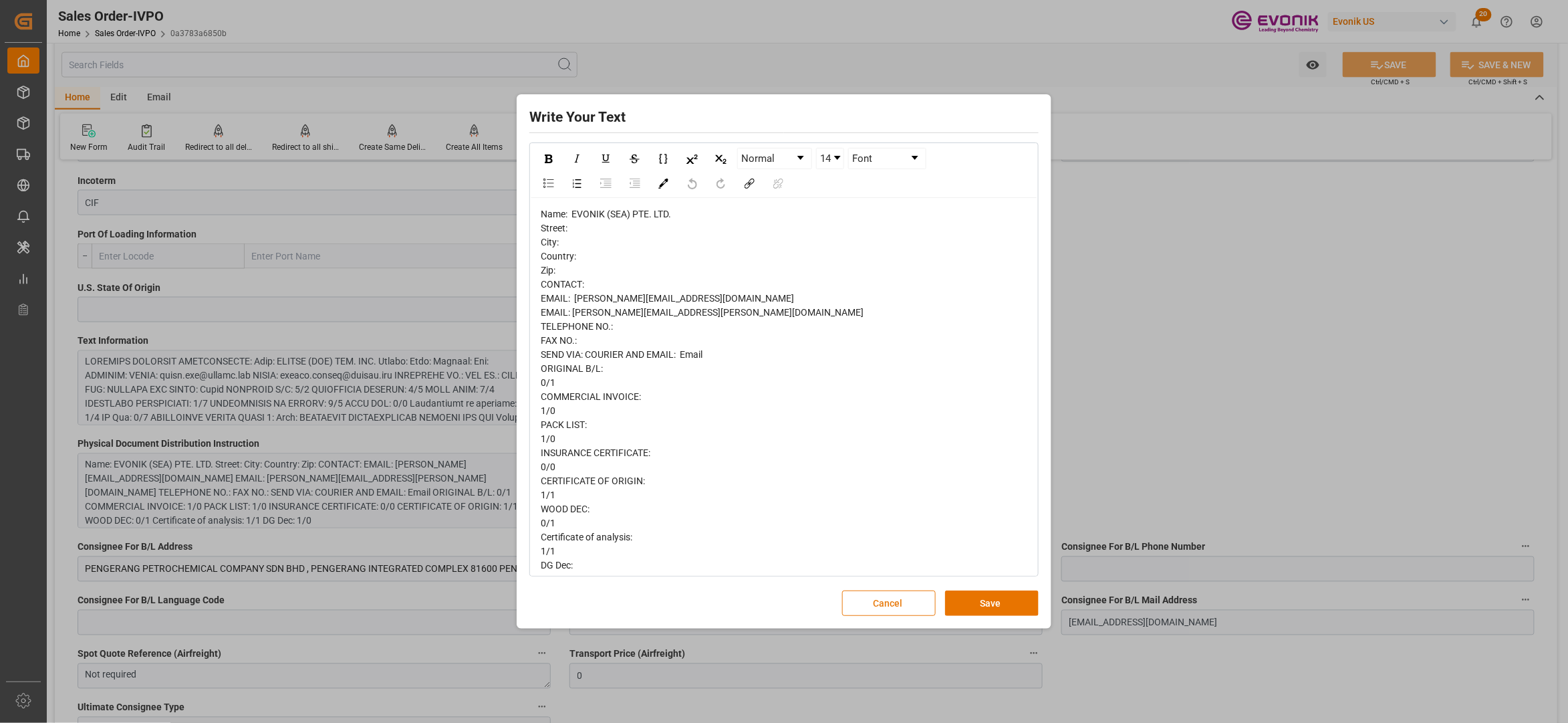
click at [888, 597] on button "Cancel" at bounding box center [889, 603] width 93 height 25
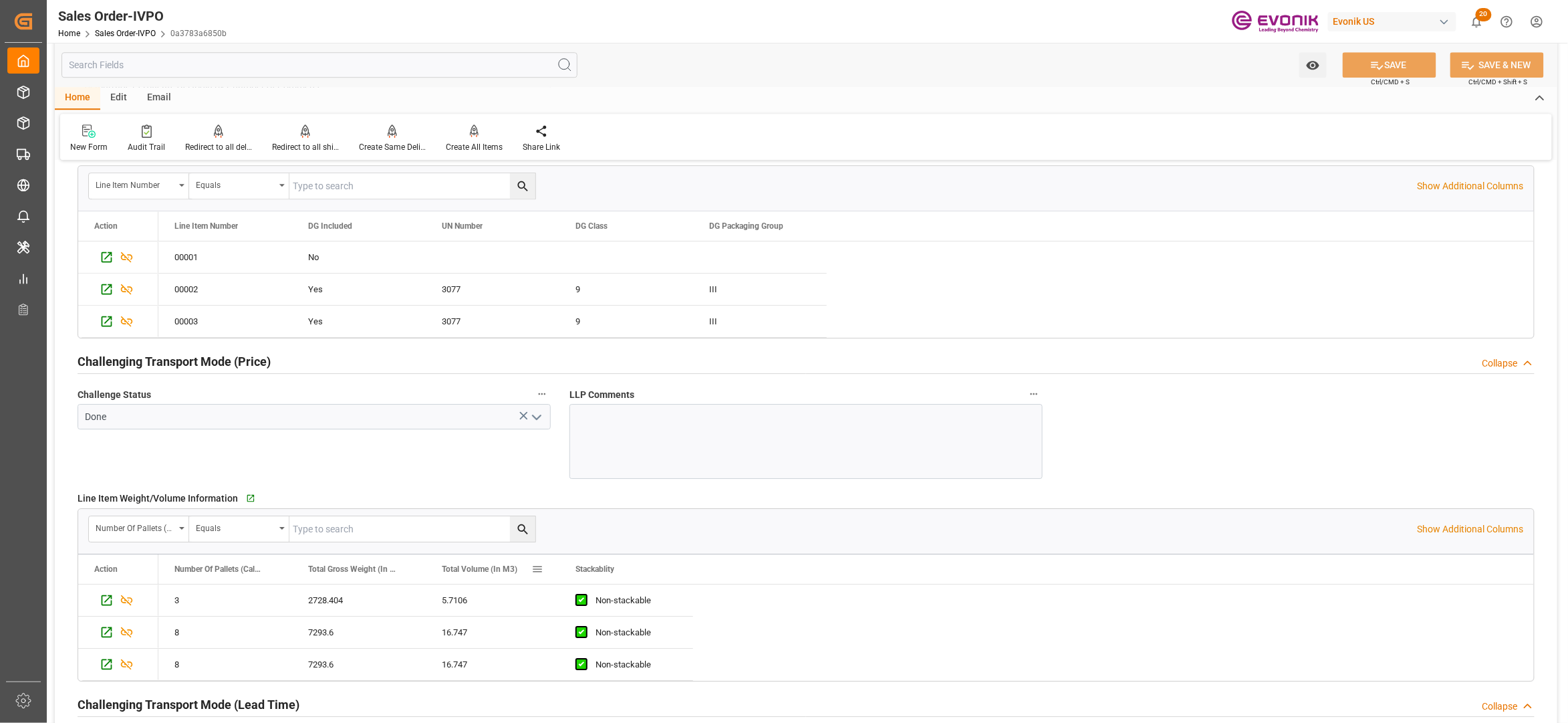
scroll to position [1486, 0]
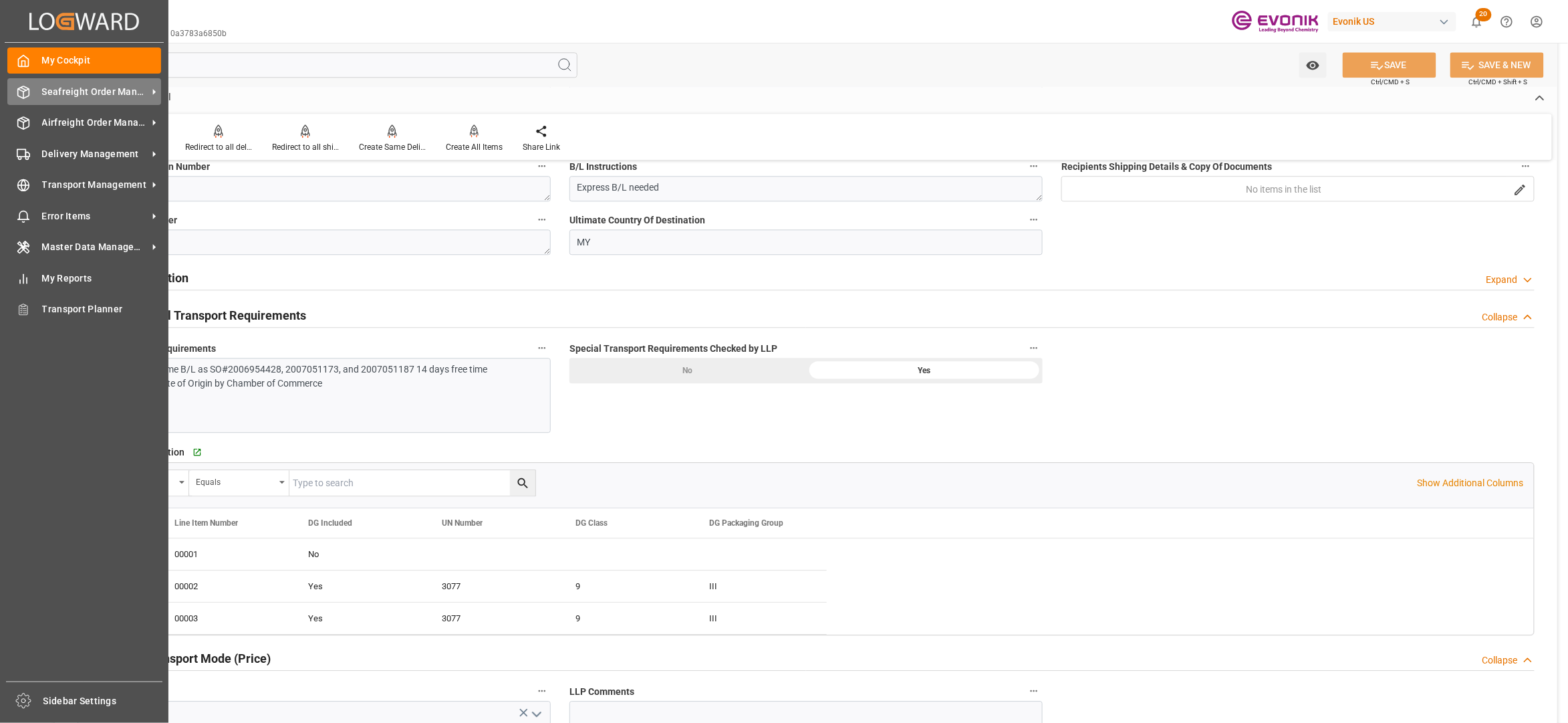
click at [42, 94] on span "Seafreight Order Management" at bounding box center [95, 92] width 106 height 14
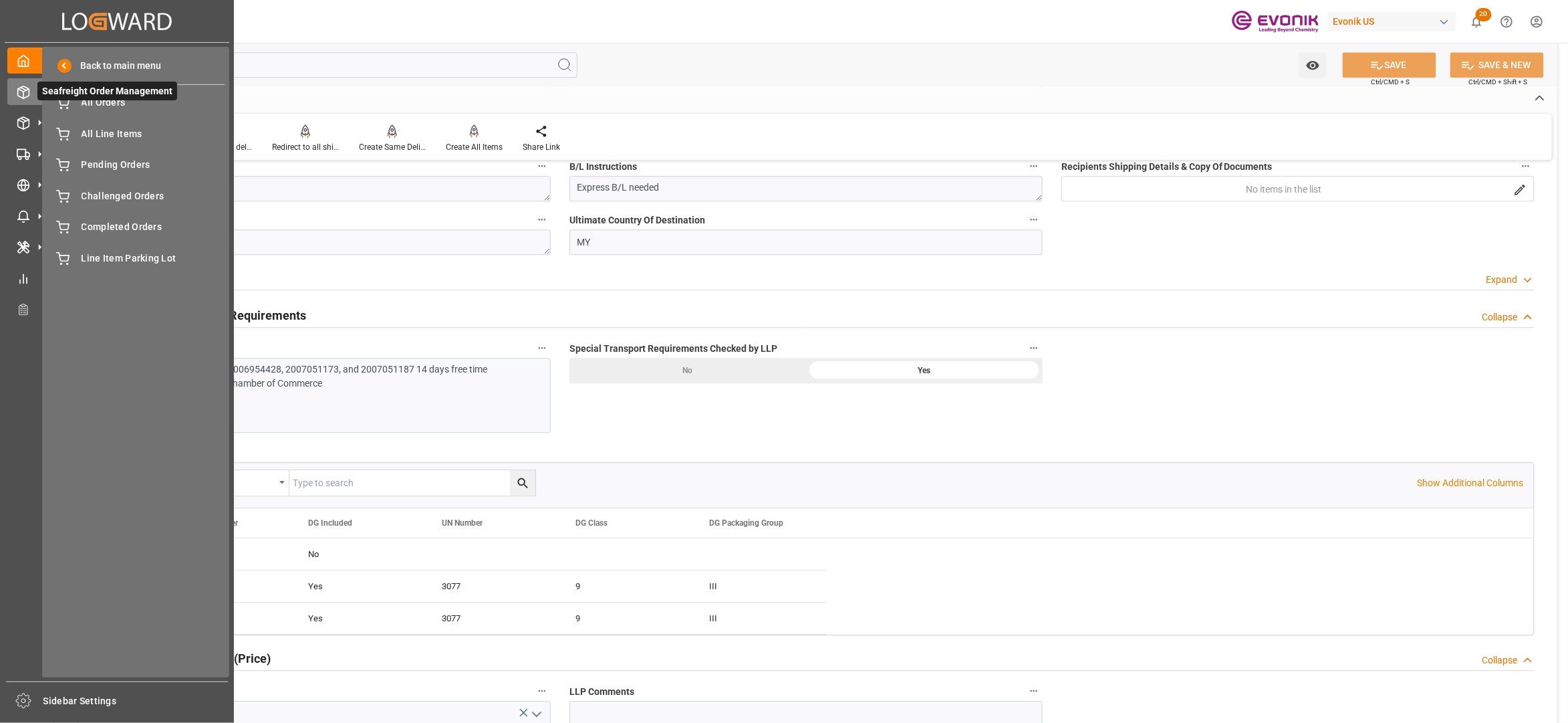
click at [81, 97] on span "Seafreight Order Management" at bounding box center [107, 91] width 140 height 19
click at [87, 103] on span "All Orders" at bounding box center [153, 103] width 144 height 14
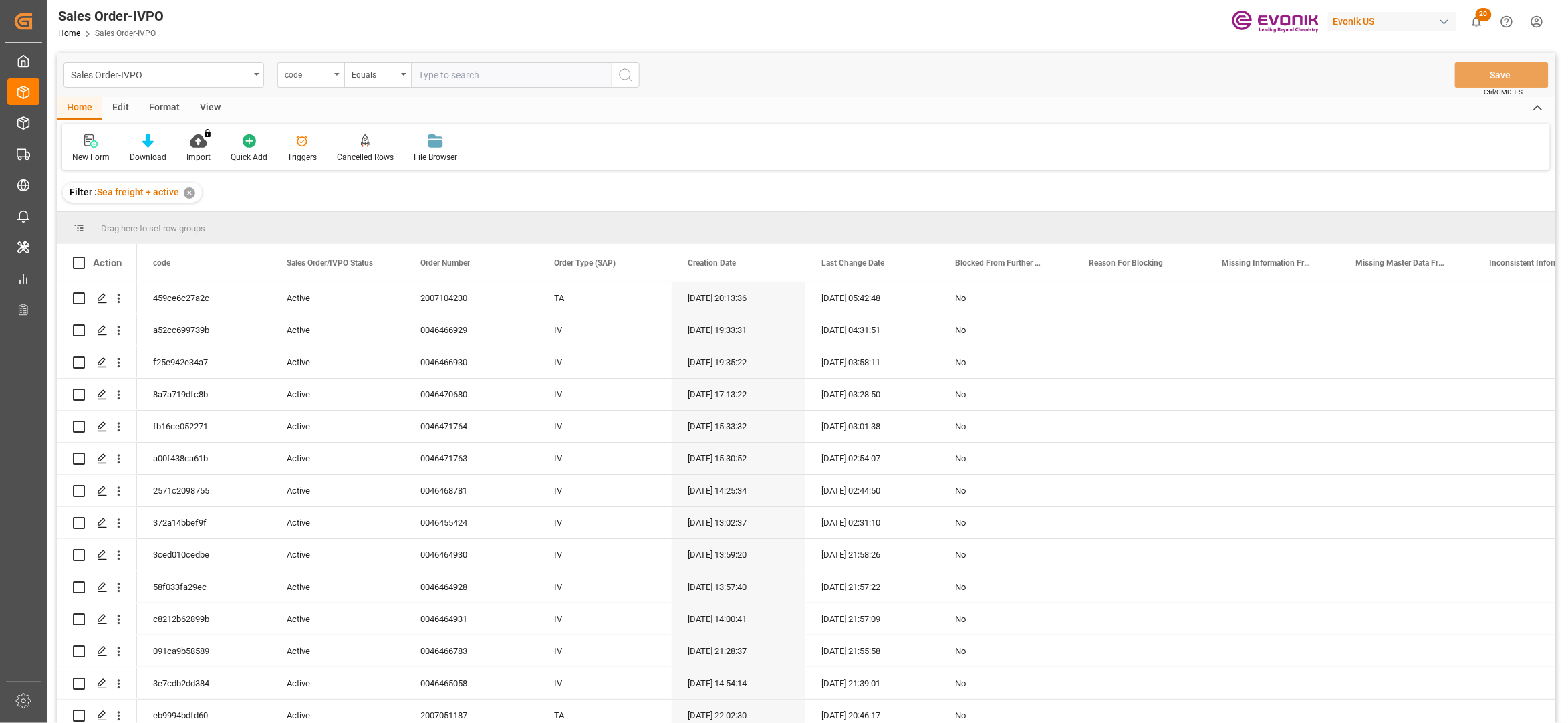
click at [325, 75] on div "code" at bounding box center [308, 73] width 46 height 15
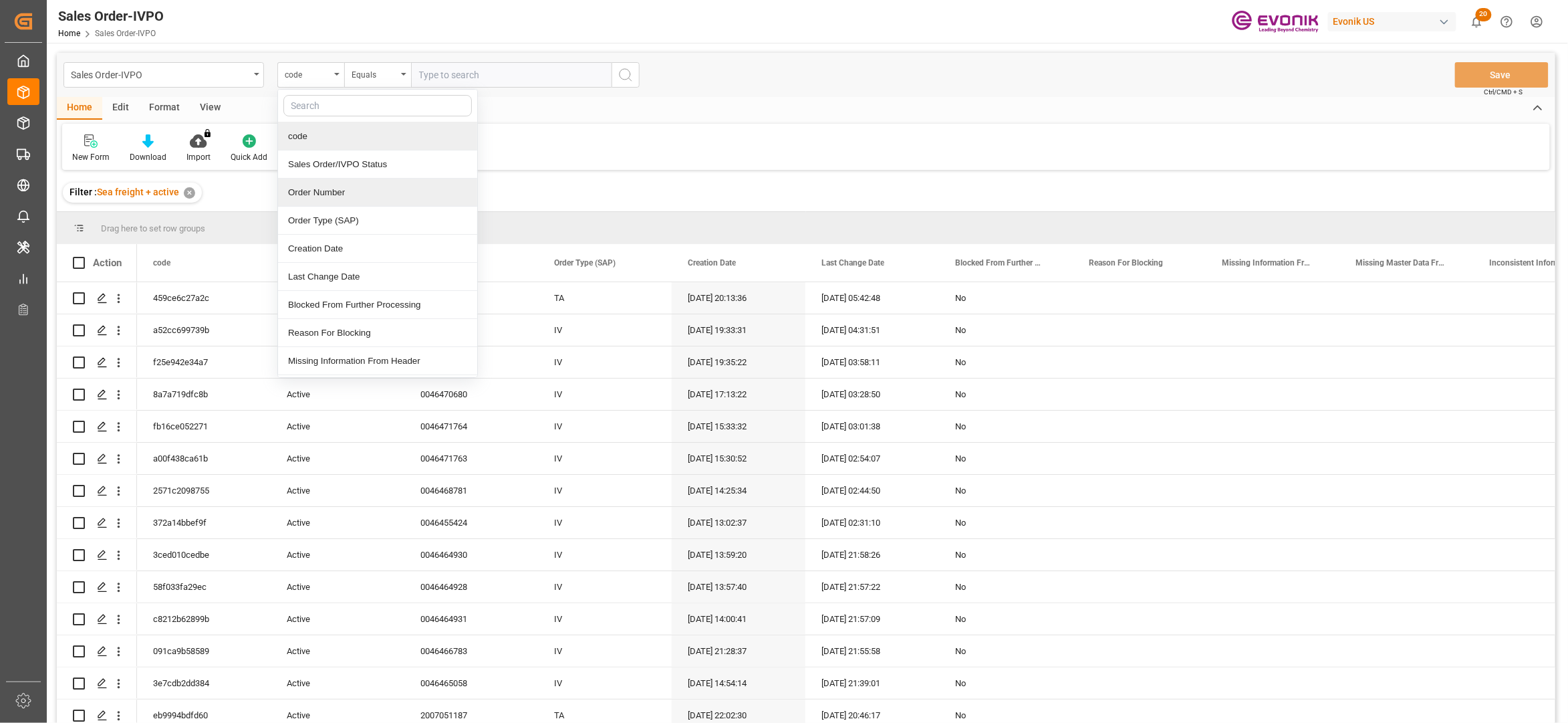
drag, startPoint x: 337, startPoint y: 195, endPoint x: 436, endPoint y: 113, distance: 128.5
click at [337, 196] on div "Order Number" at bounding box center [377, 192] width 199 height 28
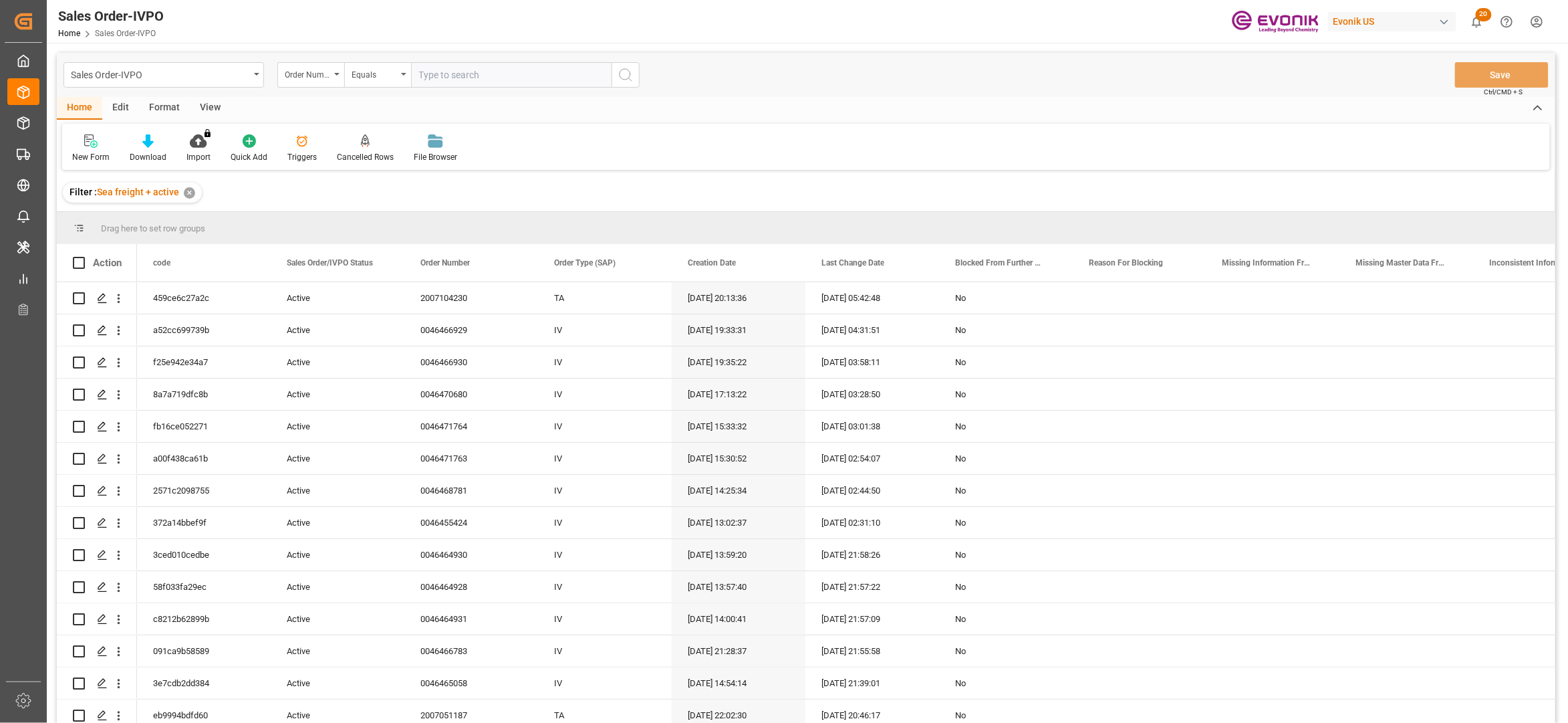
click at [445, 68] on input "text" at bounding box center [511, 75] width 201 height 25
paste input "2006954428"
type input "2006954428"
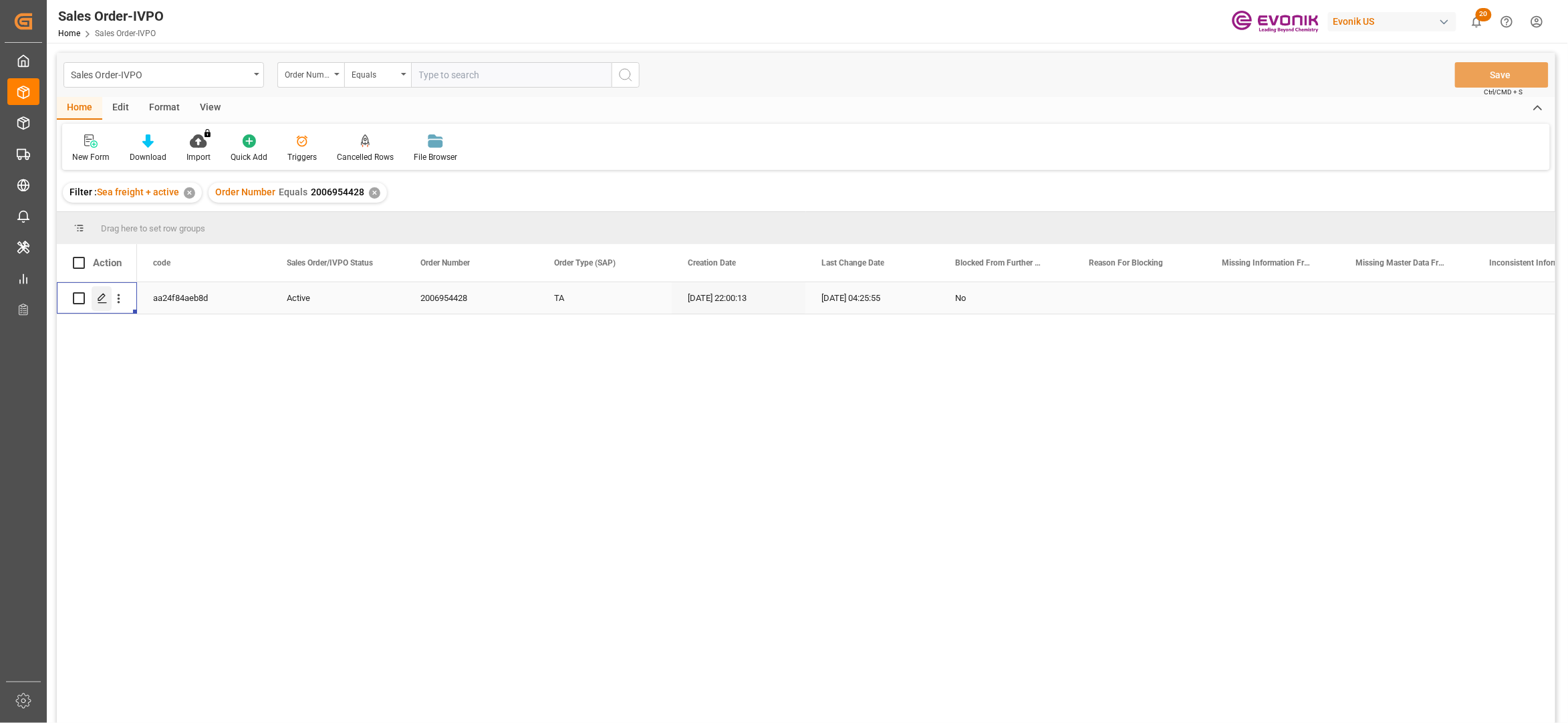
click at [97, 303] on icon "Press SPACE to select this row." at bounding box center [102, 298] width 11 height 11
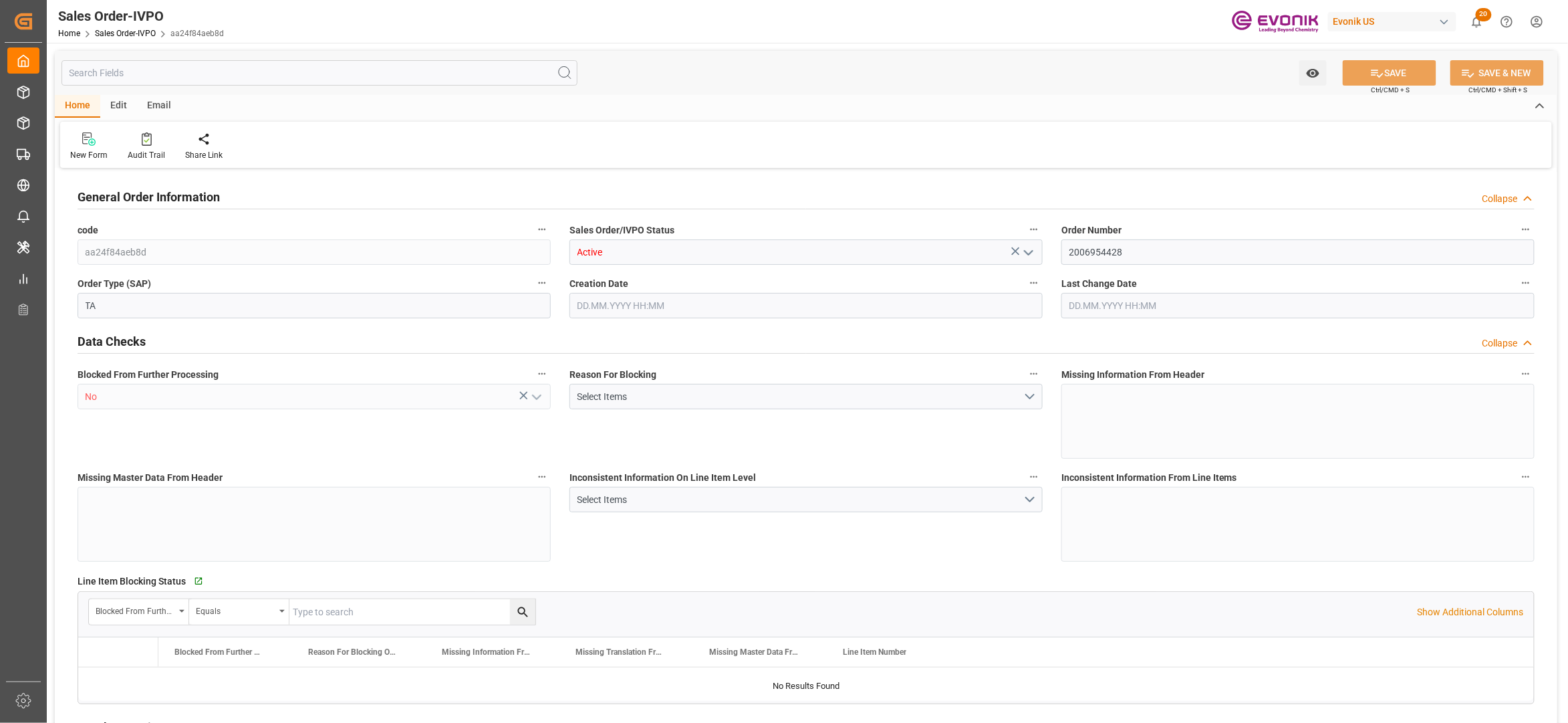
type input "MYPGU"
type input "0"
type input "1"
type input "4"
type input "6"
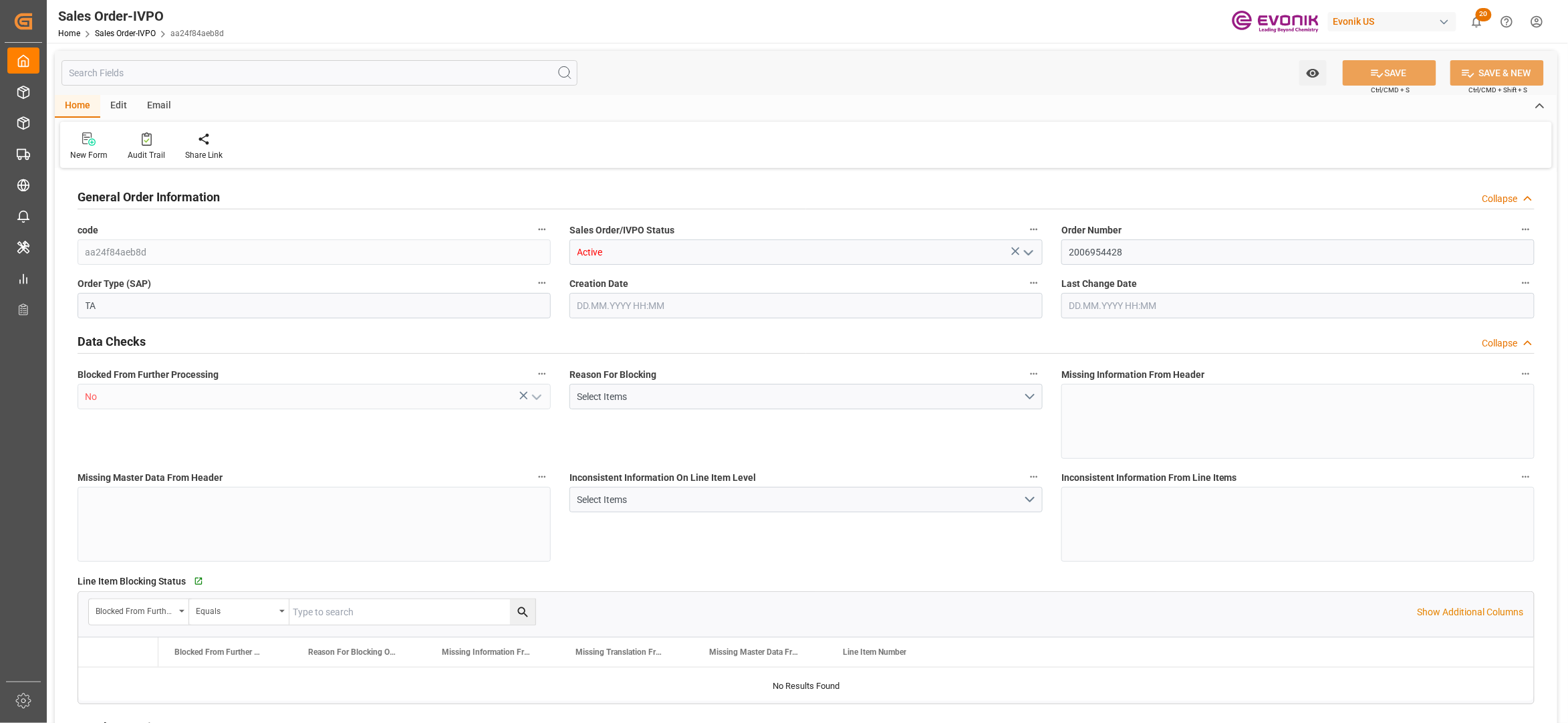
type input "74749.44"
type input "304.5632"
type input "19000"
type input "60"
type input "[DATE] 22:00"
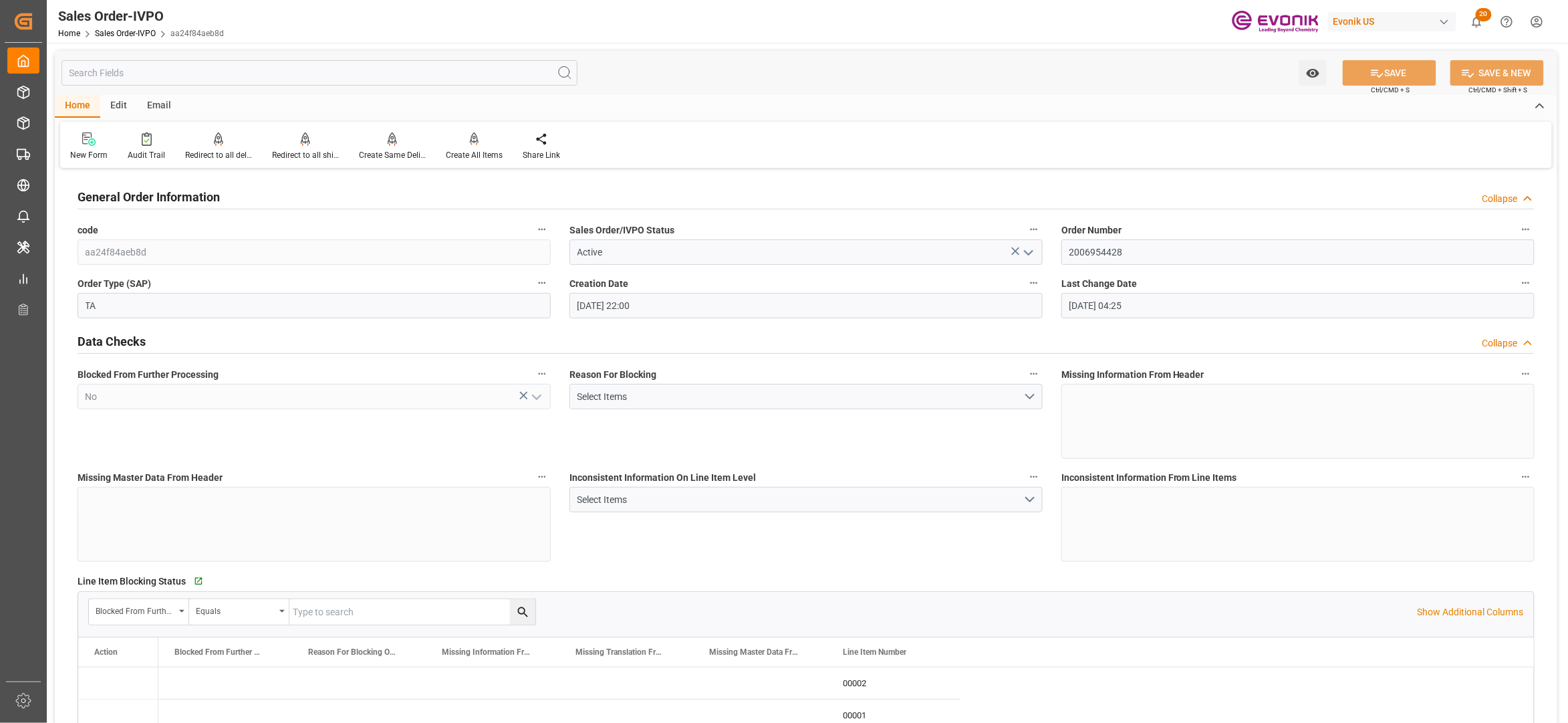
type input "[DATE] 04:25"
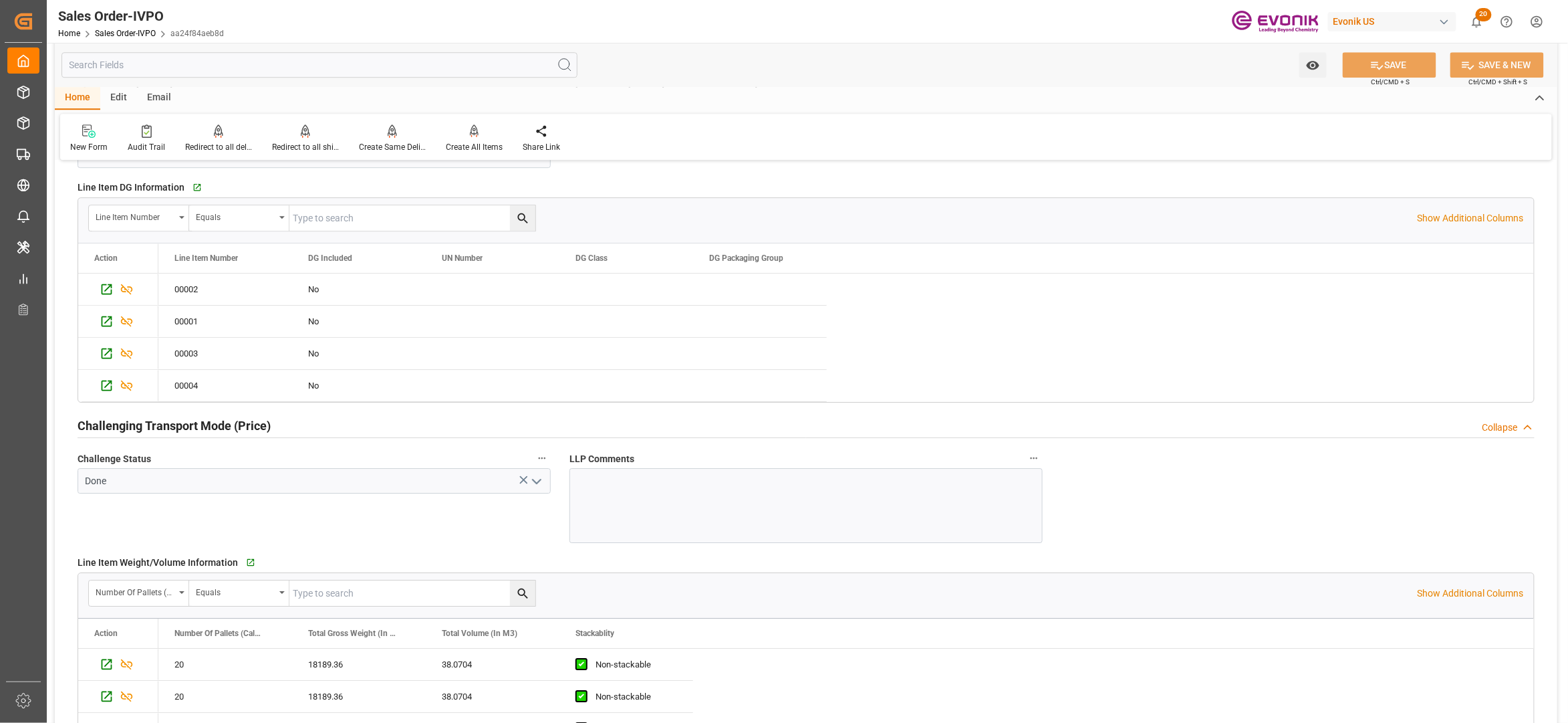
scroll to position [1486, 0]
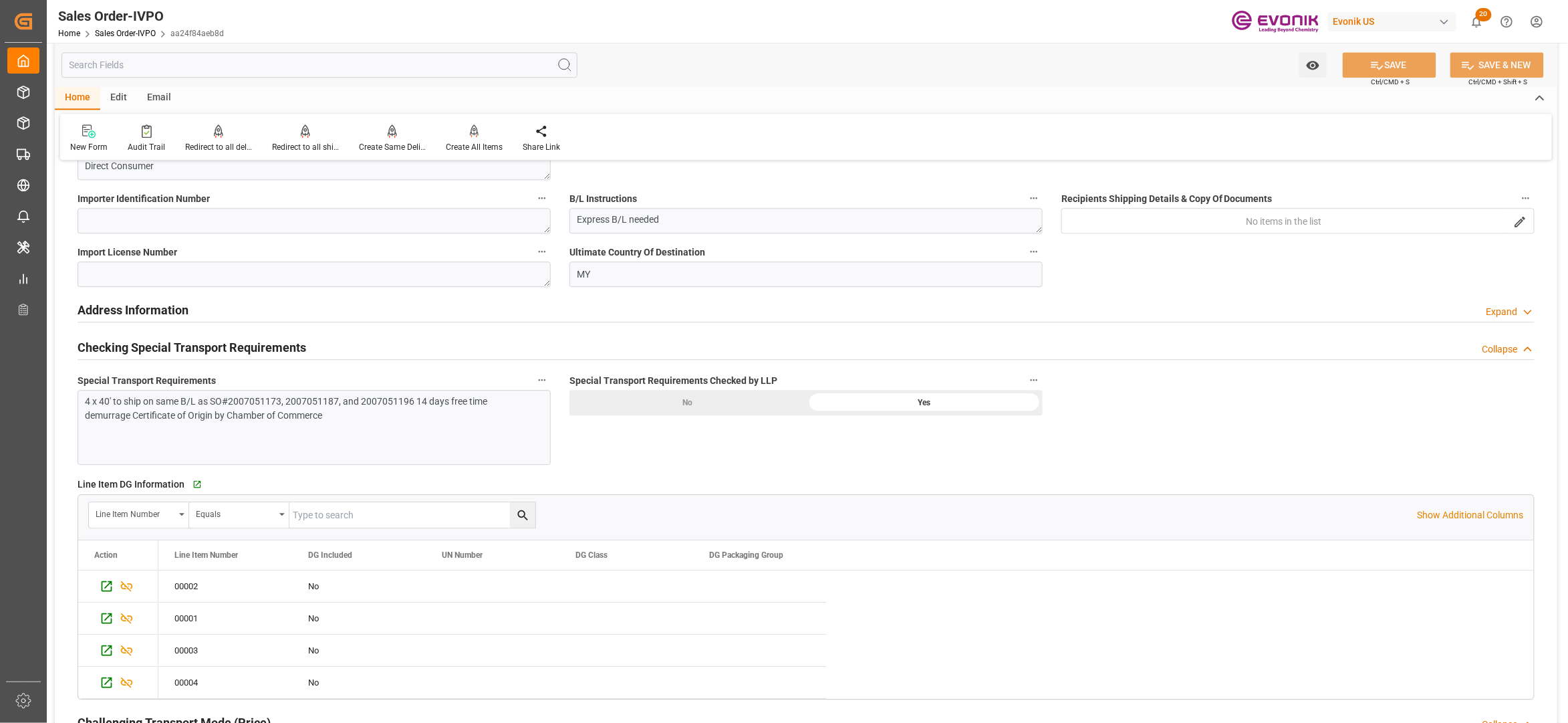
click at [378, 434] on div "4 x 40' to ship on same B/L as SO#2007051173, 2007051187, and 2007051196 14 day…" at bounding box center [314, 427] width 473 height 75
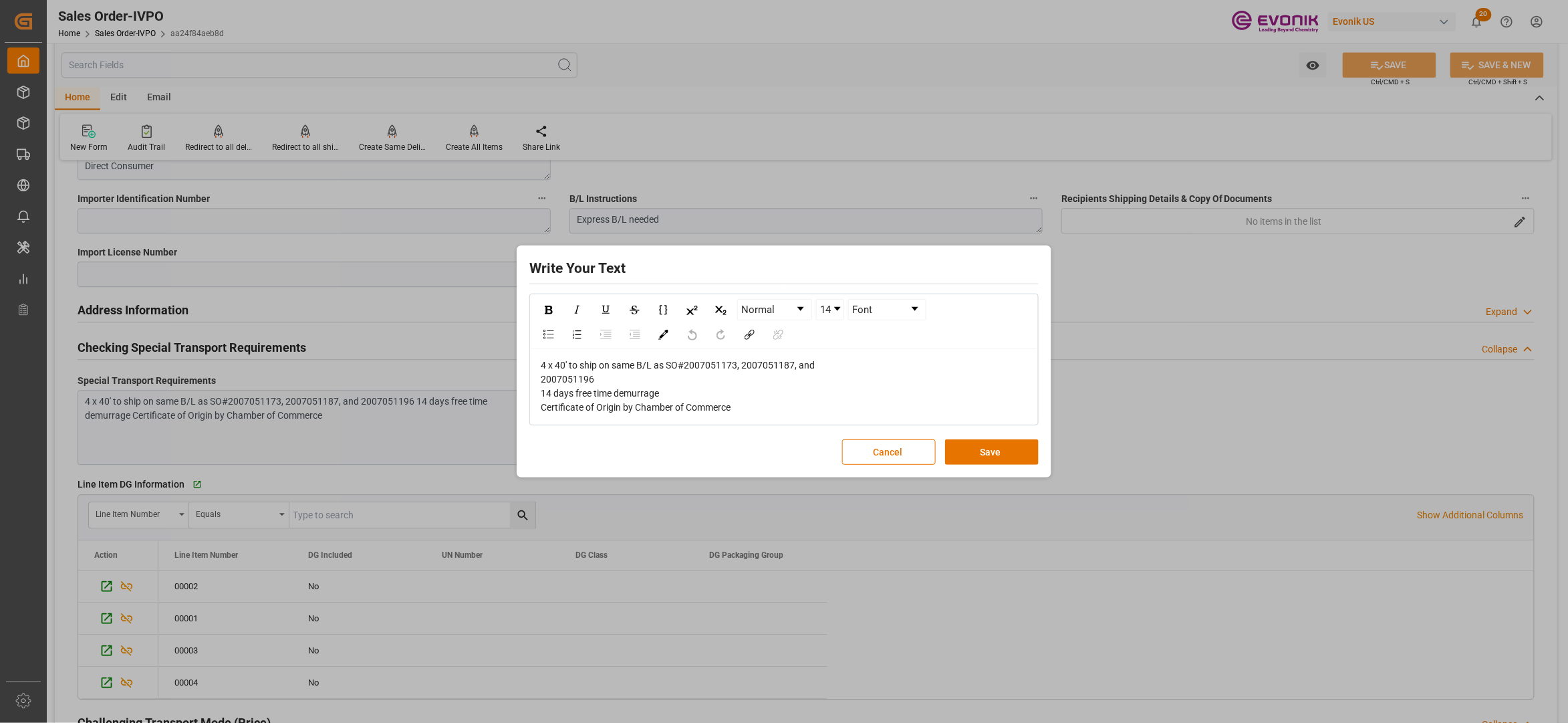
click at [759, 356] on div "4 x 40' to ship on same B/L as SO#2007051173, 2007051187, and 2007051196 14 day…" at bounding box center [784, 387] width 507 height 75
click at [773, 363] on span "4 x 40' to ship on same B/L as SO#2007051173, 2007051187, and 2007051196 14 day…" at bounding box center [677, 386] width 274 height 53
copy span "2007051187"
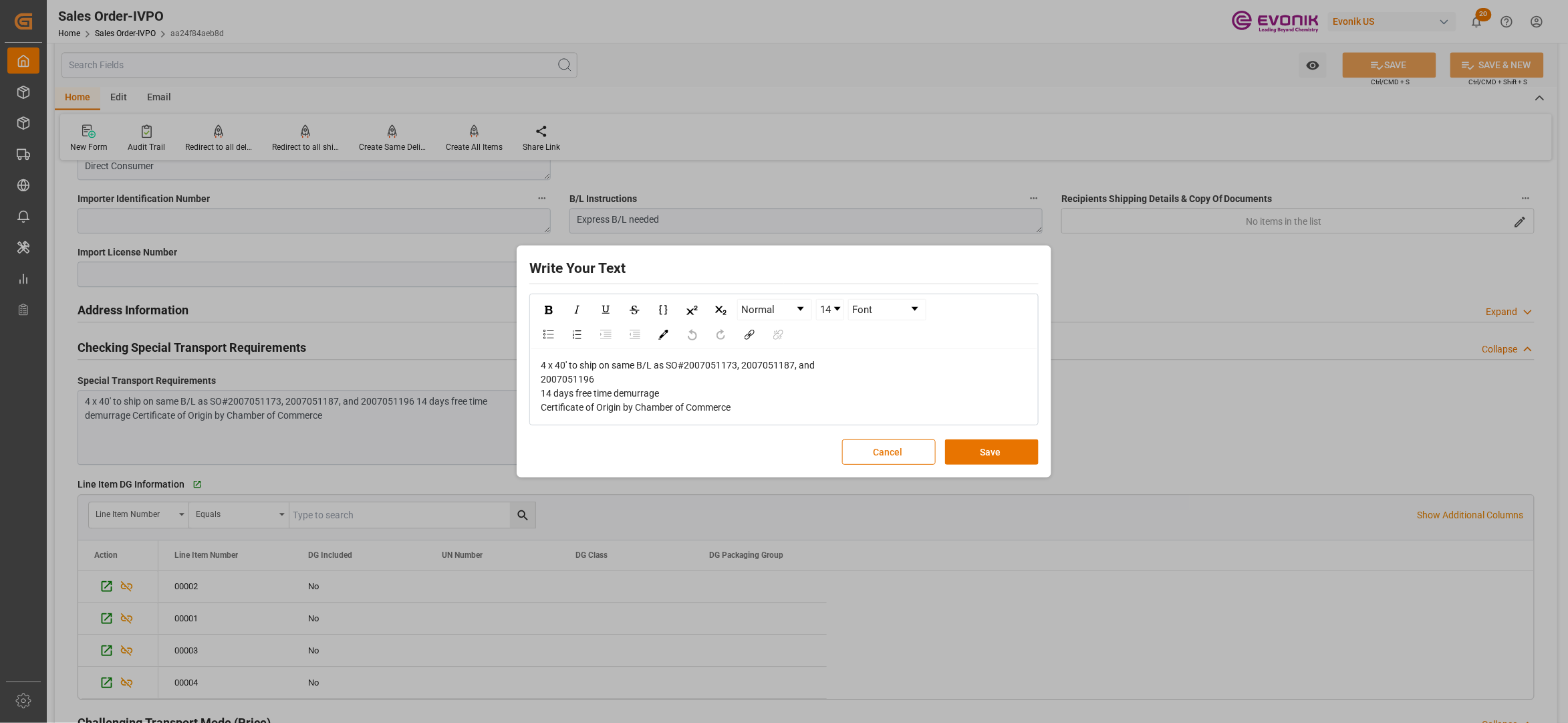
click at [886, 450] on button "Cancel" at bounding box center [889, 452] width 93 height 25
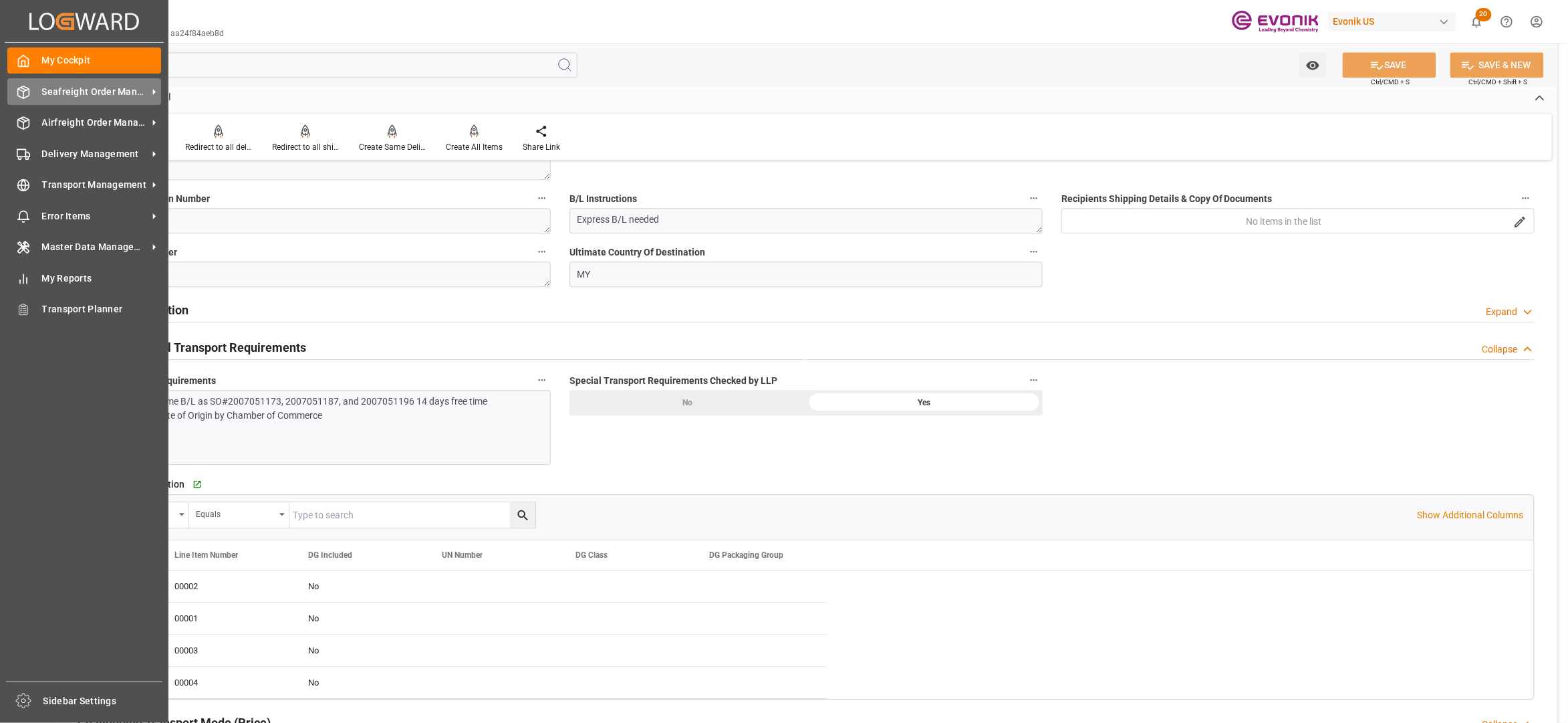
click at [68, 92] on span "Seafreight Order Management" at bounding box center [95, 92] width 106 height 14
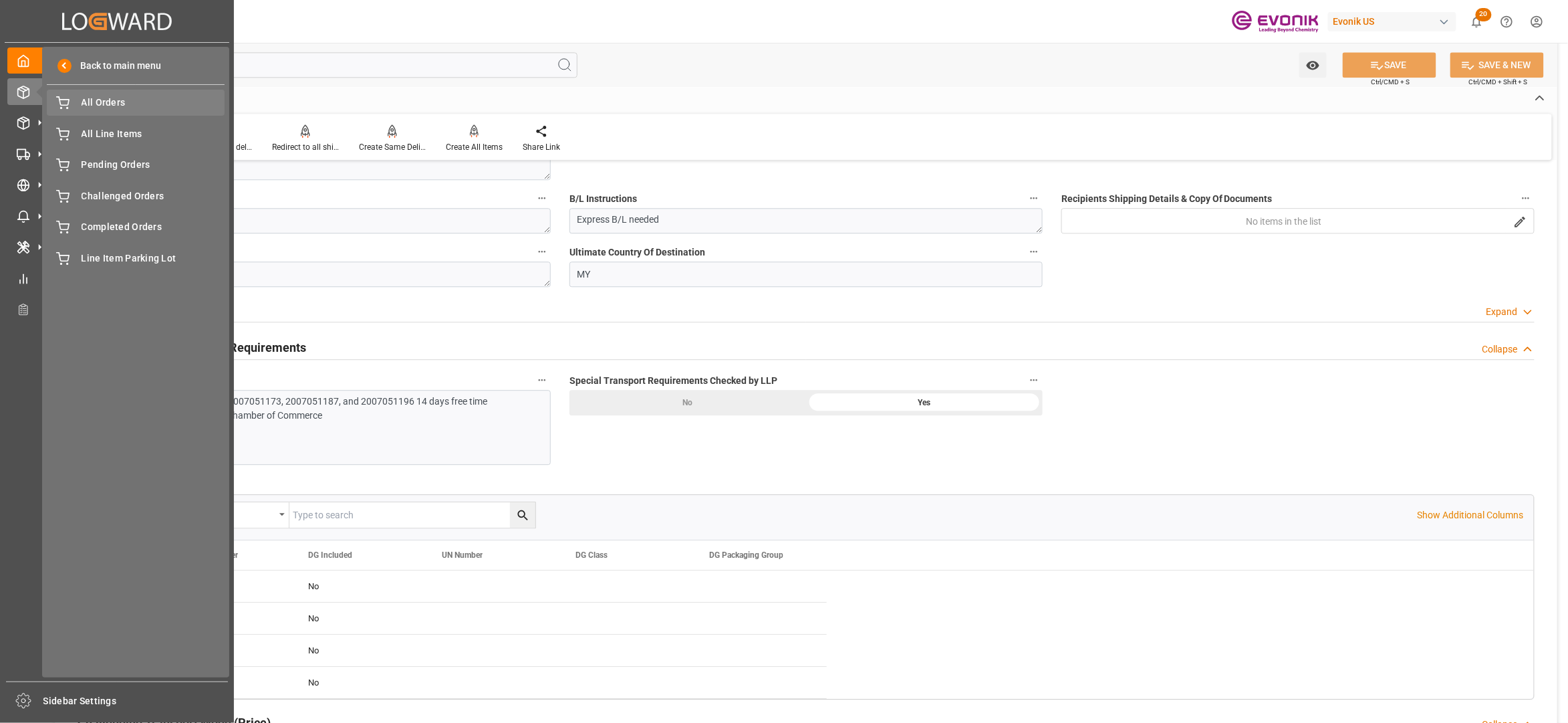
click at [113, 106] on span "All Orders" at bounding box center [153, 103] width 144 height 14
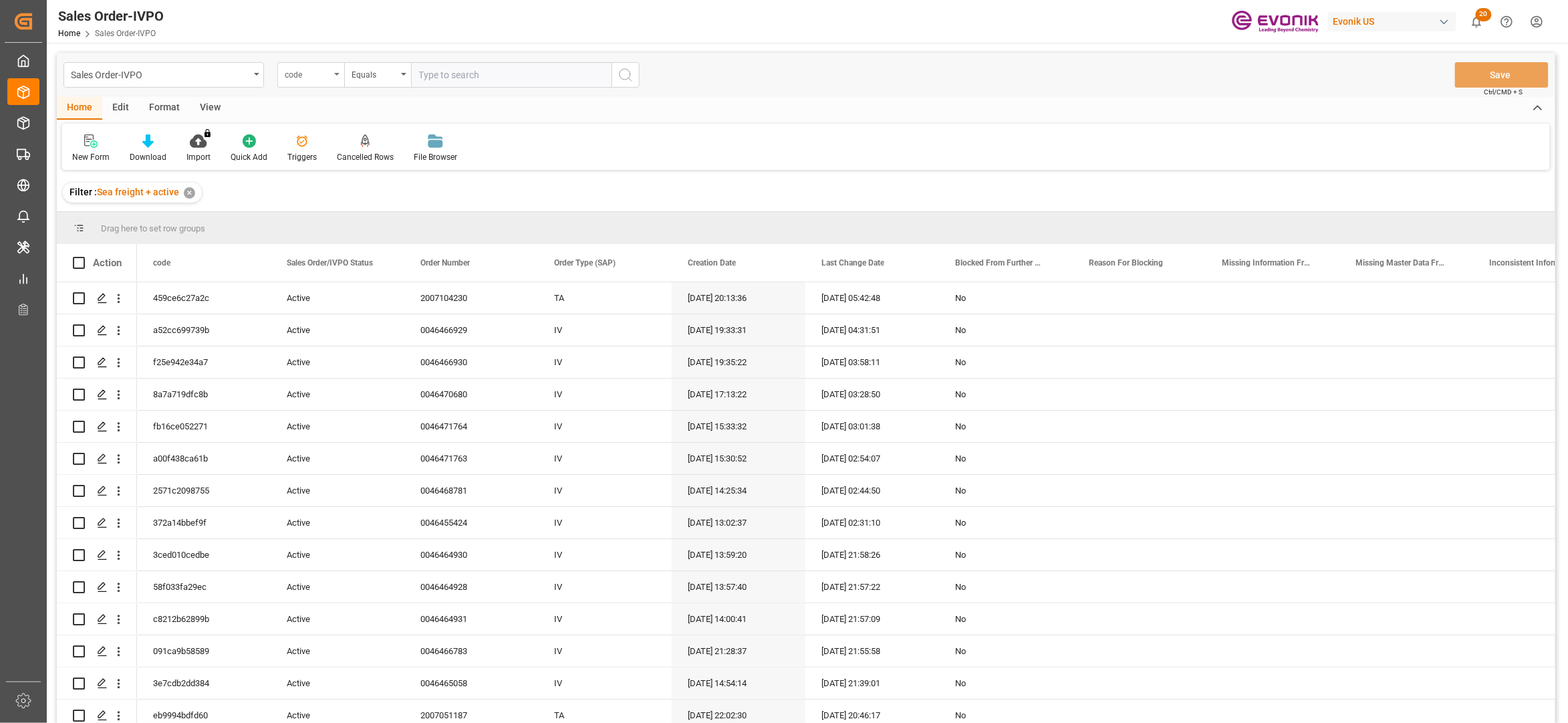
click at [319, 86] on div "code" at bounding box center [310, 75] width 67 height 25
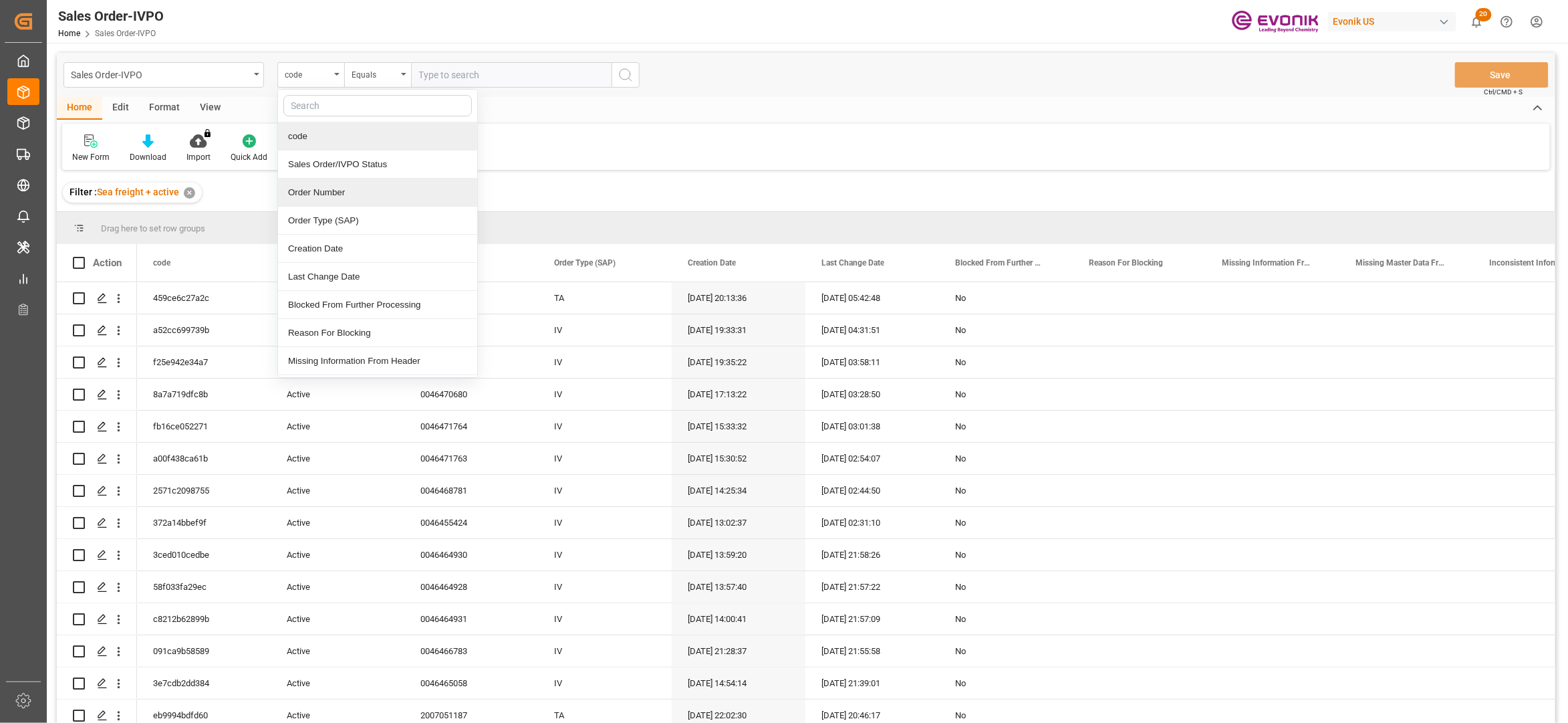
click at [349, 196] on div "Order Number" at bounding box center [377, 192] width 199 height 28
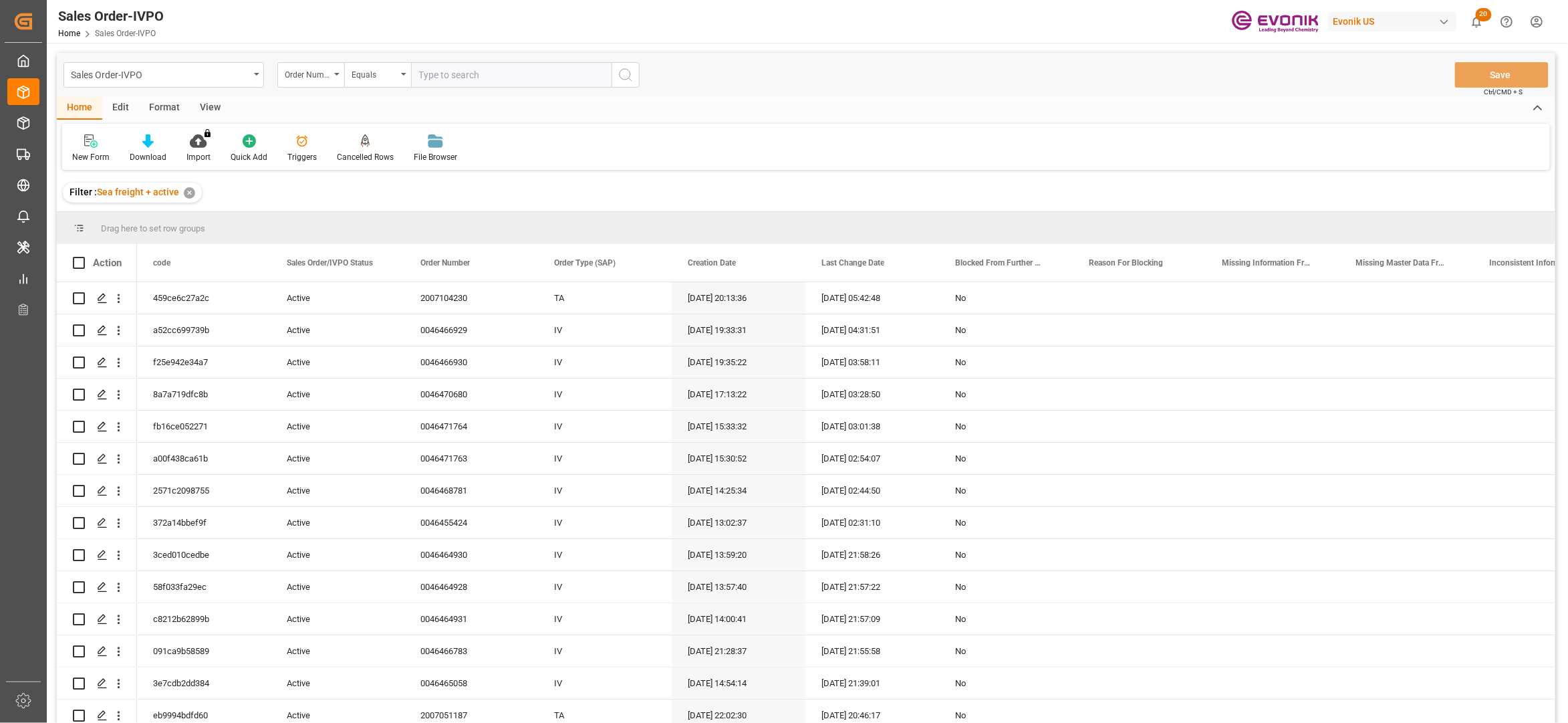
click at [460, 73] on input "text" at bounding box center [511, 75] width 201 height 25
paste input "2007051187"
type input "2007051187"
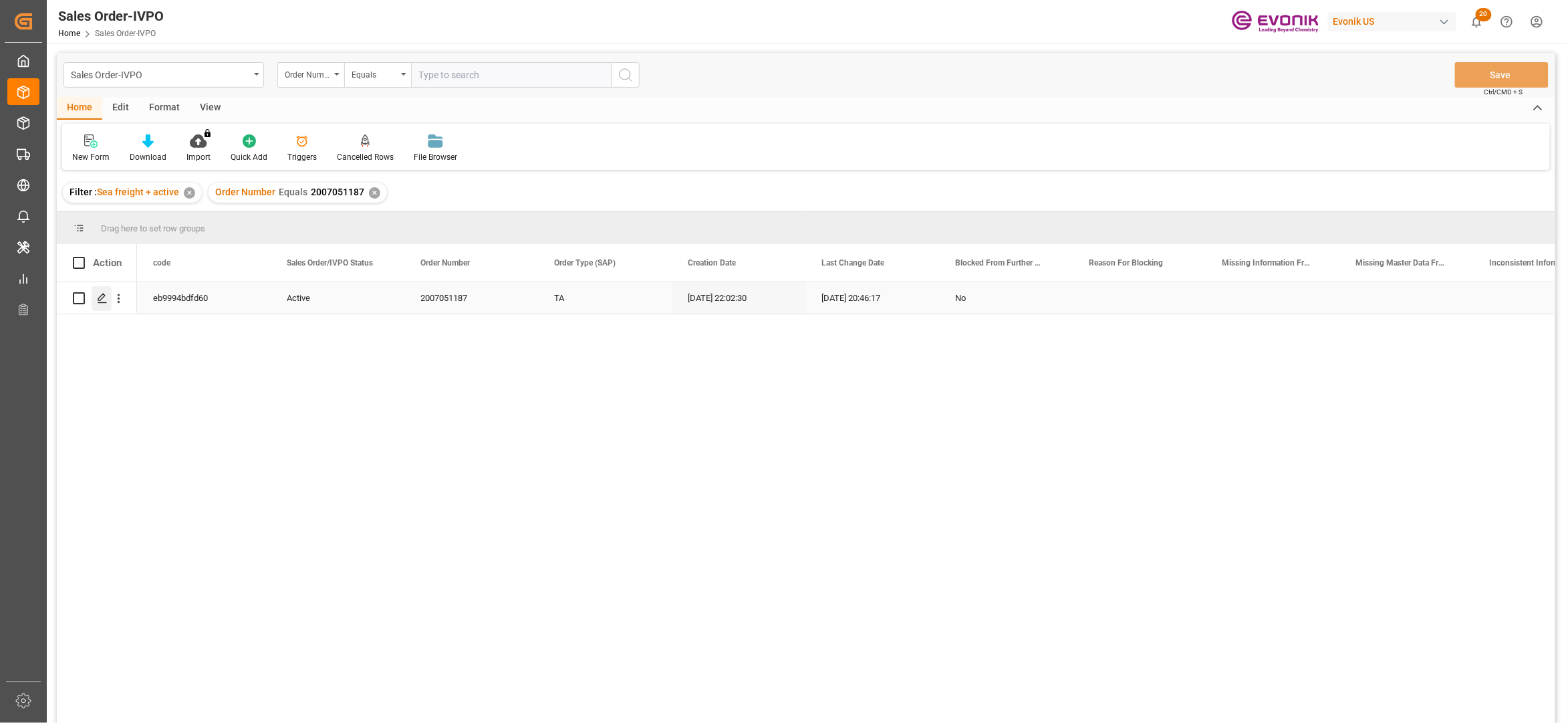
click at [103, 298] on polygon "Press SPACE to select this row." at bounding box center [102, 298] width 7 height 7
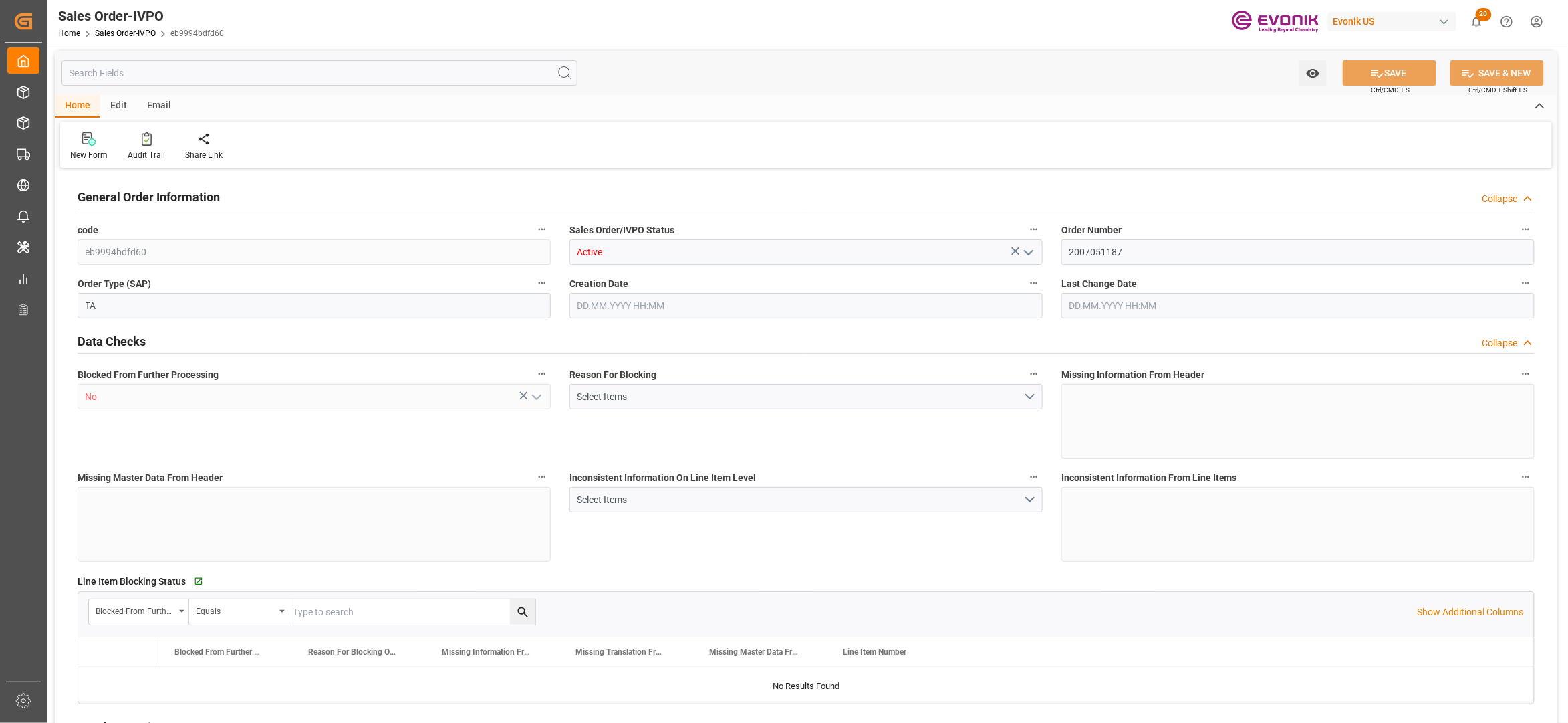
type input "MYPGU"
type input "0"
type input "1"
type input "2"
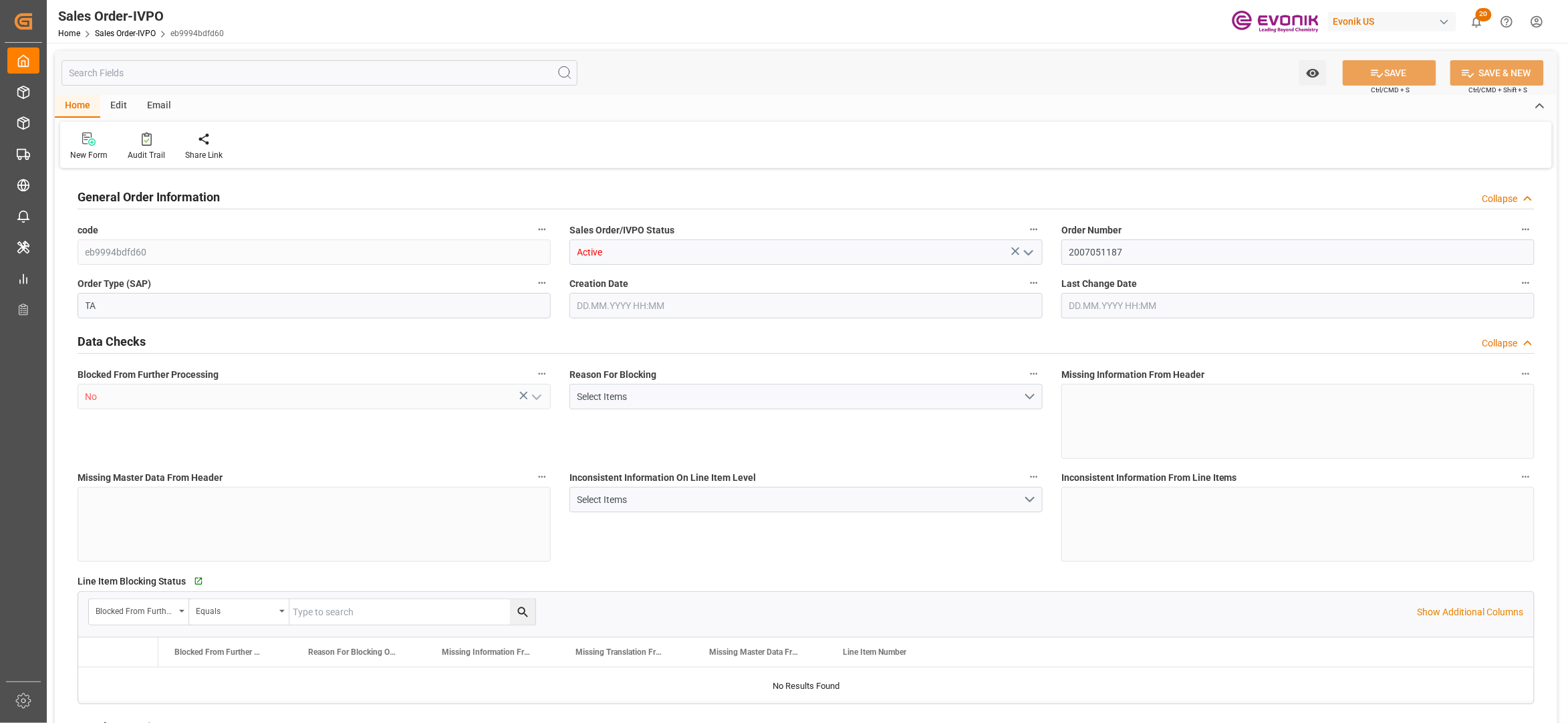
type input "18687.36"
type input "76.141"
type input "19000"
type input "60"
type input "[DATE] 22:02"
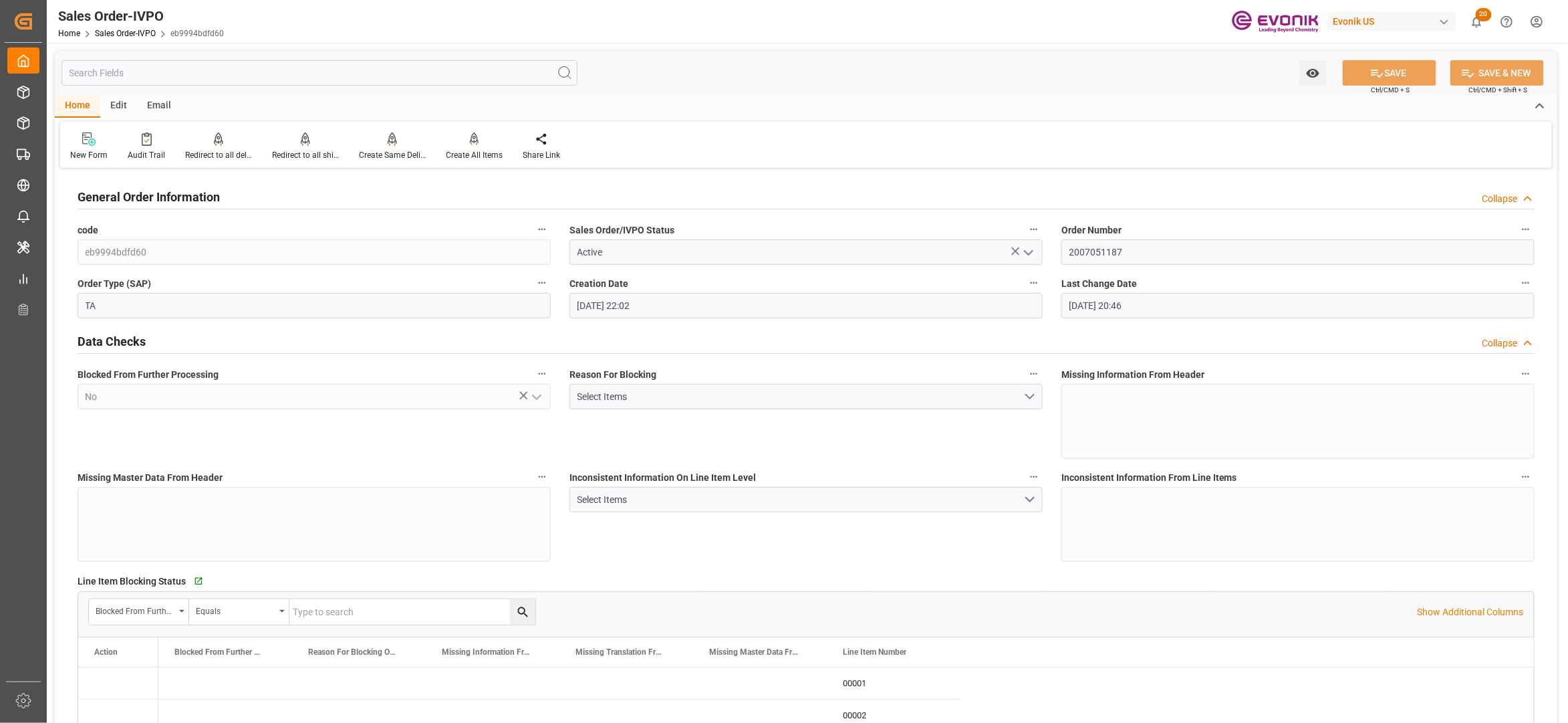
type input "[DATE] 20:46"
drag, startPoint x: 1134, startPoint y: 253, endPoint x: 1055, endPoint y: 253, distance: 79.0
click at [1055, 253] on div "Order Number 2007051187" at bounding box center [1298, 242] width 492 height 53
click at [803, 555] on div "Inconsistent Information On Line Item Level Select Items" at bounding box center [806, 514] width 492 height 103
